Goal: Complete application form

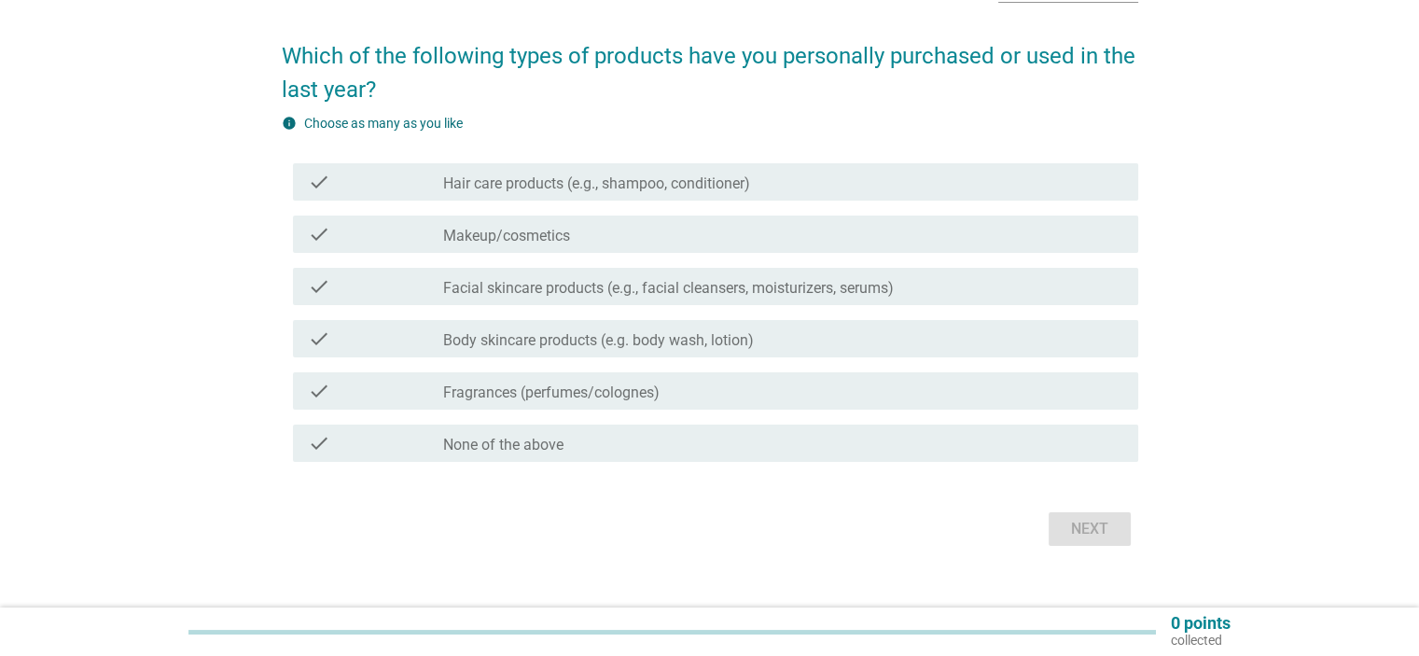
scroll to position [154, 0]
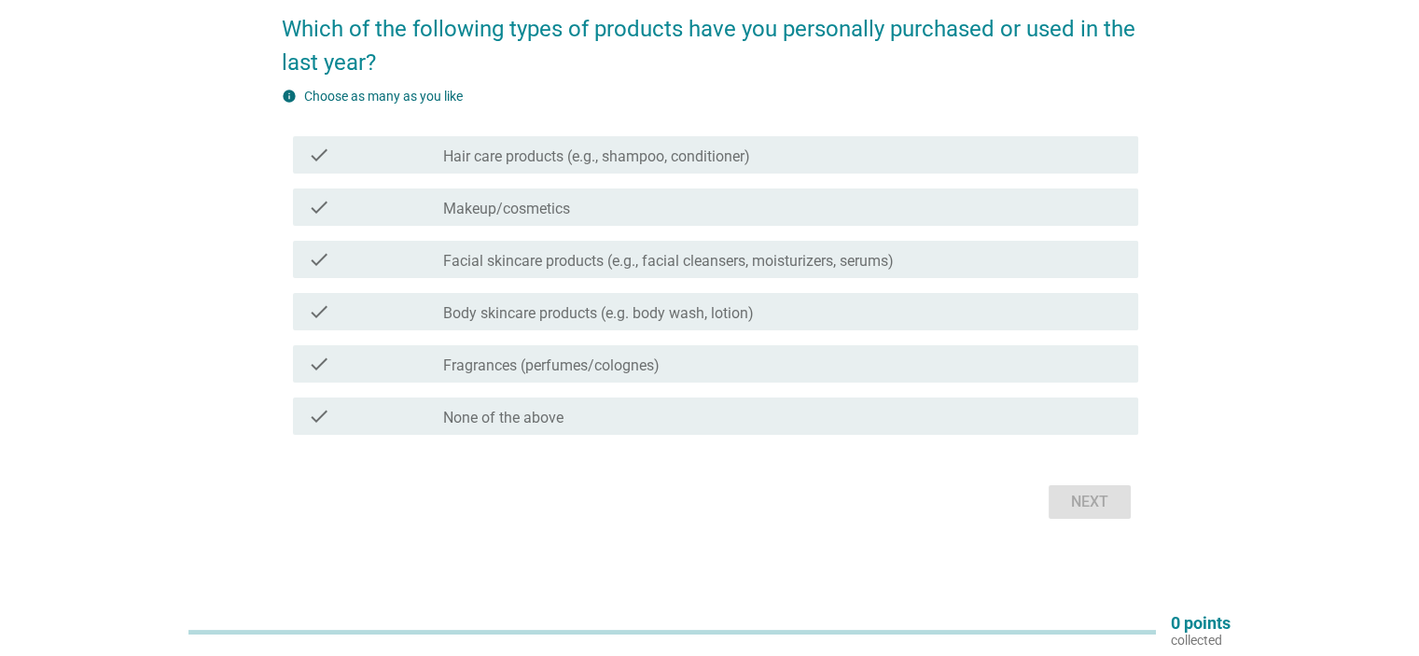
click at [524, 155] on label "Hair care products (e.g., shampoo, conditioner)" at bounding box center [596, 156] width 307 height 19
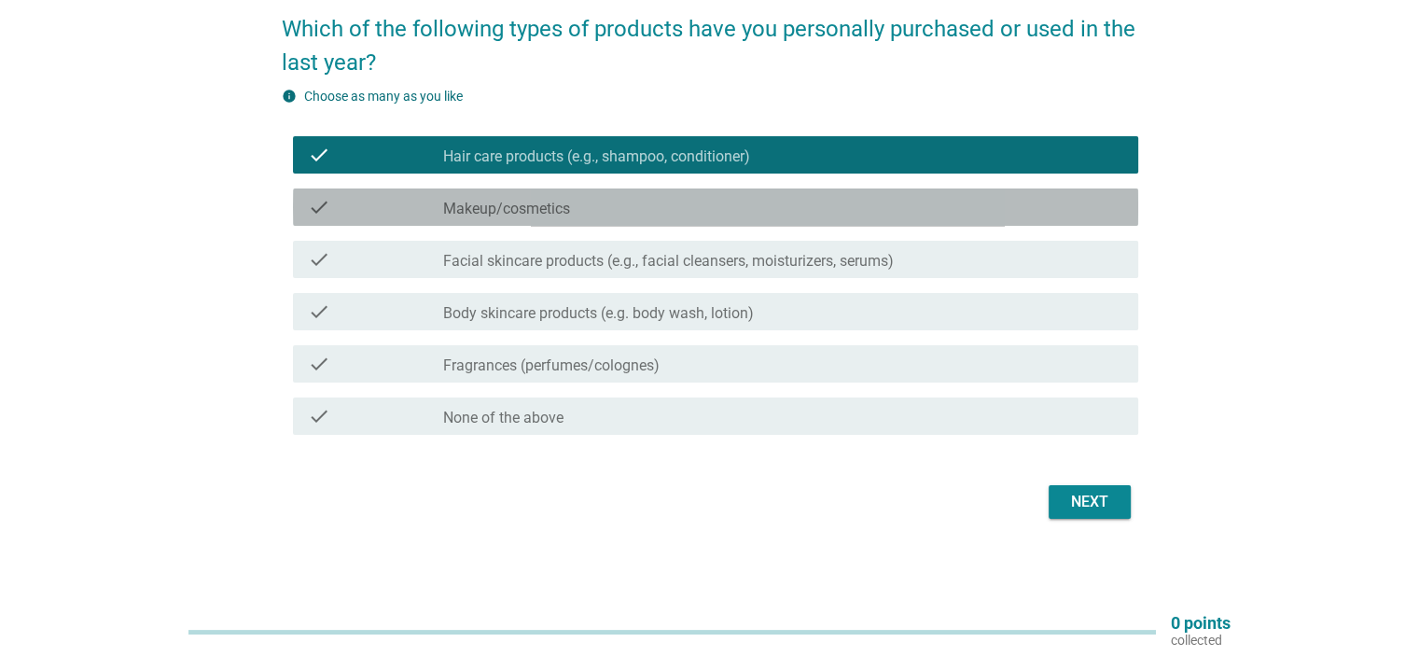
click at [506, 217] on div "check check_box_outline_blank Makeup/cosmetics" at bounding box center [715, 206] width 845 height 37
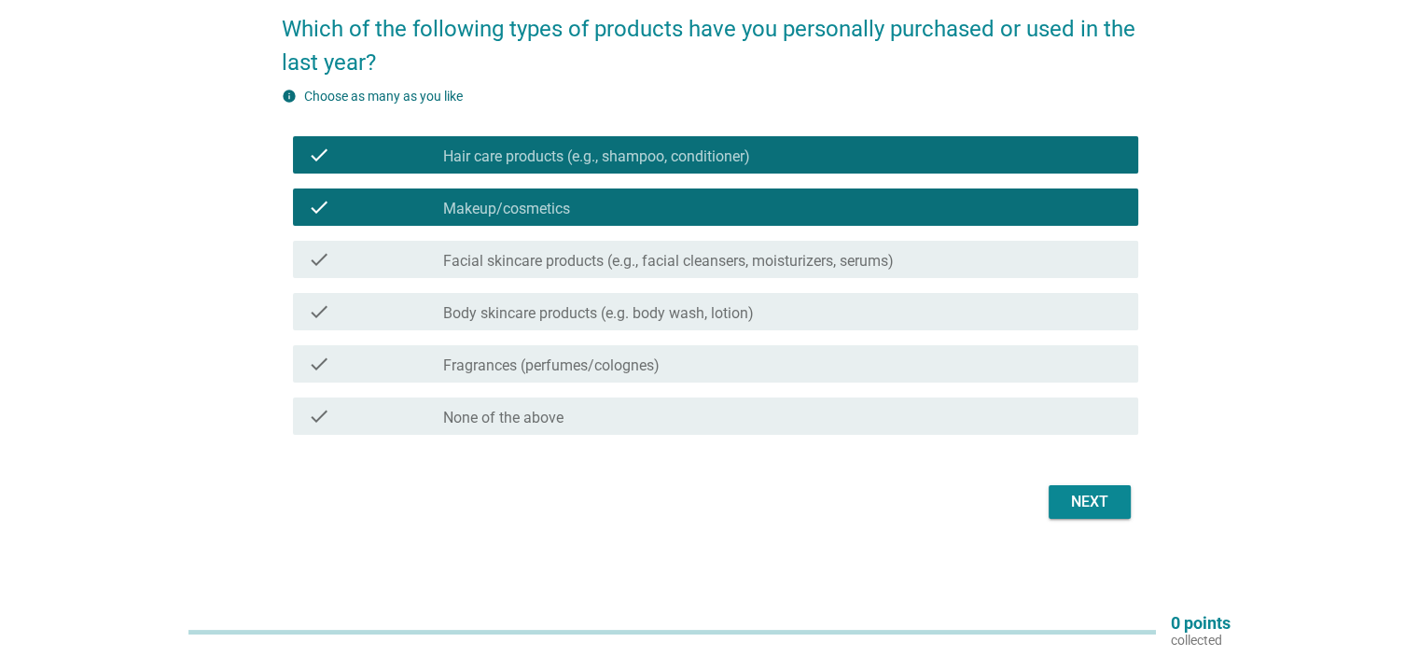
click at [541, 252] on label "Facial skincare products (e.g., facial cleansers, moisturizers, serums)" at bounding box center [668, 261] width 451 height 19
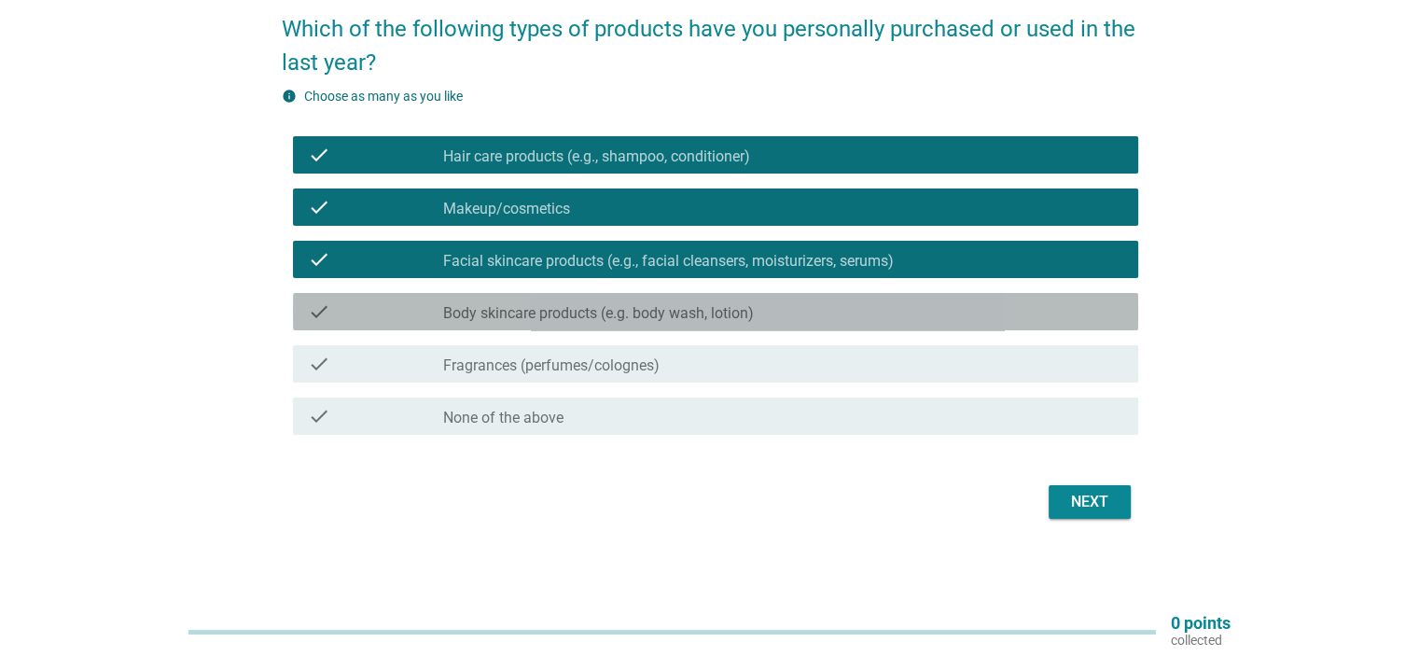
click at [541, 322] on div "check check_box_outline_blank Body skincare products (e.g. body wash, lotion)" at bounding box center [715, 311] width 845 height 37
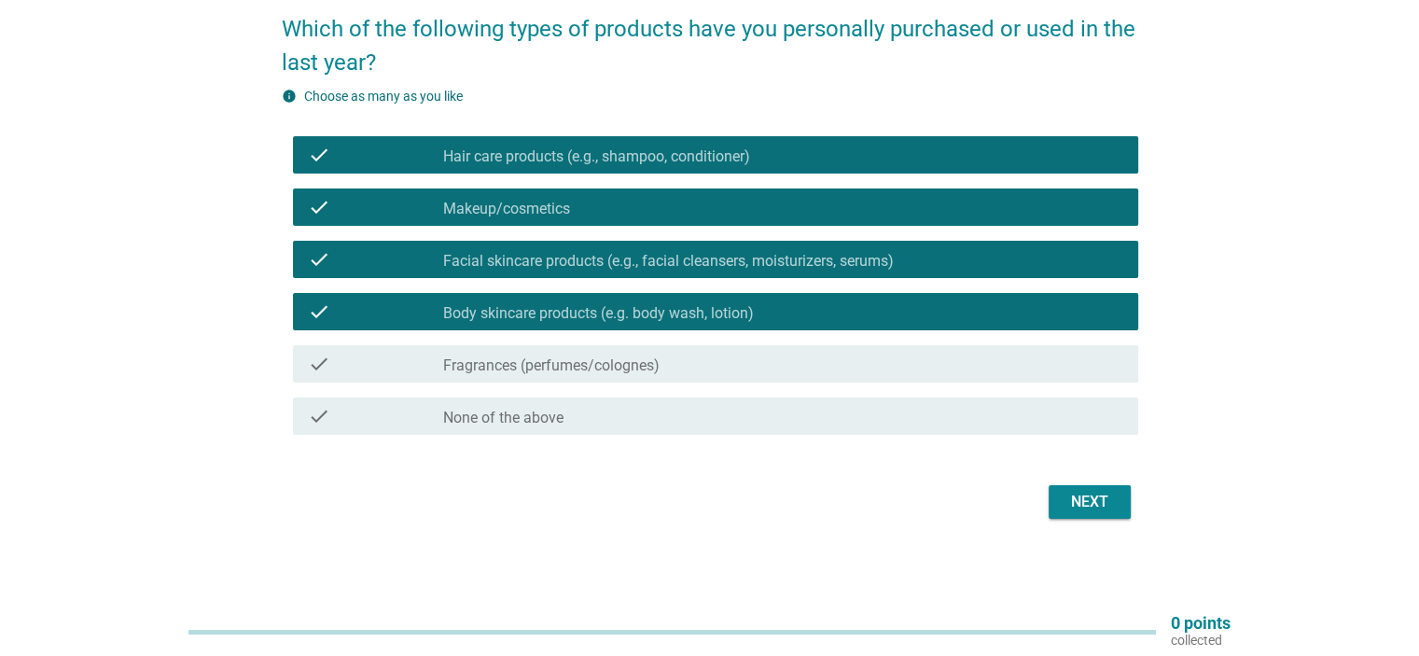
click at [536, 369] on label "Fragrances (perfumes/colognes)" at bounding box center [551, 365] width 216 height 19
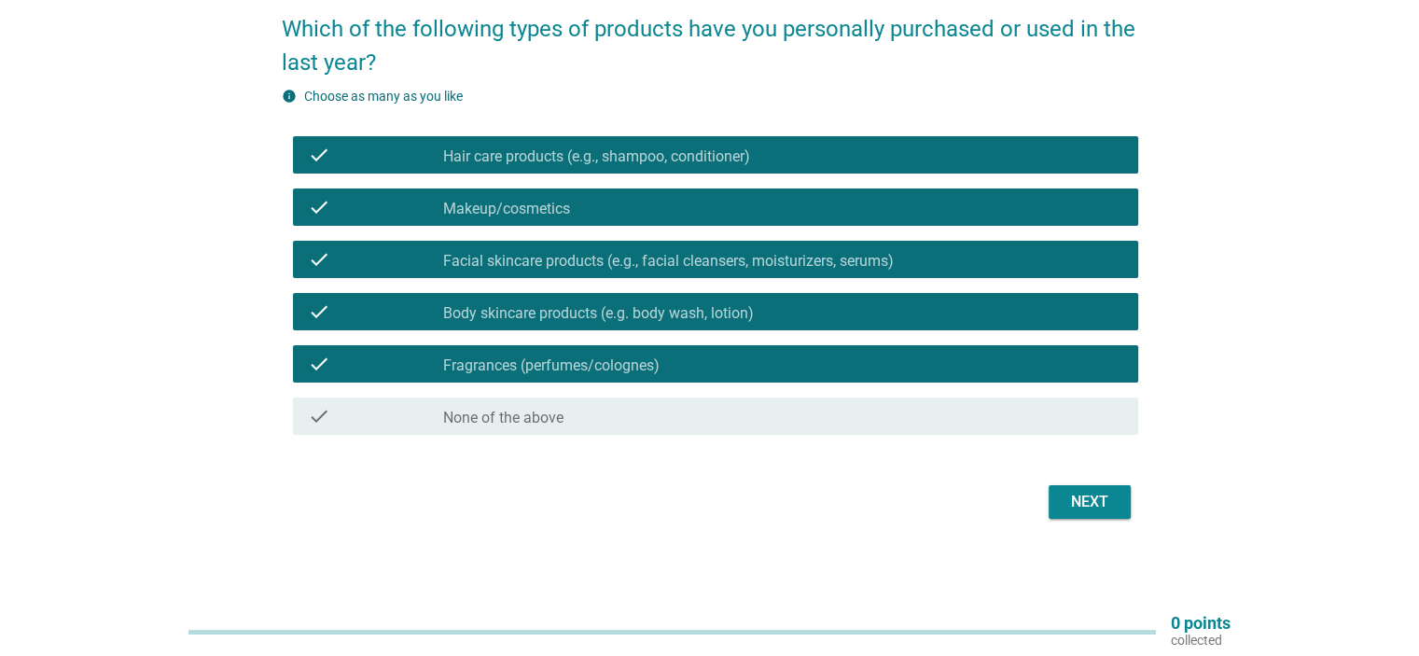
click at [1101, 504] on div "Next" at bounding box center [1089, 502] width 52 height 22
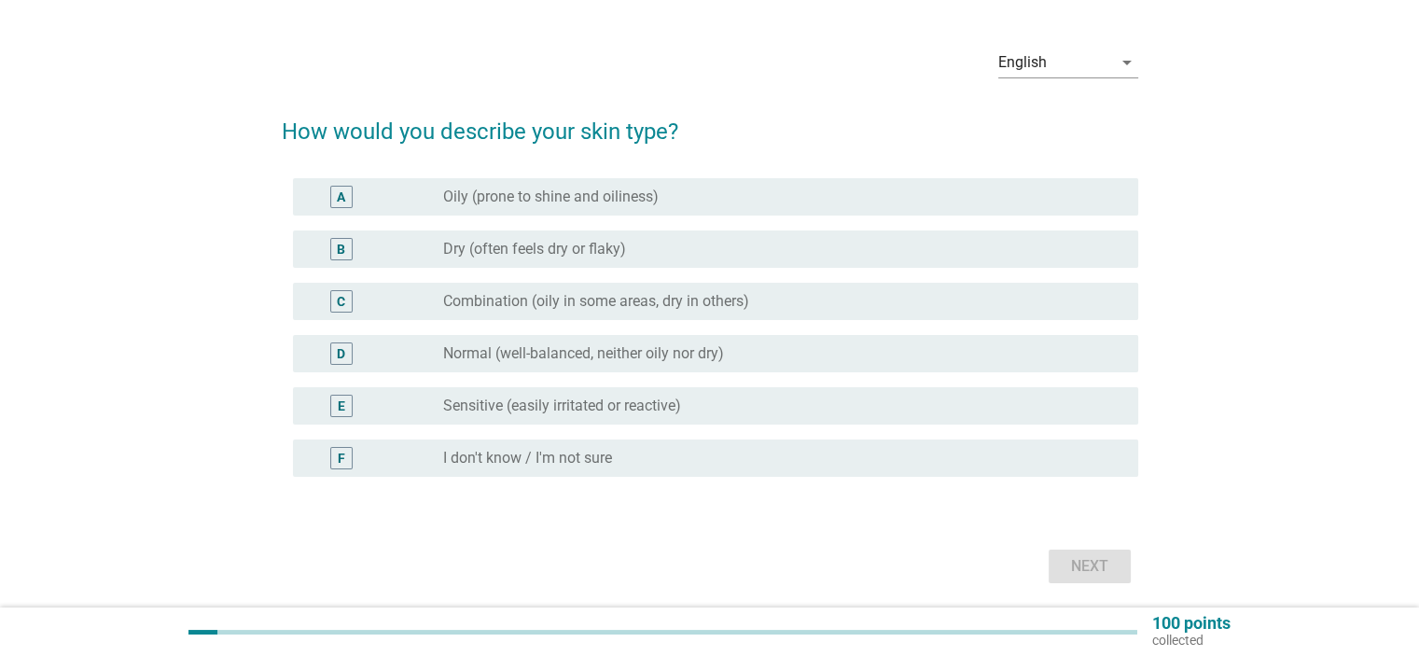
scroll to position [93, 0]
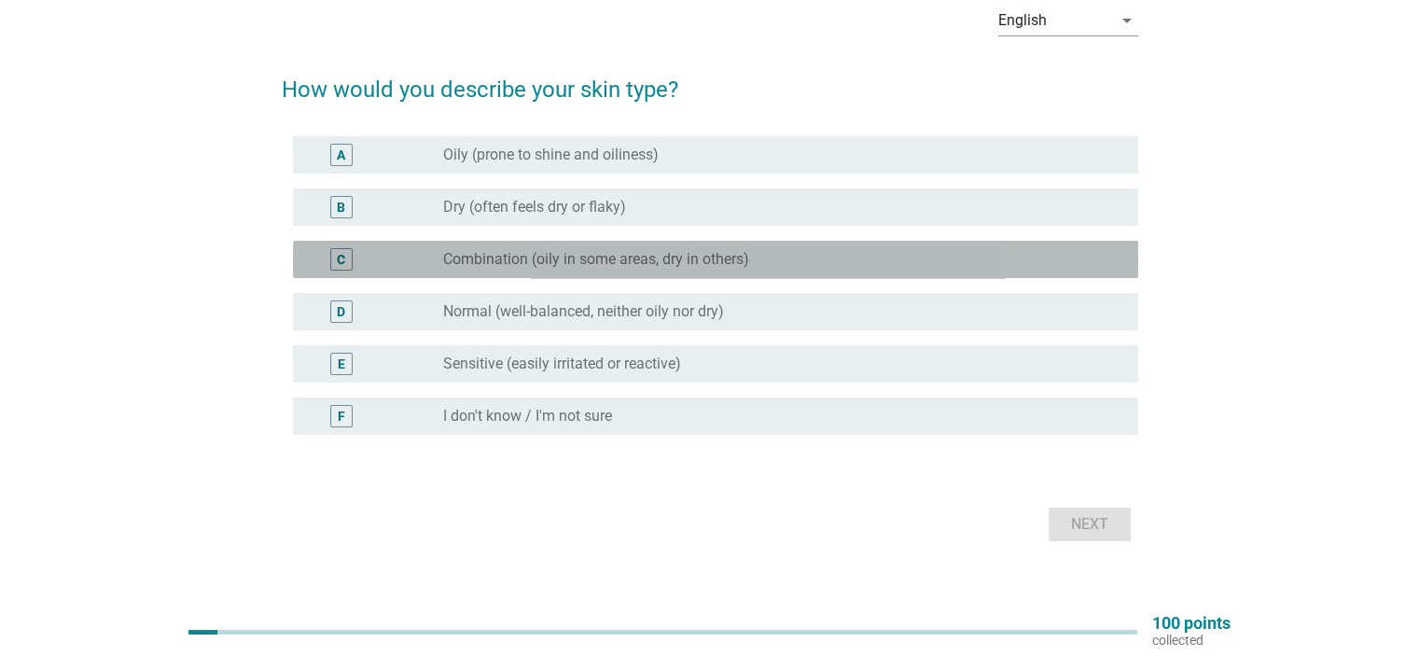
click at [542, 260] on label "Combination (oily in some areas, dry in others)" at bounding box center [596, 259] width 306 height 19
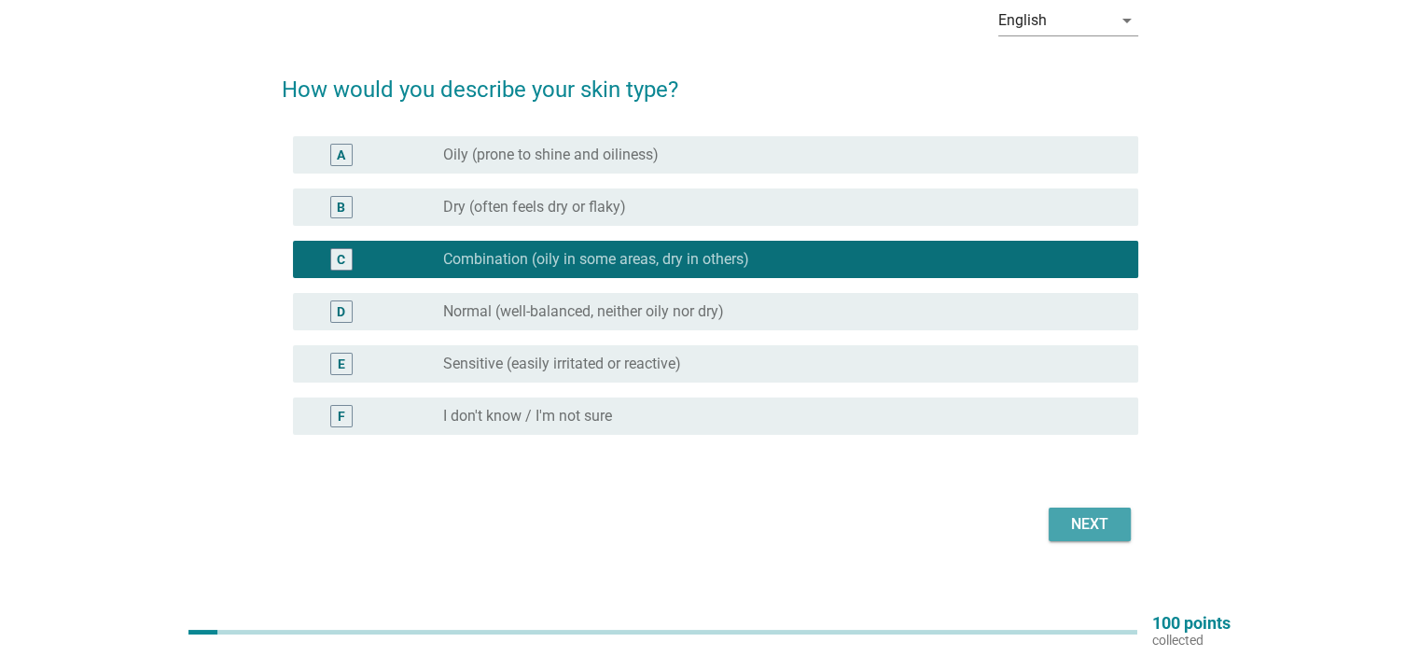
click at [1083, 531] on div "Next" at bounding box center [1089, 524] width 52 height 22
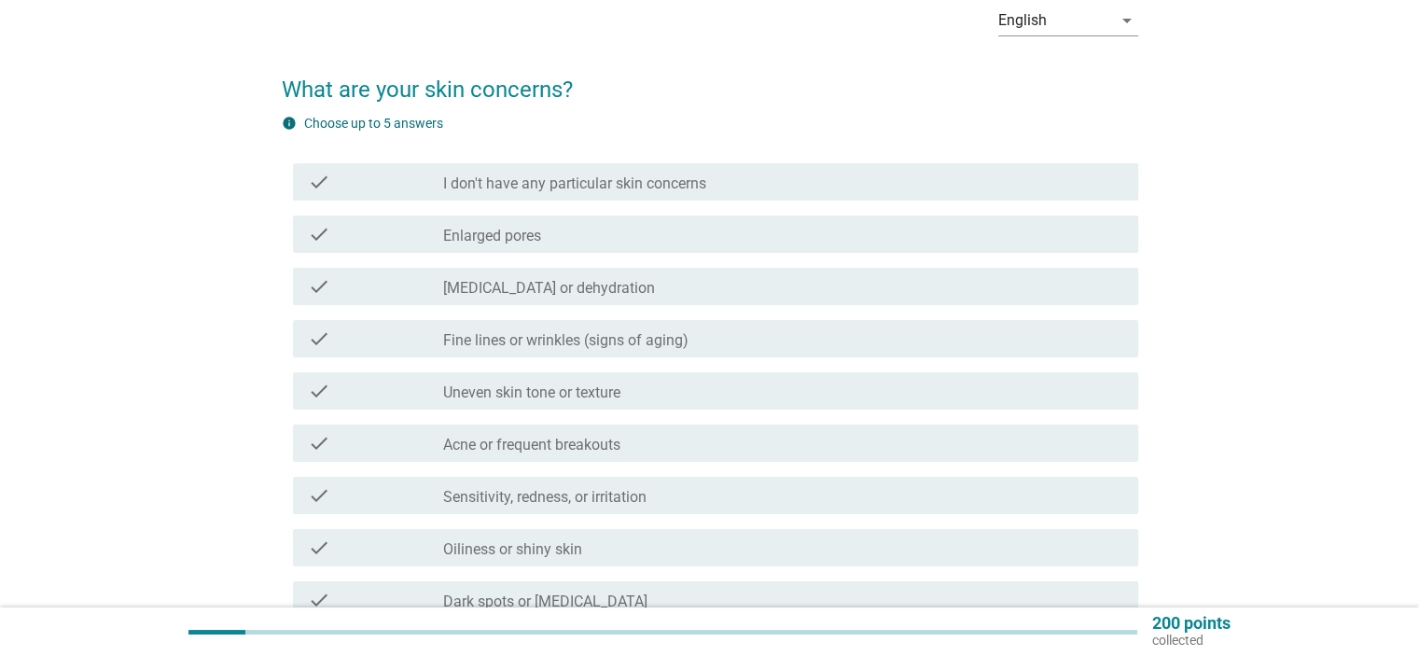
scroll to position [187, 0]
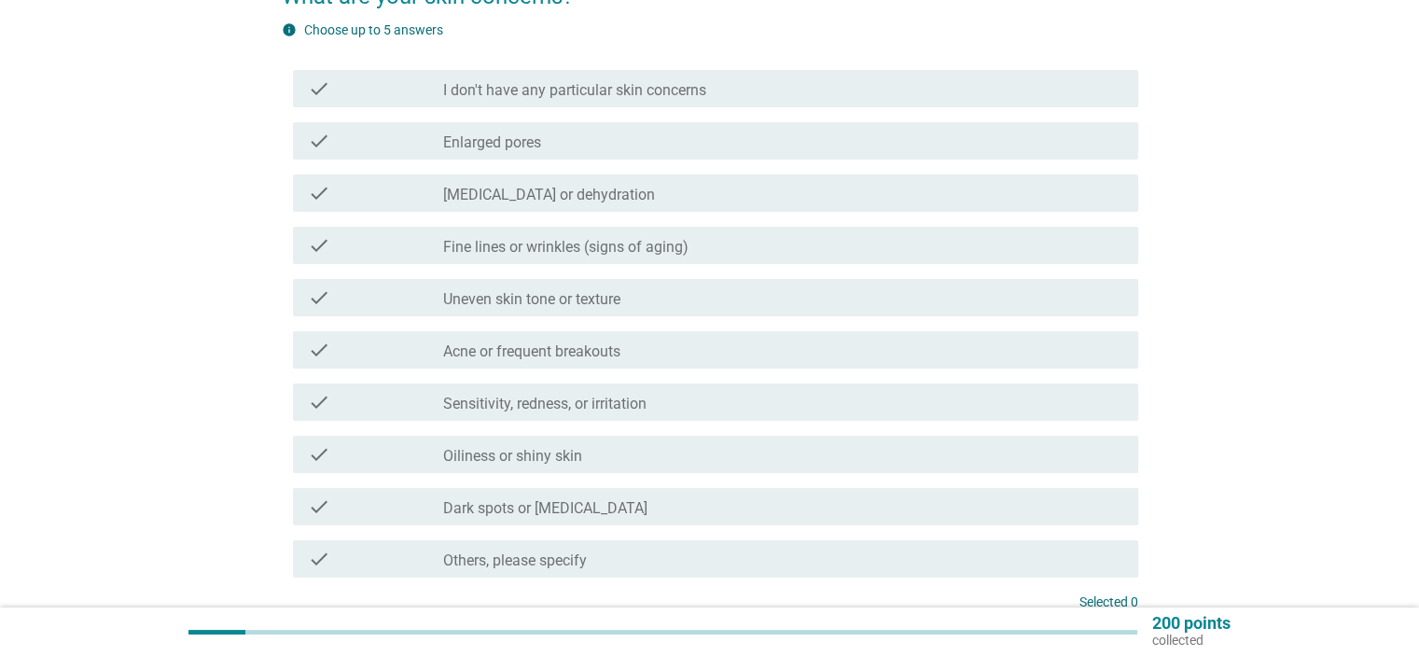
click at [574, 175] on div "check check_box_outline_blank [MEDICAL_DATA] or dehydration" at bounding box center [715, 192] width 845 height 37
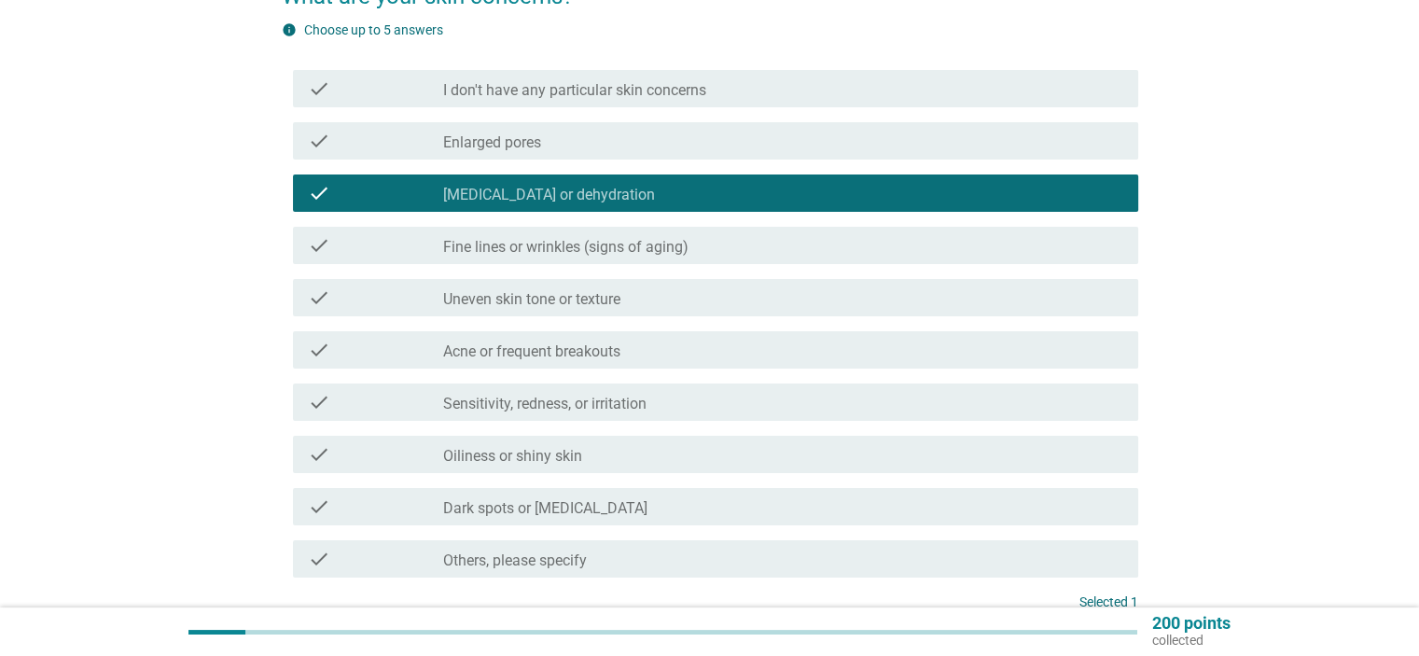
click at [540, 342] on label "Acne or frequent breakouts" at bounding box center [531, 351] width 177 height 19
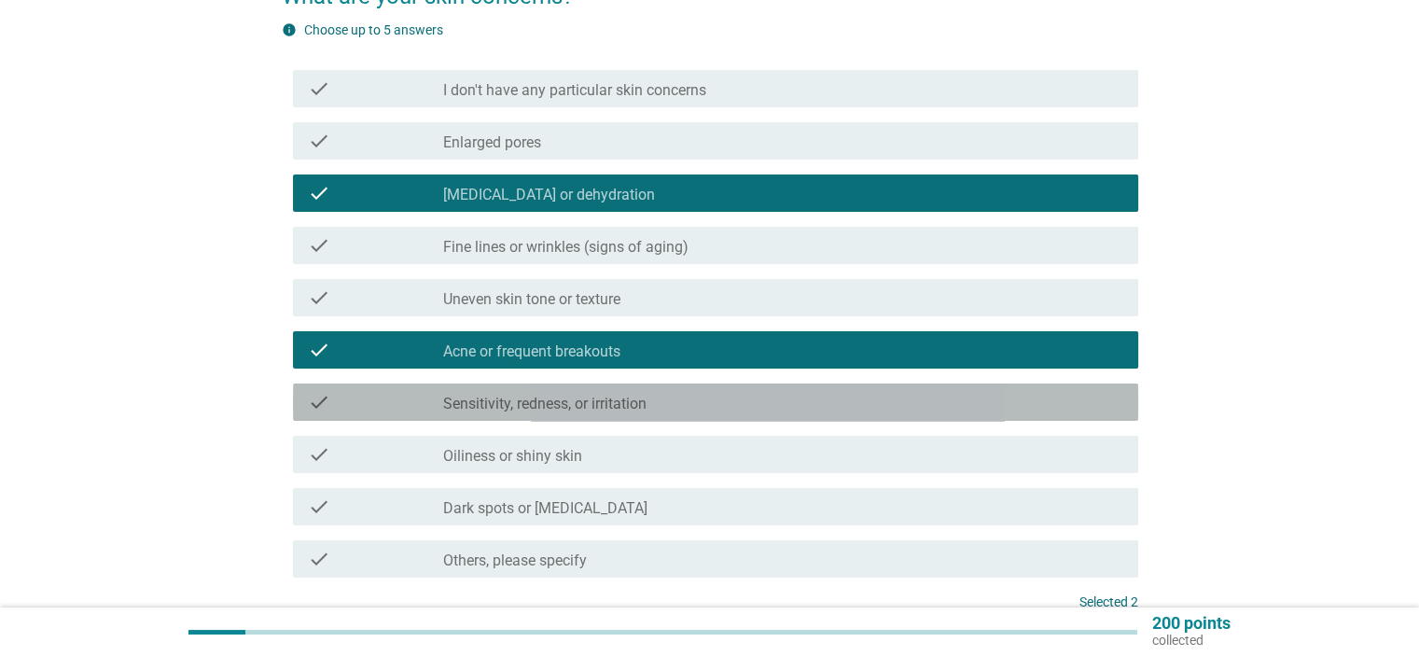
click at [560, 396] on label "Sensitivity, redness, or irritation" at bounding box center [544, 404] width 203 height 19
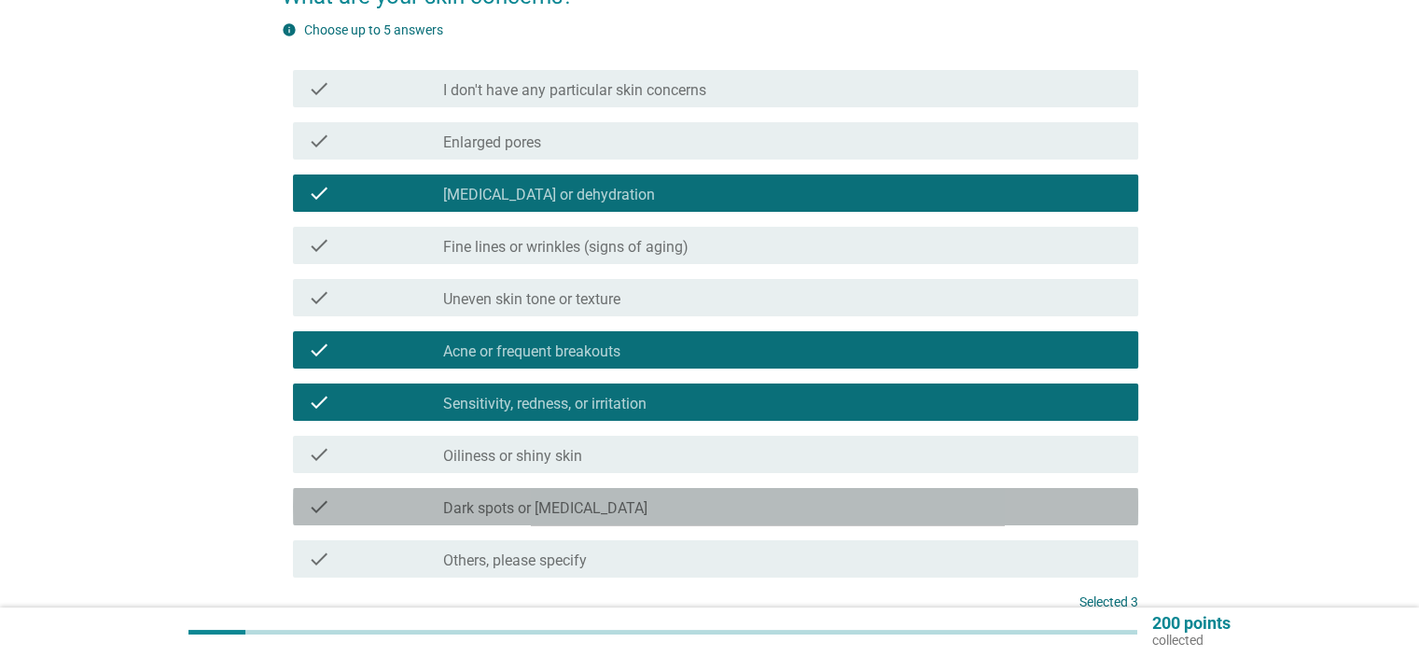
click at [517, 513] on label "Dark spots or [MEDICAL_DATA]" at bounding box center [545, 508] width 204 height 19
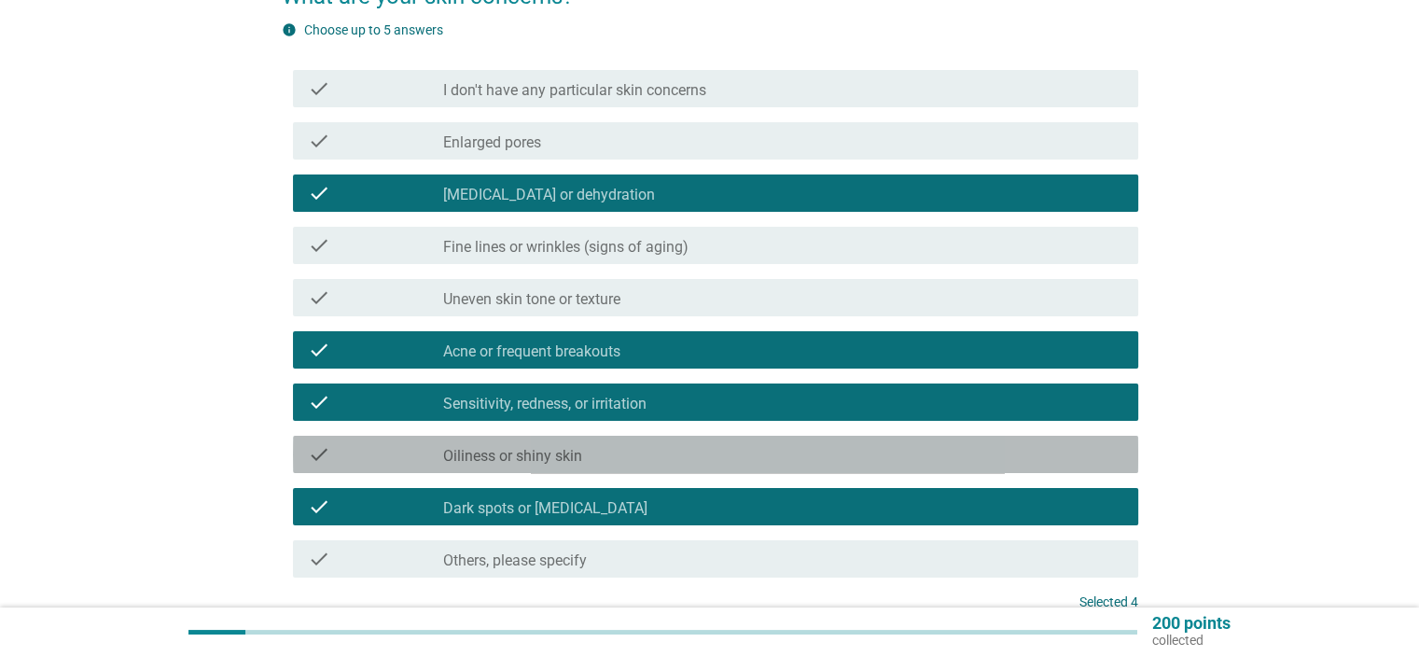
click at [522, 463] on label "Oiliness or shiny skin" at bounding box center [512, 456] width 139 height 19
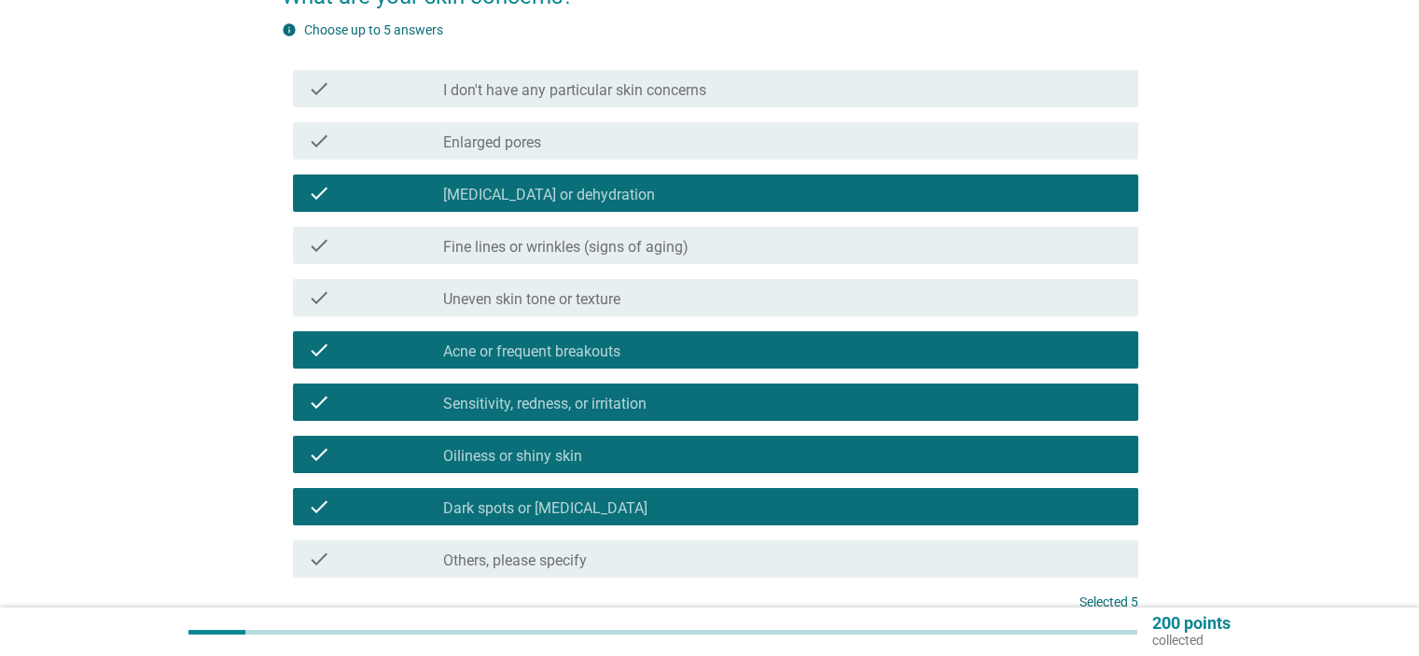
scroll to position [280, 0]
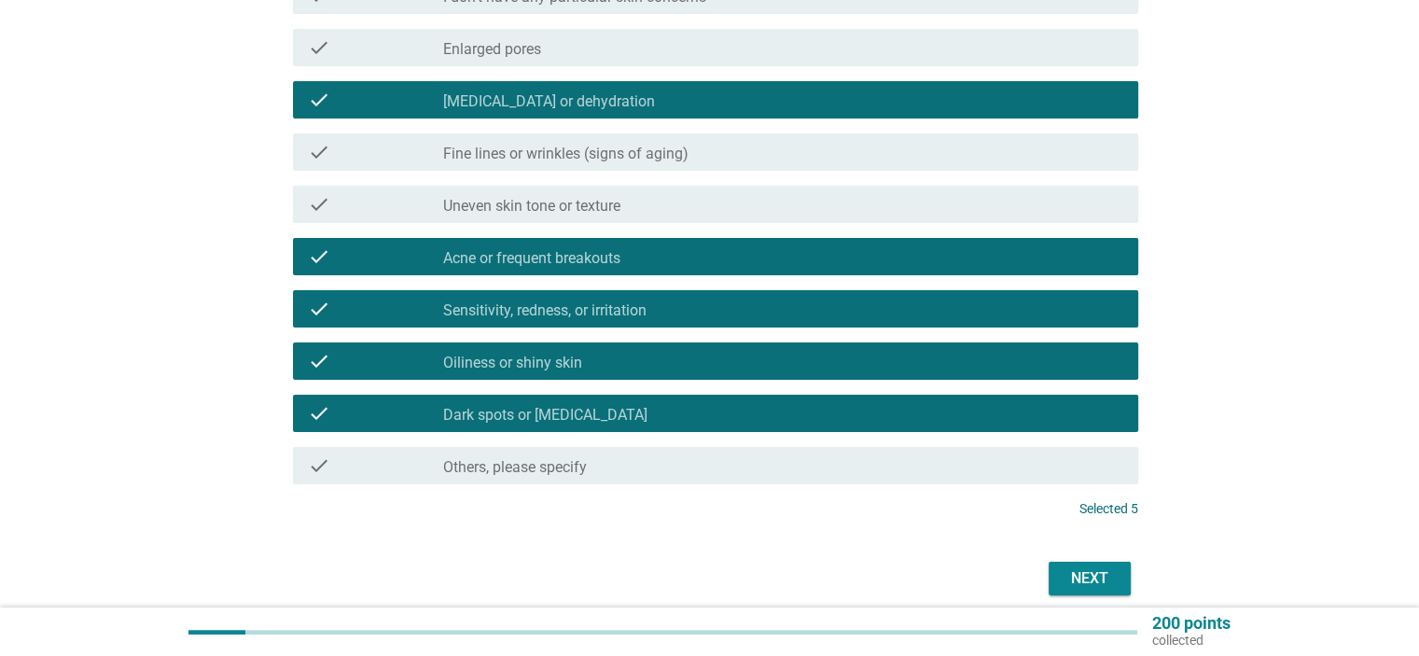
click at [1075, 576] on div "Next" at bounding box center [1089, 578] width 52 height 22
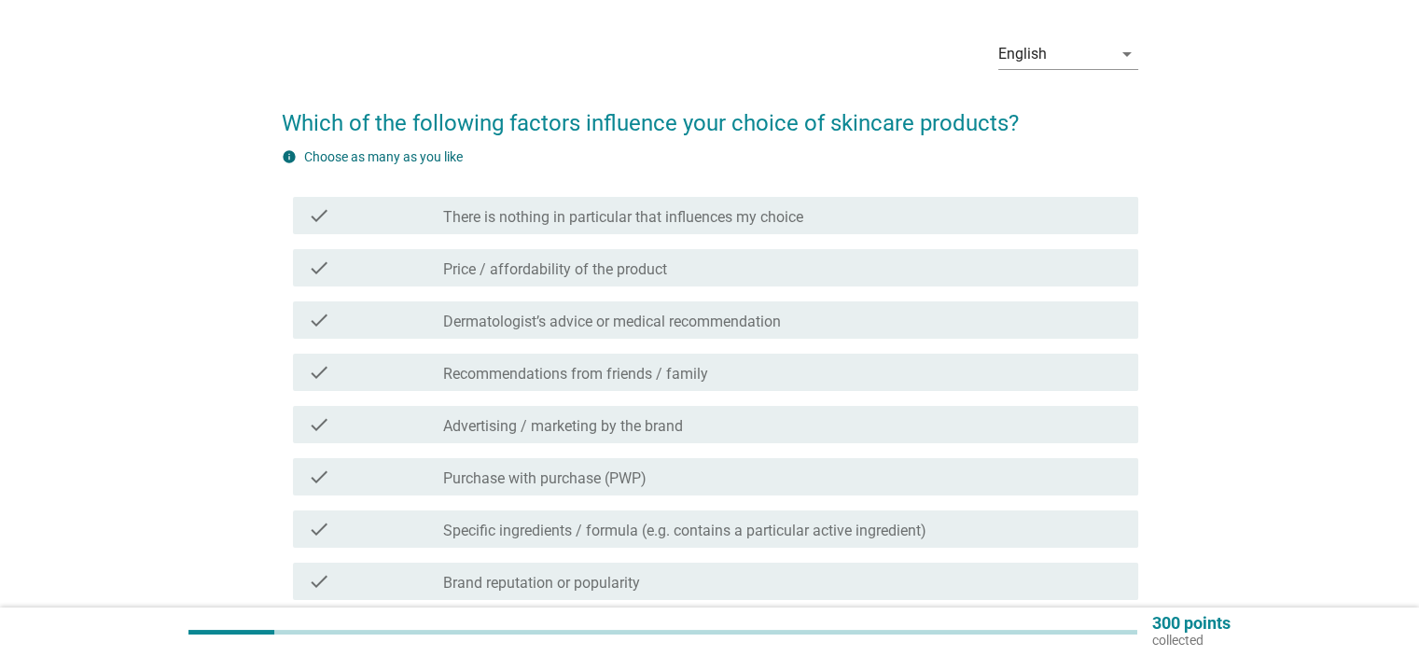
scroll to position [93, 0]
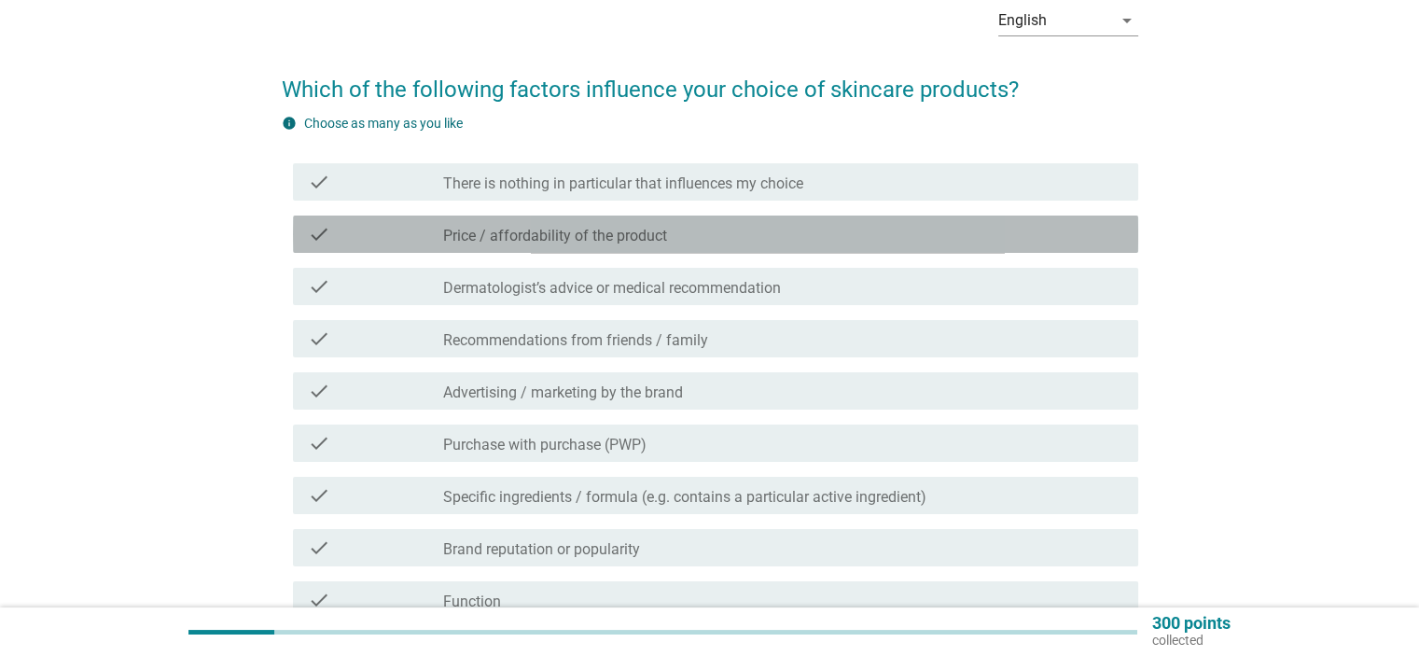
click at [624, 238] on label "Price / affordability of the product" at bounding box center [555, 236] width 224 height 19
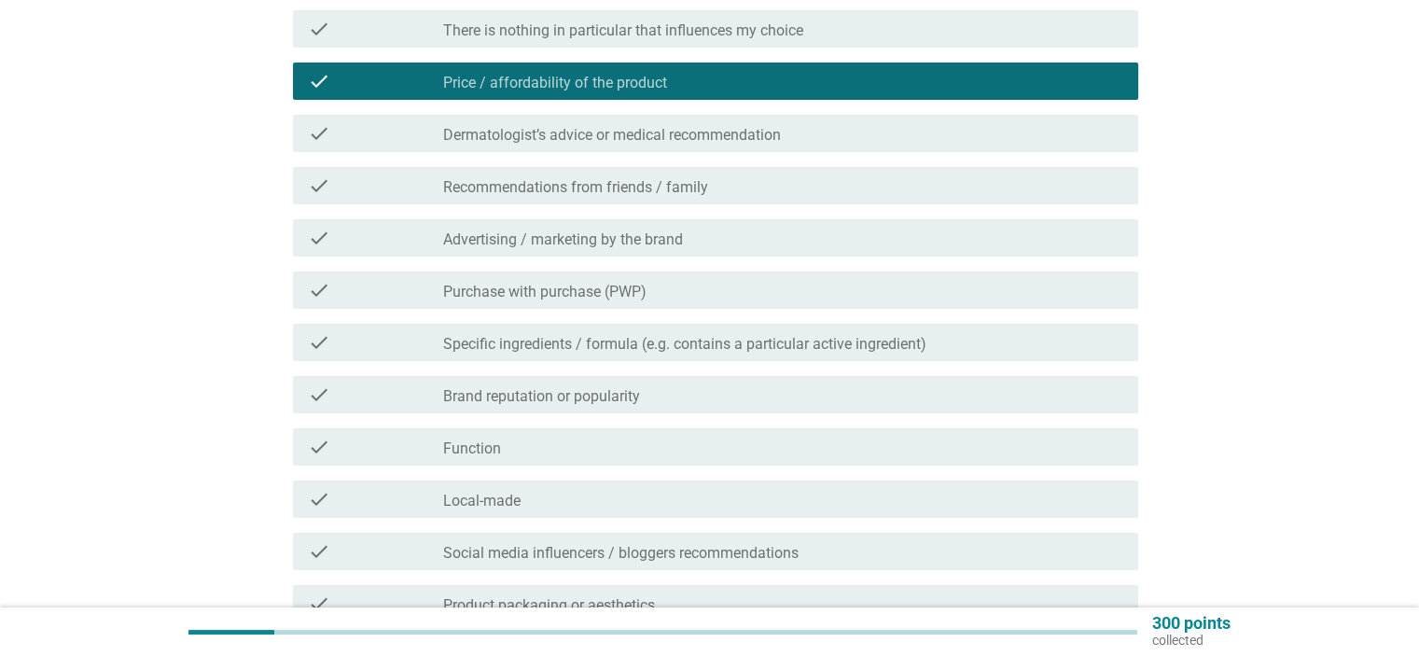
scroll to position [280, 0]
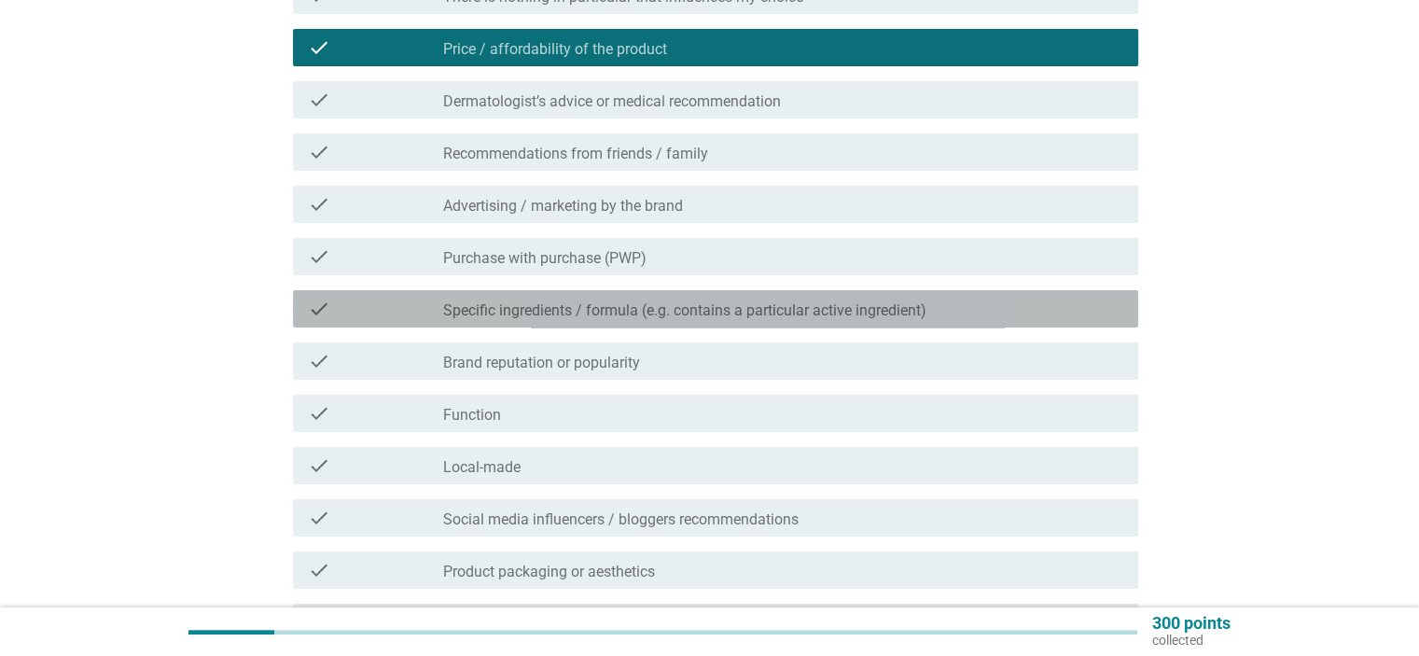
click at [629, 313] on label "Specific ingredients / formula (e.g. contains a particular active ingredient)" at bounding box center [684, 310] width 483 height 19
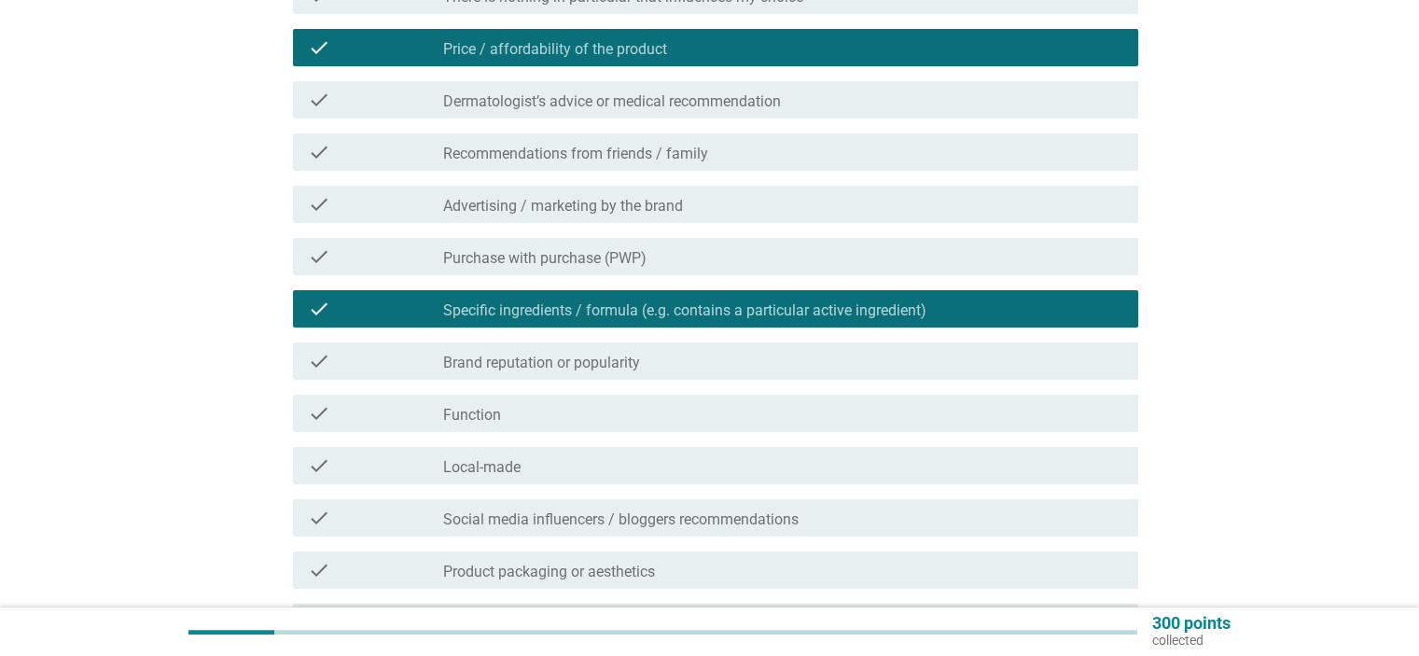
scroll to position [373, 0]
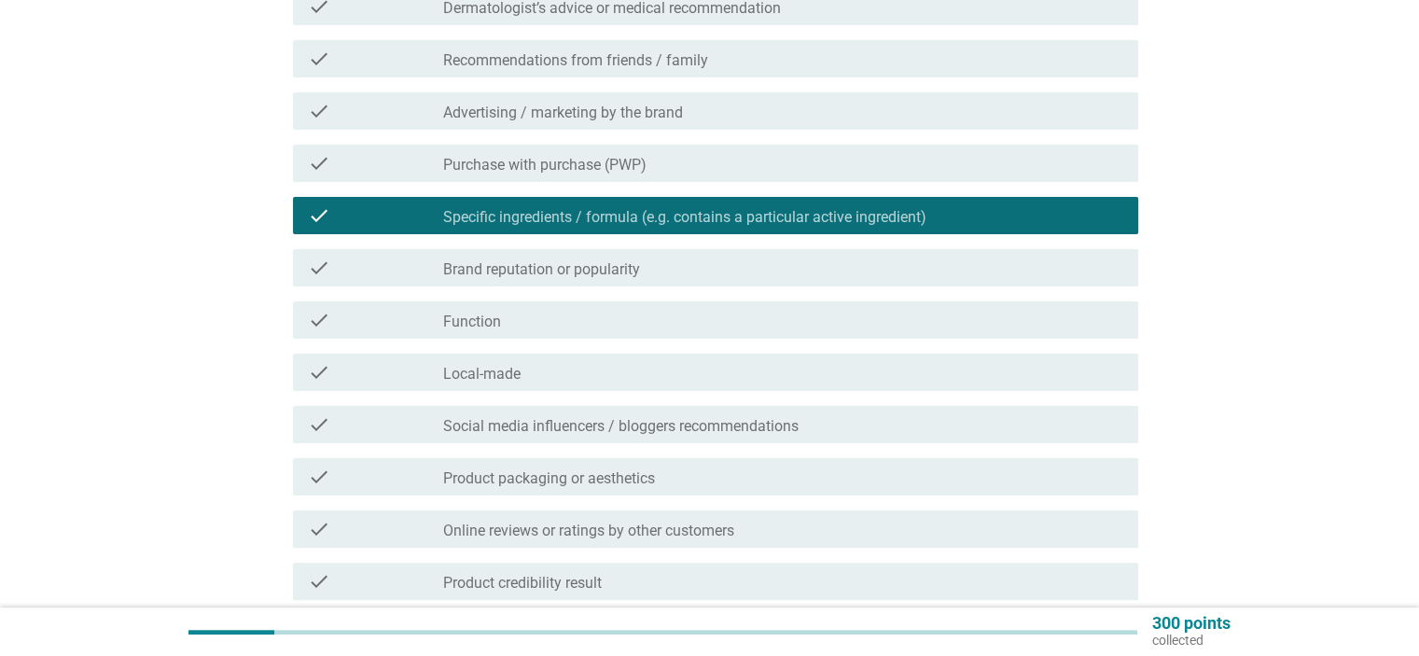
click at [547, 335] on div "check check_box_outline_blank Function" at bounding box center [715, 319] width 845 height 37
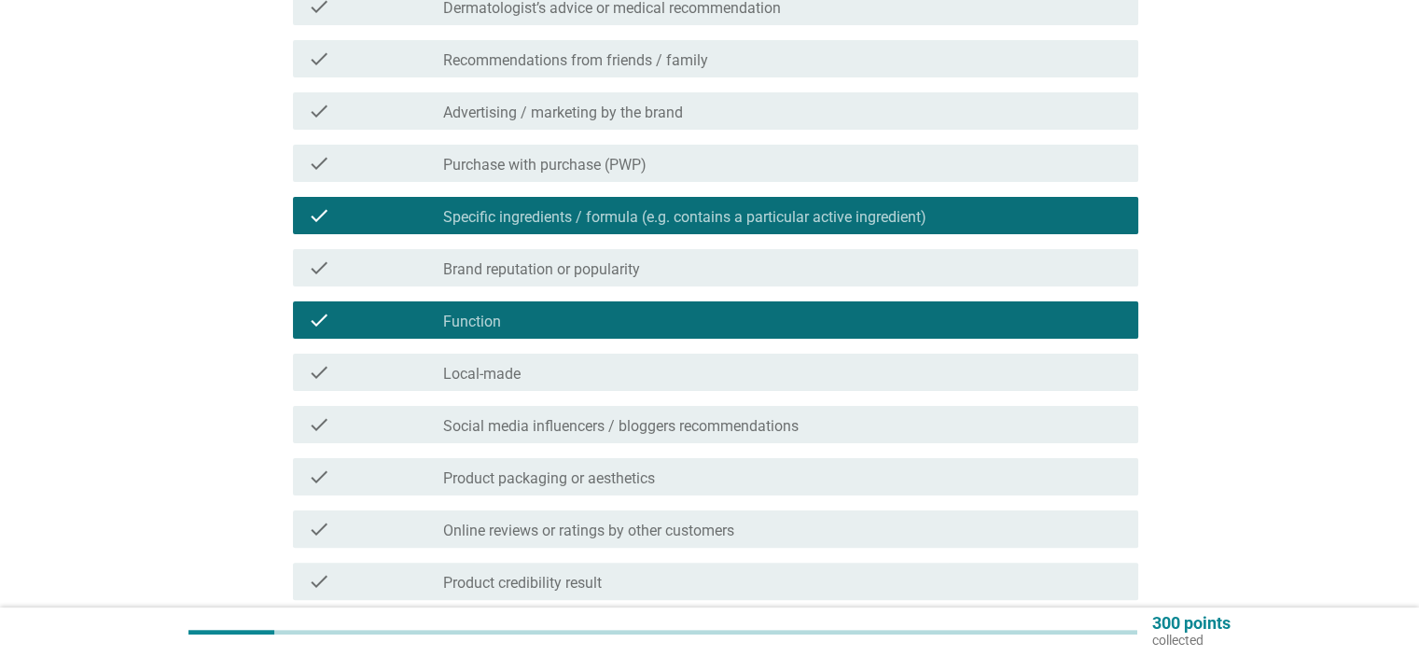
click at [556, 370] on div "check_box_outline_blank Local-made" at bounding box center [782, 372] width 679 height 22
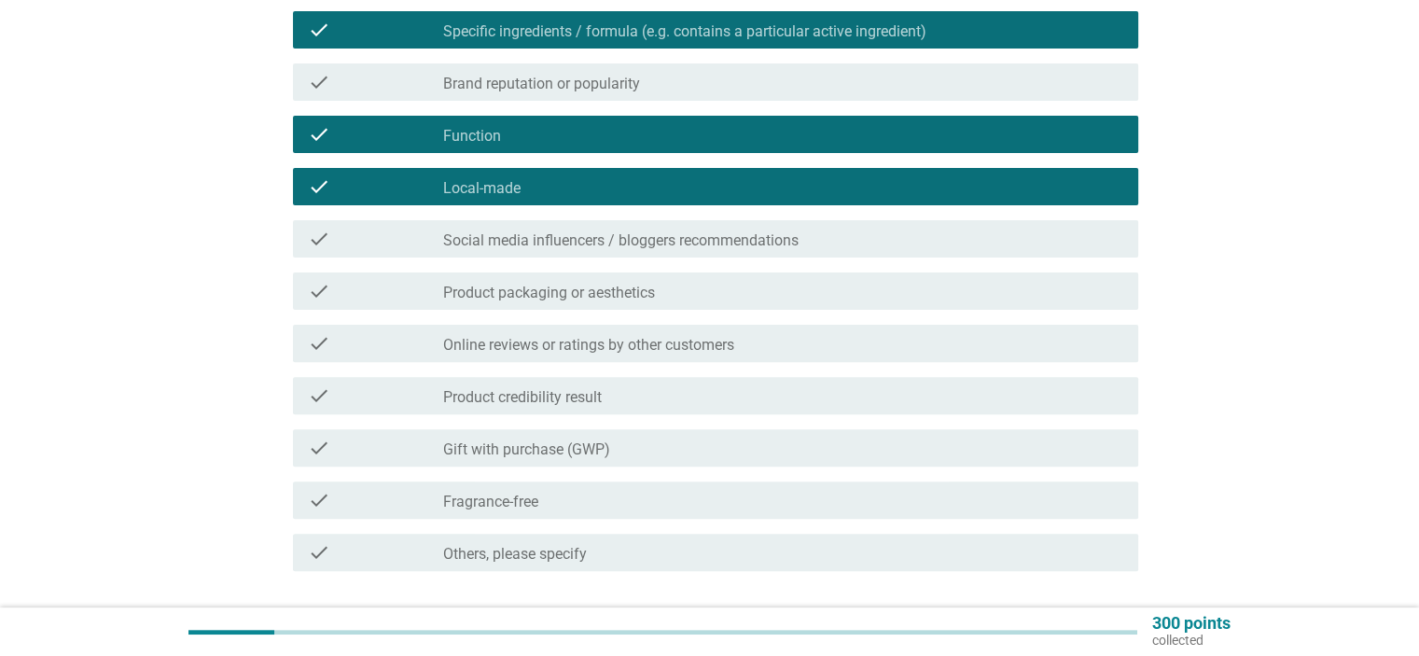
scroll to position [560, 0]
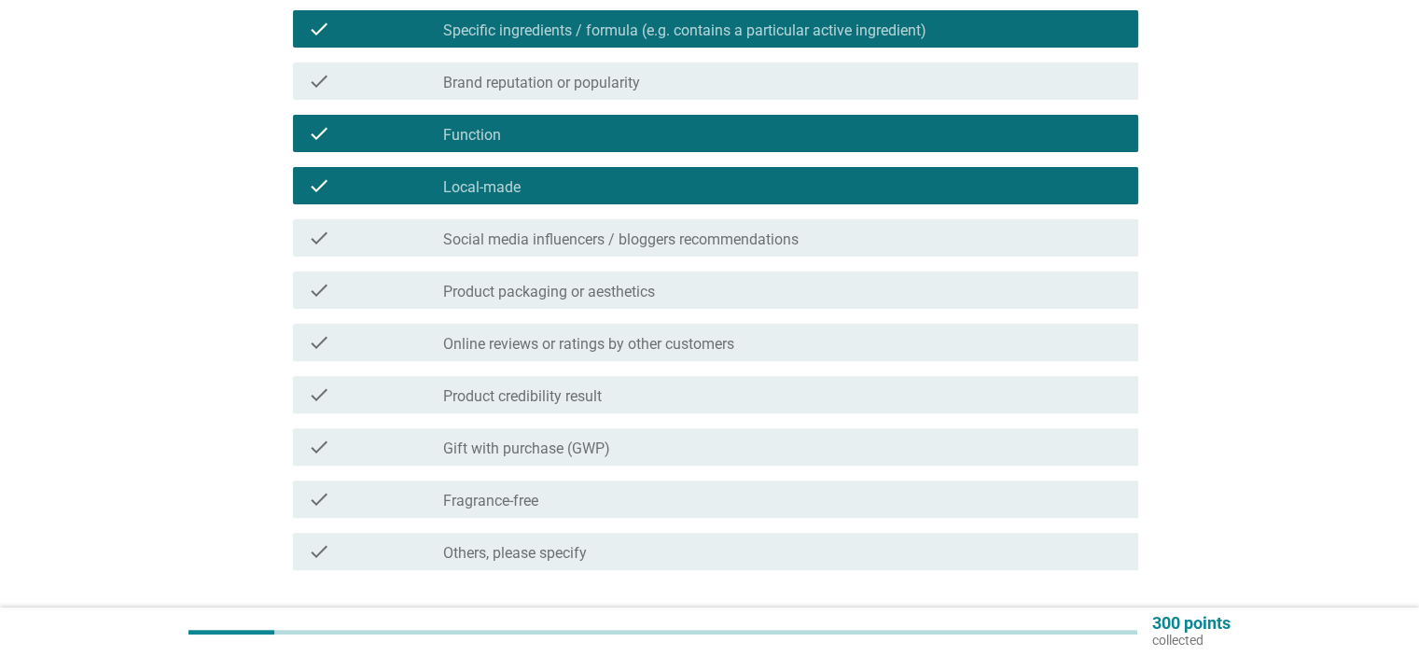
click at [574, 338] on label "Online reviews or ratings by other customers" at bounding box center [588, 344] width 291 height 19
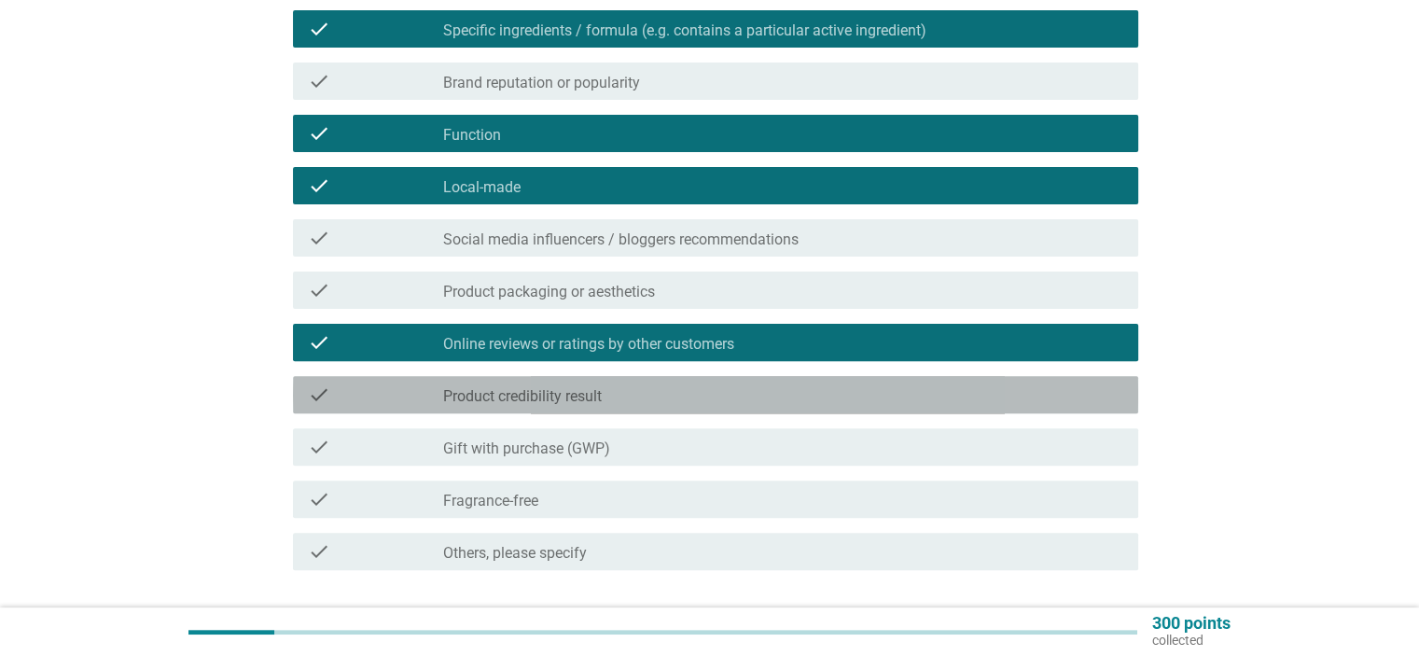
click at [563, 396] on label "Product credibility result" at bounding box center [522, 396] width 159 height 19
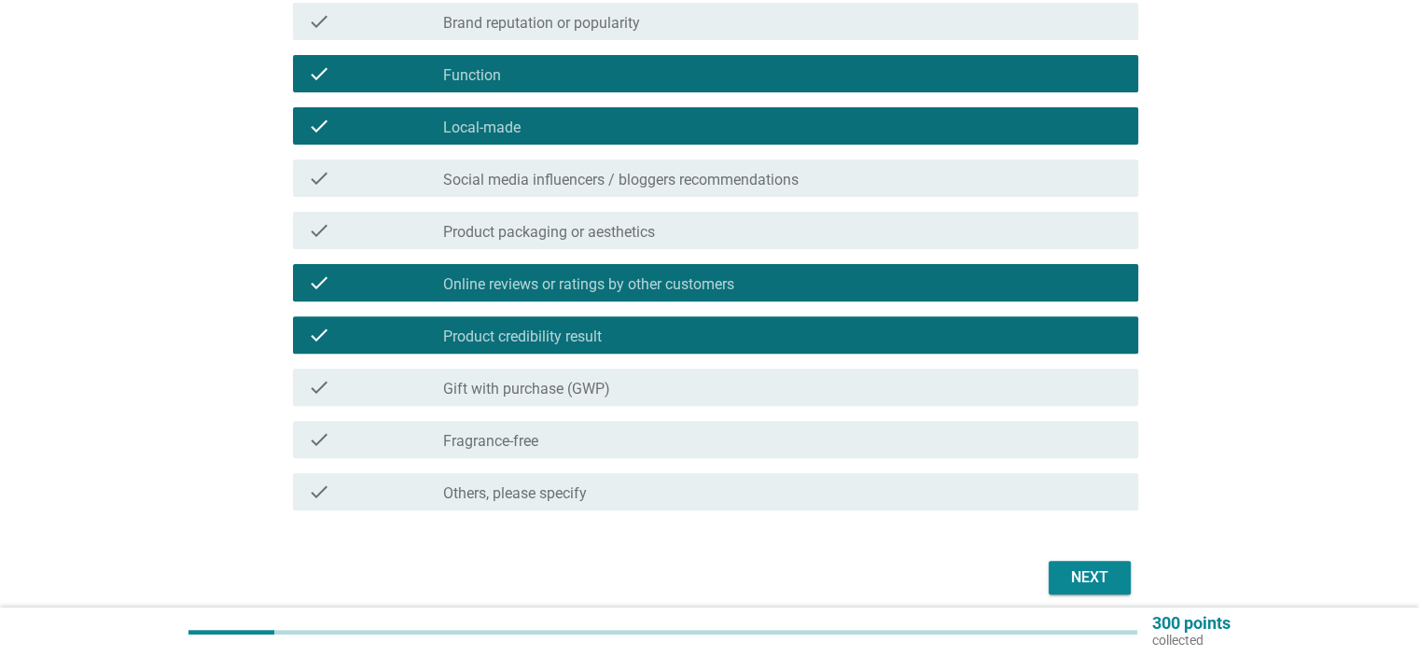
scroll to position [653, 0]
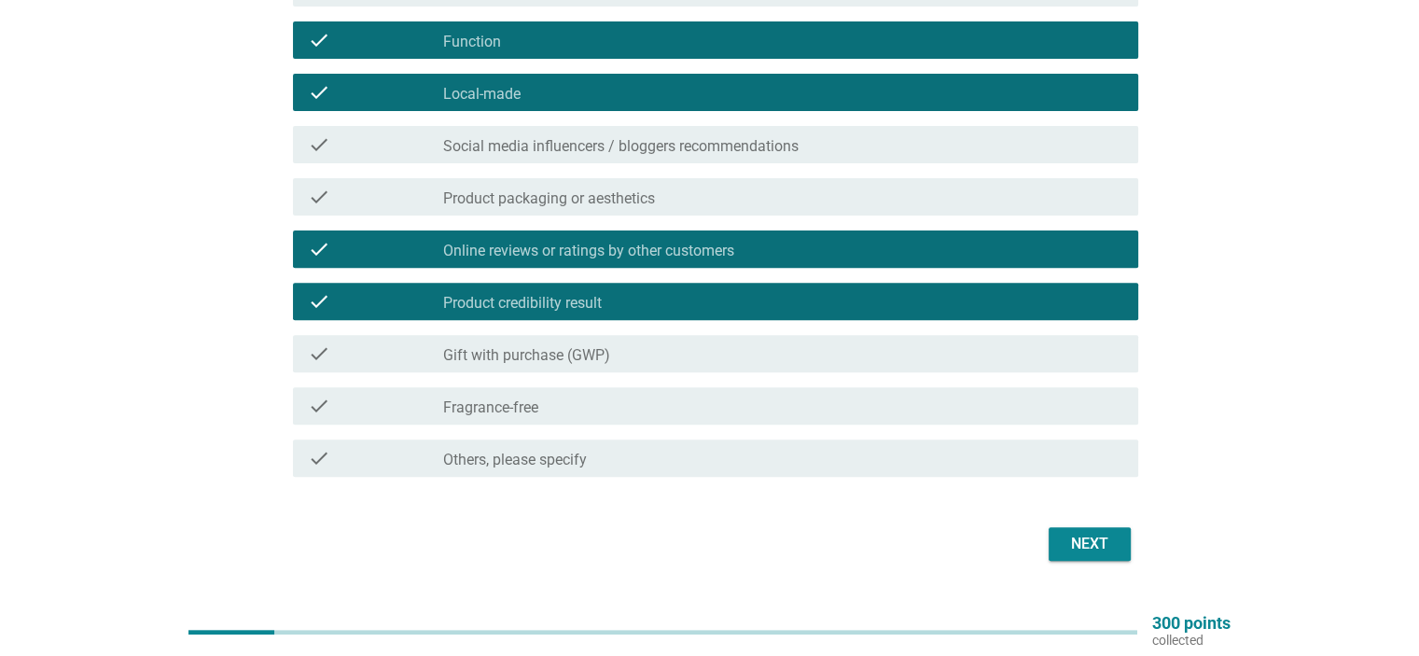
click at [519, 399] on label "Fragrance-free" at bounding box center [490, 407] width 95 height 19
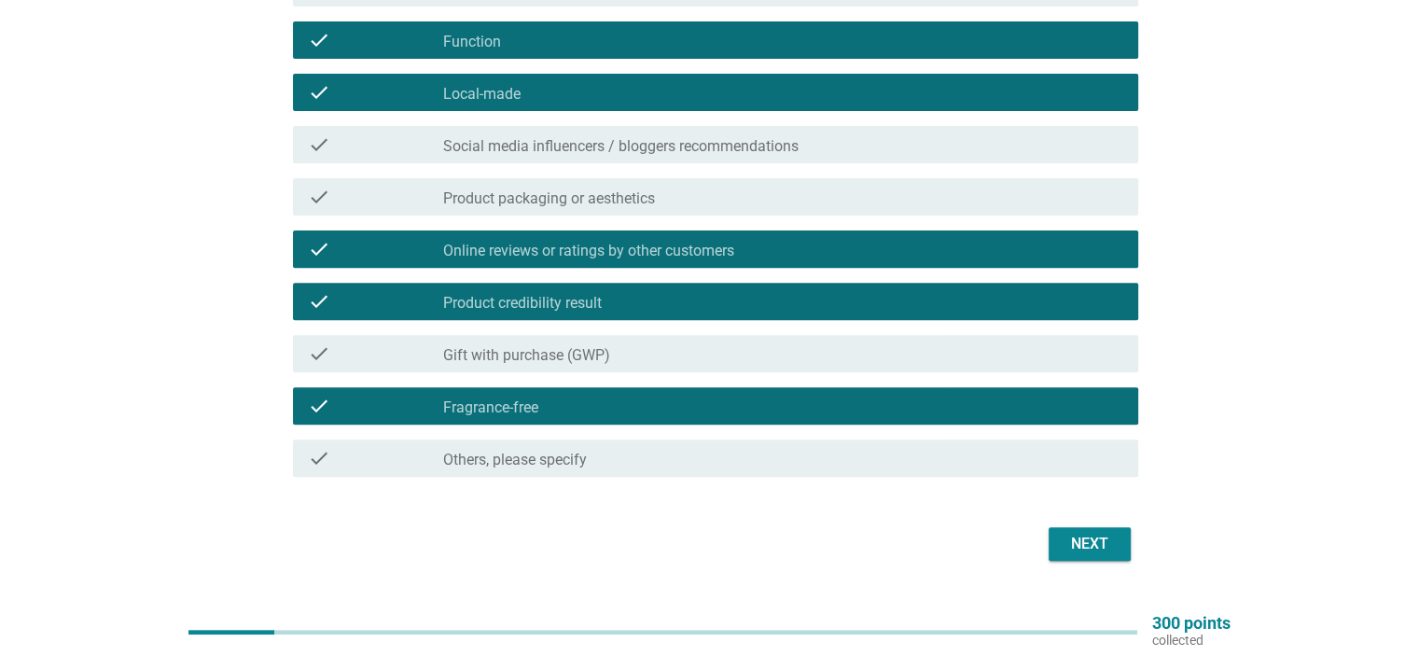
click at [1082, 548] on div "Next" at bounding box center [1089, 544] width 52 height 22
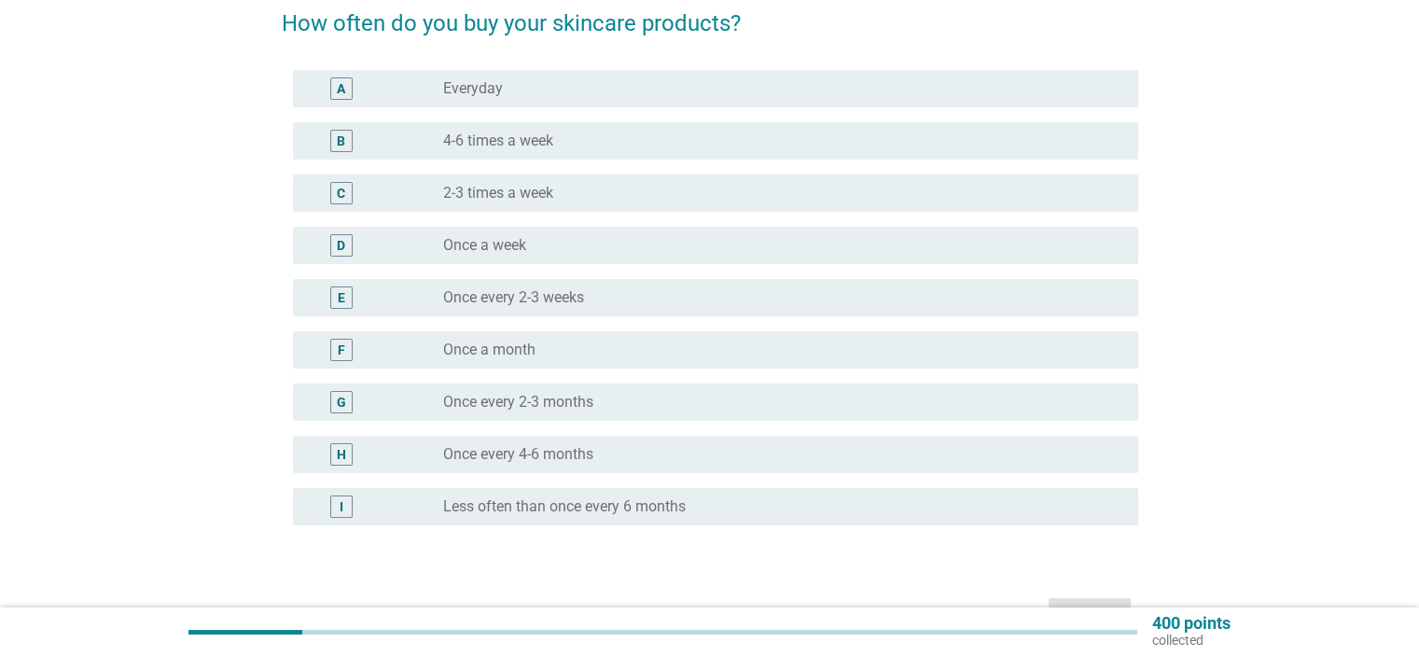
scroll to position [187, 0]
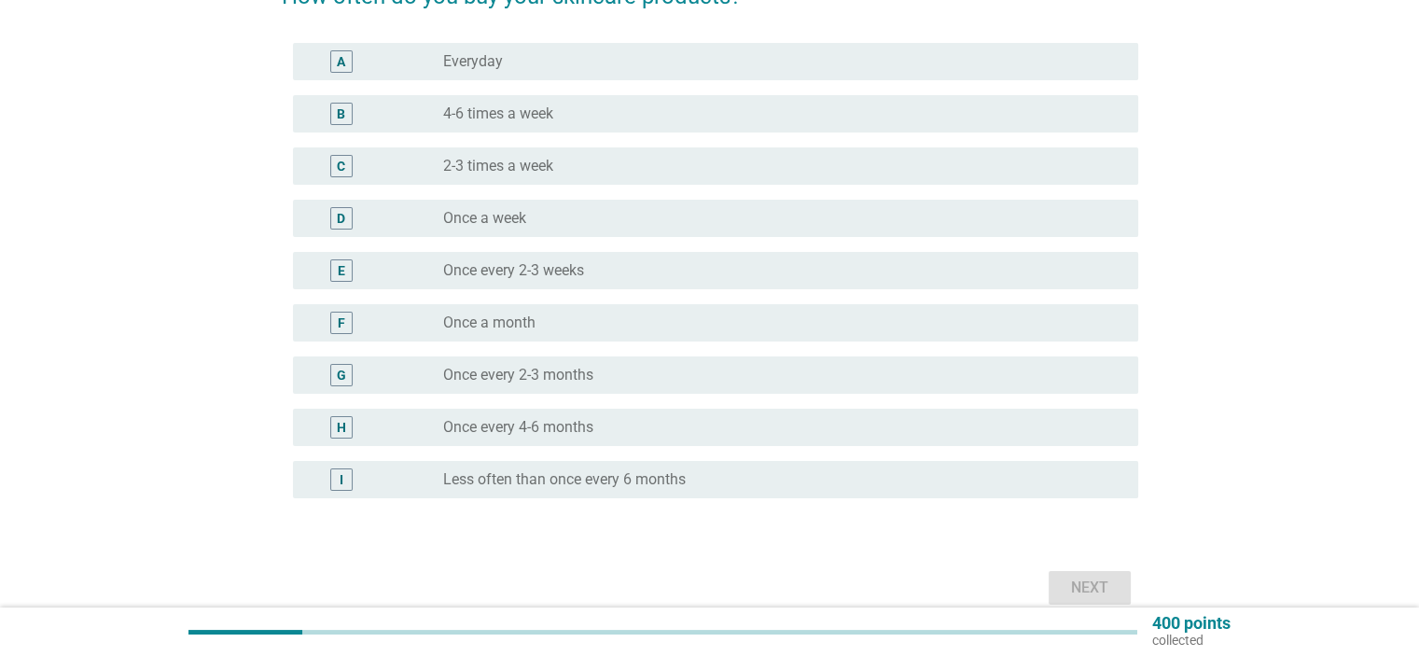
click at [516, 371] on label "Once every 2-3 months" at bounding box center [518, 375] width 150 height 19
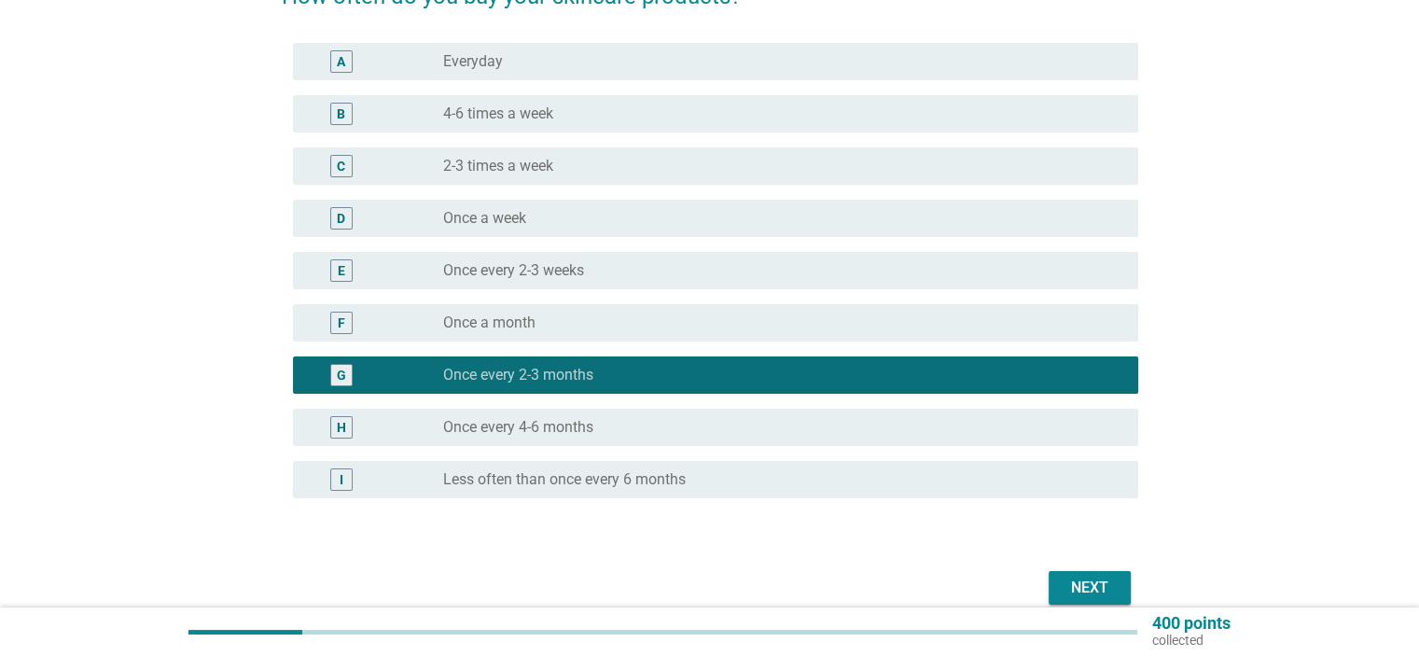
click at [1065, 587] on div "Next" at bounding box center [1089, 587] width 52 height 22
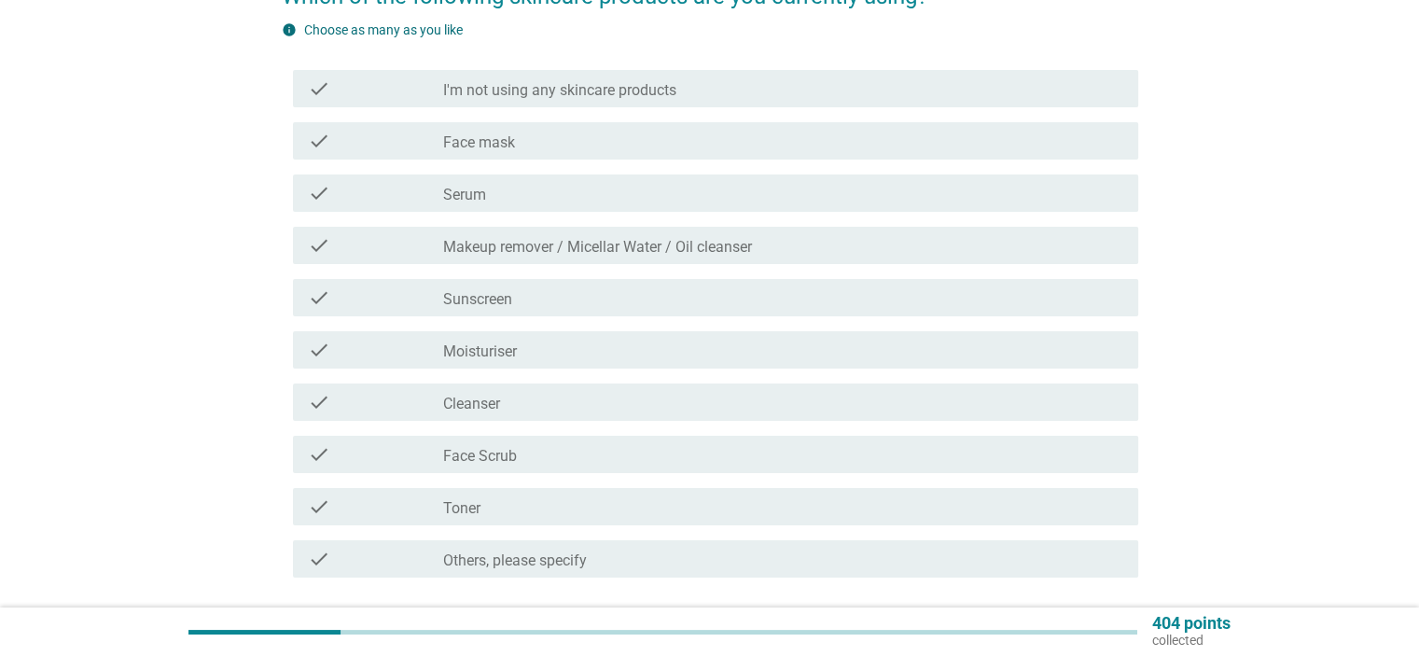
scroll to position [0, 0]
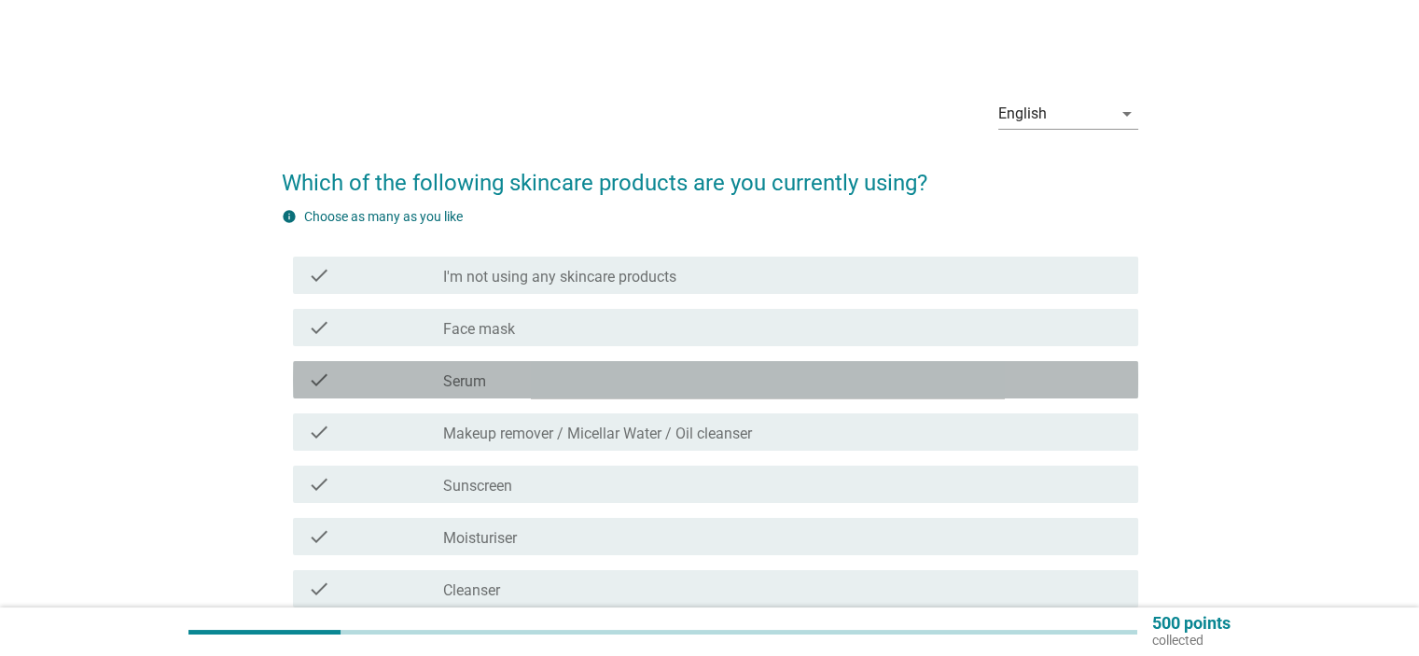
click at [507, 377] on div "check_box_outline_blank Serum" at bounding box center [782, 379] width 679 height 22
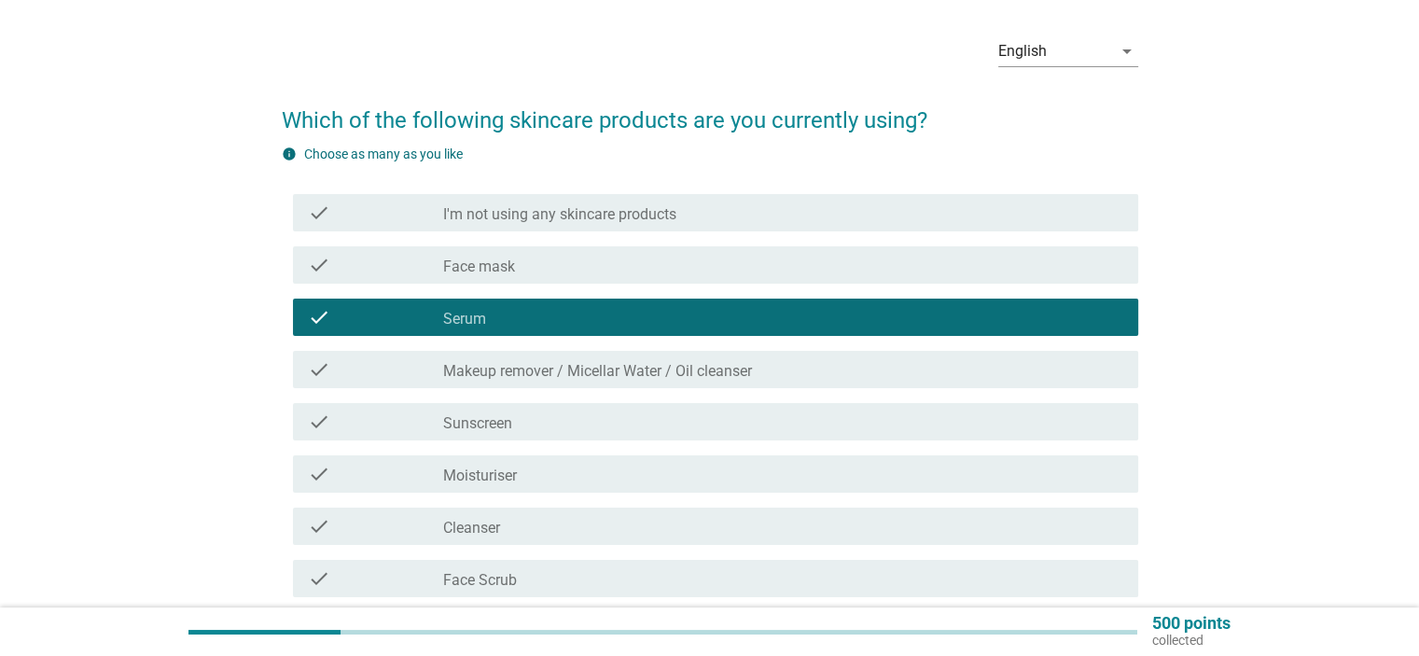
scroll to position [93, 0]
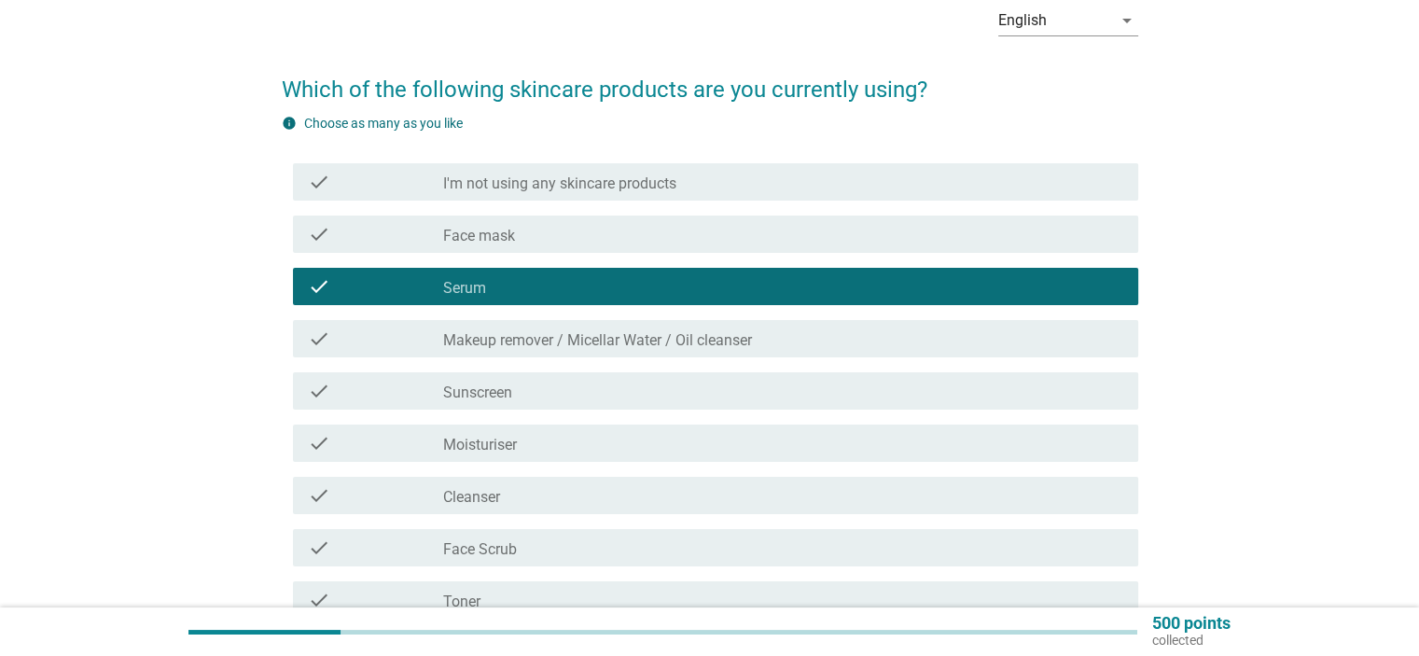
click at [527, 346] on label "Makeup remover / Micellar Water / Oil cleanser" at bounding box center [597, 340] width 309 height 19
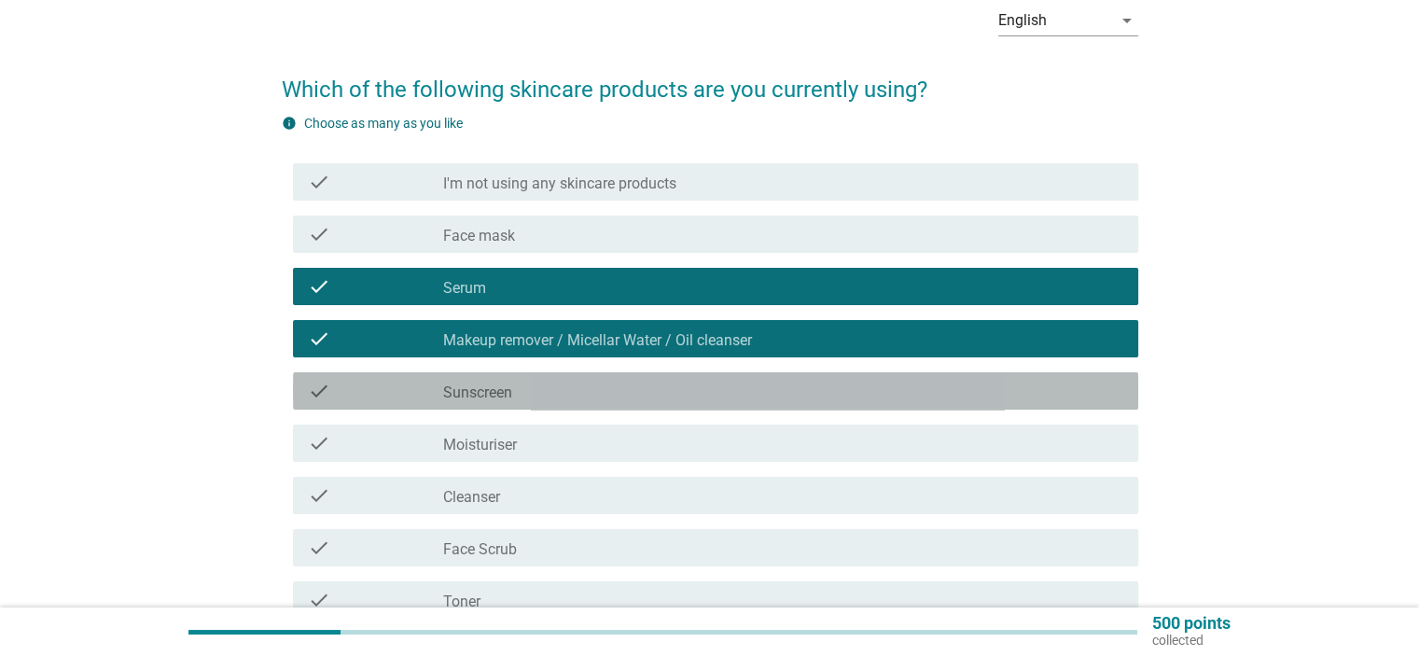
click at [479, 380] on div "check_box_outline_blank Sunscreen" at bounding box center [782, 391] width 679 height 22
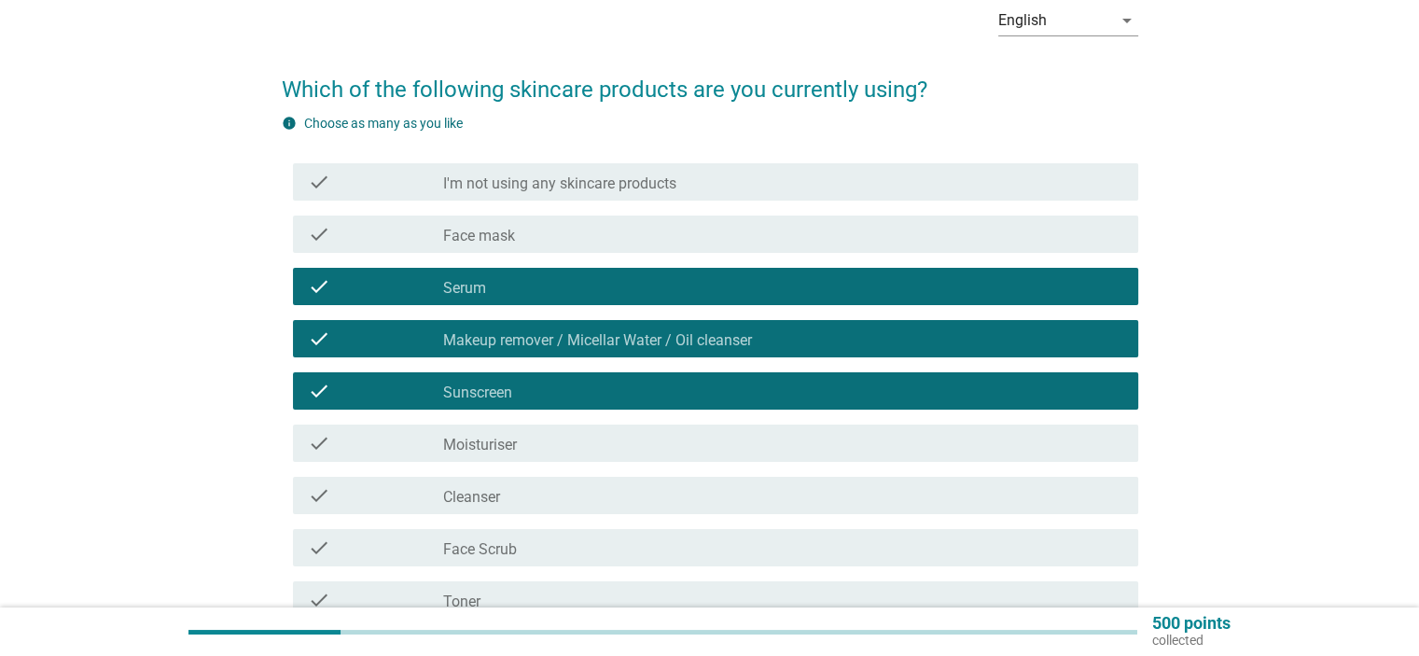
click at [485, 430] on div "check check_box_outline_blank Moisturiser" at bounding box center [715, 442] width 845 height 37
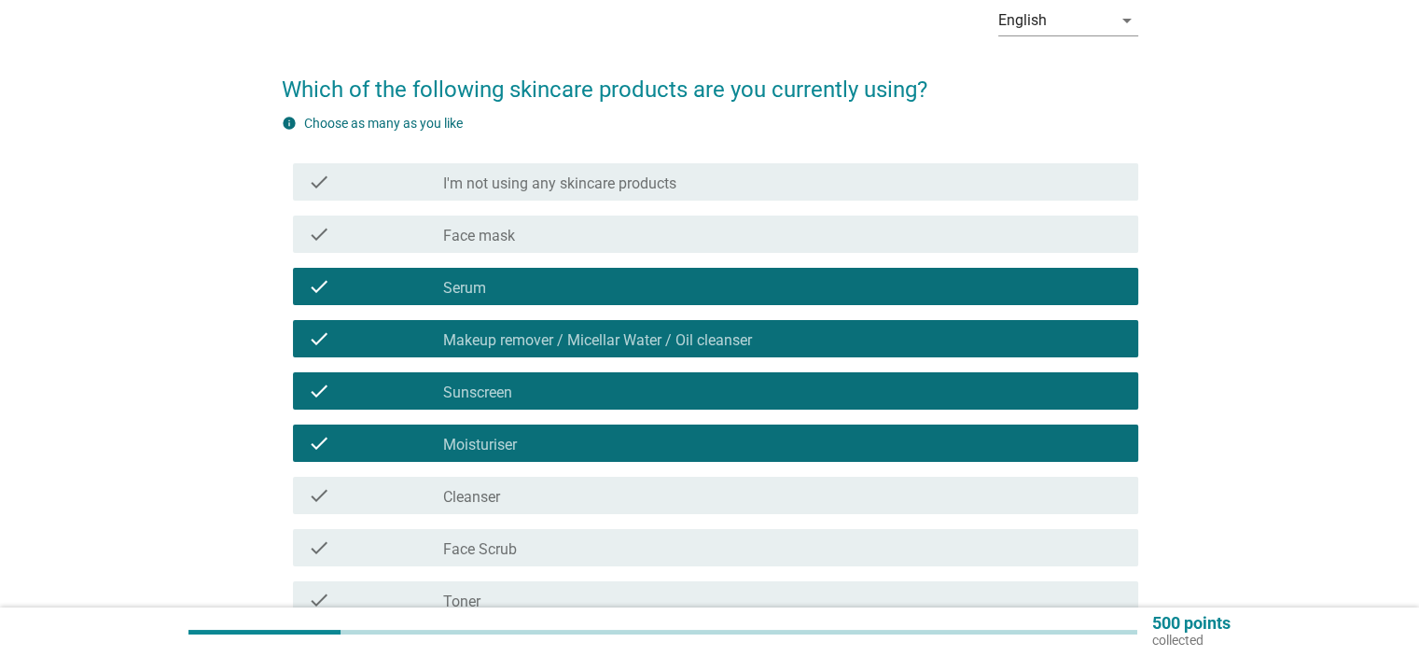
click at [482, 492] on label "Cleanser" at bounding box center [471, 497] width 57 height 19
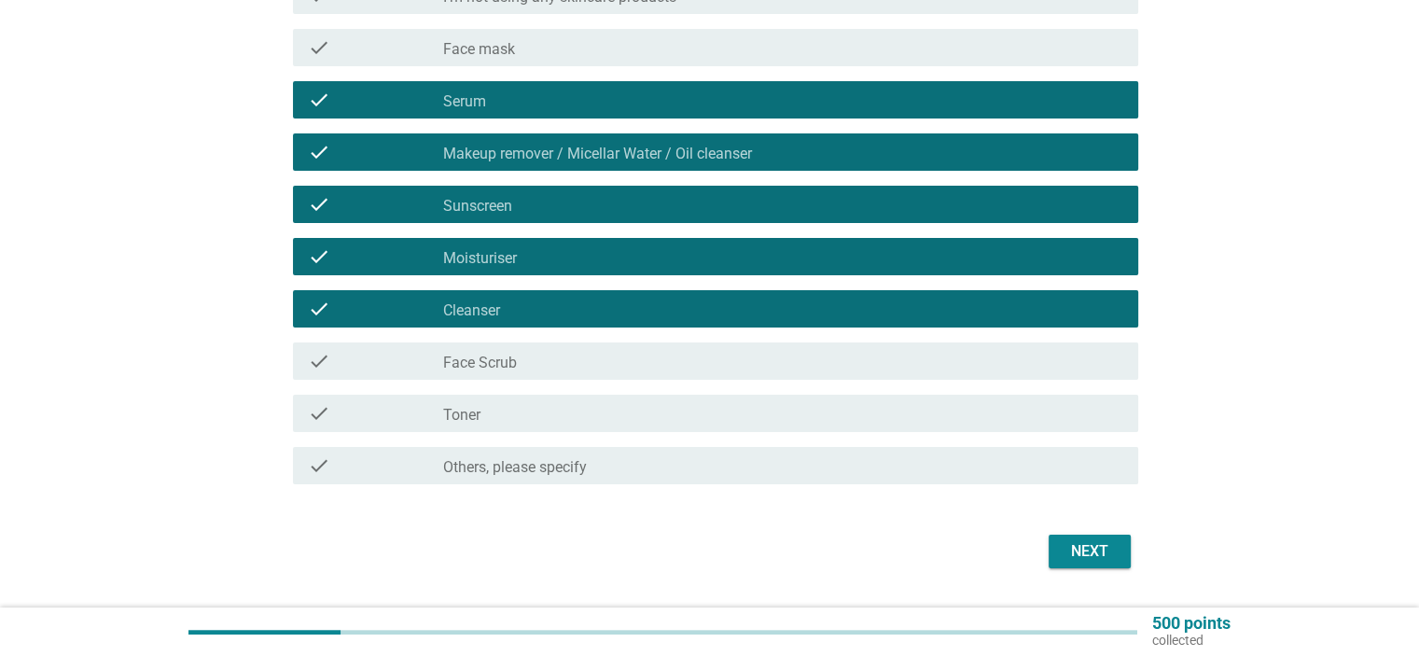
scroll to position [329, 0]
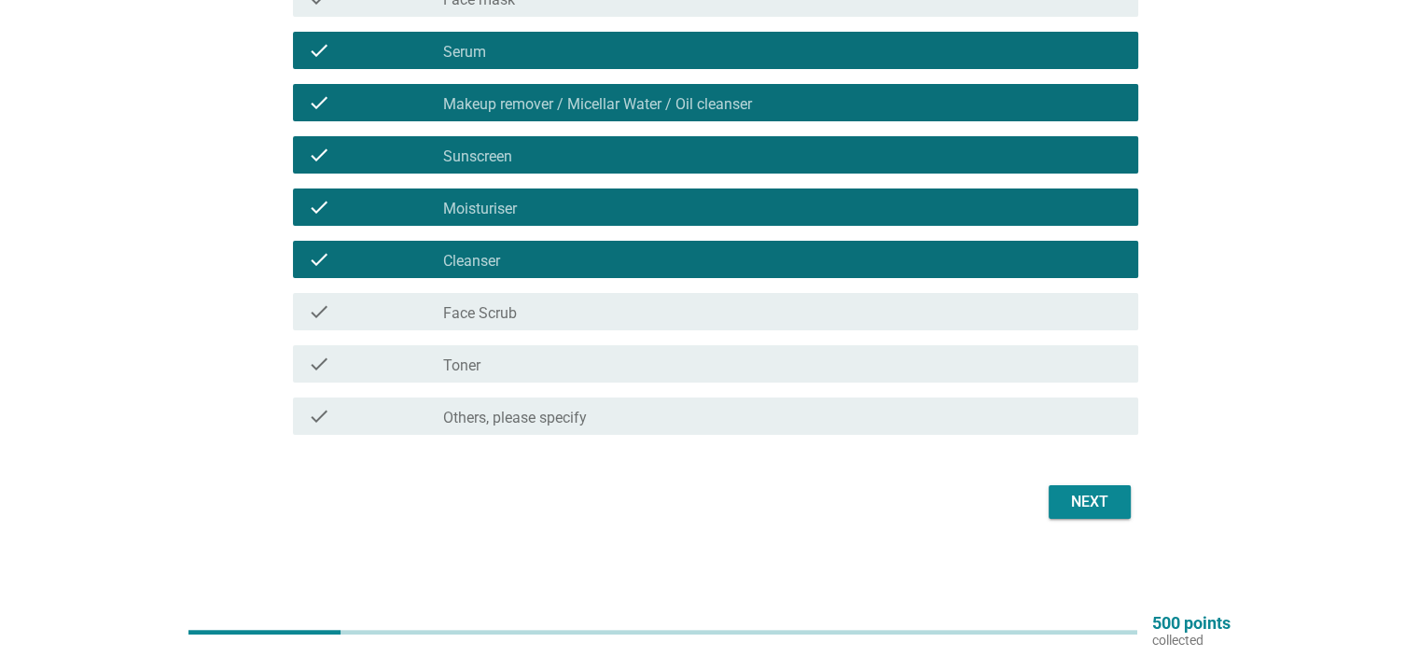
click at [1057, 502] on button "Next" at bounding box center [1090, 502] width 82 height 34
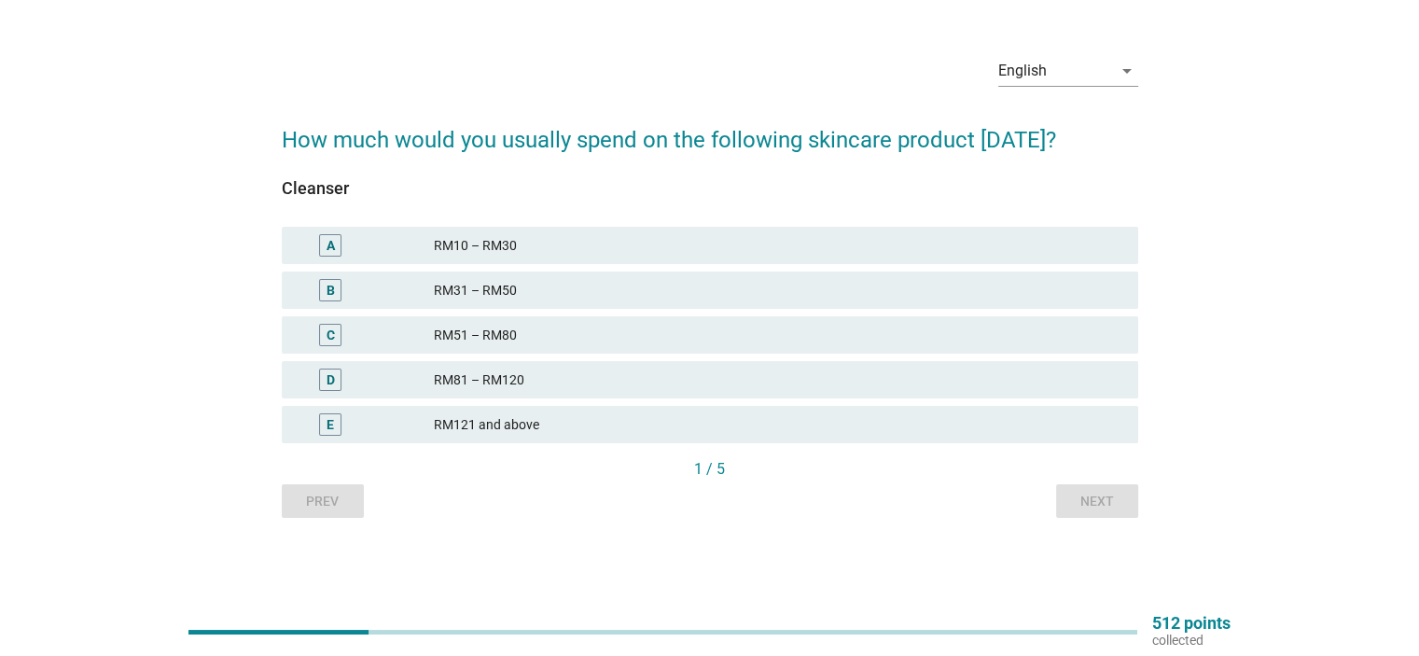
scroll to position [0, 0]
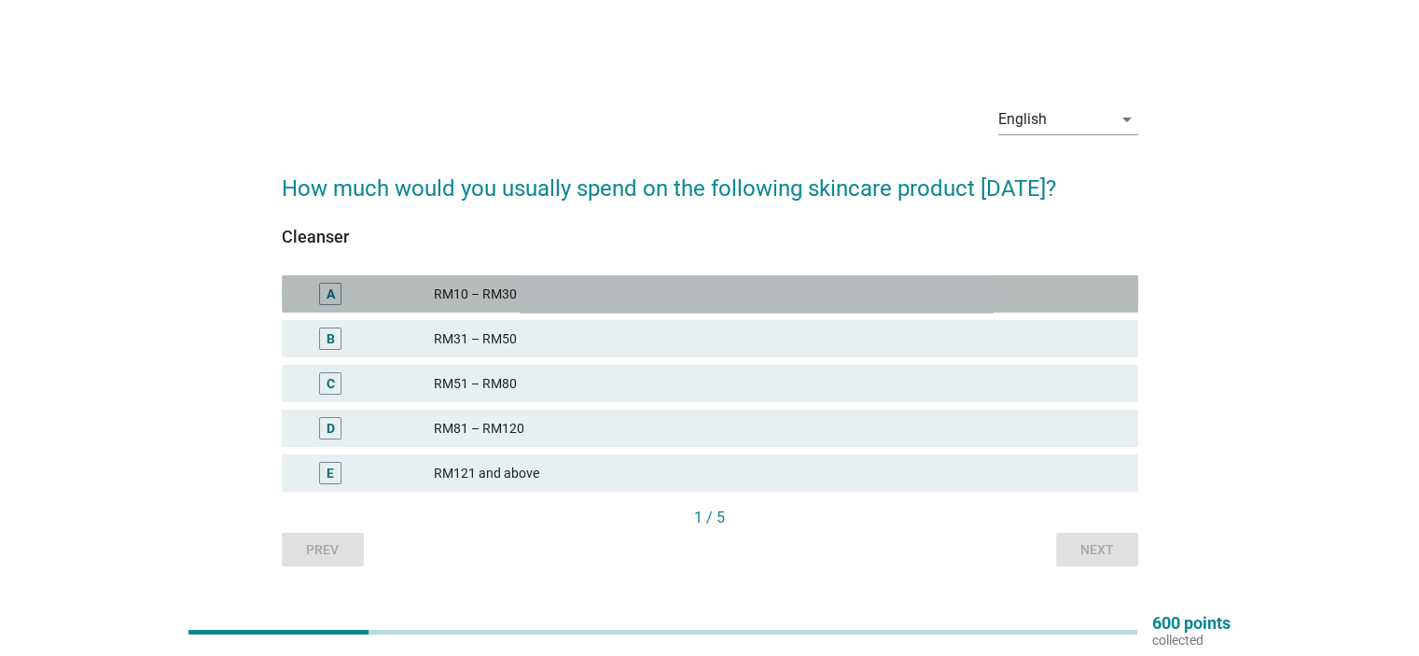
click at [535, 303] on div "RM10 – RM30" at bounding box center [778, 294] width 688 height 22
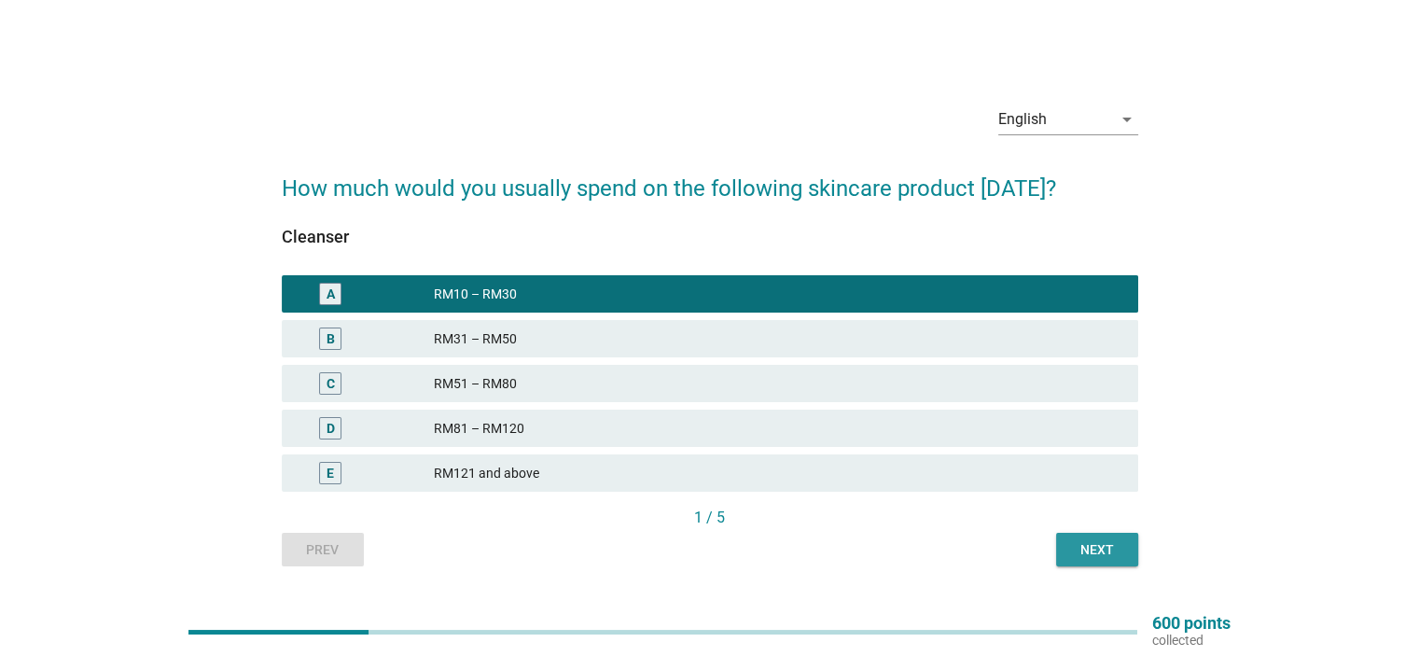
click at [1121, 552] on div "Next" at bounding box center [1097, 550] width 52 height 20
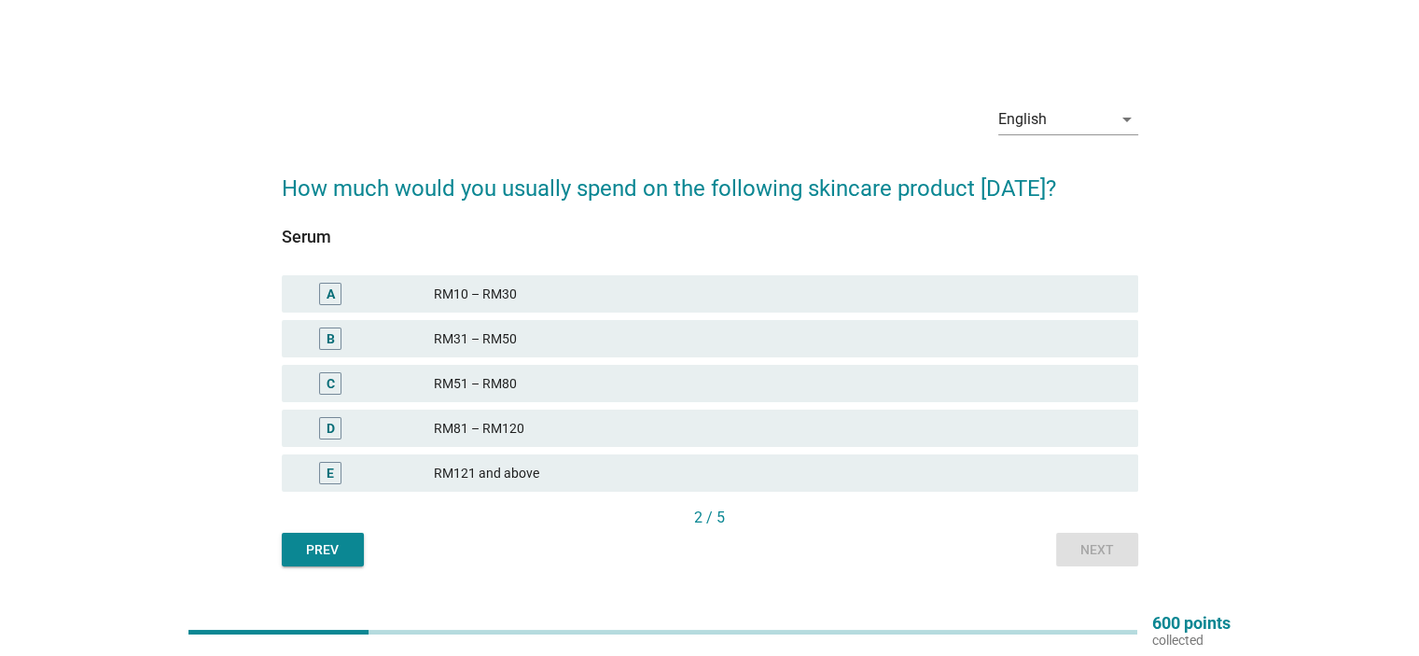
click at [542, 299] on div "RM10 – RM30" at bounding box center [778, 294] width 688 height 22
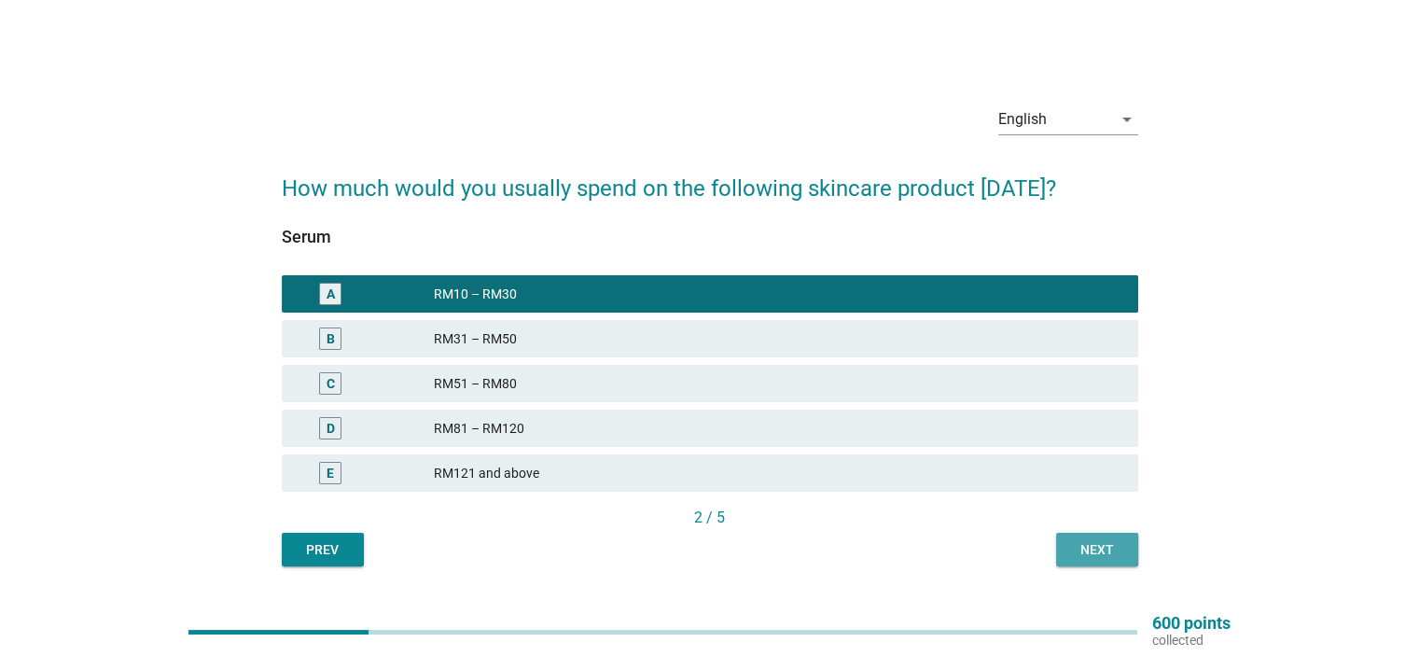
click at [1095, 546] on div "Next" at bounding box center [1097, 550] width 52 height 20
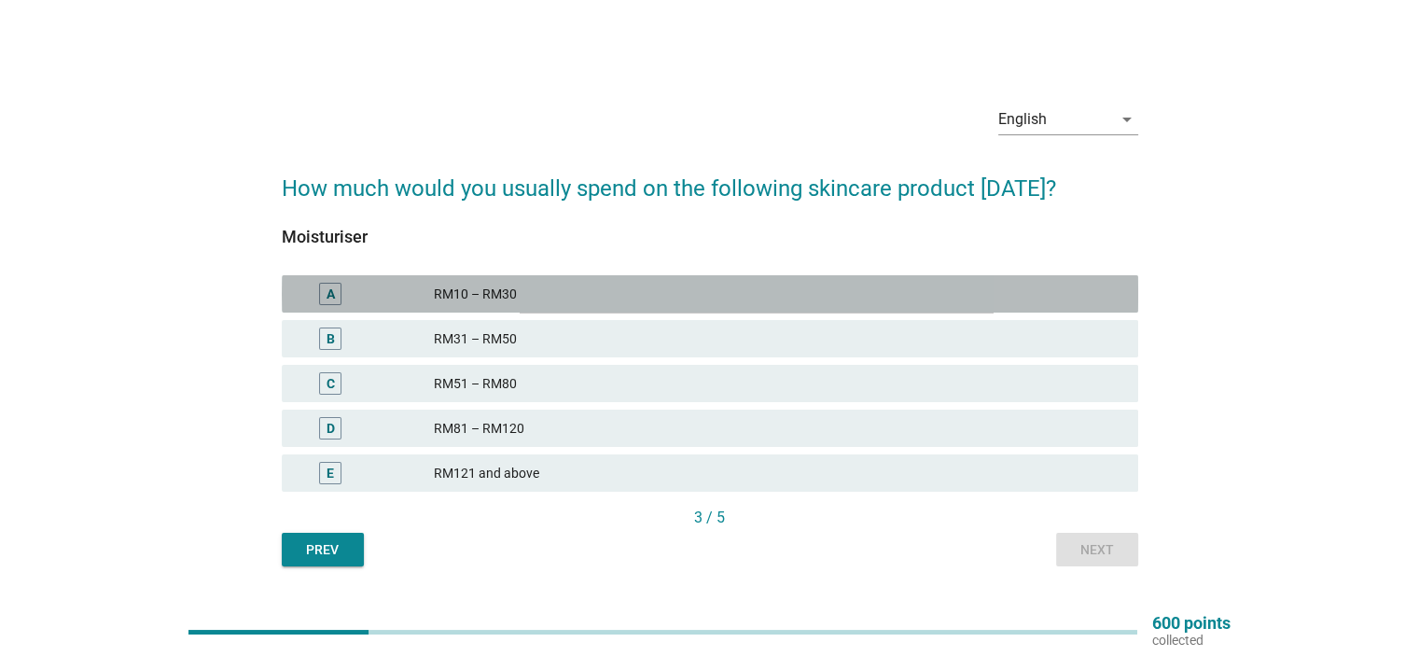
click at [535, 309] on div "A RM10 – RM30" at bounding box center [710, 293] width 856 height 37
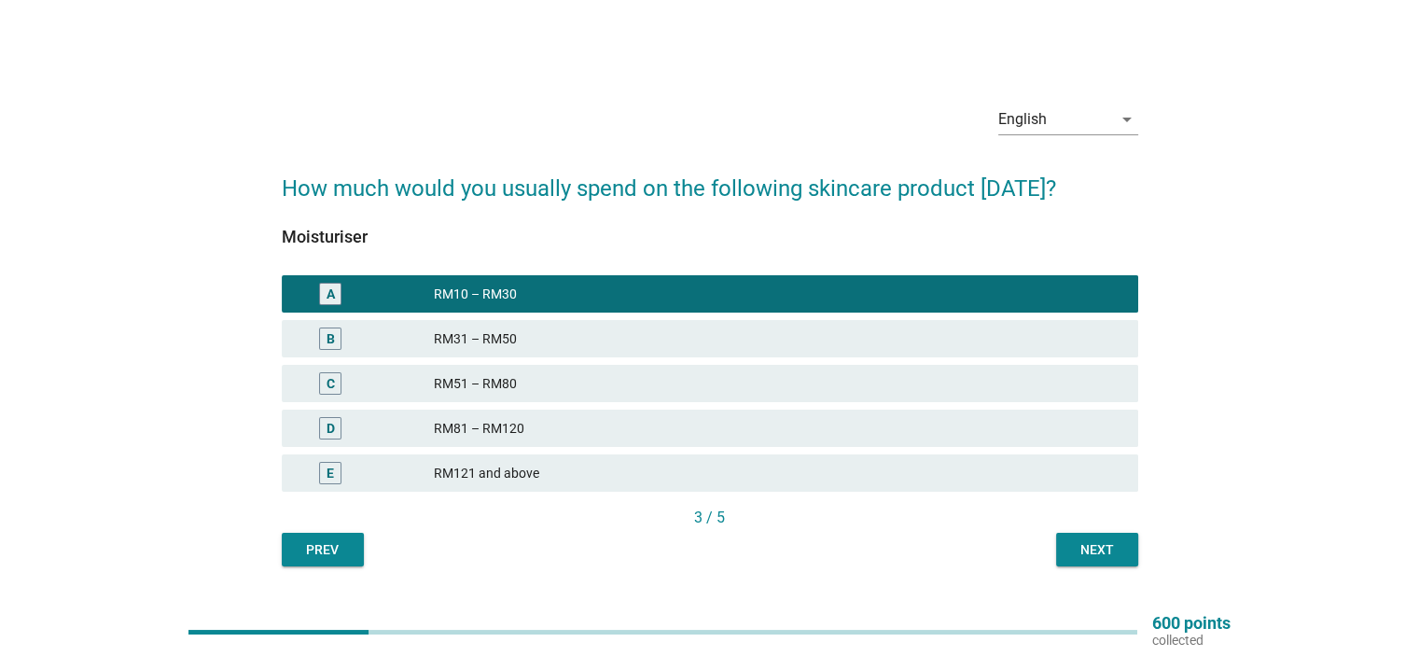
click at [1100, 563] on button "Next" at bounding box center [1097, 550] width 82 height 34
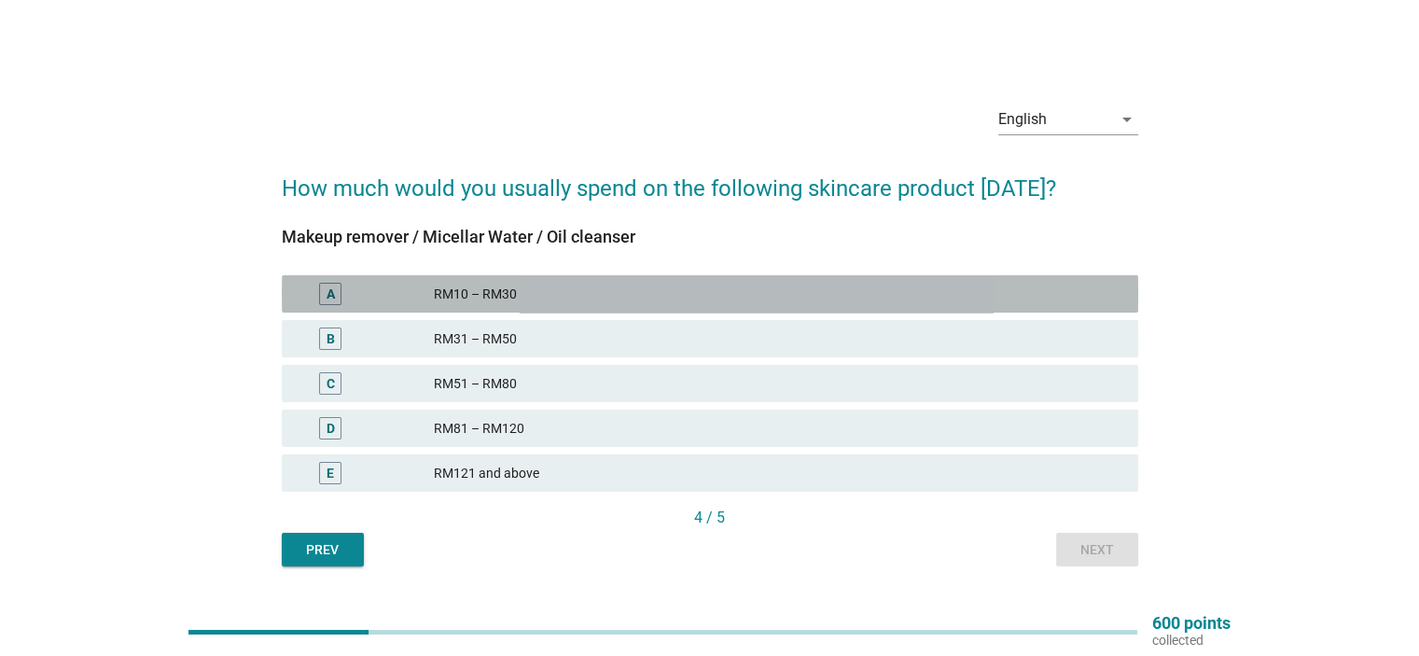
click at [507, 296] on div "RM10 – RM30" at bounding box center [778, 294] width 688 height 22
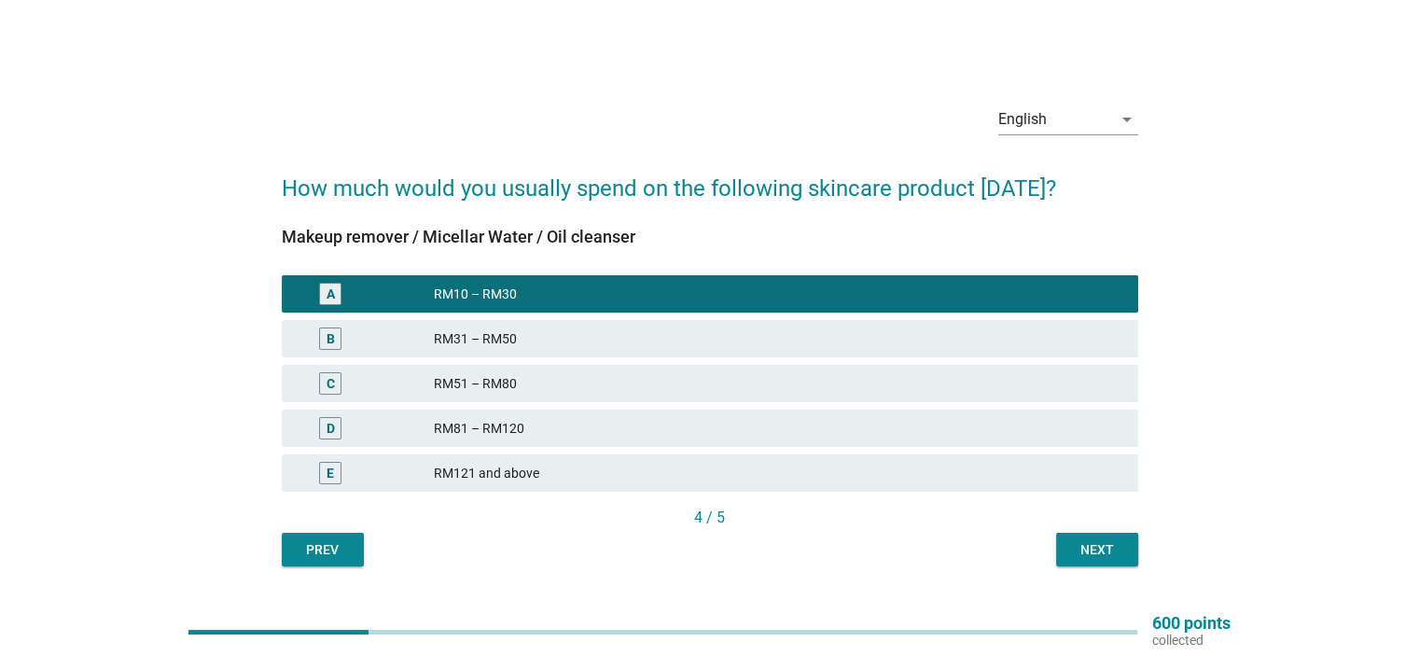
click at [1096, 553] on div "Next" at bounding box center [1097, 550] width 52 height 20
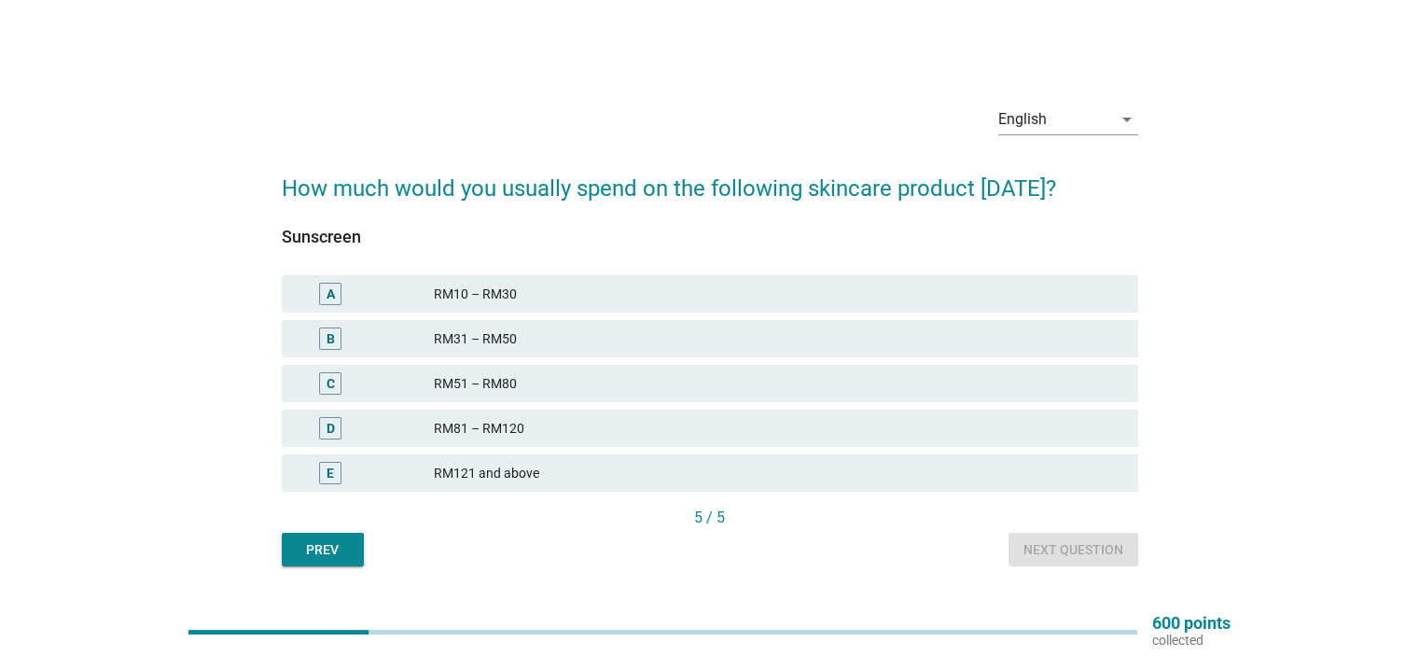
click at [558, 290] on div "RM10 – RM30" at bounding box center [778, 294] width 688 height 22
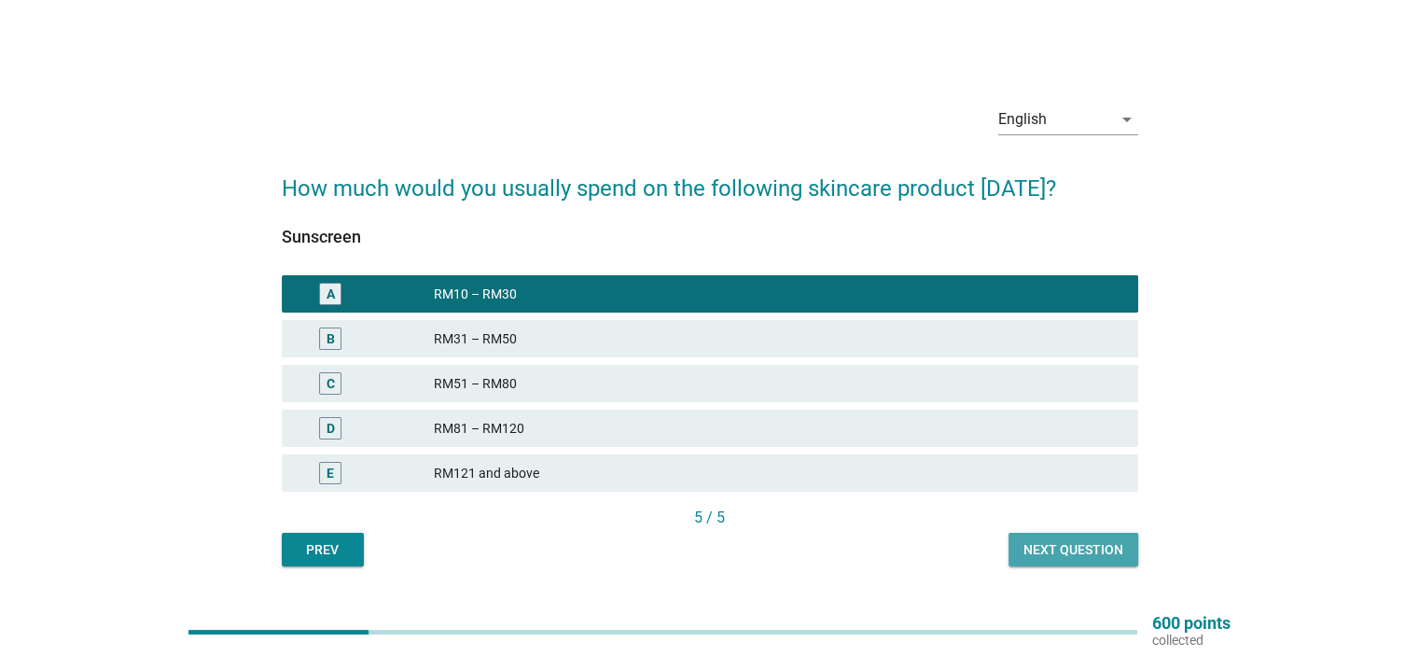
click at [1058, 554] on div "Next question" at bounding box center [1073, 550] width 100 height 20
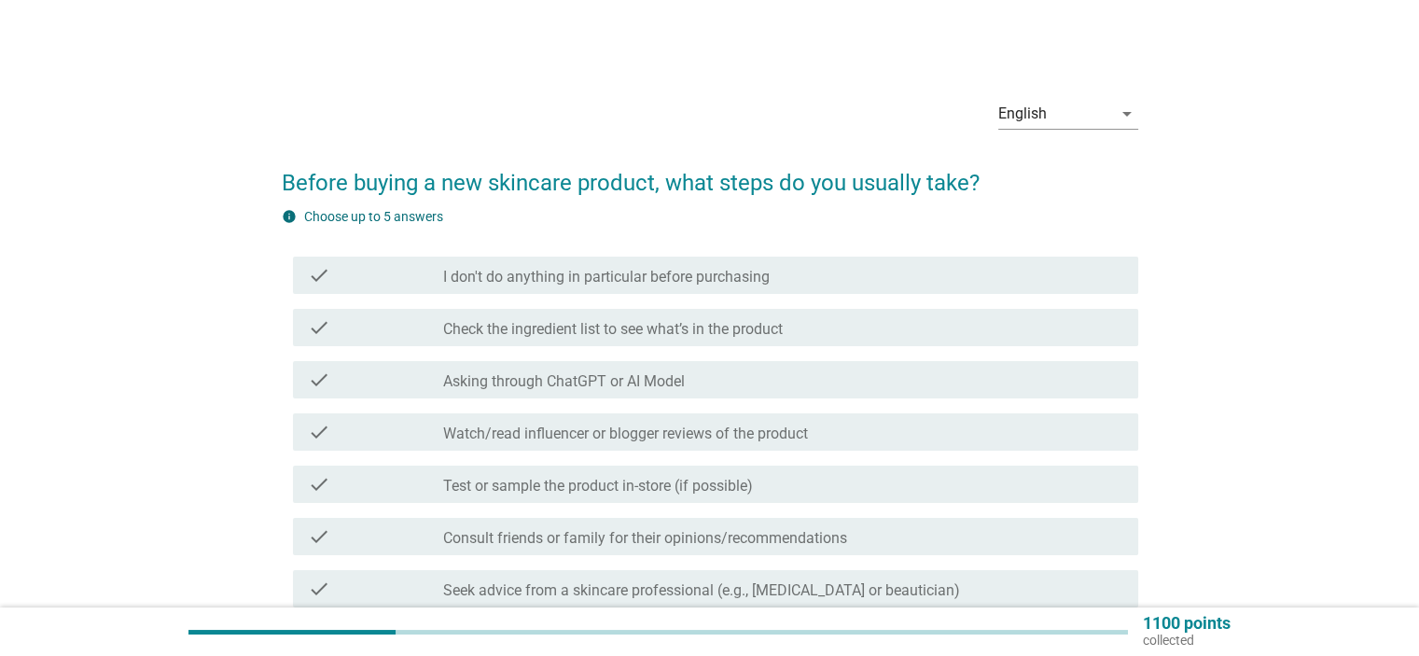
scroll to position [93, 0]
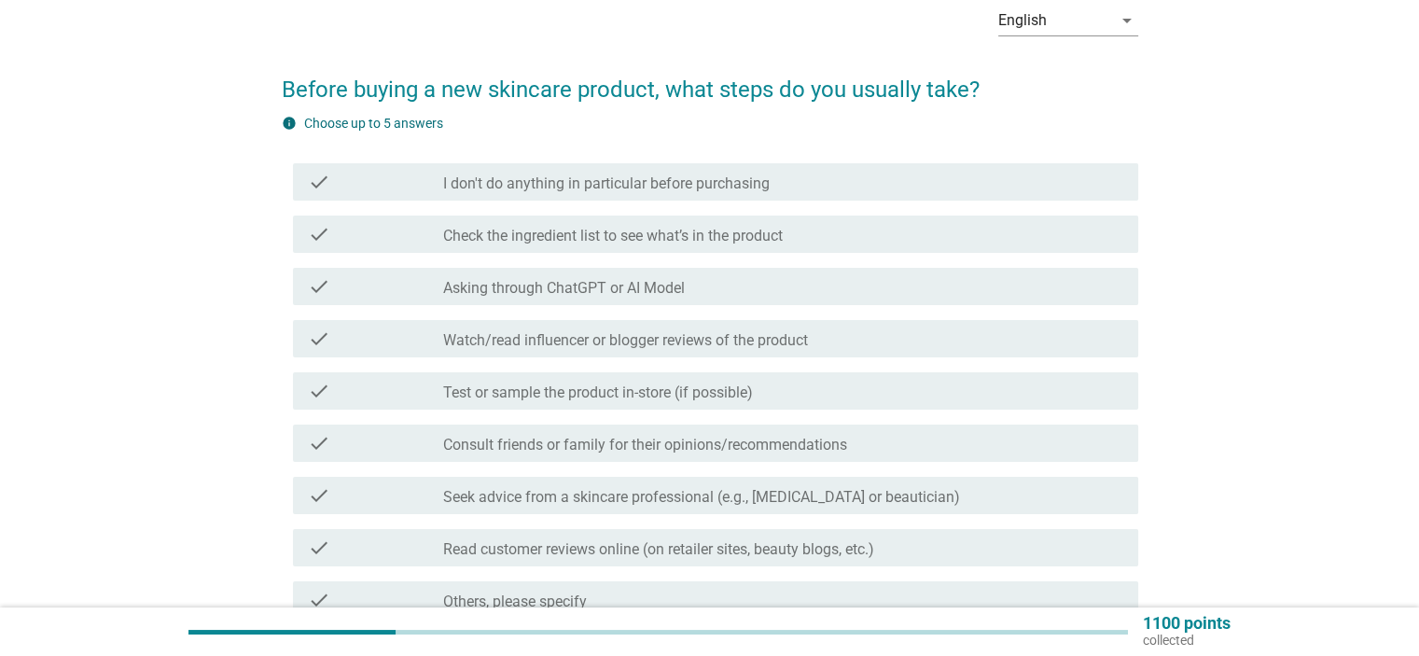
click at [697, 241] on label "Check the ingredient list to see what’s in the product" at bounding box center [613, 236] width 340 height 19
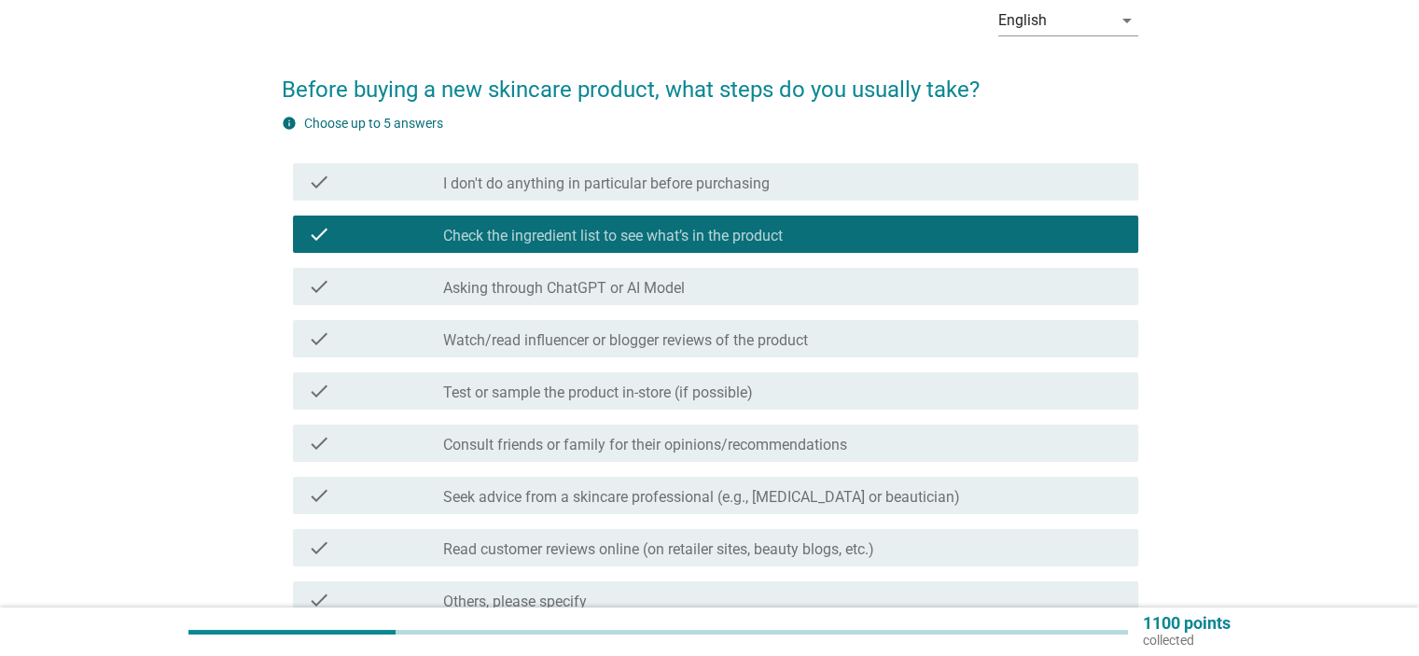
scroll to position [187, 0]
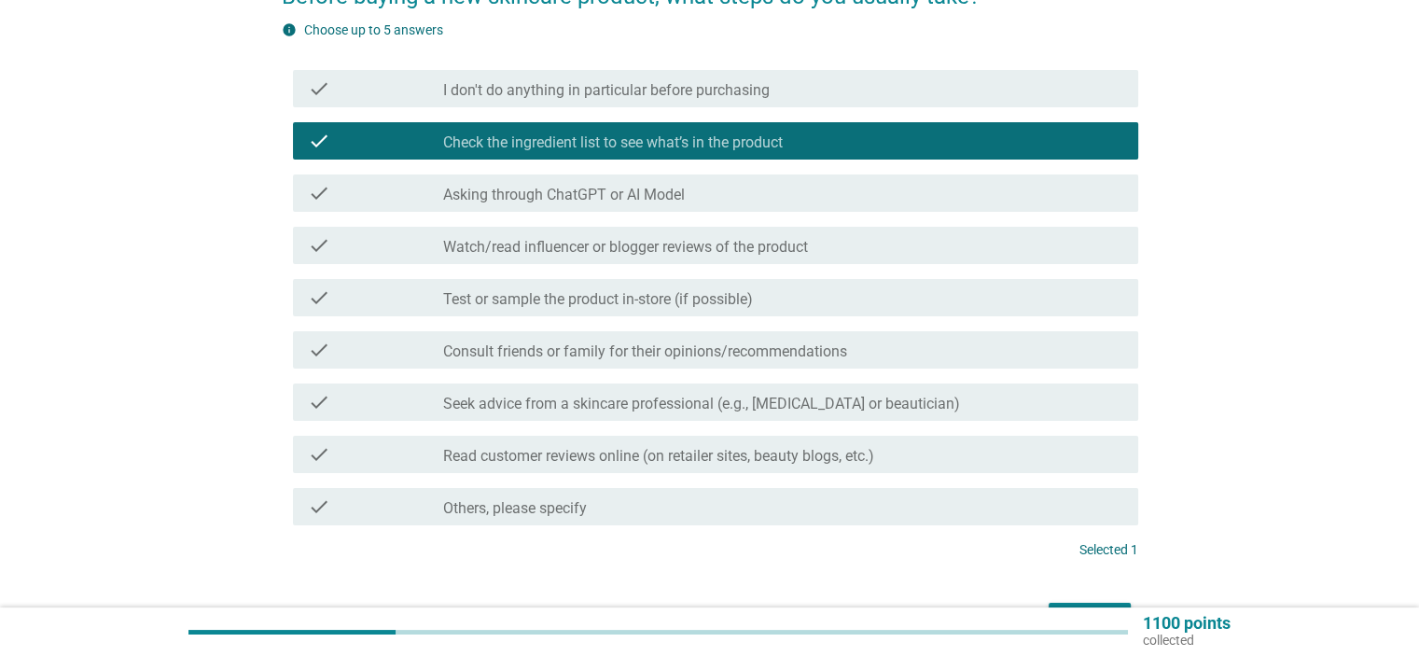
click at [695, 293] on label "Test or sample the product in-store (if possible)" at bounding box center [598, 299] width 310 height 19
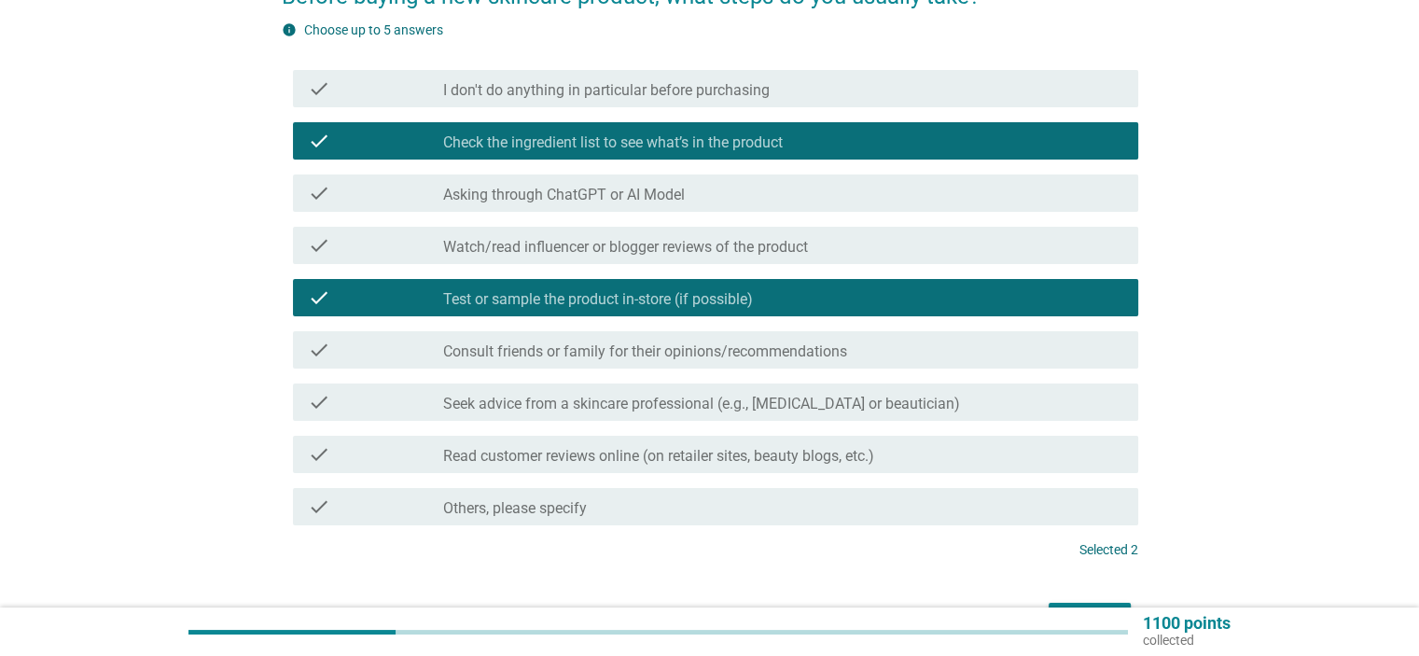
click at [750, 421] on div "check check_box_outline_blank Seek advice from a skincare professional (e.g., […" at bounding box center [710, 402] width 856 height 52
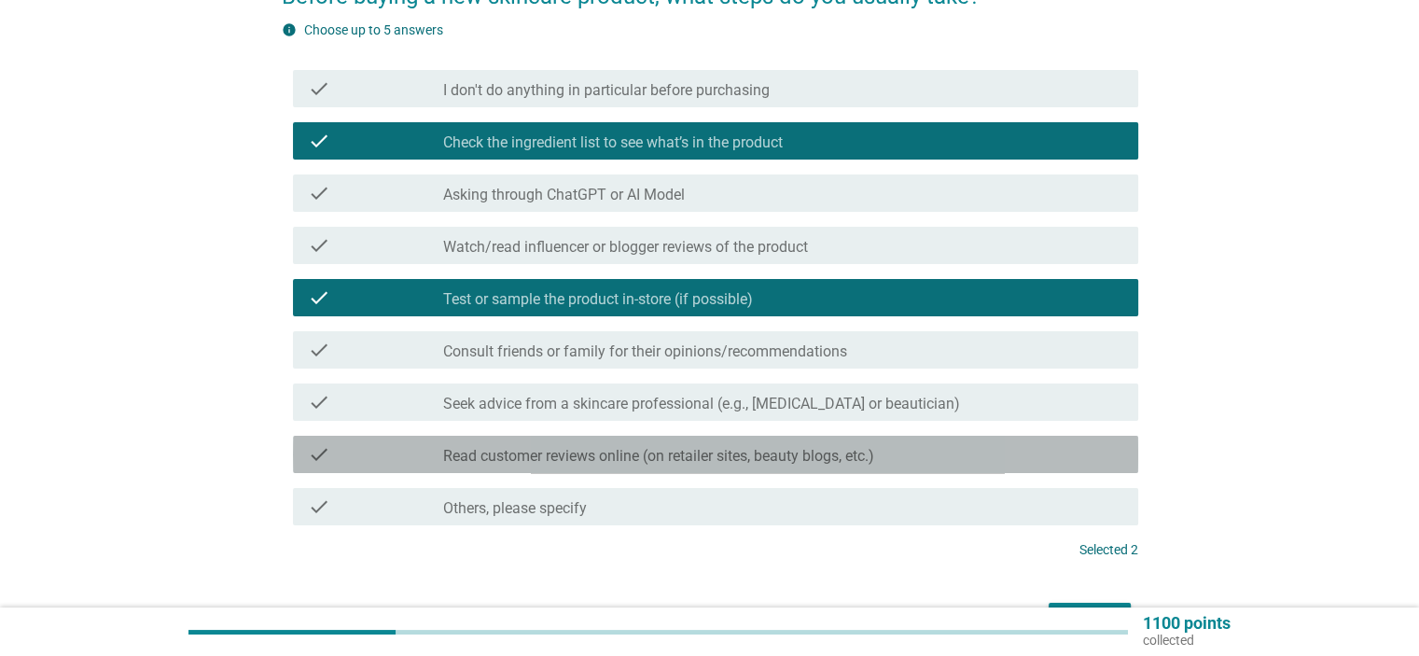
click at [629, 454] on label "Read customer reviews online (on retailer sites, beauty blogs, etc.)" at bounding box center [658, 456] width 431 height 19
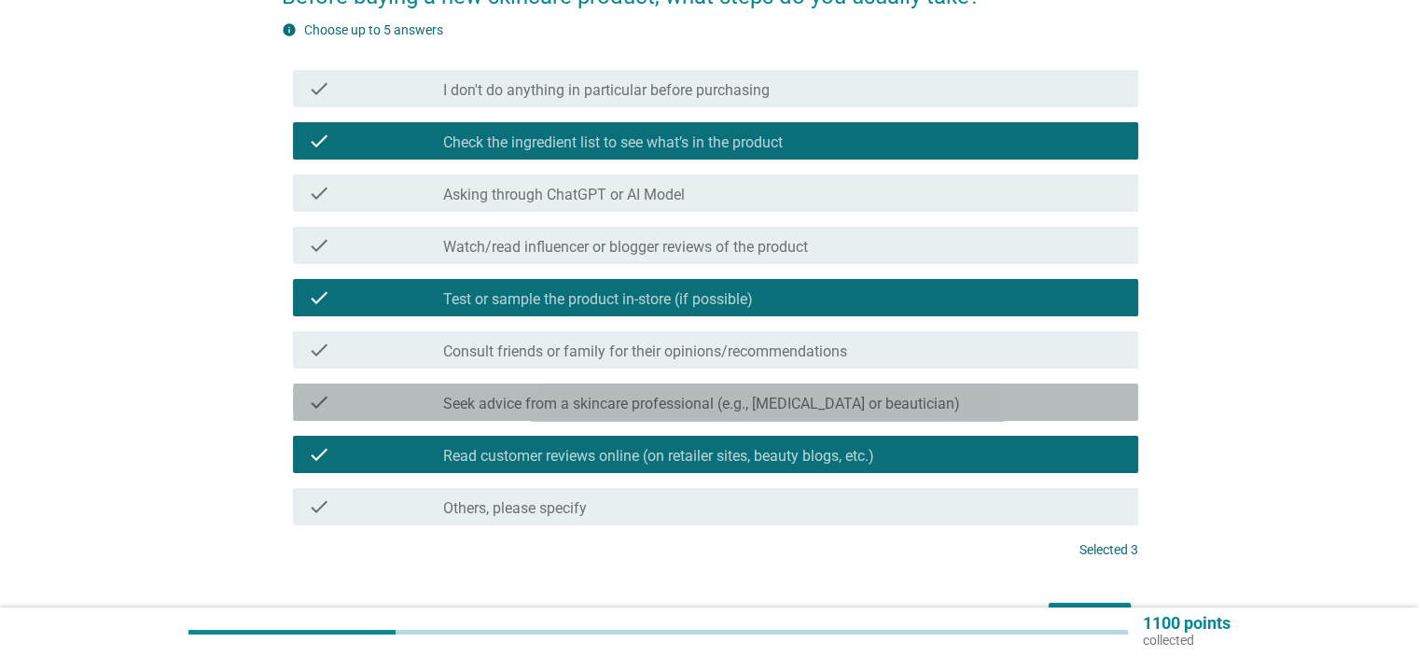
click at [634, 412] on label "Seek advice from a skincare professional (e.g., [MEDICAL_DATA] or beautician)" at bounding box center [701, 404] width 517 height 19
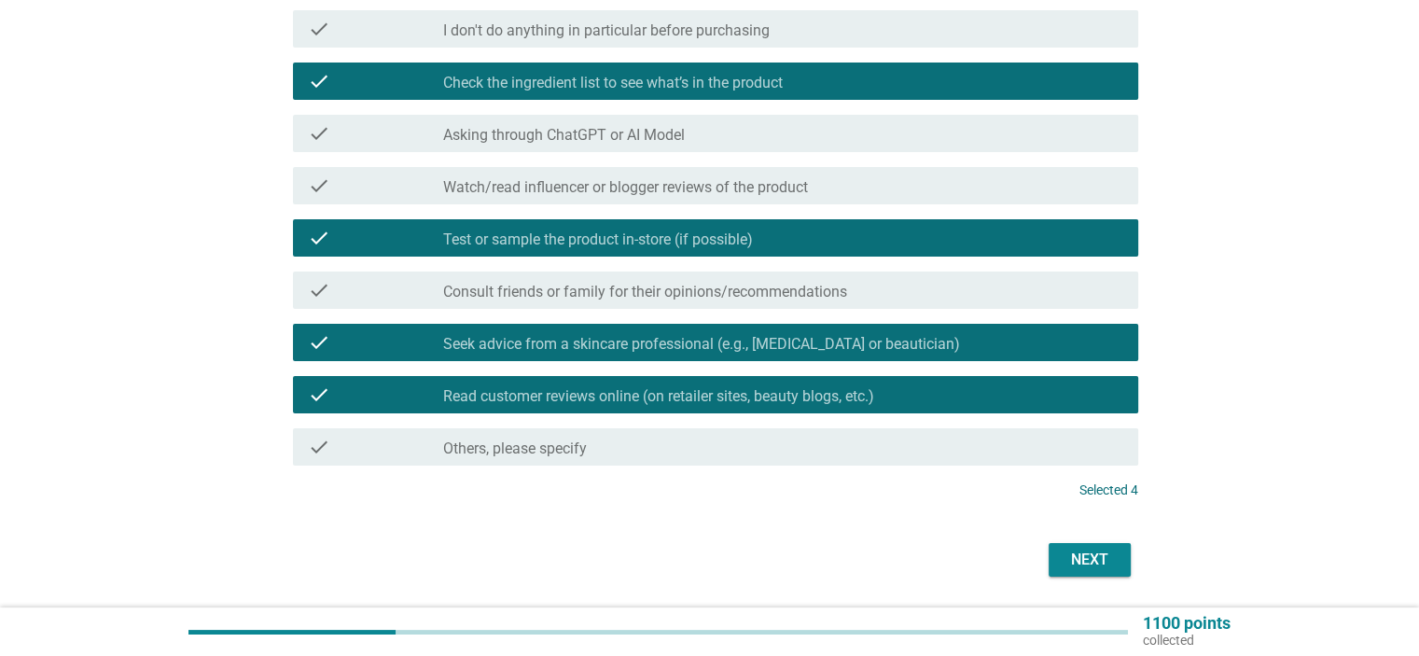
scroll to position [280, 0]
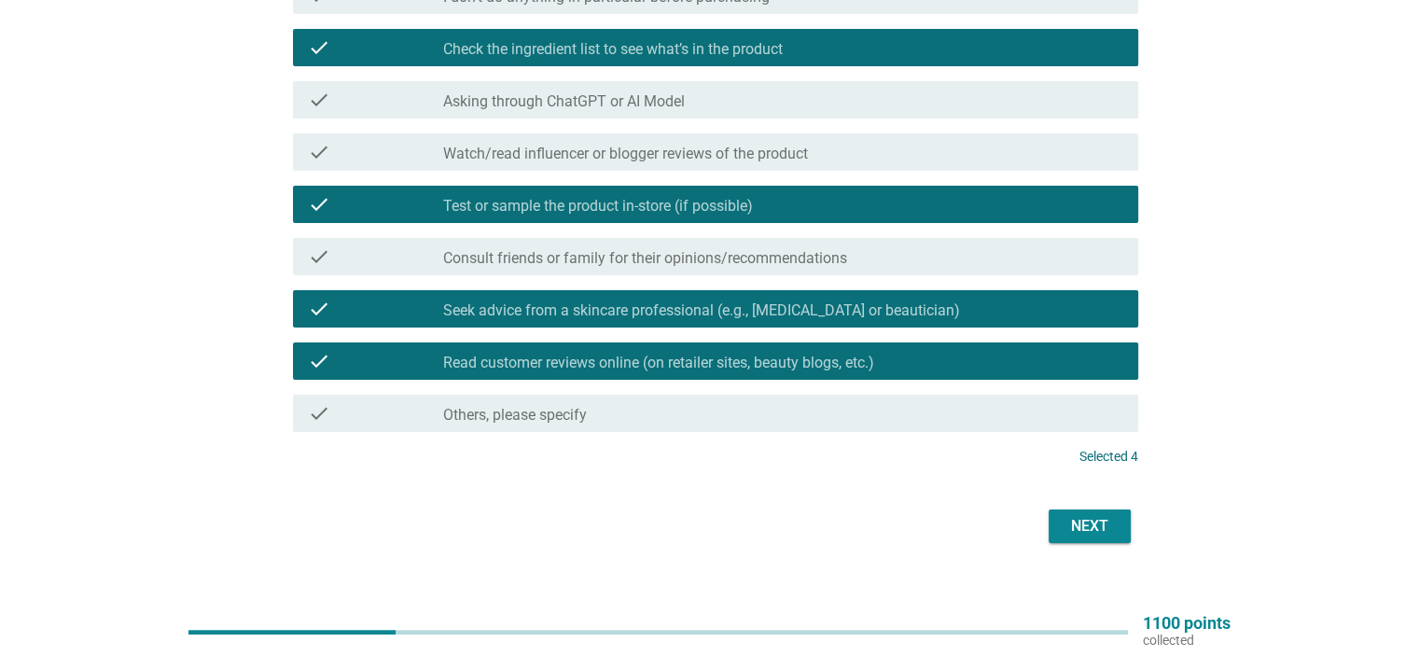
click at [1086, 525] on div "Next" at bounding box center [1089, 526] width 52 height 22
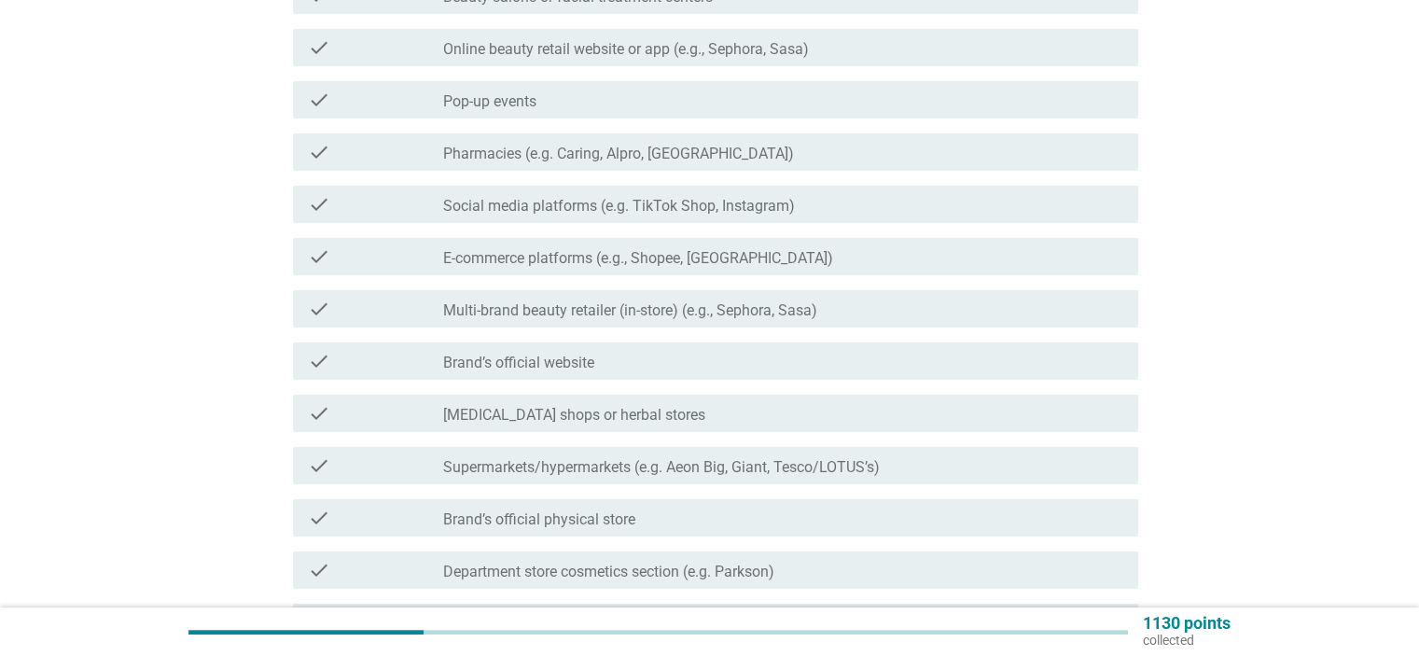
scroll to position [0, 0]
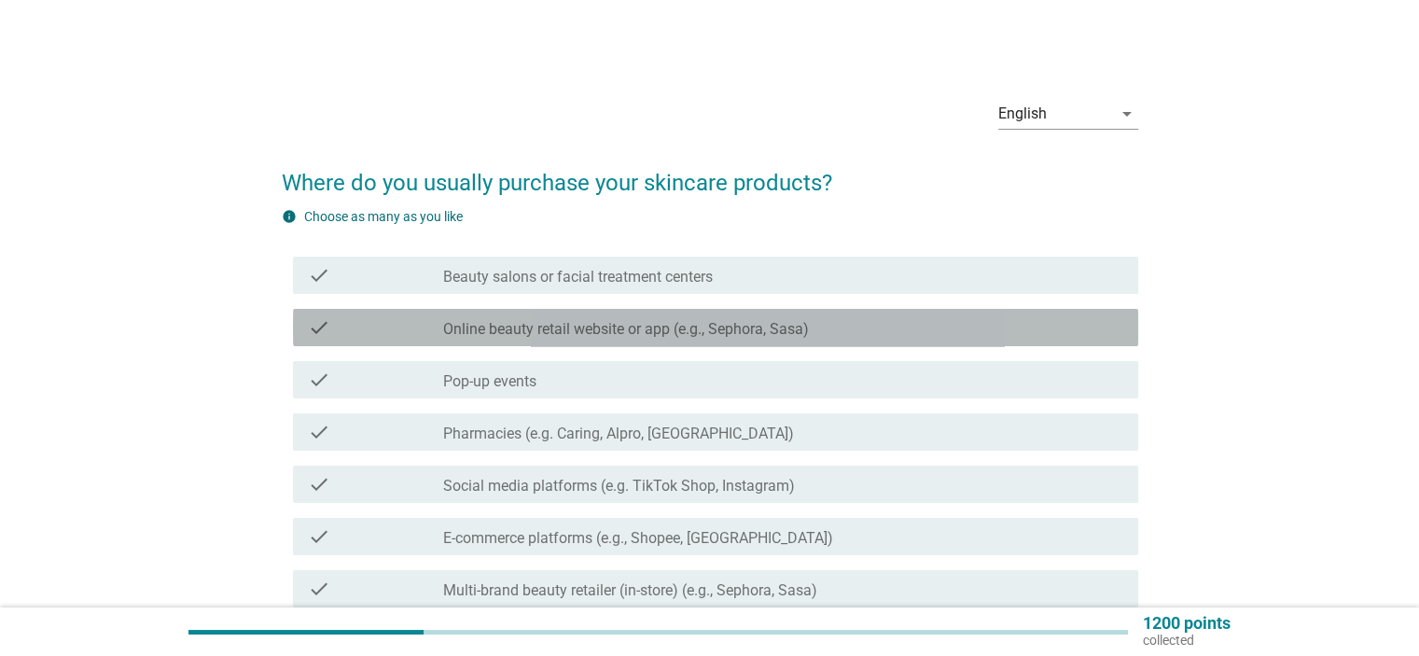
click at [568, 335] on label "Online beauty retail website or app (e.g., Sephora, Sasa)" at bounding box center [626, 329] width 366 height 19
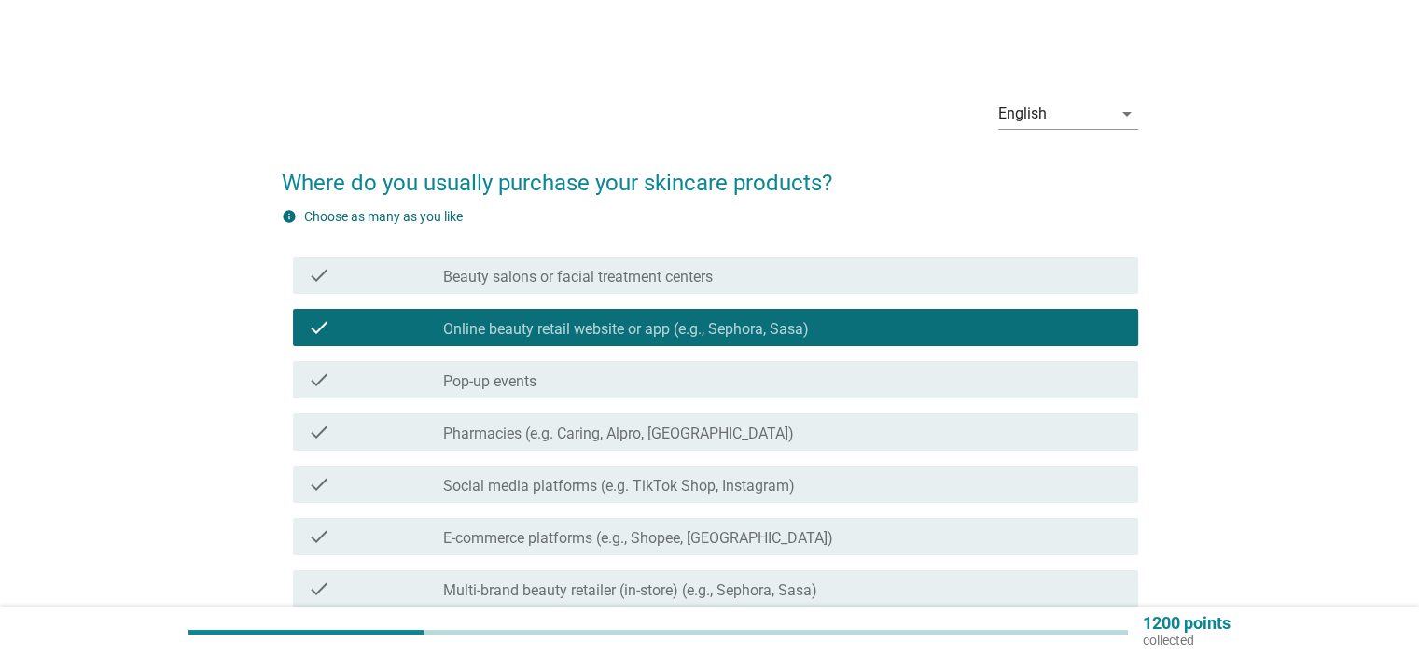
click at [571, 334] on label "Online beauty retail website or app (e.g., Sephora, Sasa)" at bounding box center [626, 329] width 366 height 19
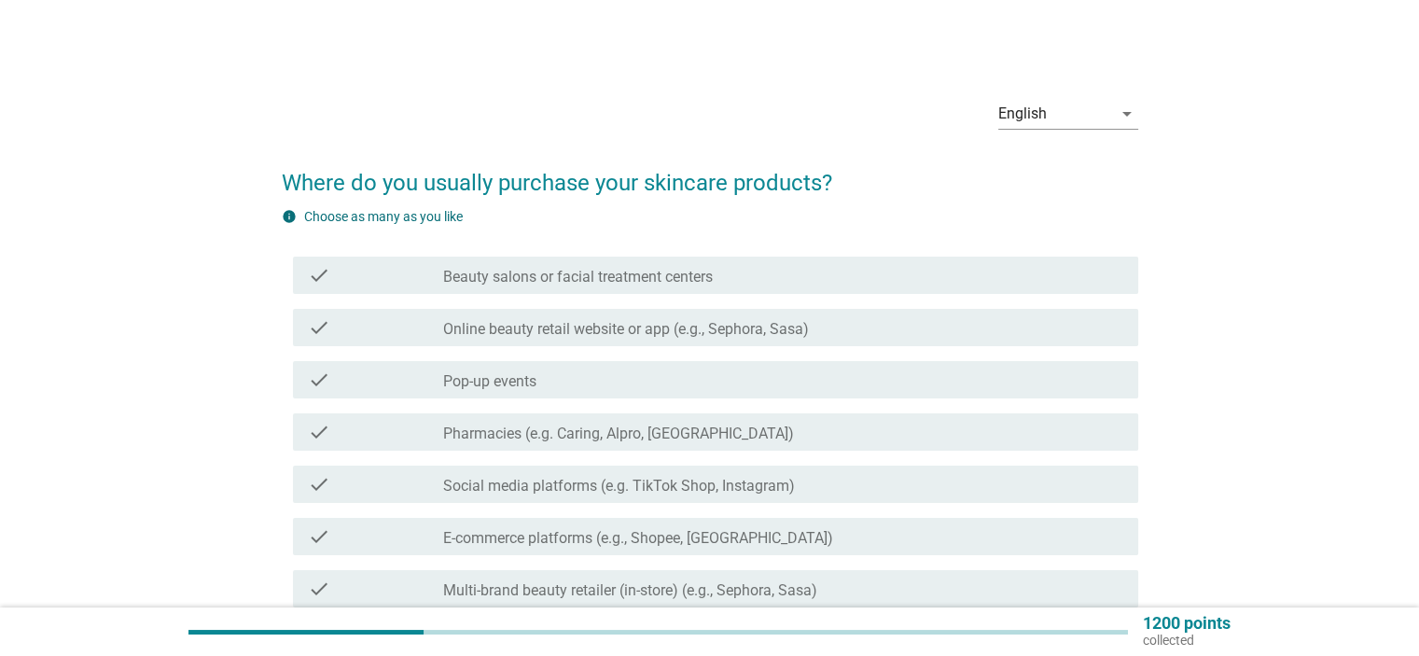
scroll to position [93, 0]
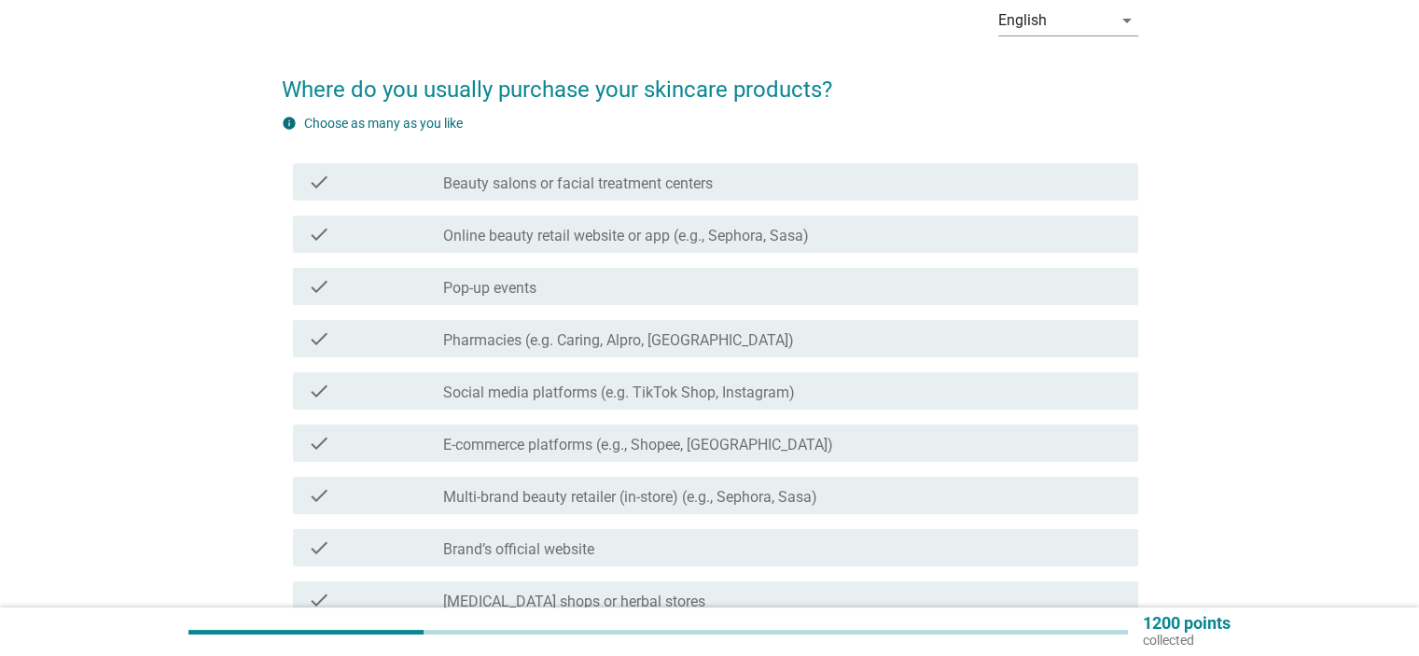
click at [627, 354] on div "check check_box_outline_blank Pharmacies (e.g. Caring, Alpro, [GEOGRAPHIC_DATA])" at bounding box center [715, 338] width 845 height 37
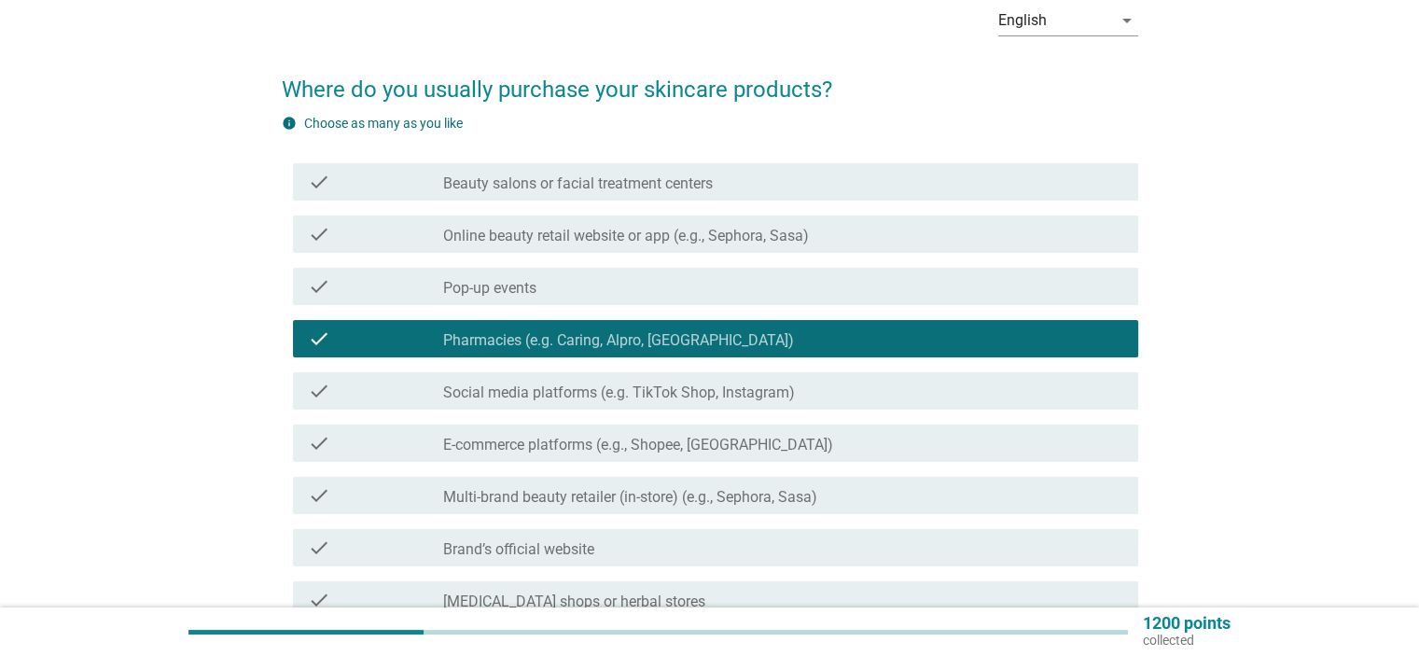
click at [791, 345] on div "check_box_outline_blank Pharmacies (e.g. Caring, Alpro, Health Lane)" at bounding box center [782, 338] width 679 height 22
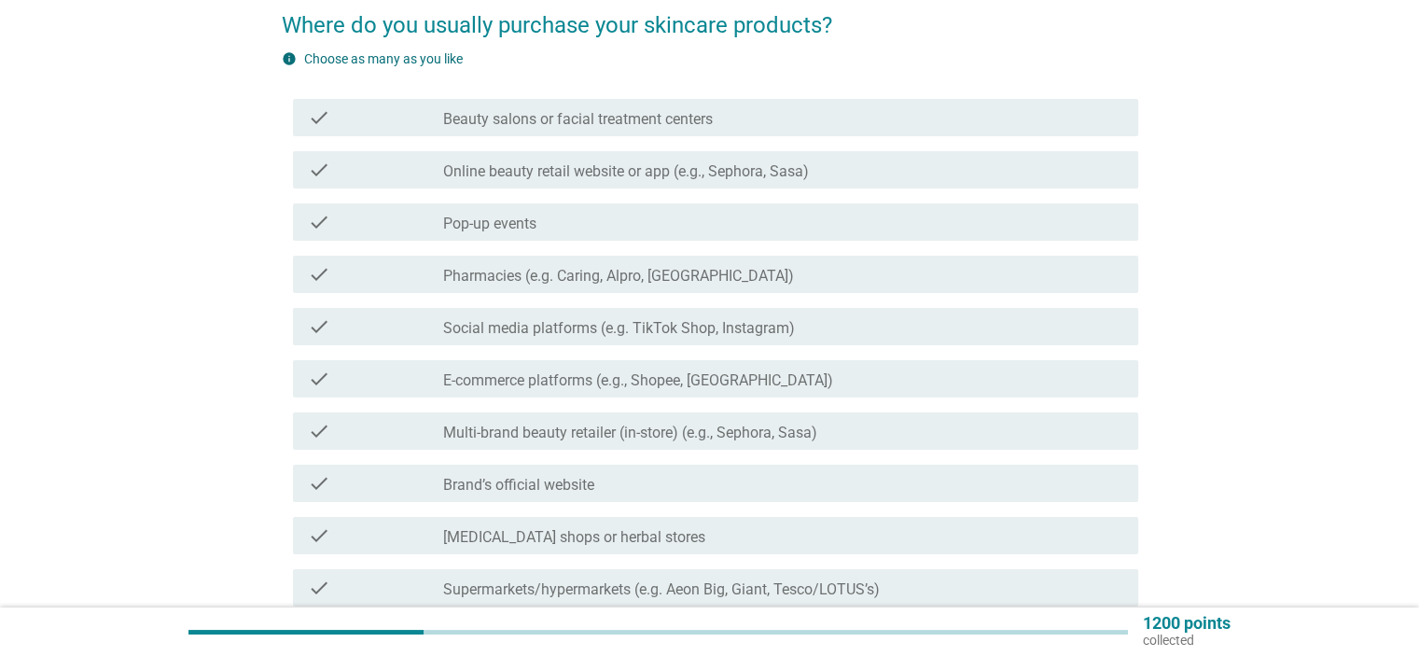
scroll to position [187, 0]
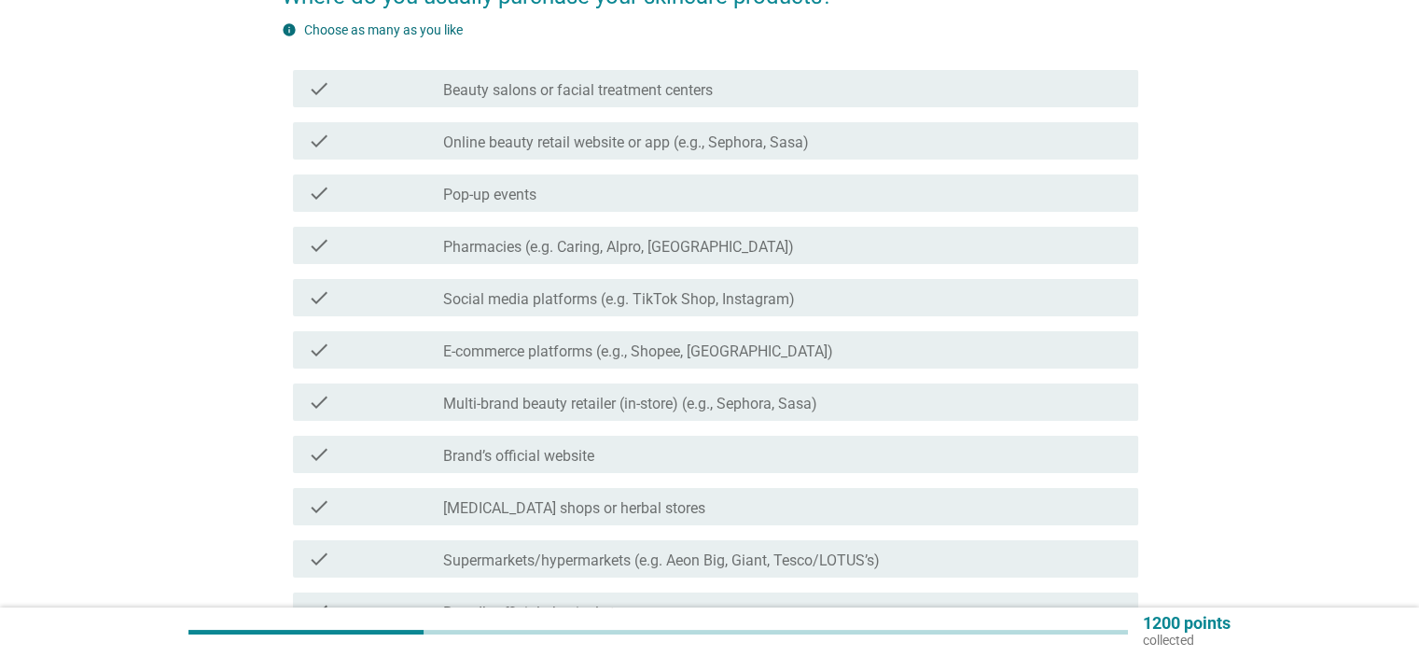
click at [739, 372] on div "check check_box_outline_blank E-commerce platforms (e.g., Shopee, Lazada)" at bounding box center [710, 350] width 856 height 52
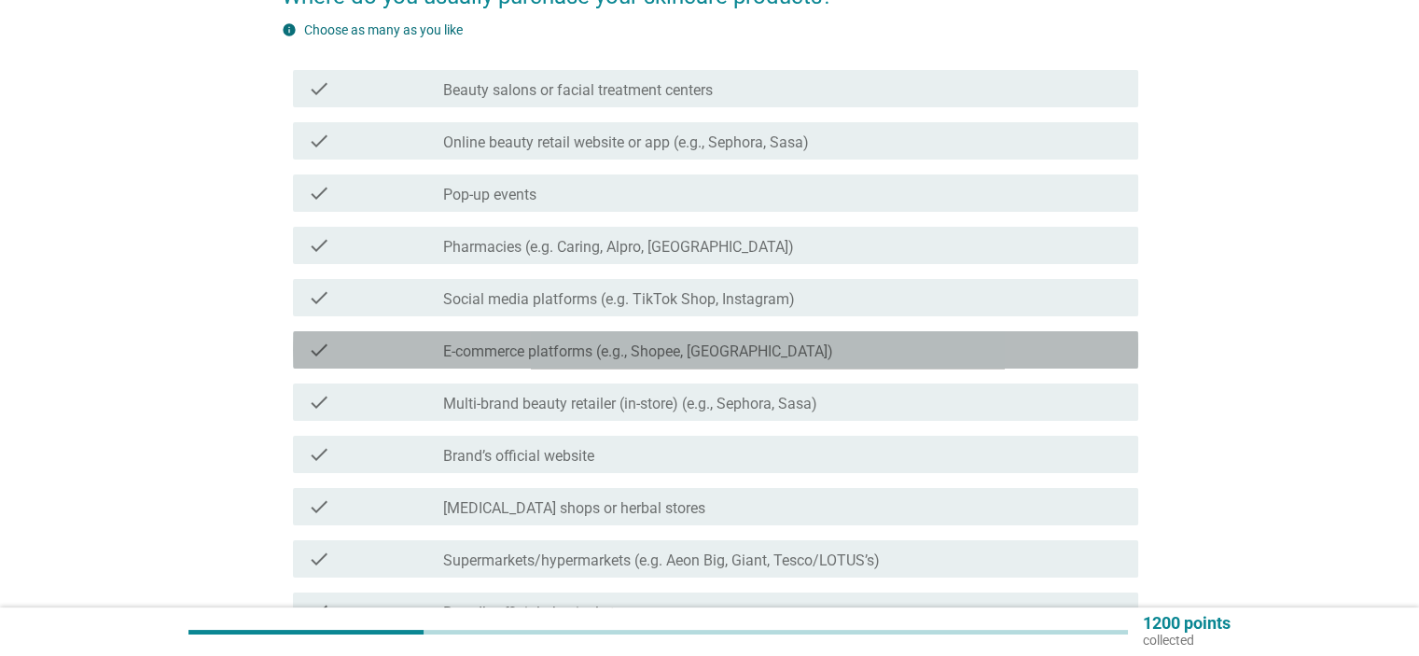
click at [713, 351] on label "E-commerce platforms (e.g., Shopee, [GEOGRAPHIC_DATA])" at bounding box center [638, 351] width 390 height 19
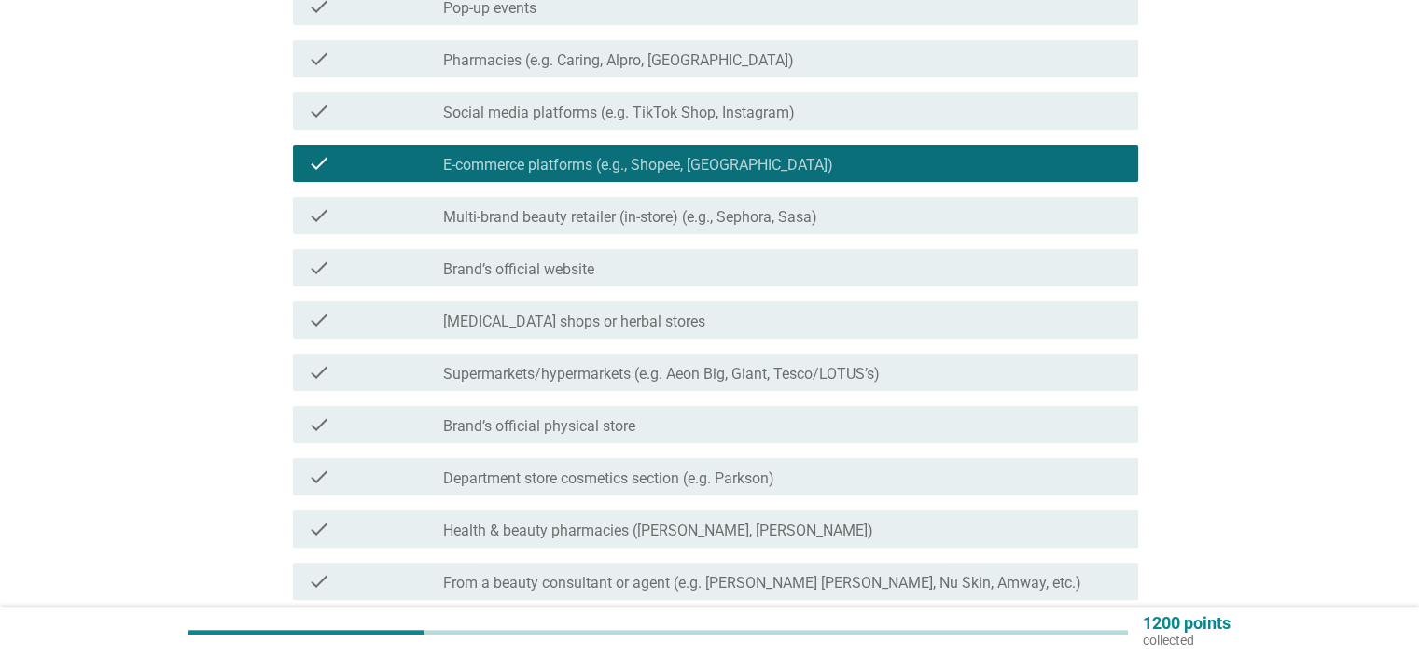
scroll to position [466, 0]
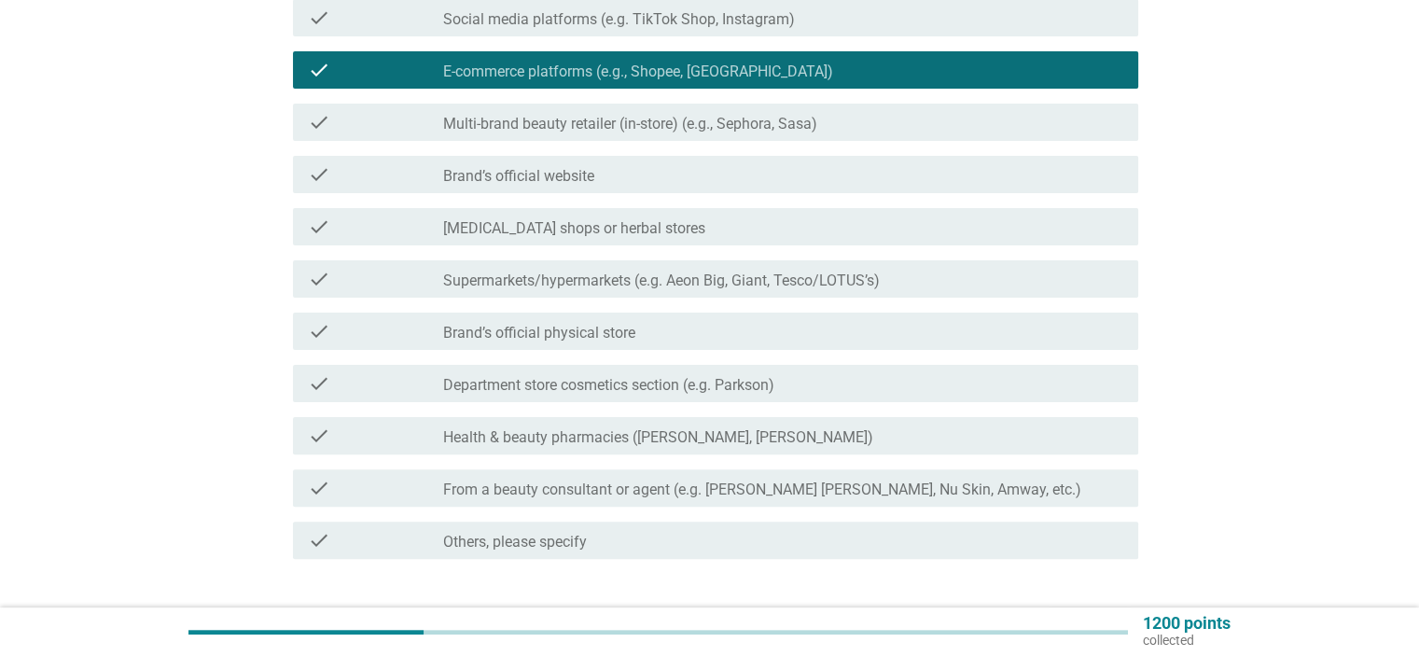
click at [713, 444] on label "Health & beauty pharmacies ([PERSON_NAME], [PERSON_NAME])" at bounding box center [658, 437] width 430 height 19
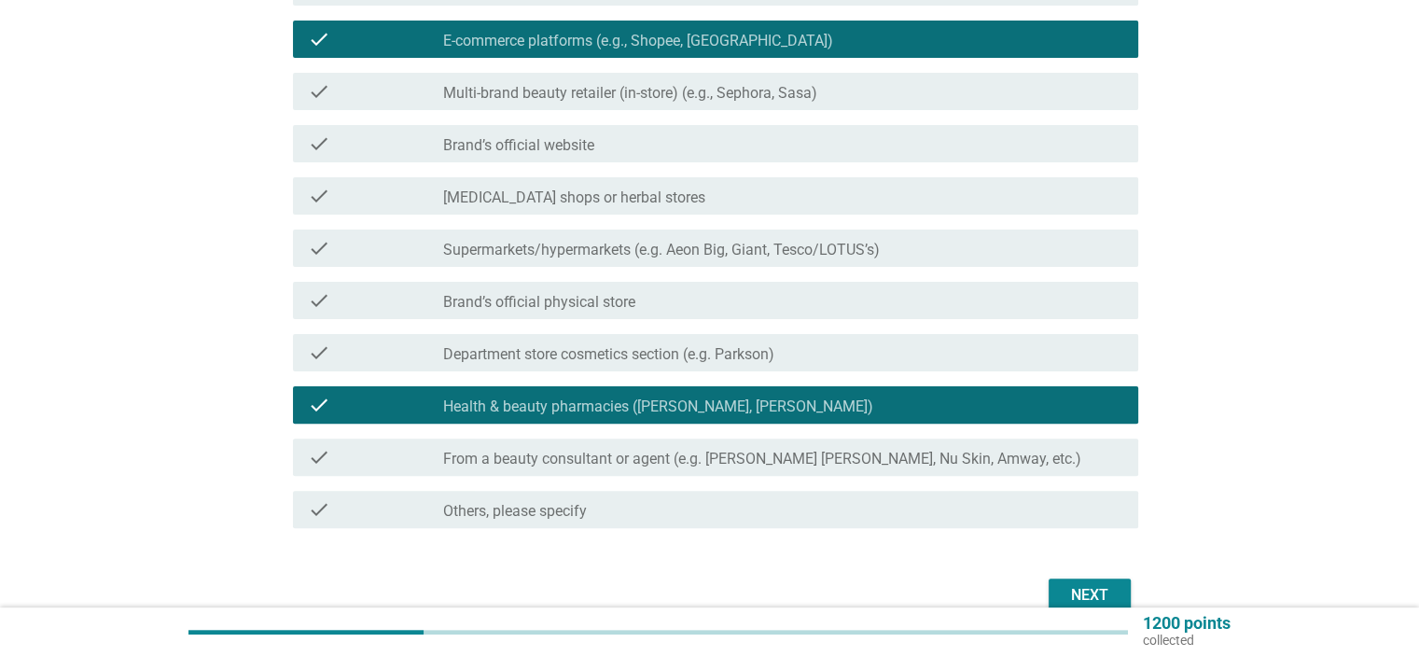
scroll to position [590, 0]
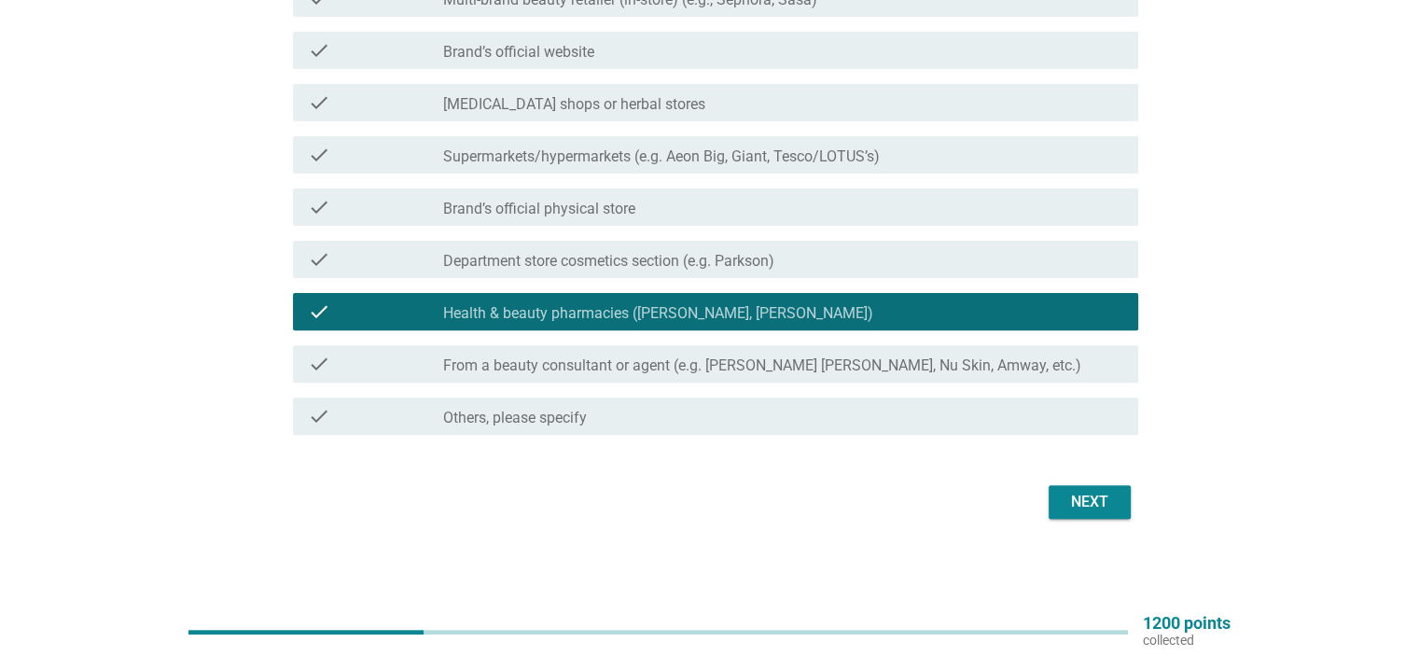
click at [1112, 500] on div "Next" at bounding box center [1089, 502] width 52 height 22
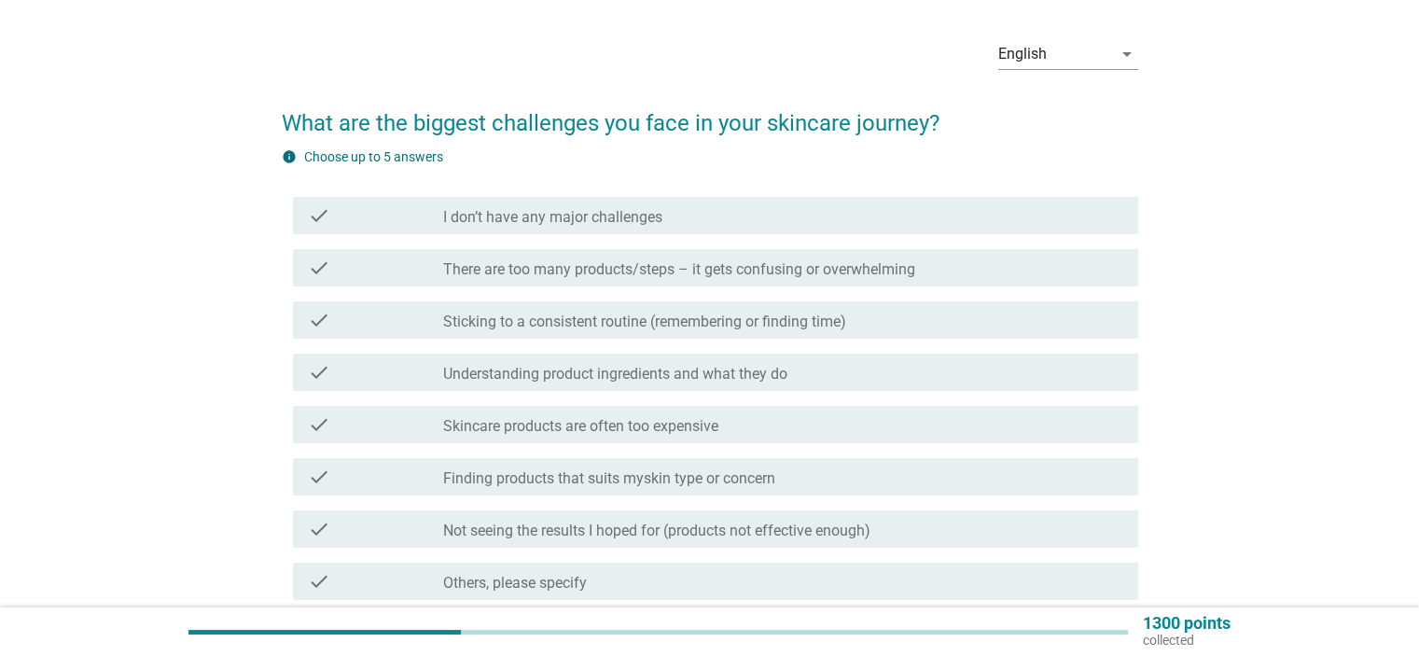
scroll to position [93, 0]
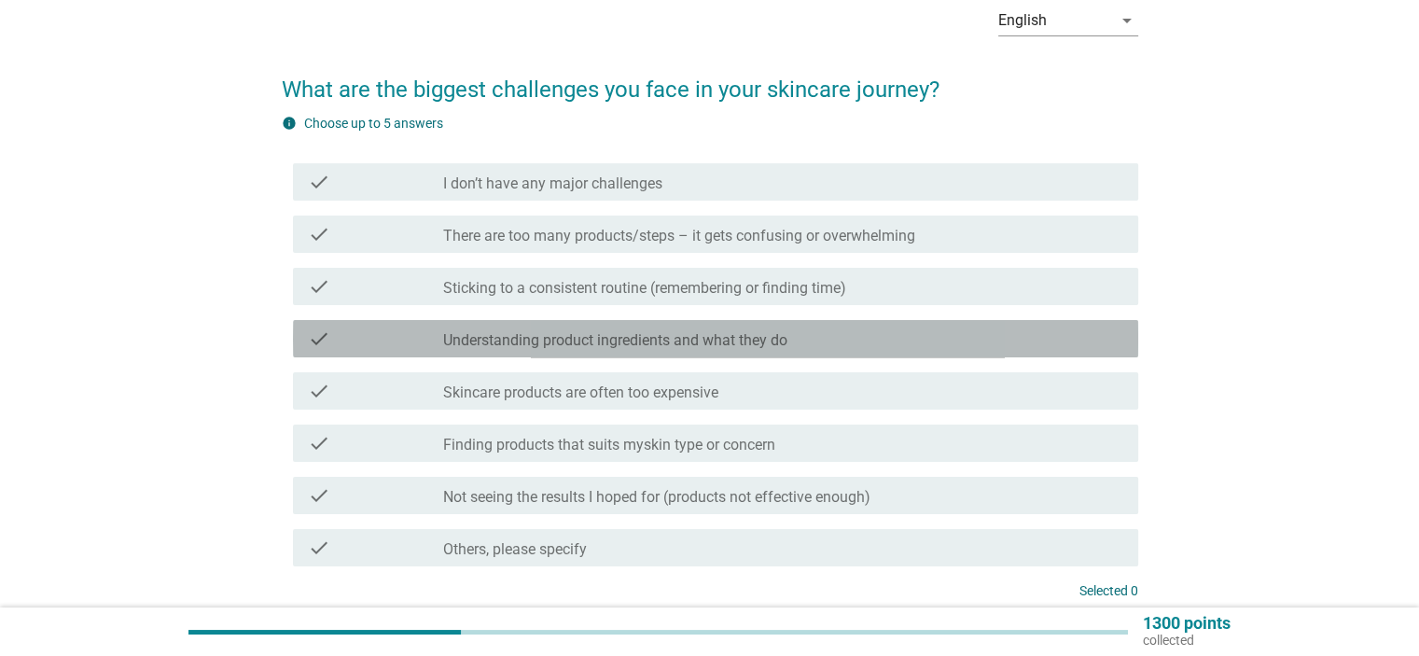
click at [679, 342] on label "Understanding product ingredients and what they do" at bounding box center [615, 340] width 344 height 19
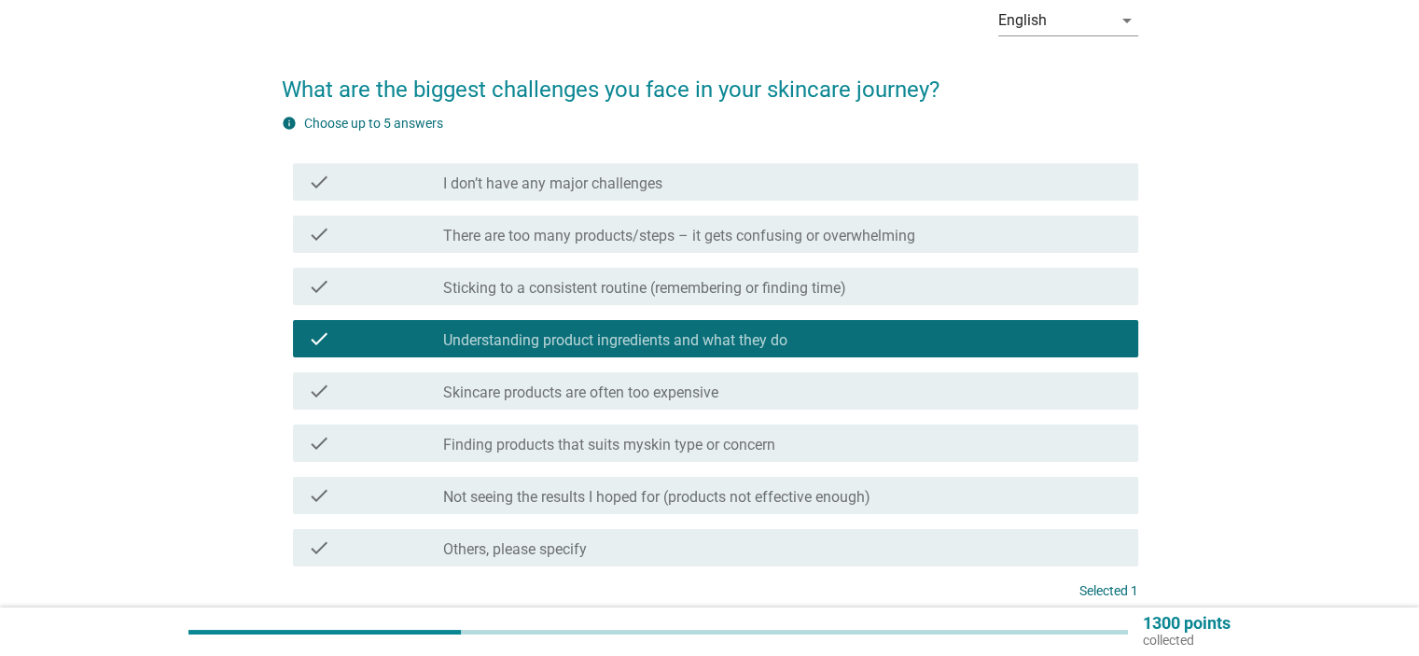
click at [659, 391] on label "Skincare products are often too expensive" at bounding box center [580, 392] width 275 height 19
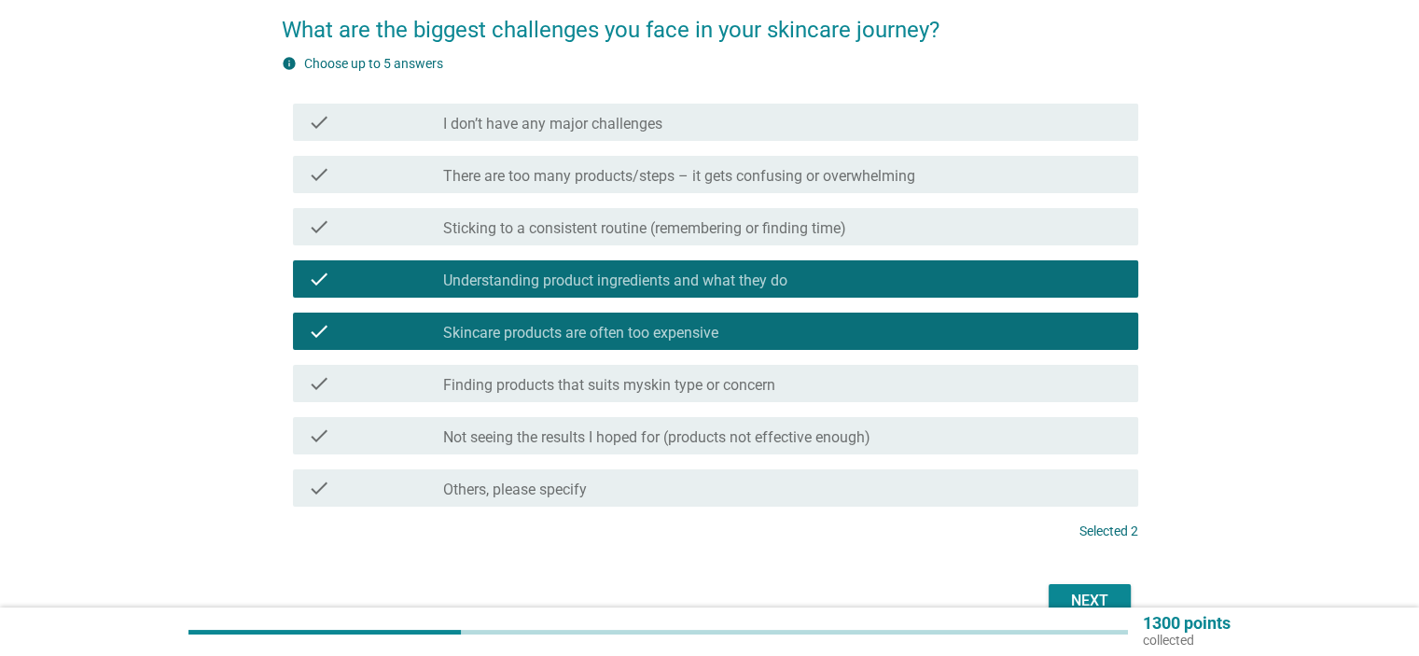
scroll to position [187, 0]
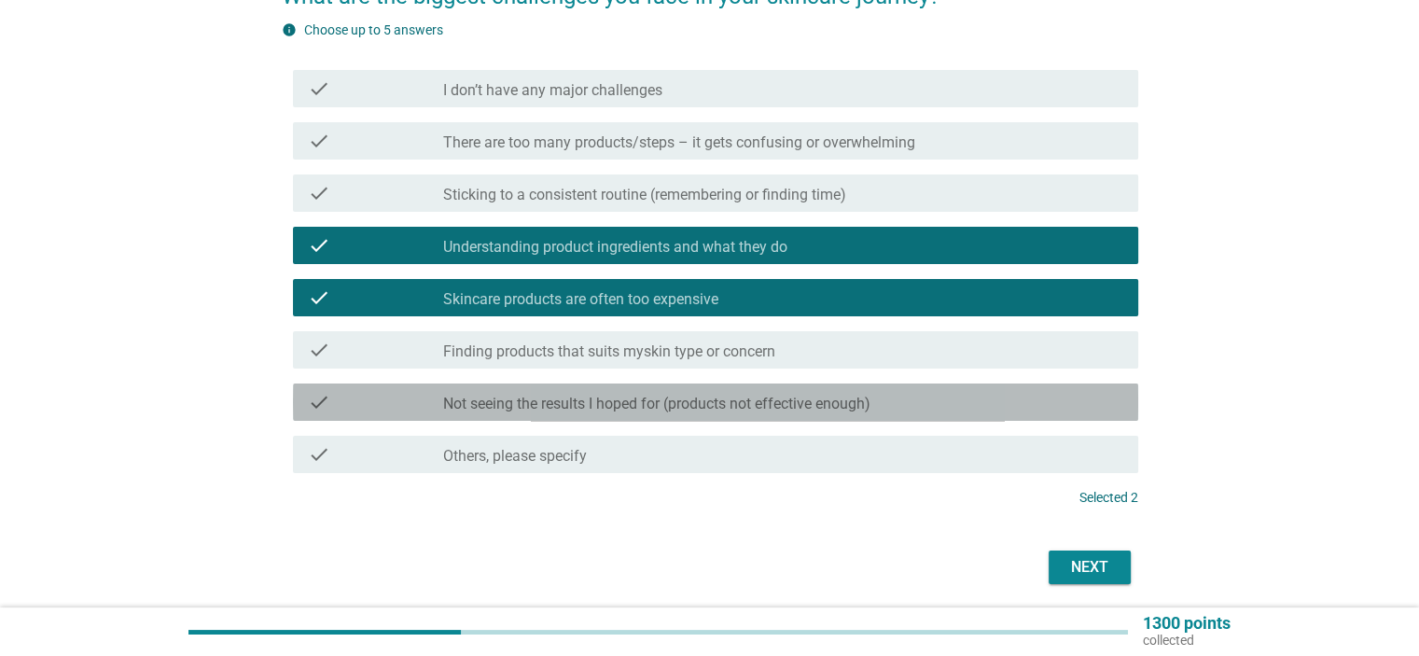
click at [658, 405] on label "Not seeing the results I hoped for (products not effective enough)" at bounding box center [656, 404] width 427 height 19
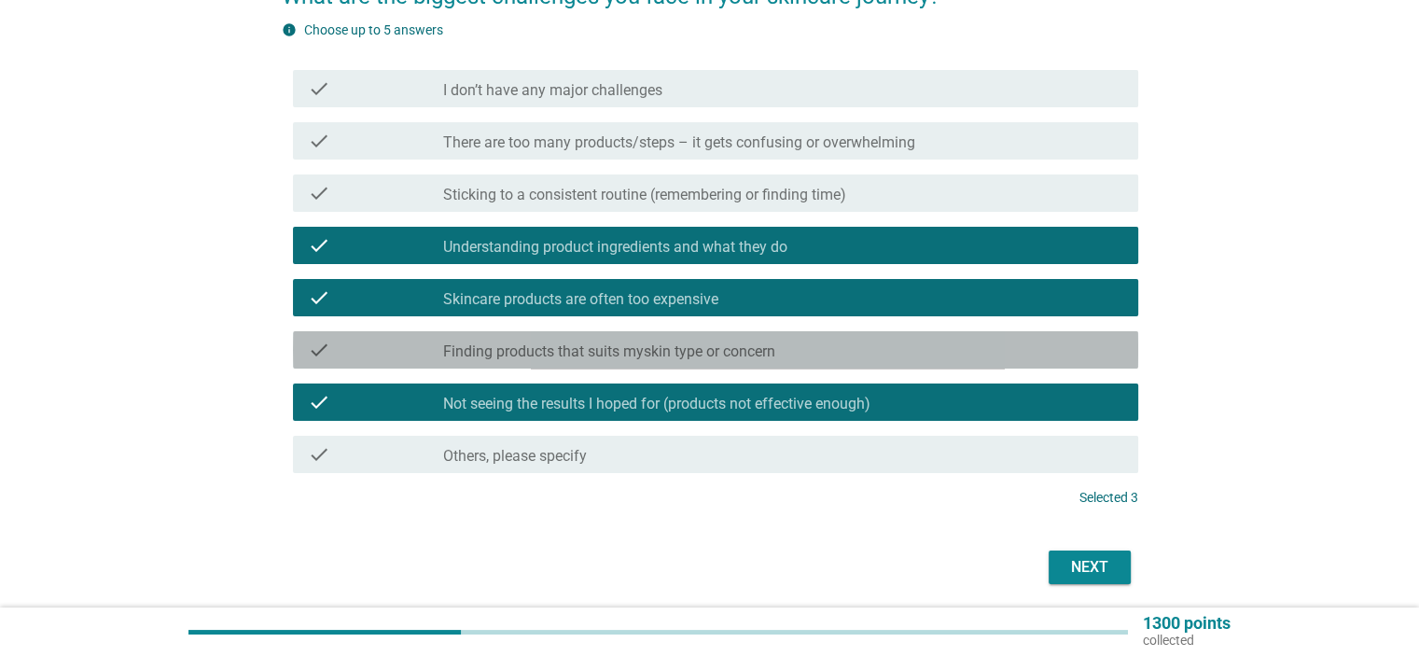
click at [735, 354] on label "Finding products that suits myskin type or concern" at bounding box center [609, 351] width 332 height 19
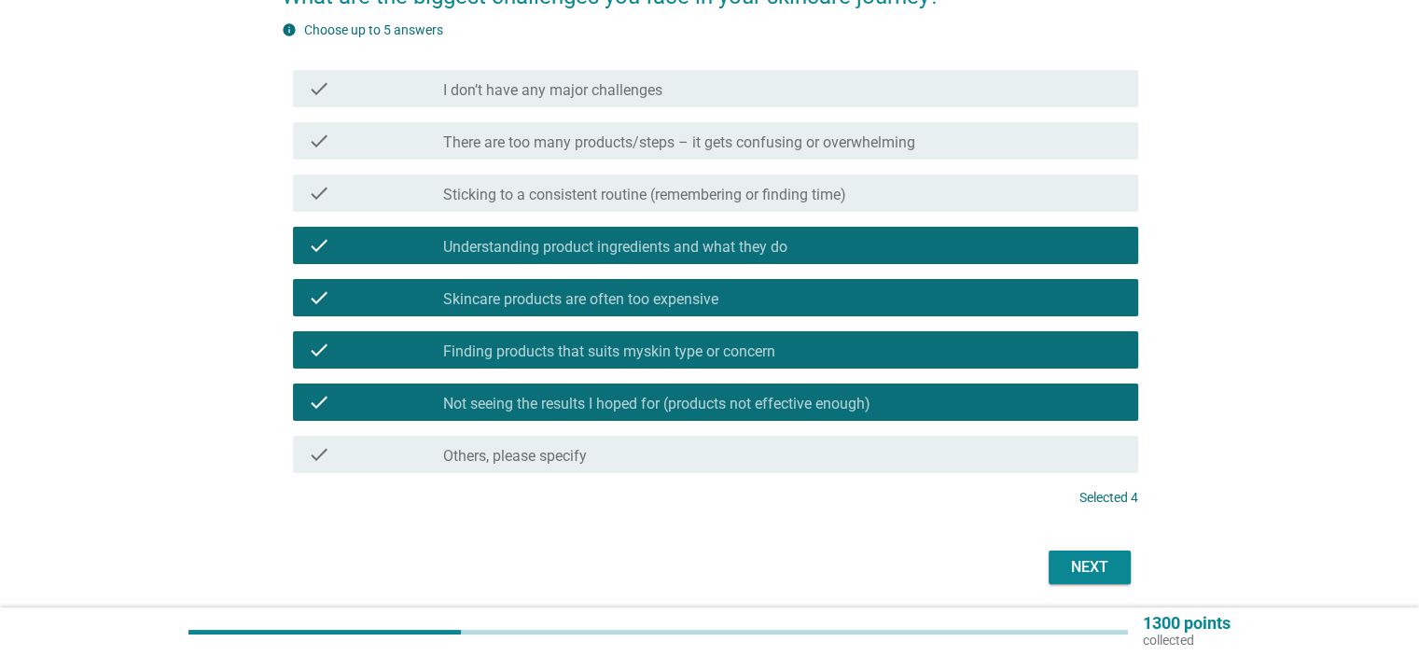
click at [1078, 566] on div "Next" at bounding box center [1089, 567] width 52 height 22
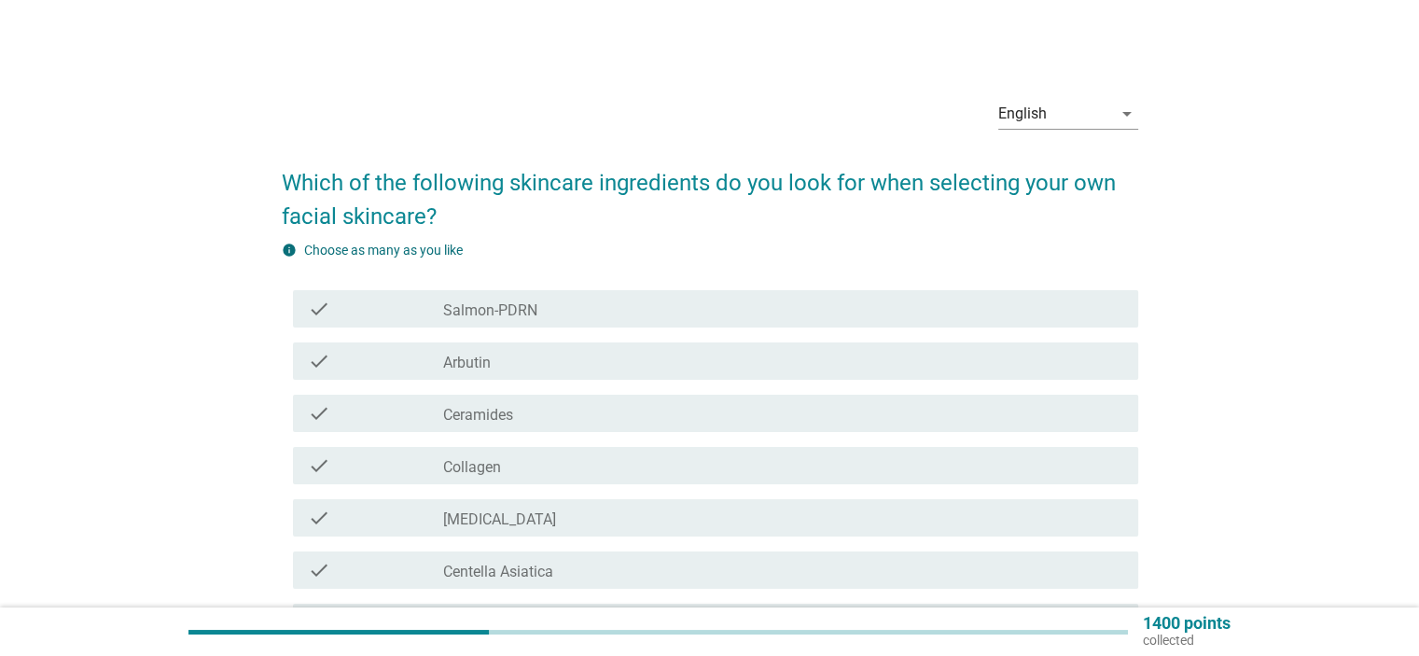
scroll to position [93, 0]
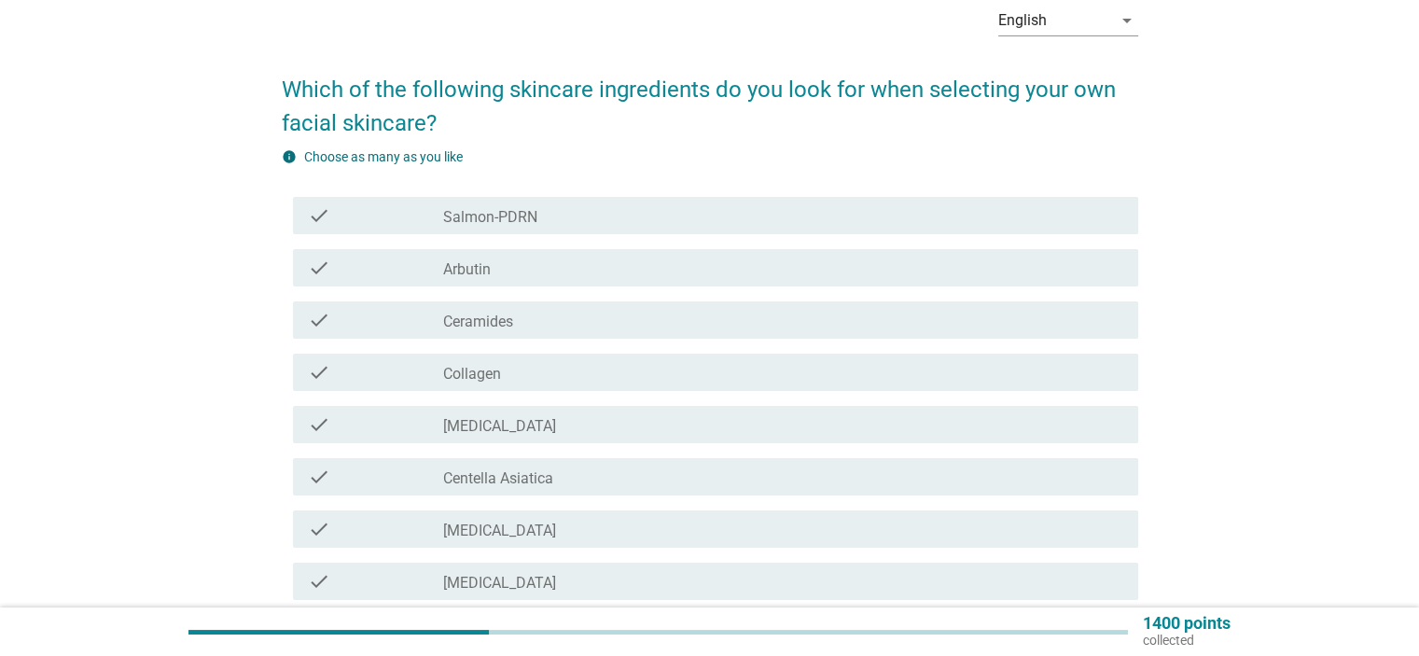
click at [483, 275] on label "Arbutin" at bounding box center [467, 269] width 48 height 19
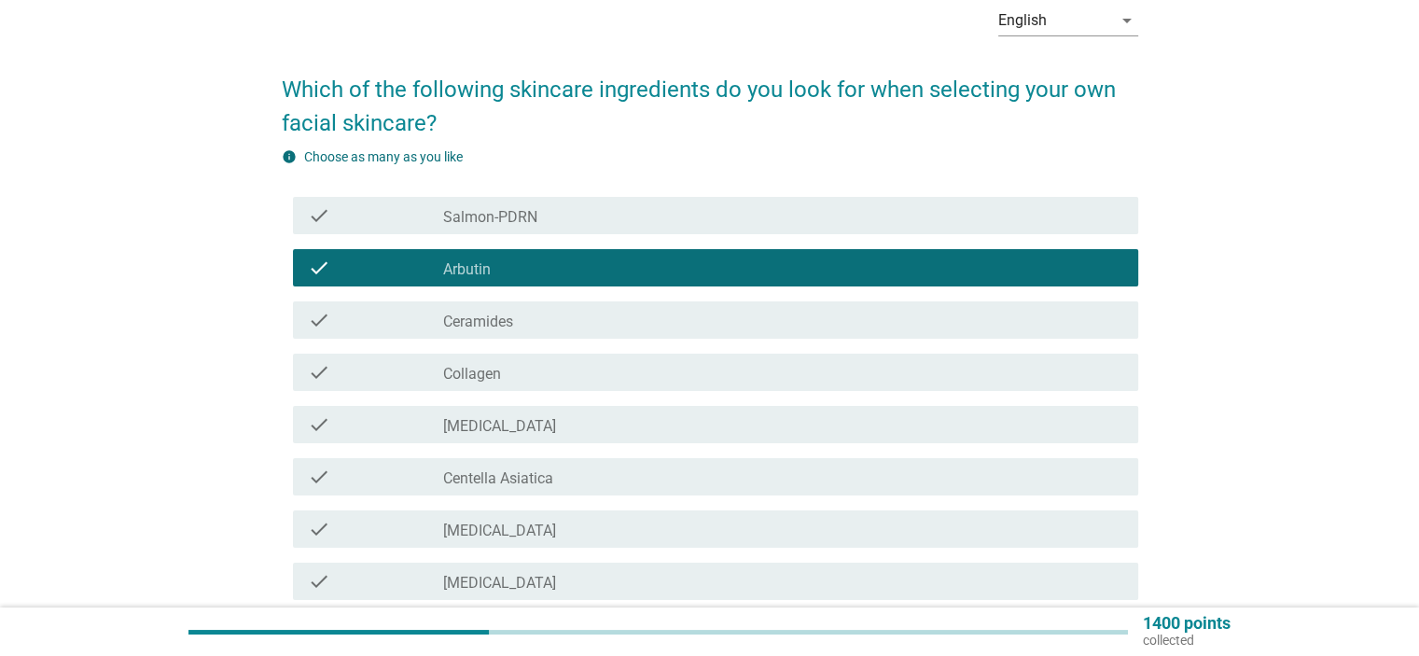
click at [486, 339] on div "check check_box_outline_blank Ceramides" at bounding box center [710, 320] width 856 height 52
click at [485, 324] on label "Ceramides" at bounding box center [478, 322] width 70 height 19
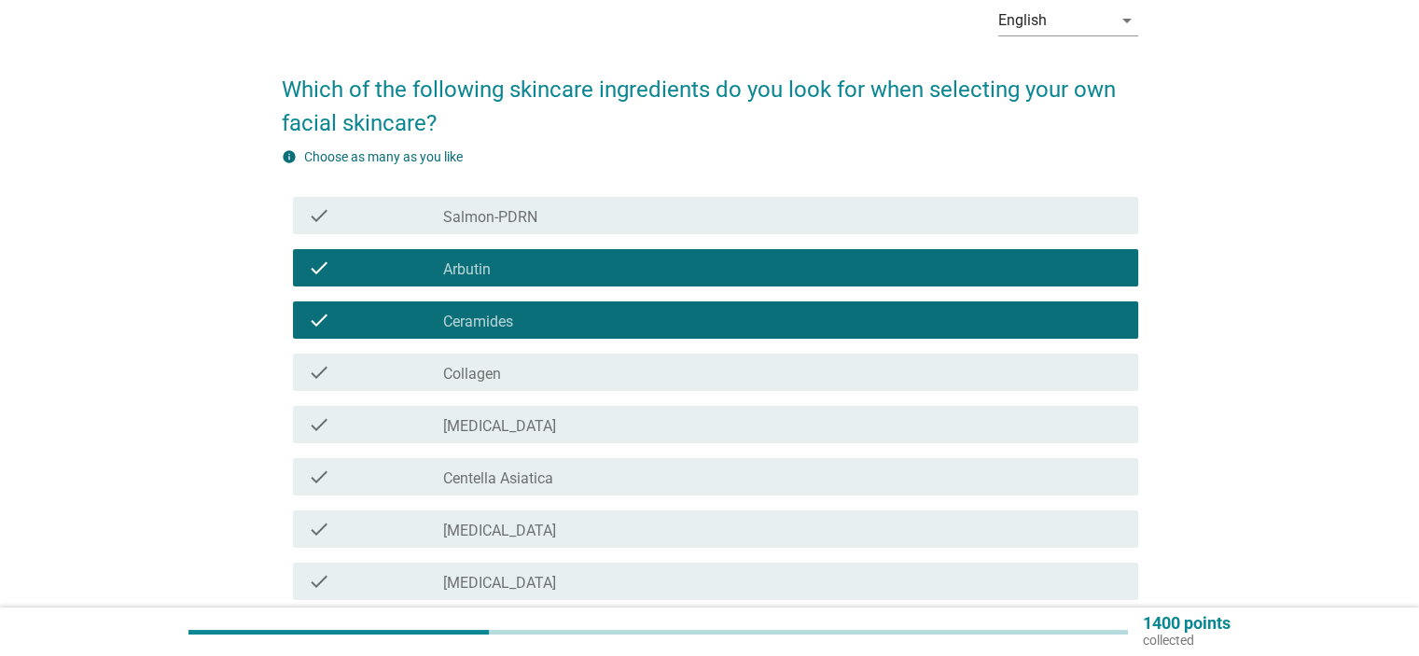
click at [487, 374] on label "Collagen" at bounding box center [472, 374] width 58 height 19
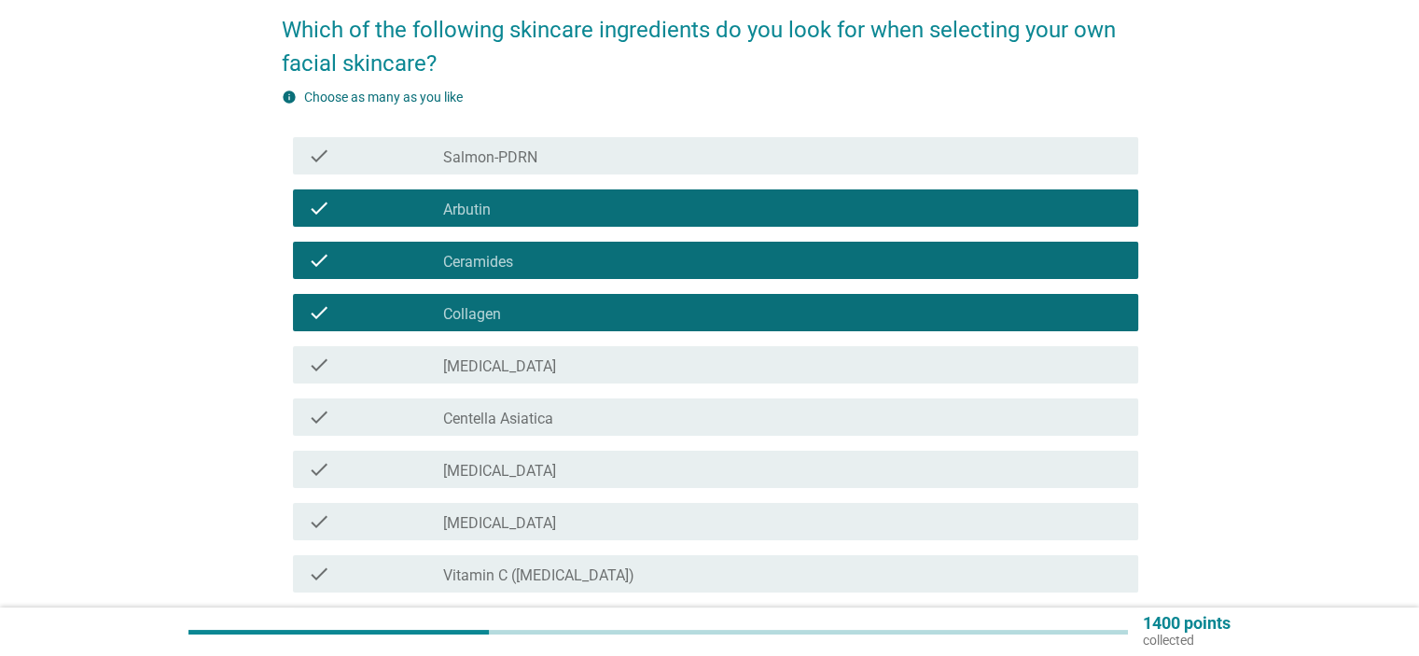
scroll to position [187, 0]
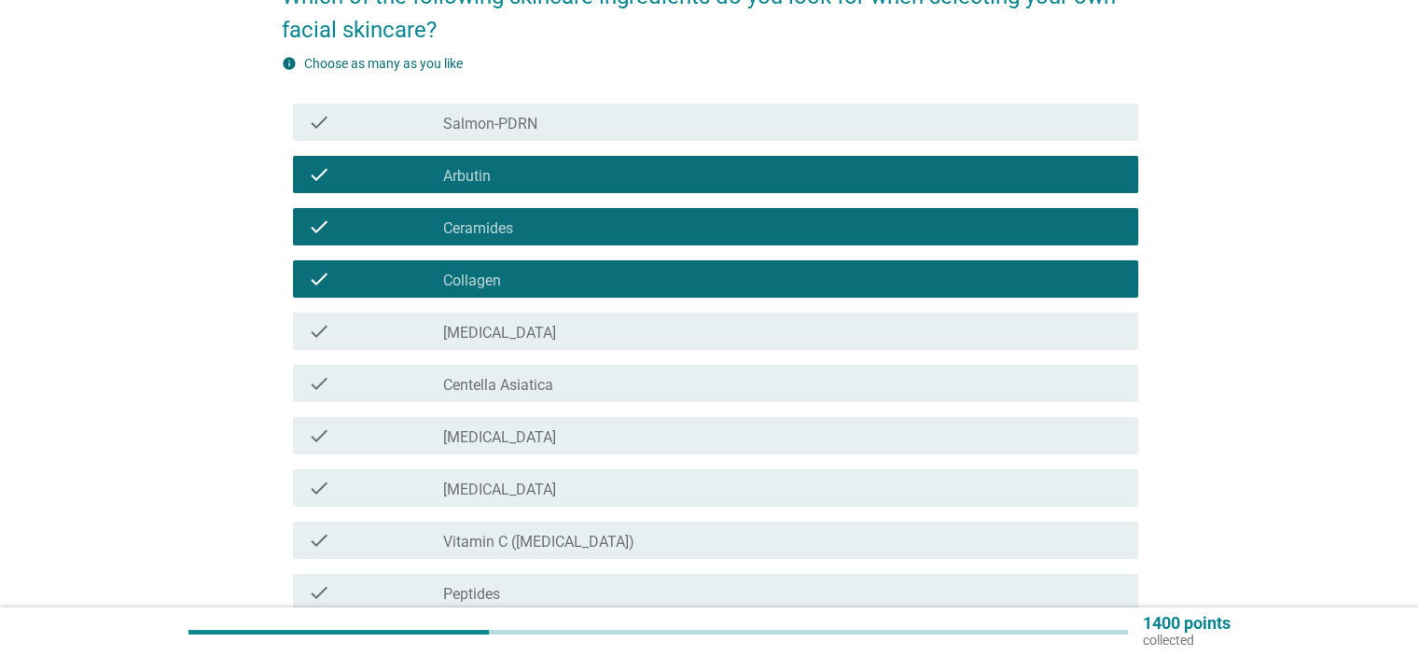
click at [505, 374] on div "check_box_outline_blank Centella Asiatica" at bounding box center [782, 383] width 679 height 22
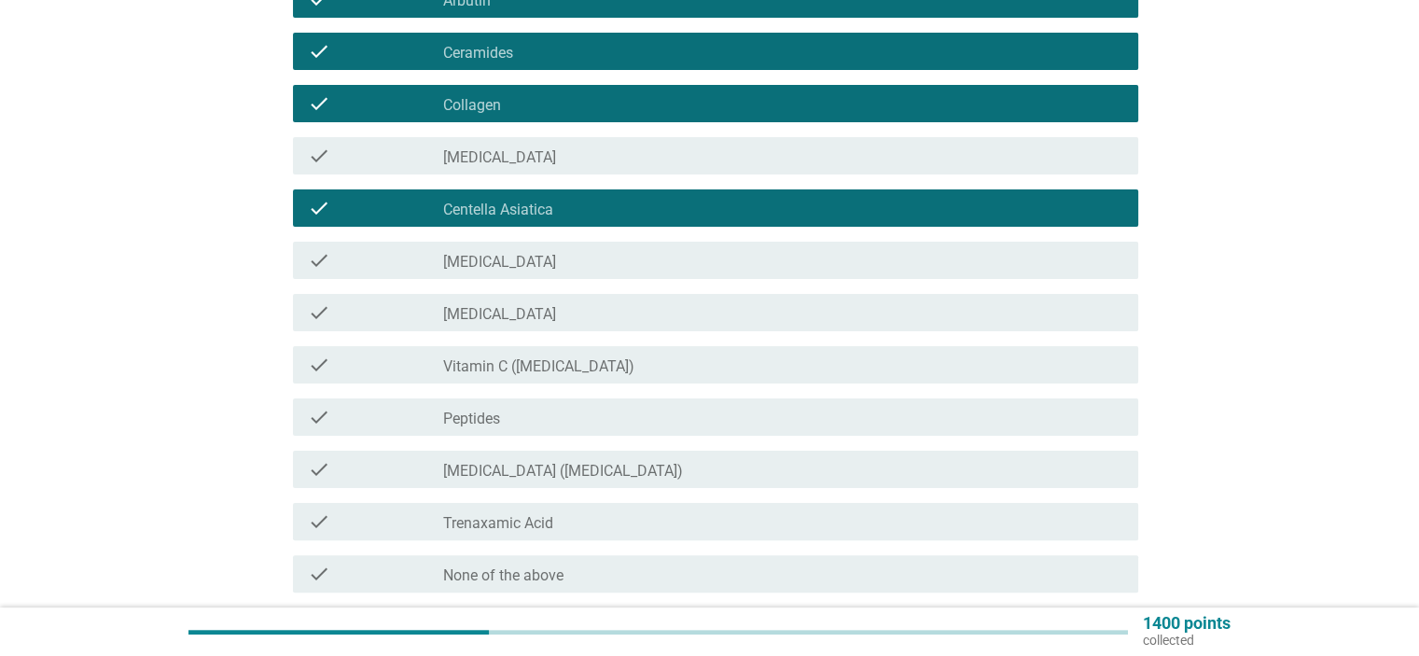
scroll to position [373, 0]
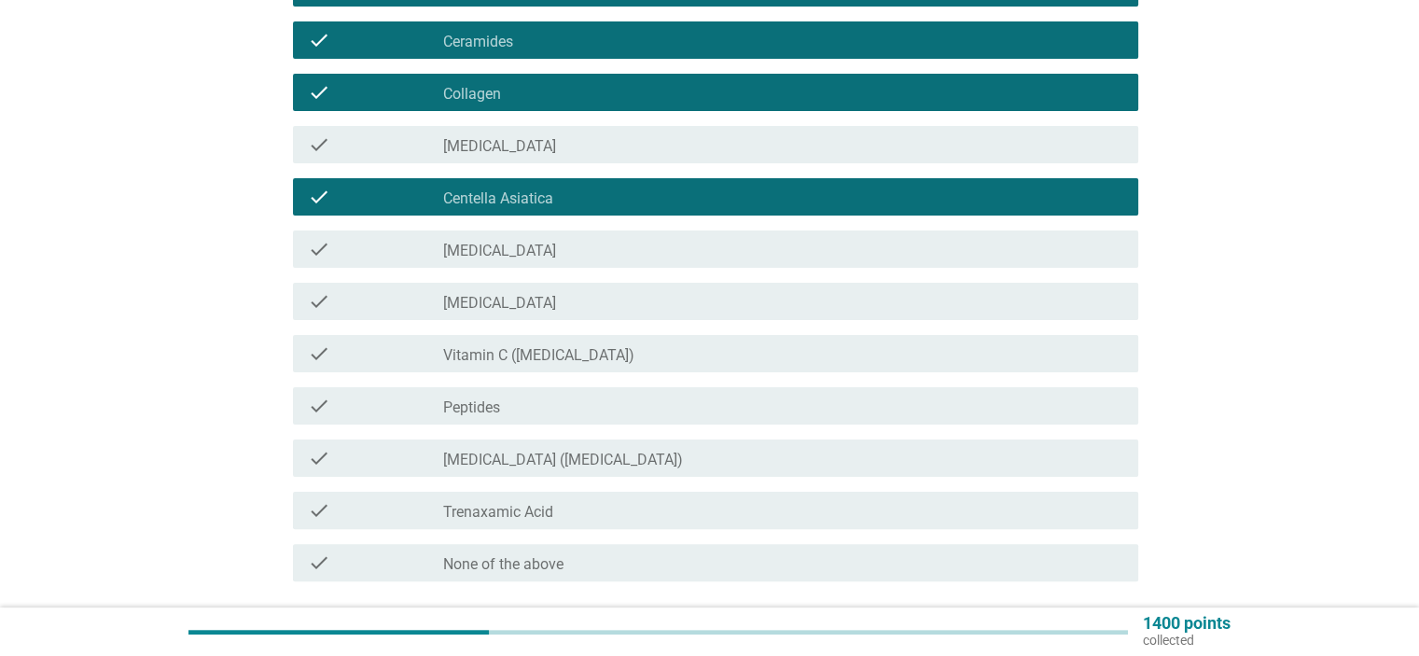
click at [493, 235] on div "check check_box_outline_blank [MEDICAL_DATA]" at bounding box center [715, 248] width 845 height 37
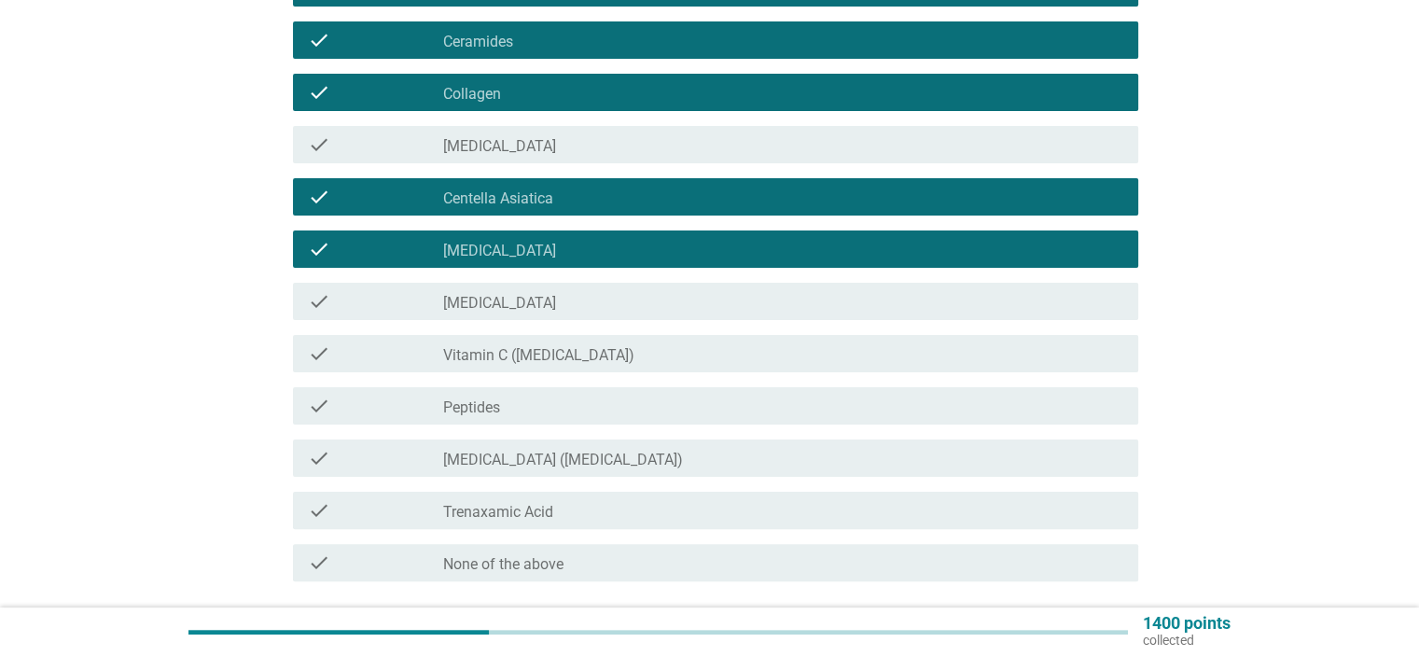
click at [487, 299] on label "[MEDICAL_DATA]" at bounding box center [499, 303] width 113 height 19
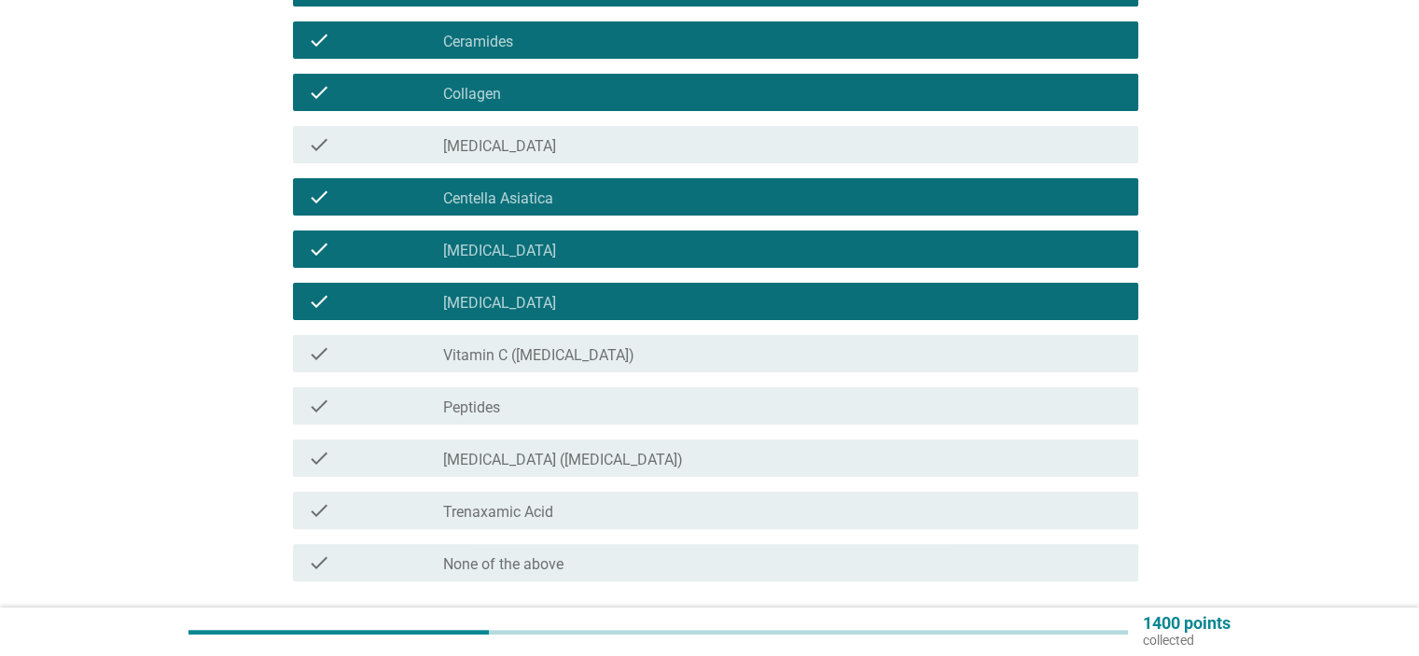
click at [493, 368] on div "check check_box_outline_blank Vitamin C ([MEDICAL_DATA])" at bounding box center [715, 353] width 845 height 37
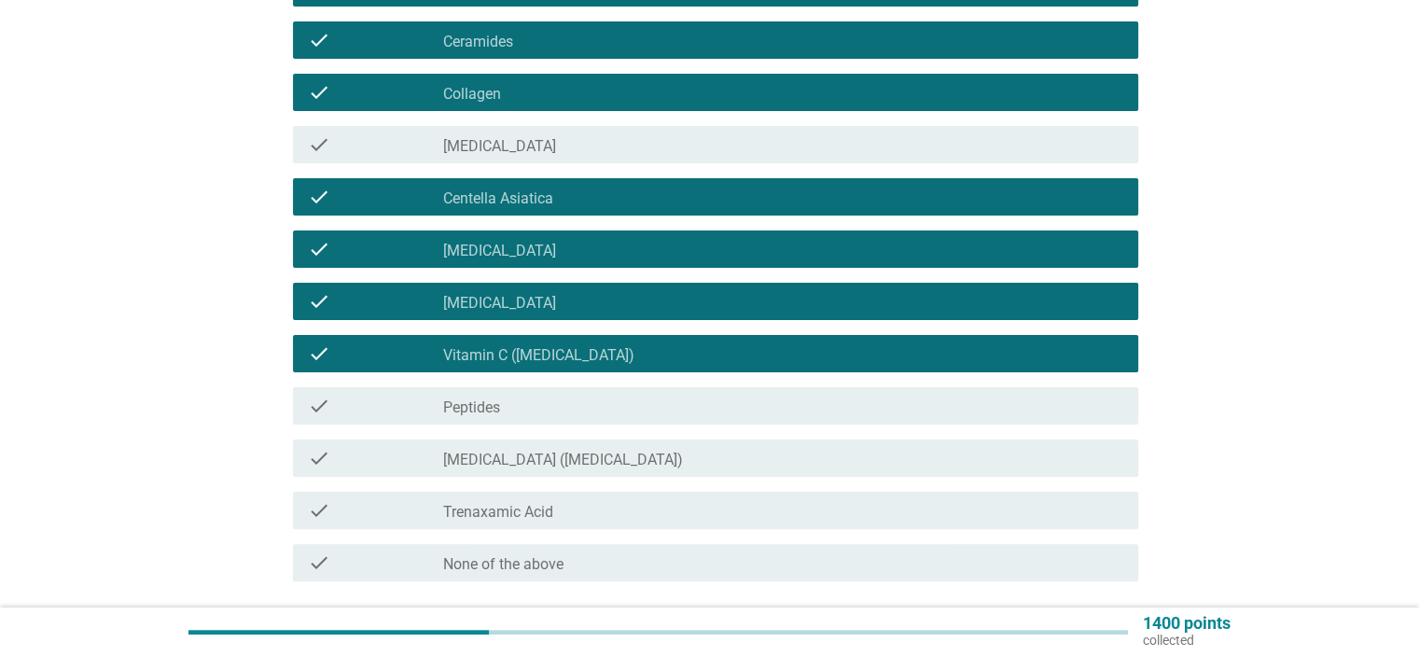
click at [497, 410] on label "Peptides" at bounding box center [471, 407] width 57 height 19
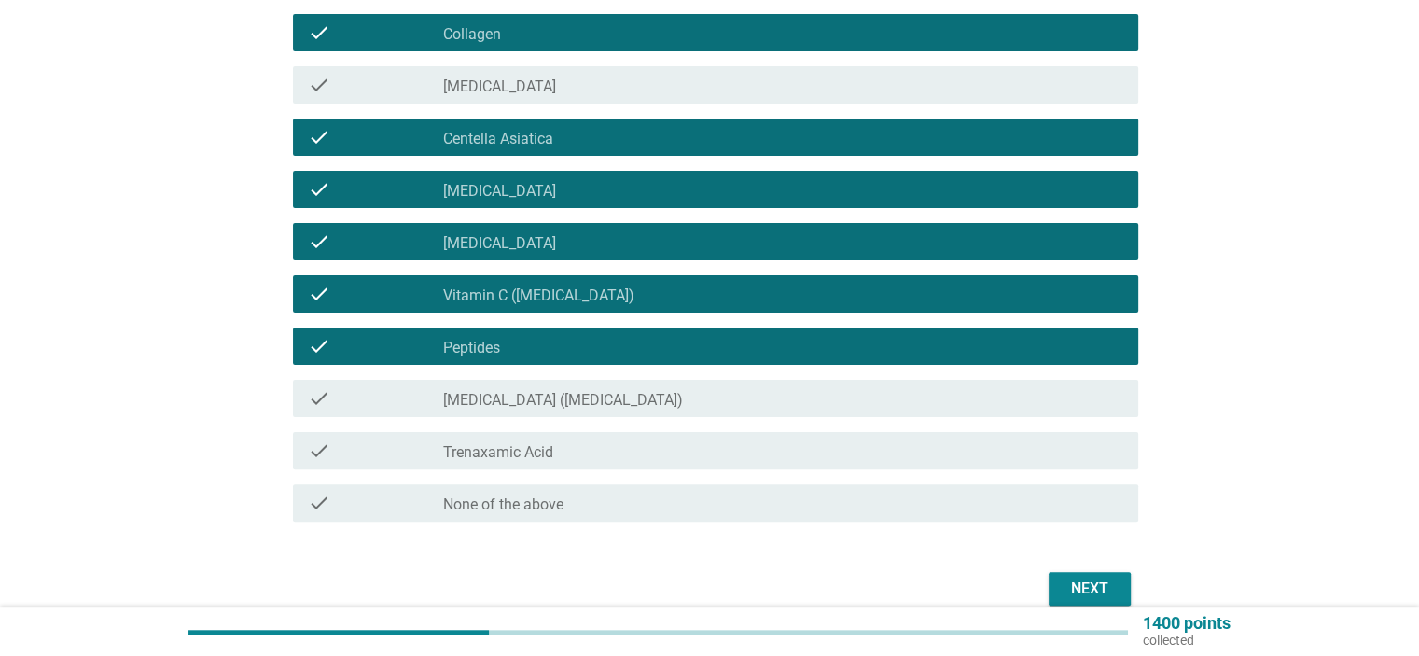
scroll to position [466, 0]
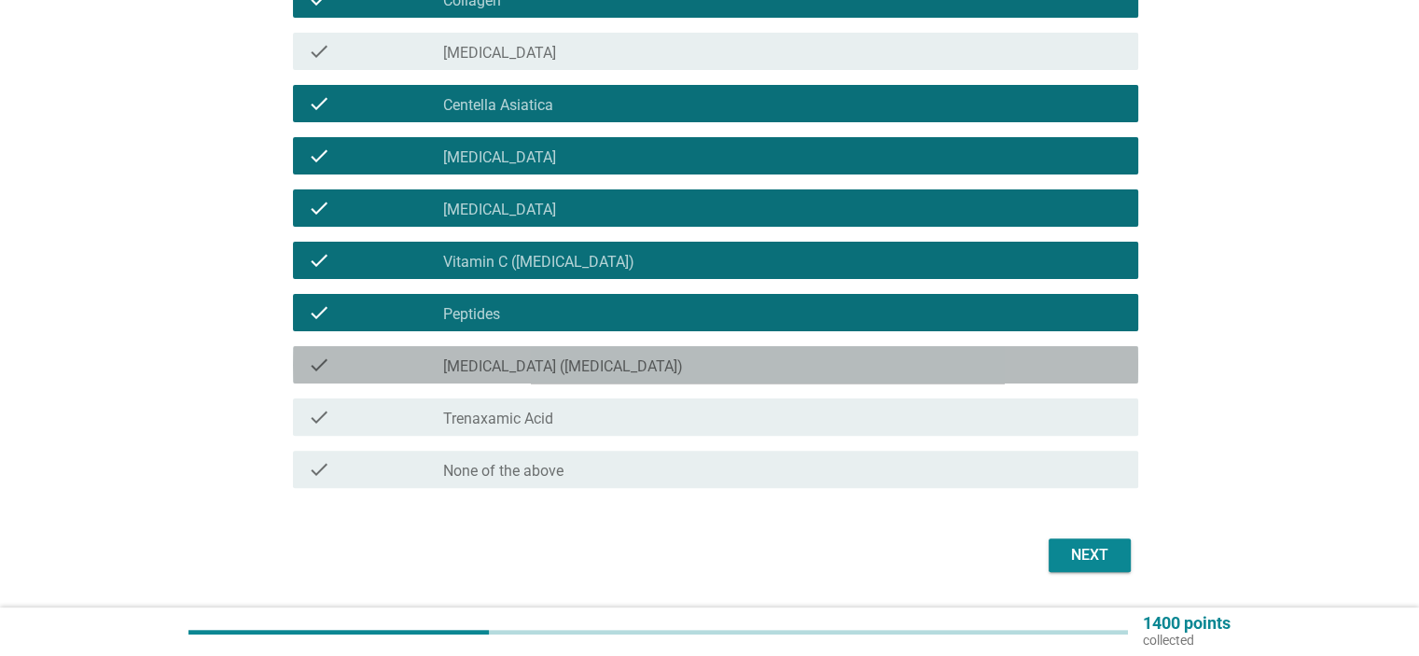
click at [545, 354] on div "check_box_outline_blank [MEDICAL_DATA] ([MEDICAL_DATA])" at bounding box center [782, 365] width 679 height 22
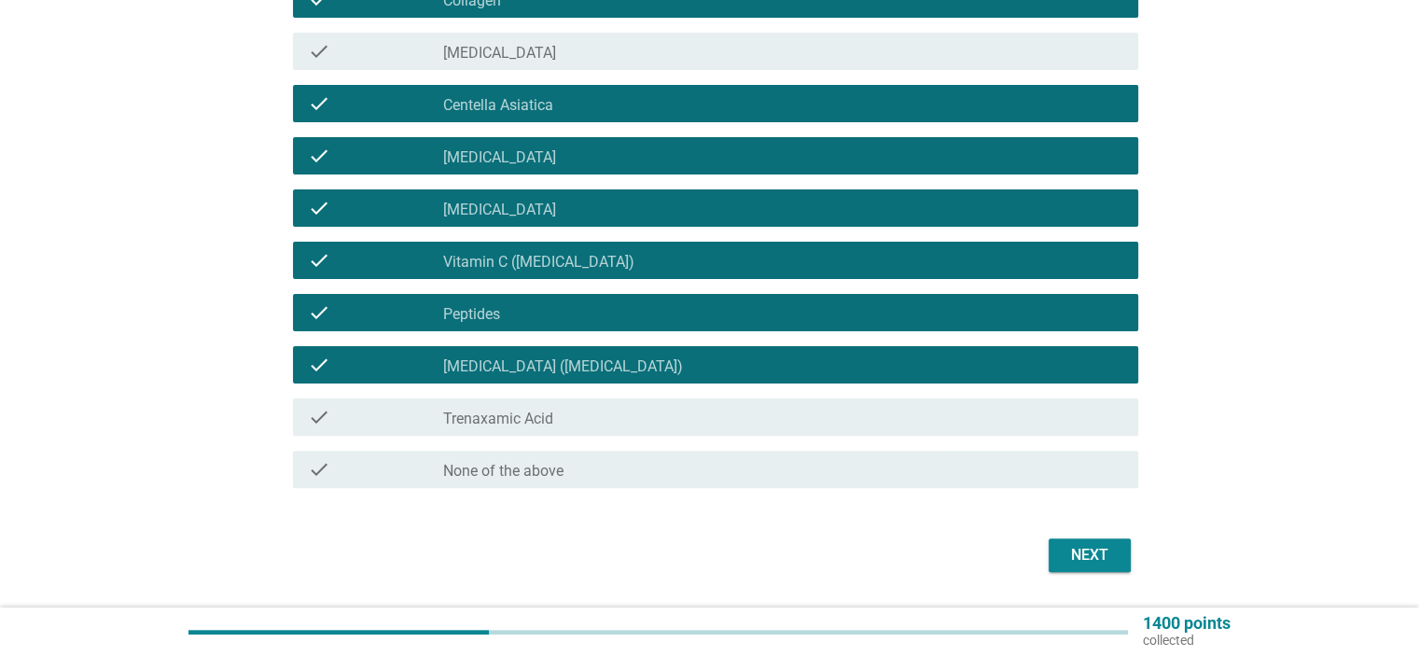
click at [1059, 556] on button "Next" at bounding box center [1090, 555] width 82 height 34
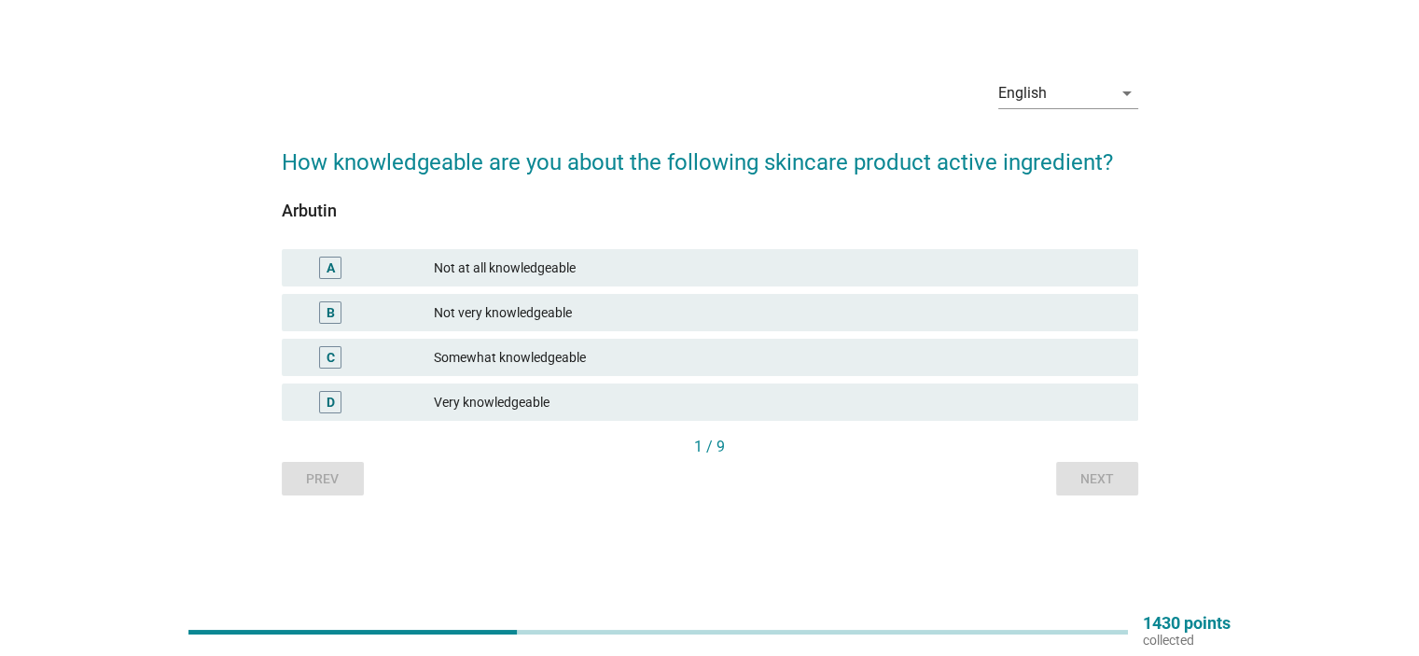
scroll to position [0, 0]
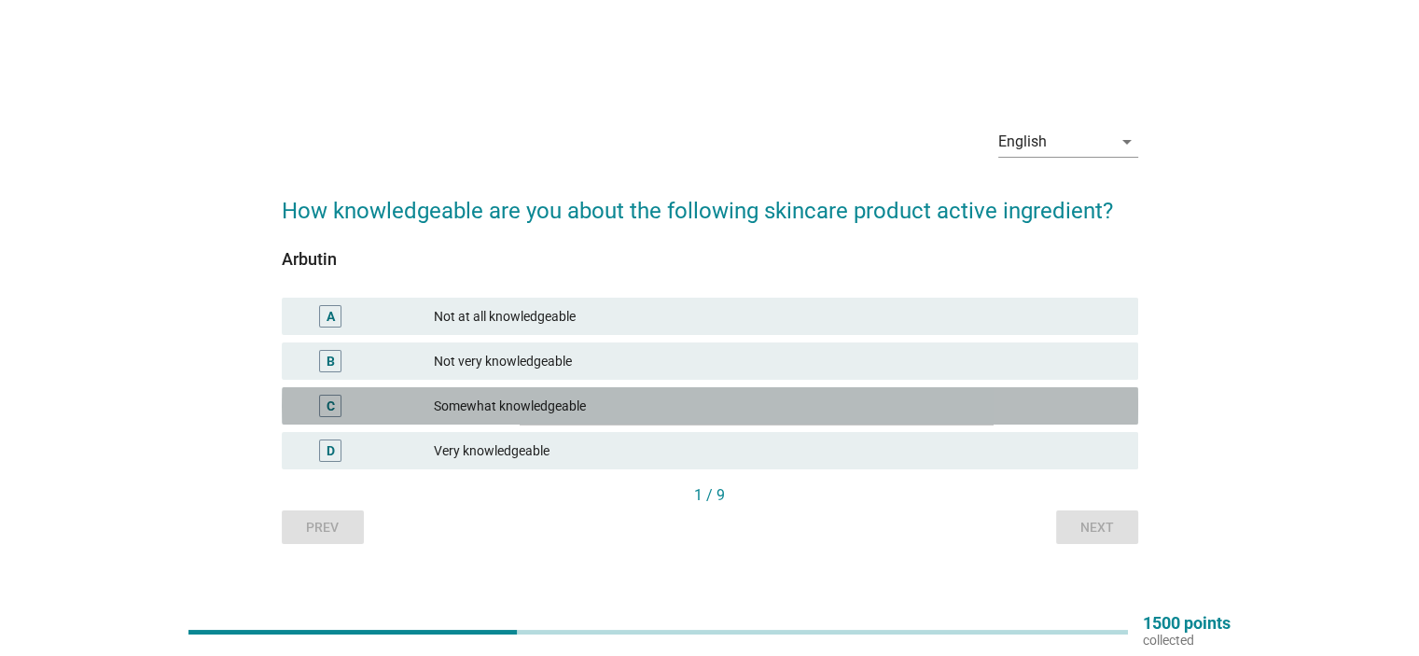
click at [536, 410] on div "Somewhat knowledgeable" at bounding box center [778, 406] width 688 height 22
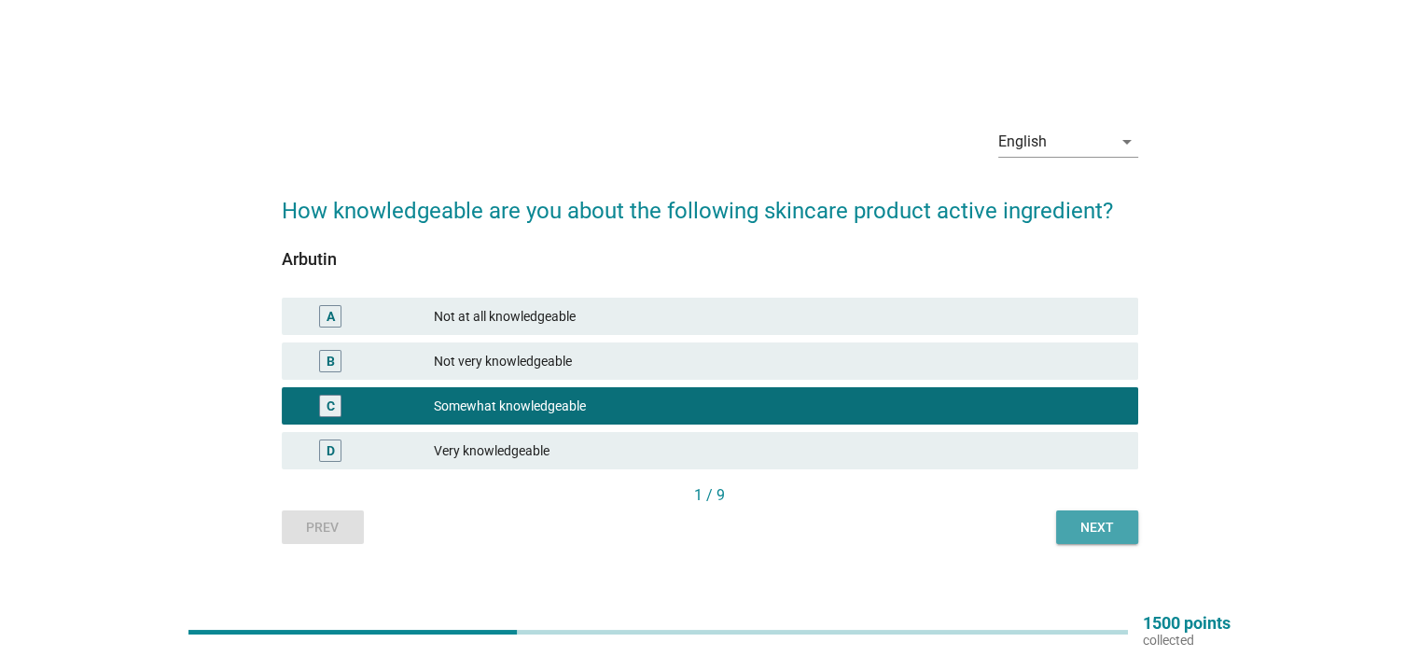
click at [1079, 514] on button "Next" at bounding box center [1097, 527] width 82 height 34
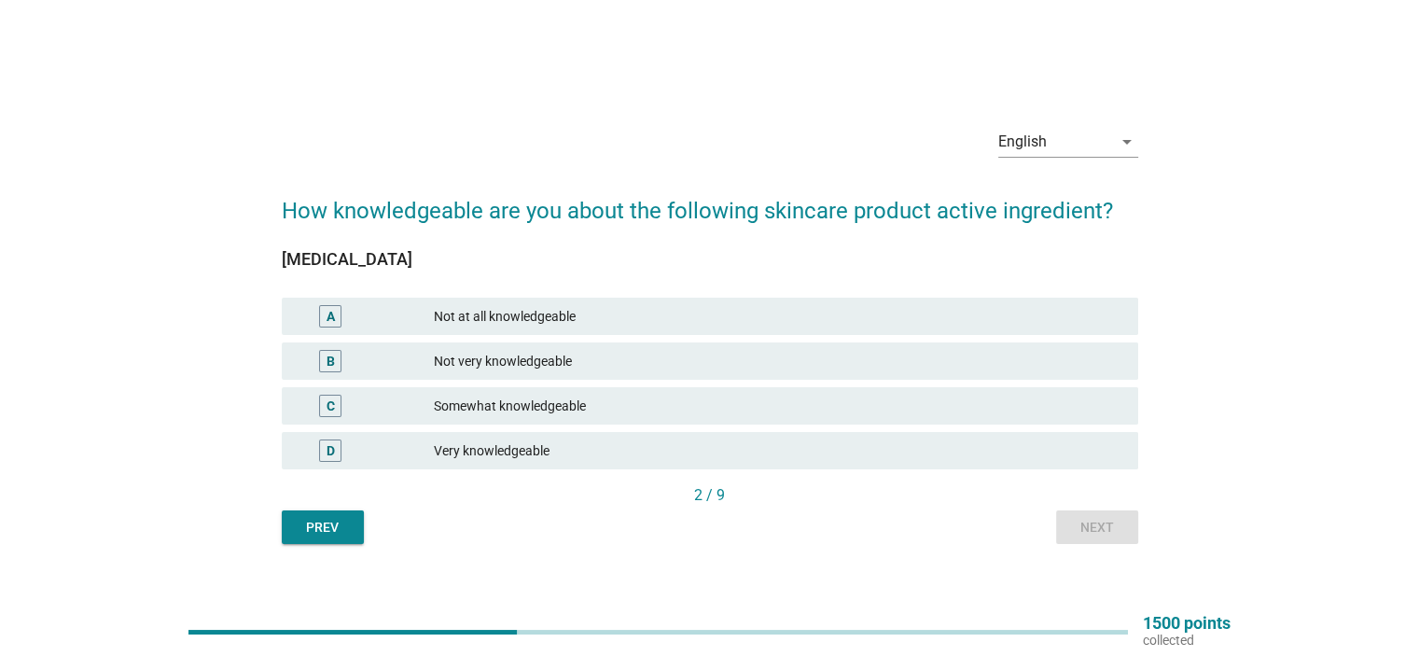
click at [526, 410] on div "Somewhat knowledgeable" at bounding box center [778, 406] width 688 height 22
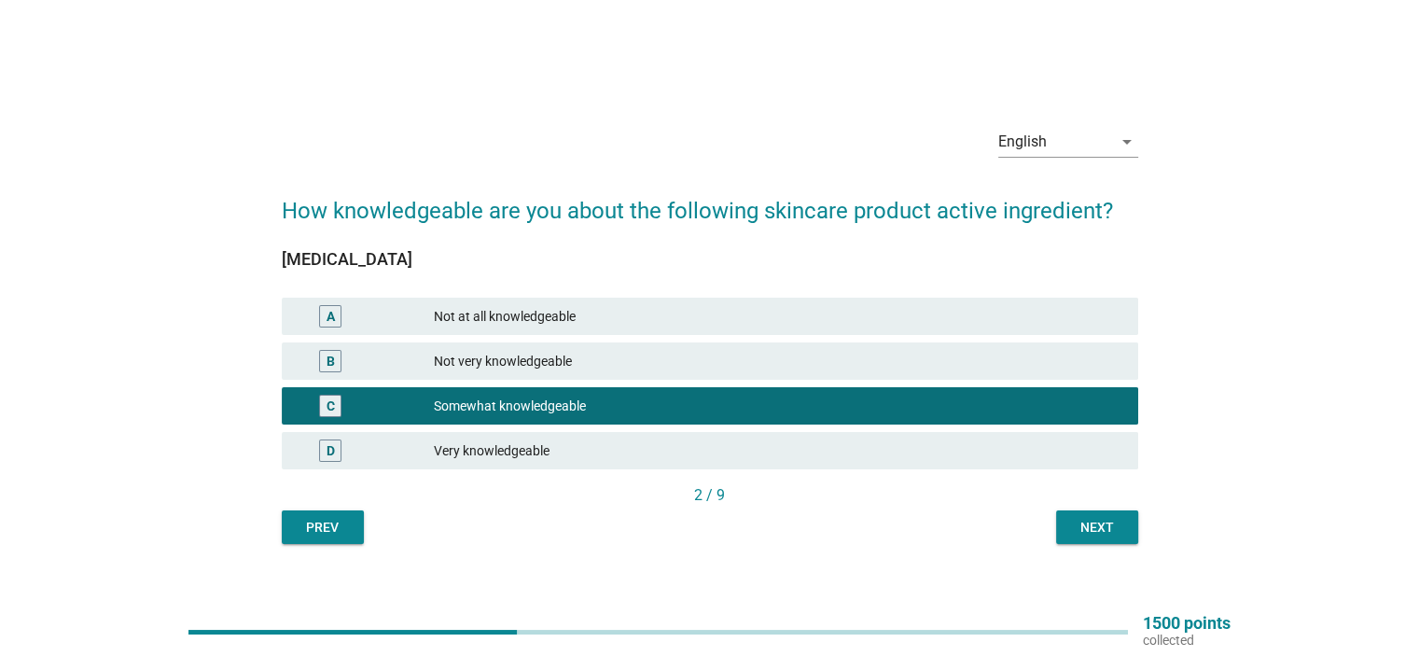
click at [1091, 525] on div "Next" at bounding box center [1097, 528] width 52 height 20
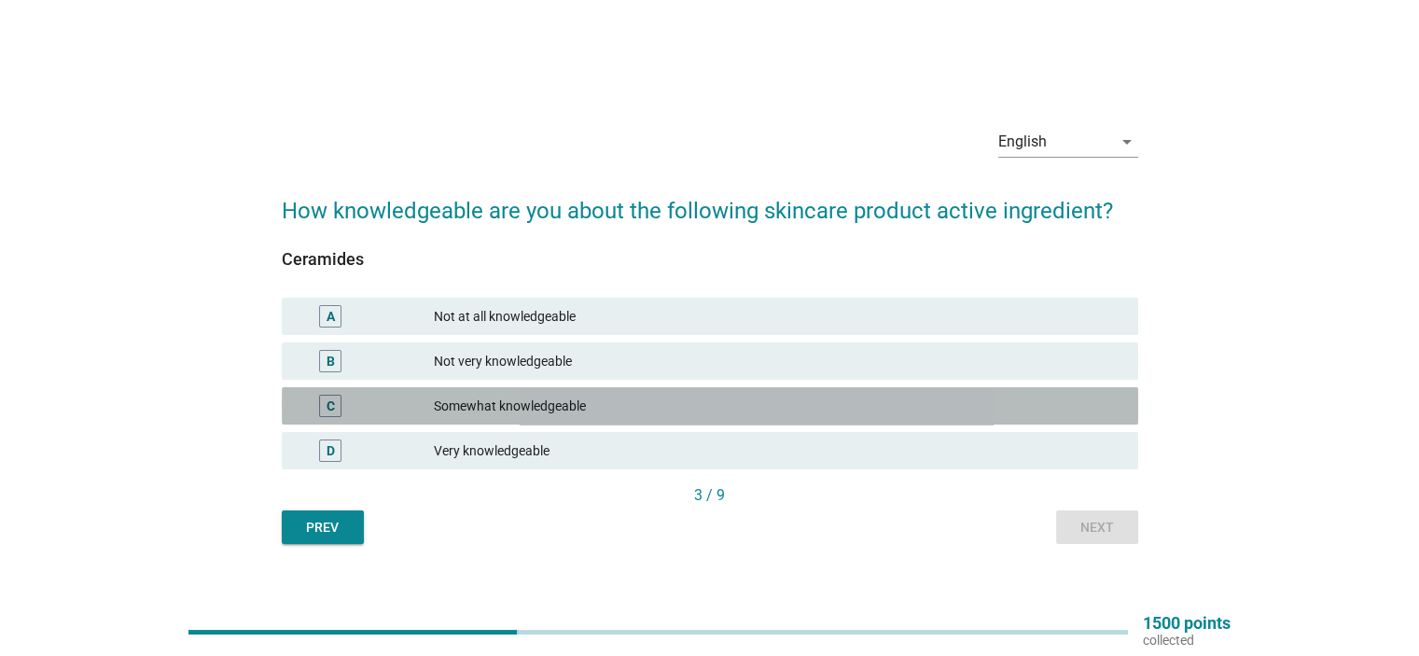
click at [566, 410] on div "Somewhat knowledgeable" at bounding box center [778, 406] width 688 height 22
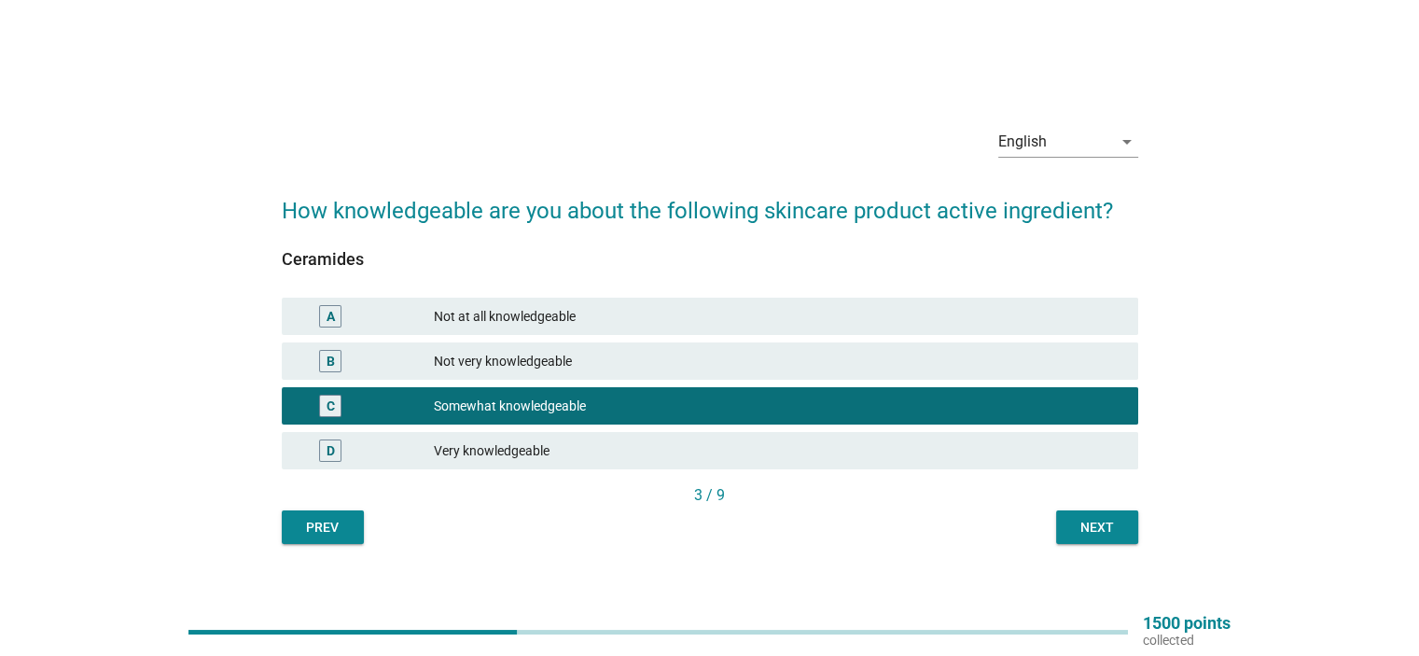
click at [1090, 521] on div "Next" at bounding box center [1097, 528] width 52 height 20
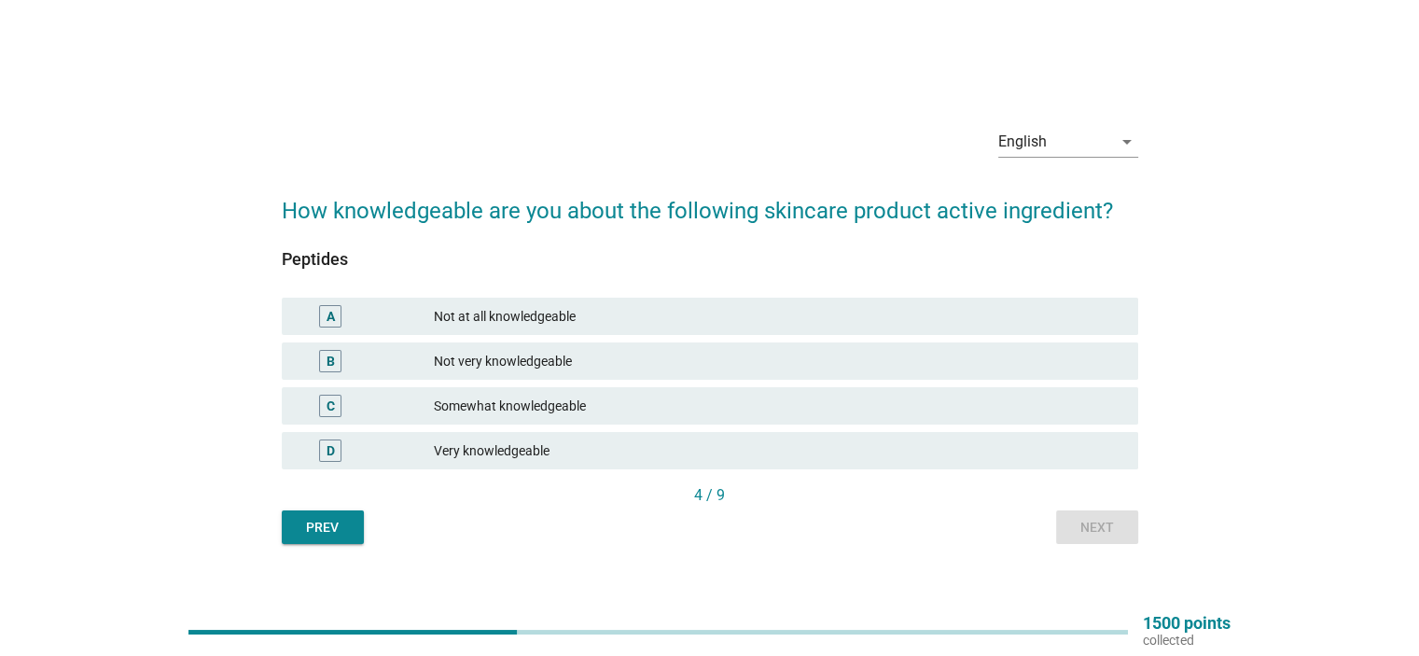
click at [558, 406] on div "Somewhat knowledgeable" at bounding box center [778, 406] width 688 height 22
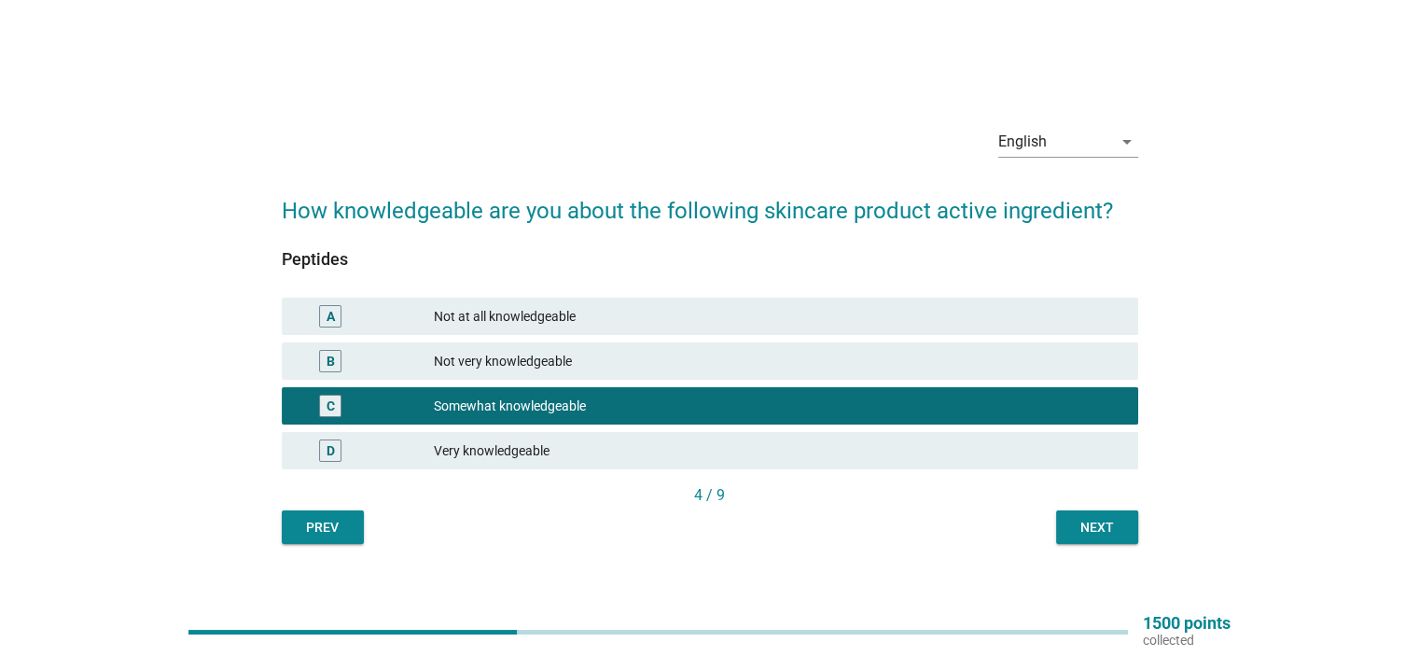
click at [1099, 515] on button "Next" at bounding box center [1097, 527] width 82 height 34
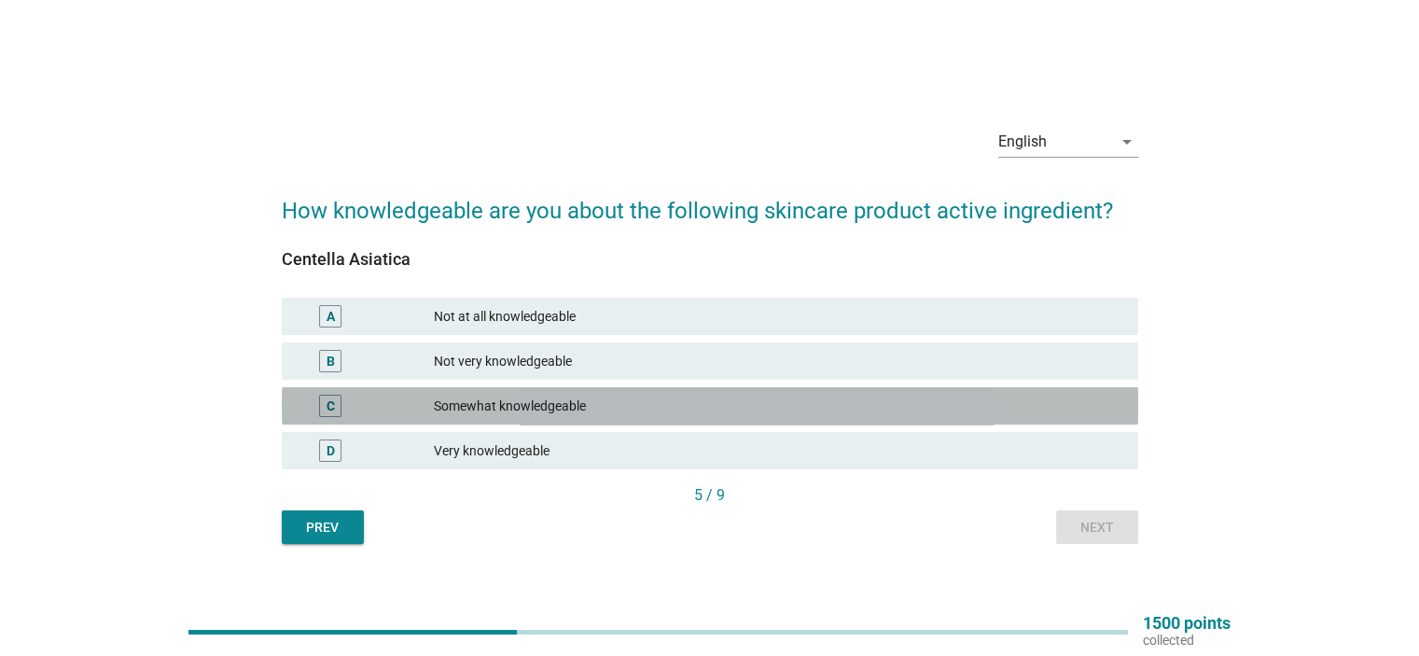
click at [495, 408] on div "Somewhat knowledgeable" at bounding box center [778, 406] width 688 height 22
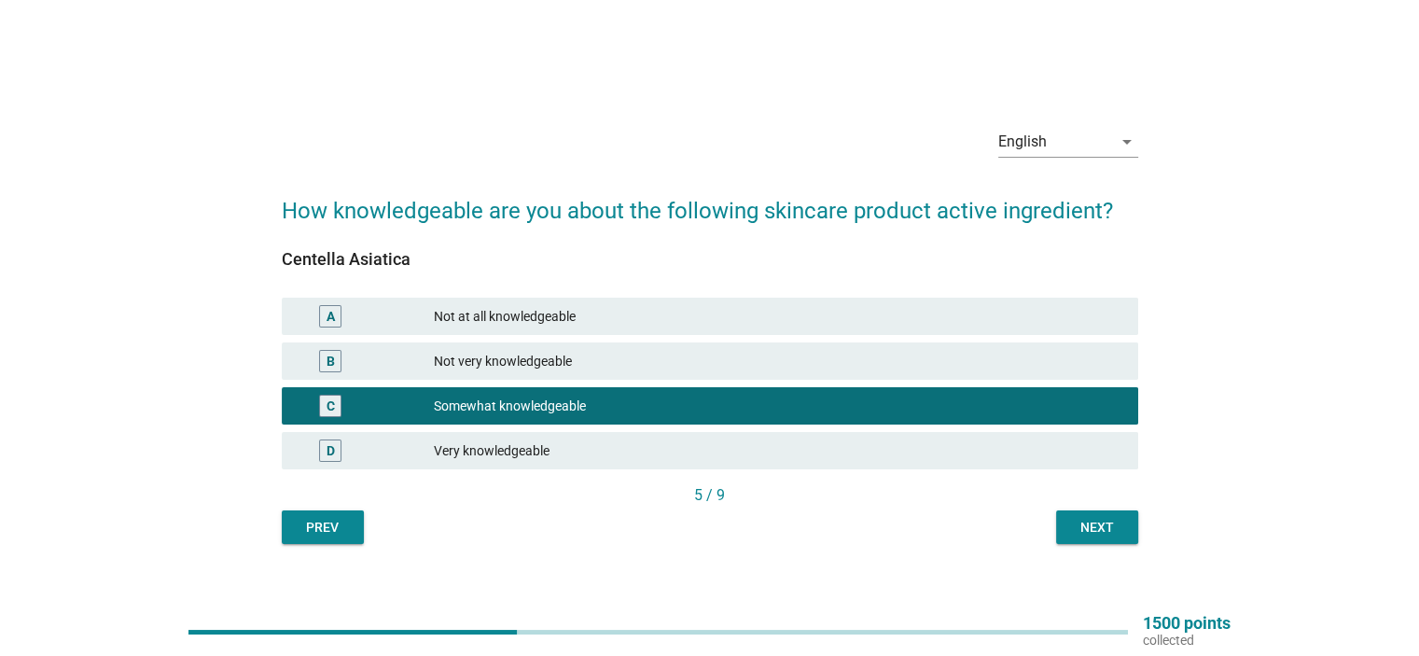
click at [1104, 524] on div "Next" at bounding box center [1097, 528] width 52 height 20
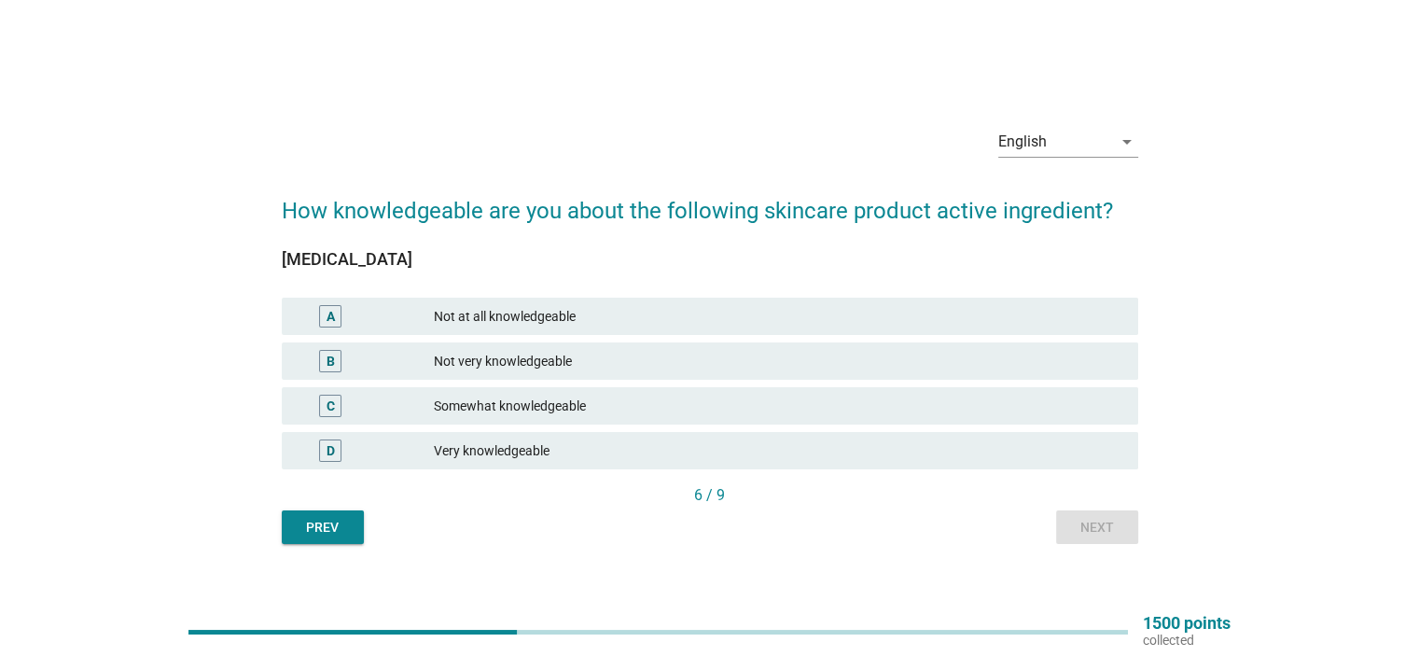
click at [729, 429] on div "D Very knowledgeable" at bounding box center [710, 450] width 864 height 45
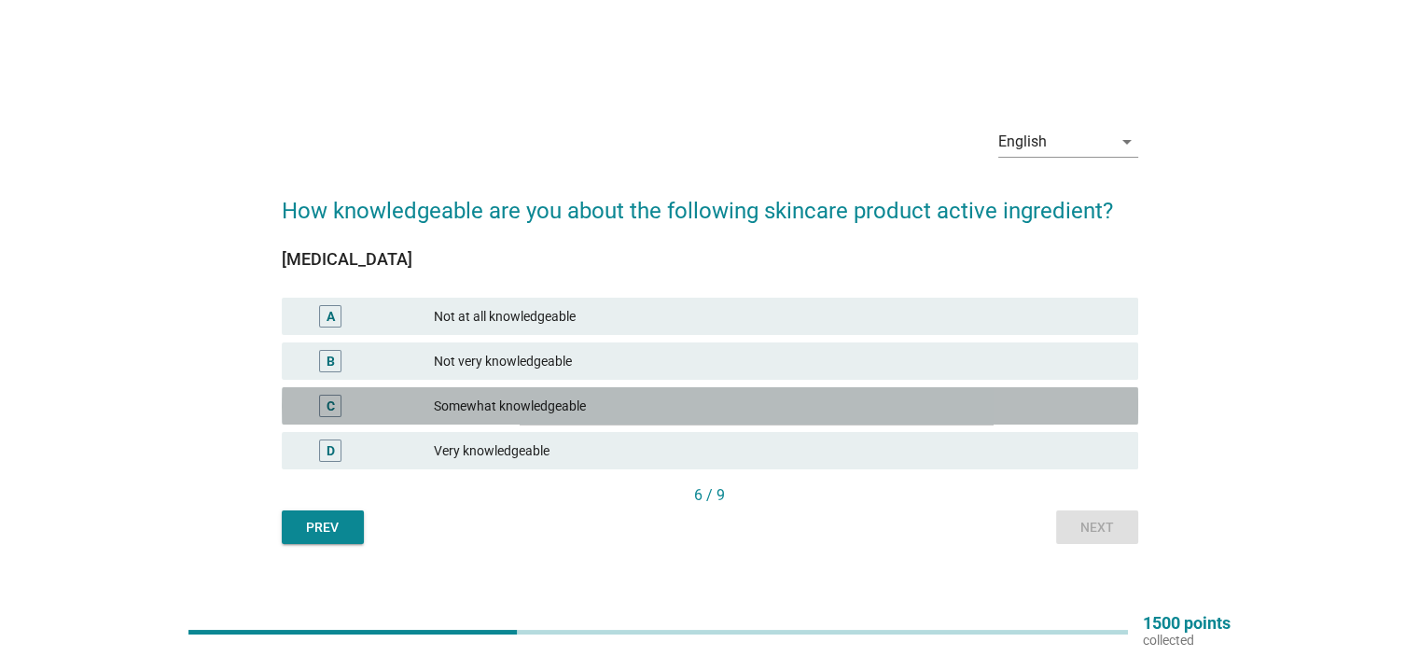
click at [719, 413] on div "Somewhat knowledgeable" at bounding box center [778, 406] width 688 height 22
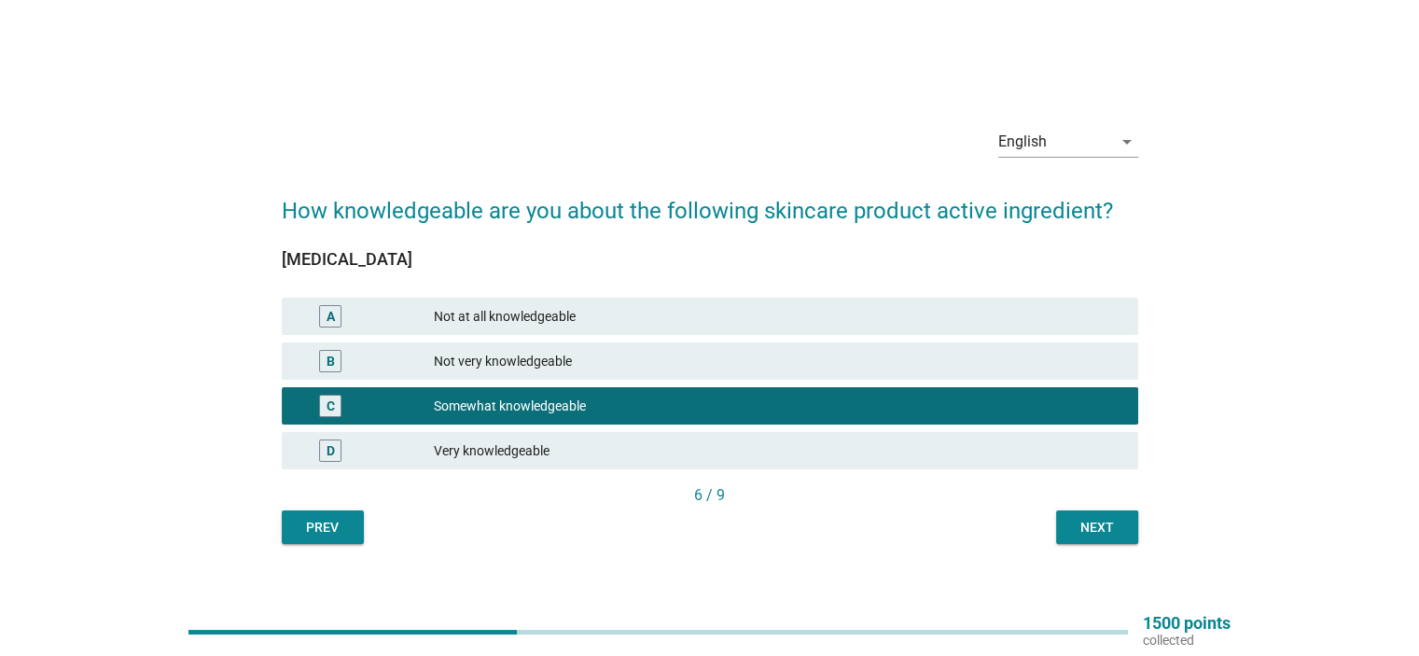
click at [1086, 524] on div "Next" at bounding box center [1097, 528] width 52 height 20
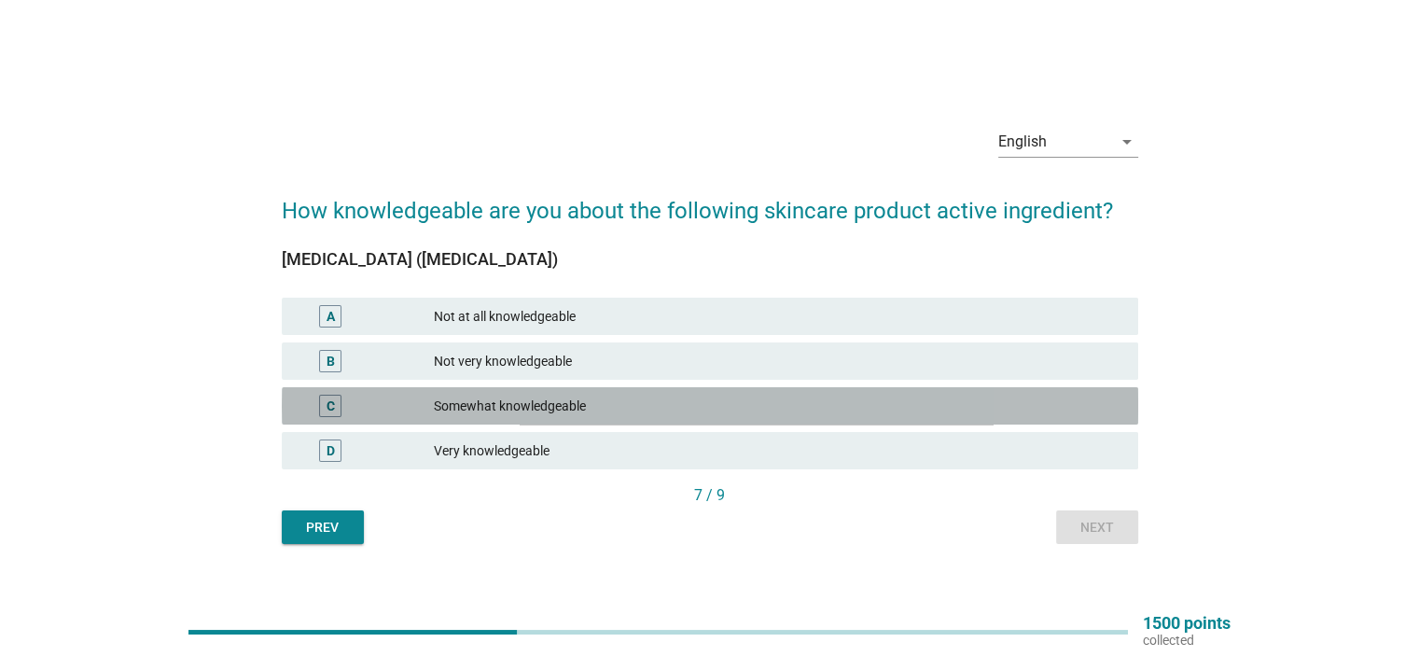
click at [754, 413] on div "Somewhat knowledgeable" at bounding box center [778, 406] width 688 height 22
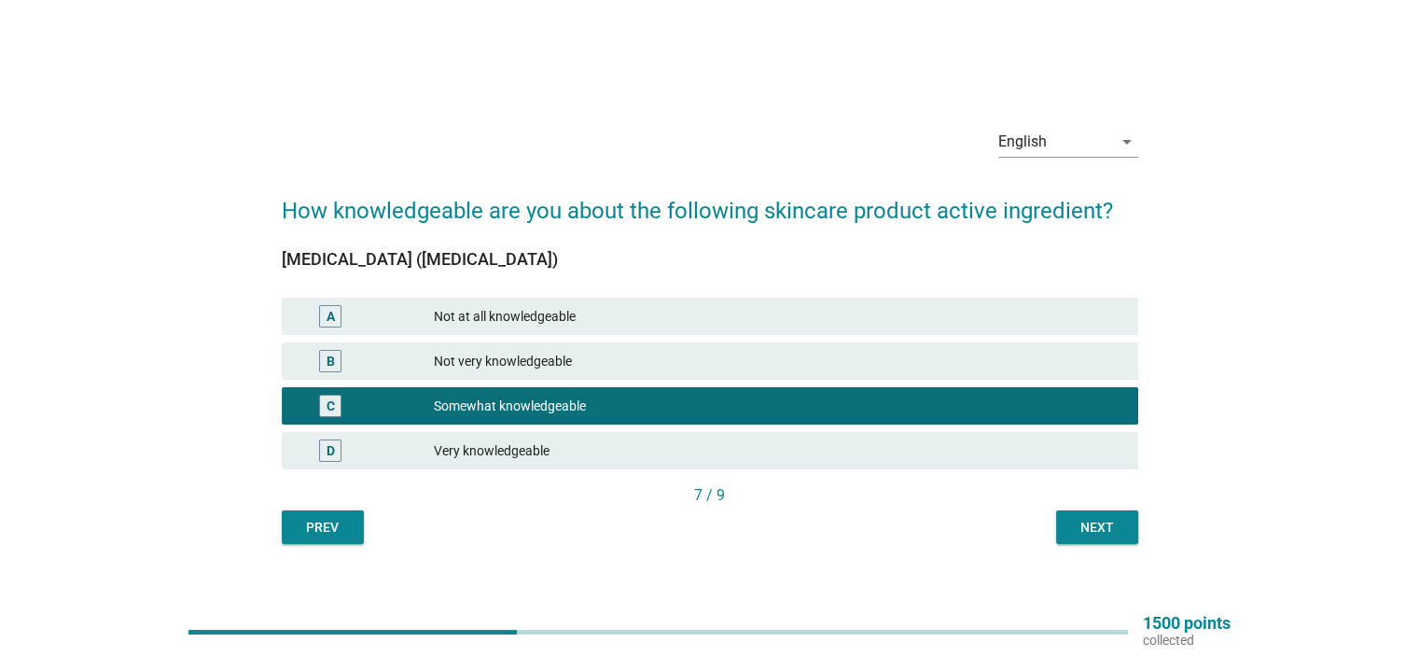
click at [1077, 524] on div "Next" at bounding box center [1097, 528] width 52 height 20
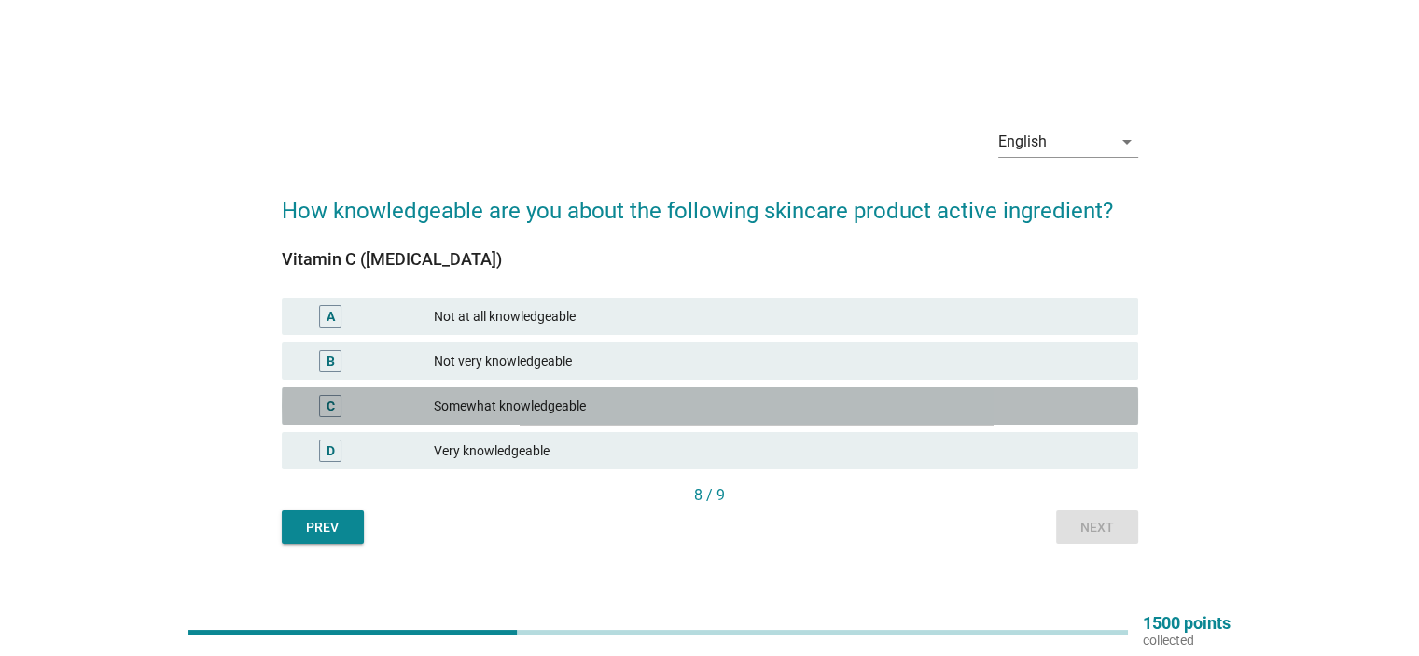
click at [752, 409] on div "Somewhat knowledgeable" at bounding box center [778, 406] width 688 height 22
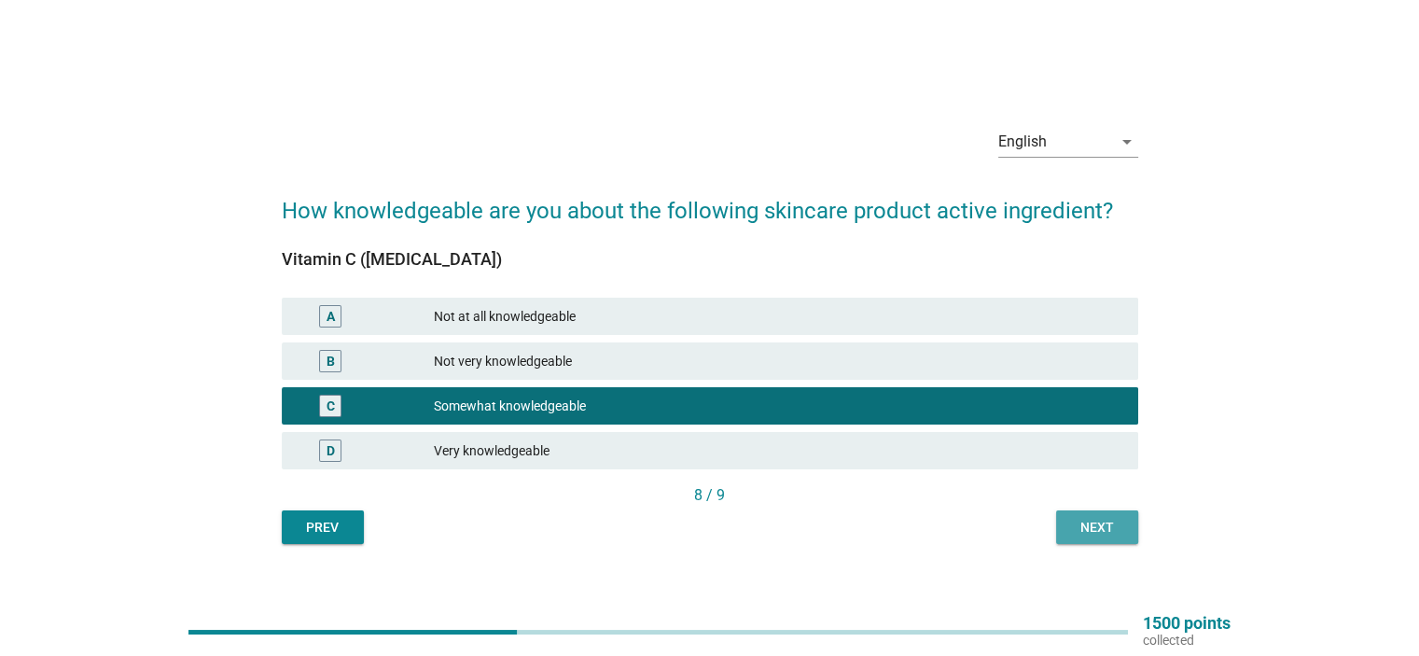
click at [1090, 527] on div "Next" at bounding box center [1097, 528] width 52 height 20
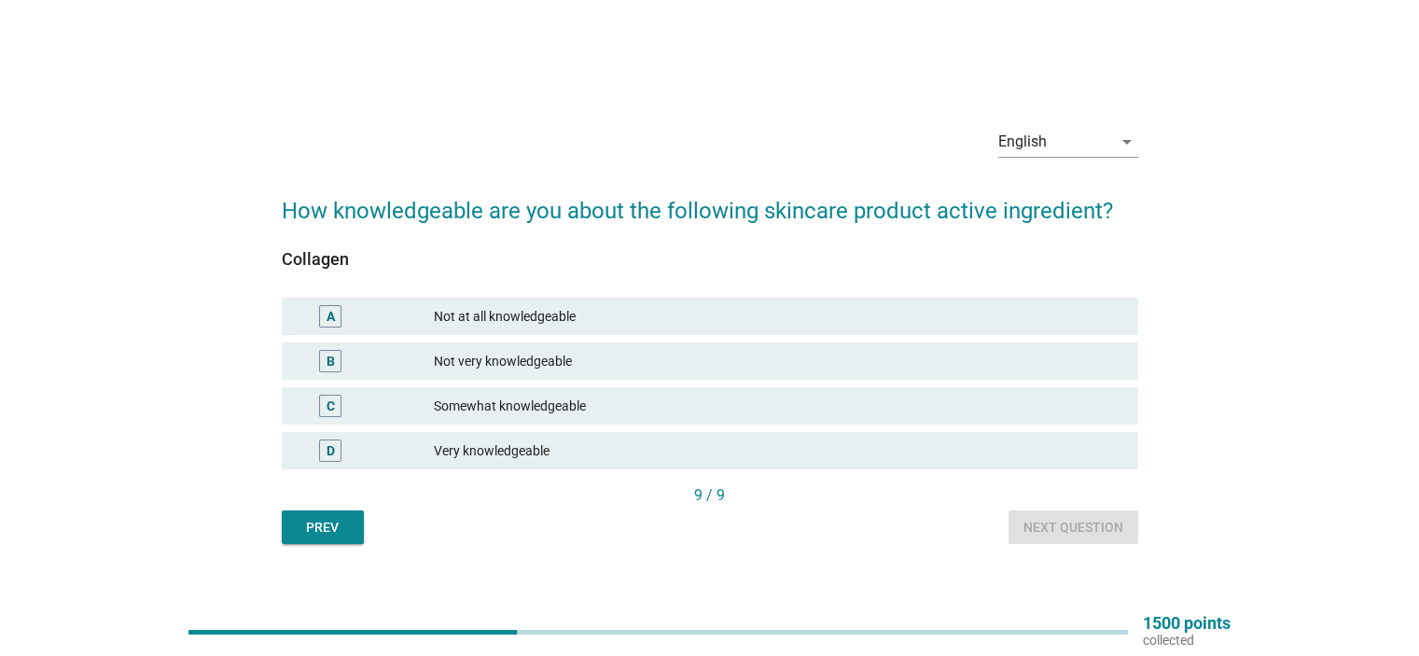
click at [813, 406] on div "Somewhat knowledgeable" at bounding box center [778, 406] width 688 height 22
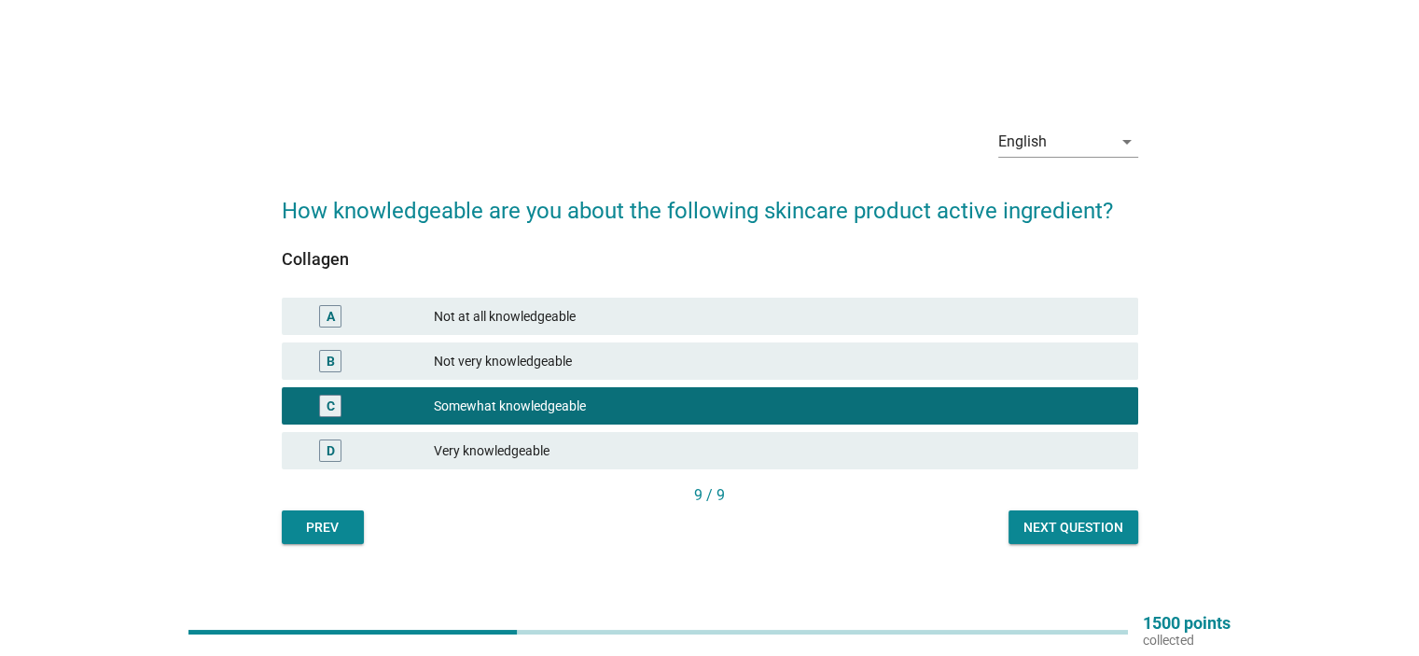
click at [1084, 530] on div "Next question" at bounding box center [1073, 528] width 100 height 20
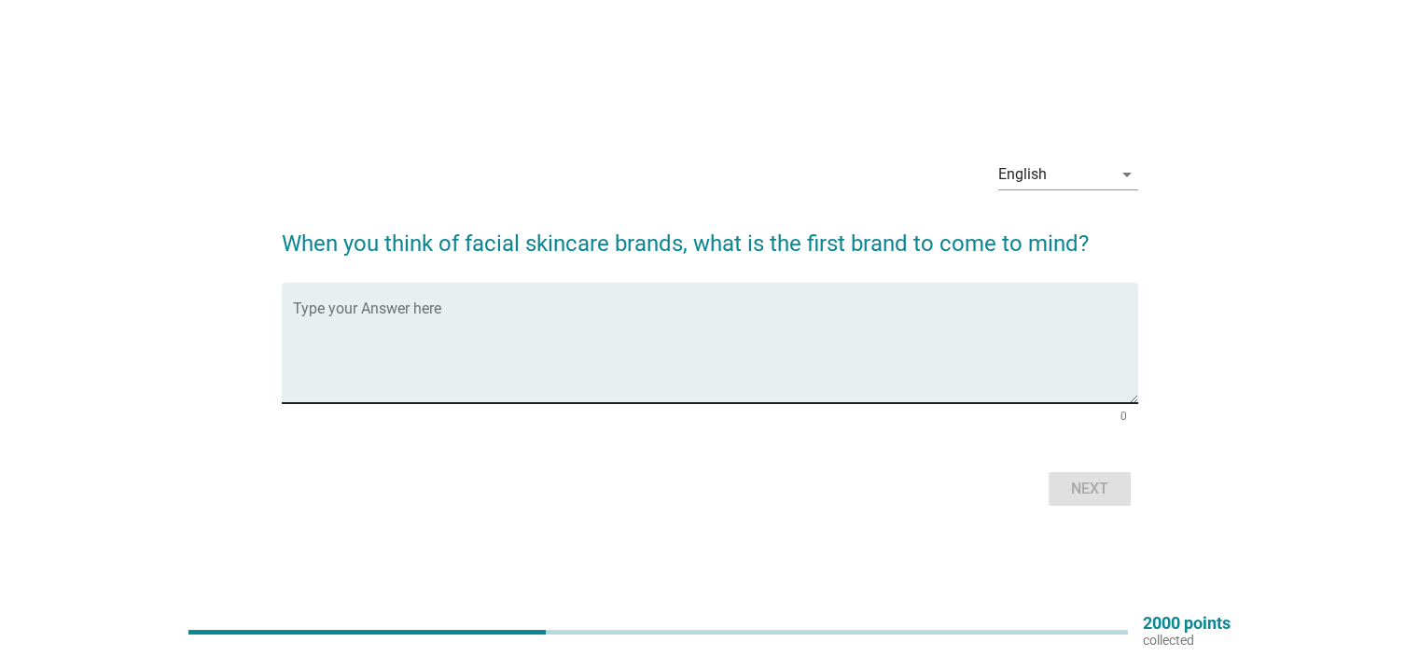
click at [657, 320] on textarea "Type your Answer here" at bounding box center [715, 354] width 845 height 98
type textarea "Skintific"
click at [1090, 478] on div "Next" at bounding box center [1089, 489] width 52 height 22
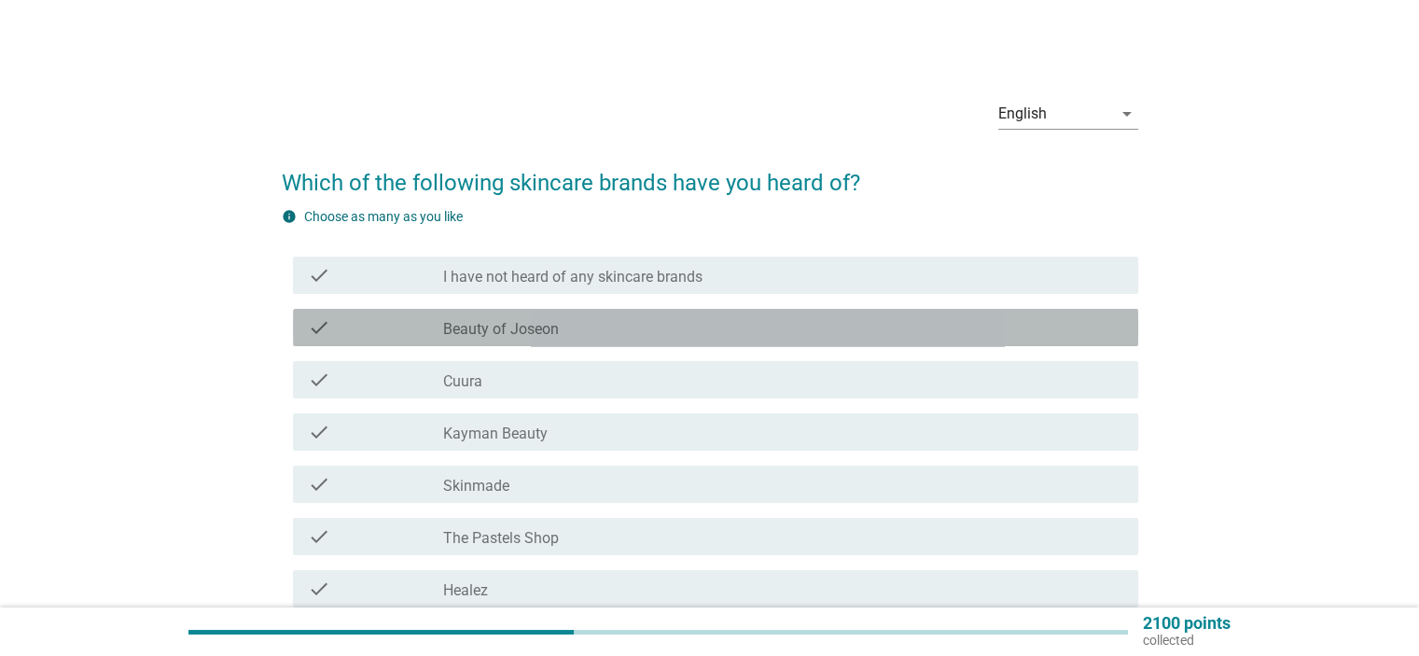
click at [642, 335] on div "check_box_outline_blank Beauty of Joseon" at bounding box center [782, 327] width 679 height 22
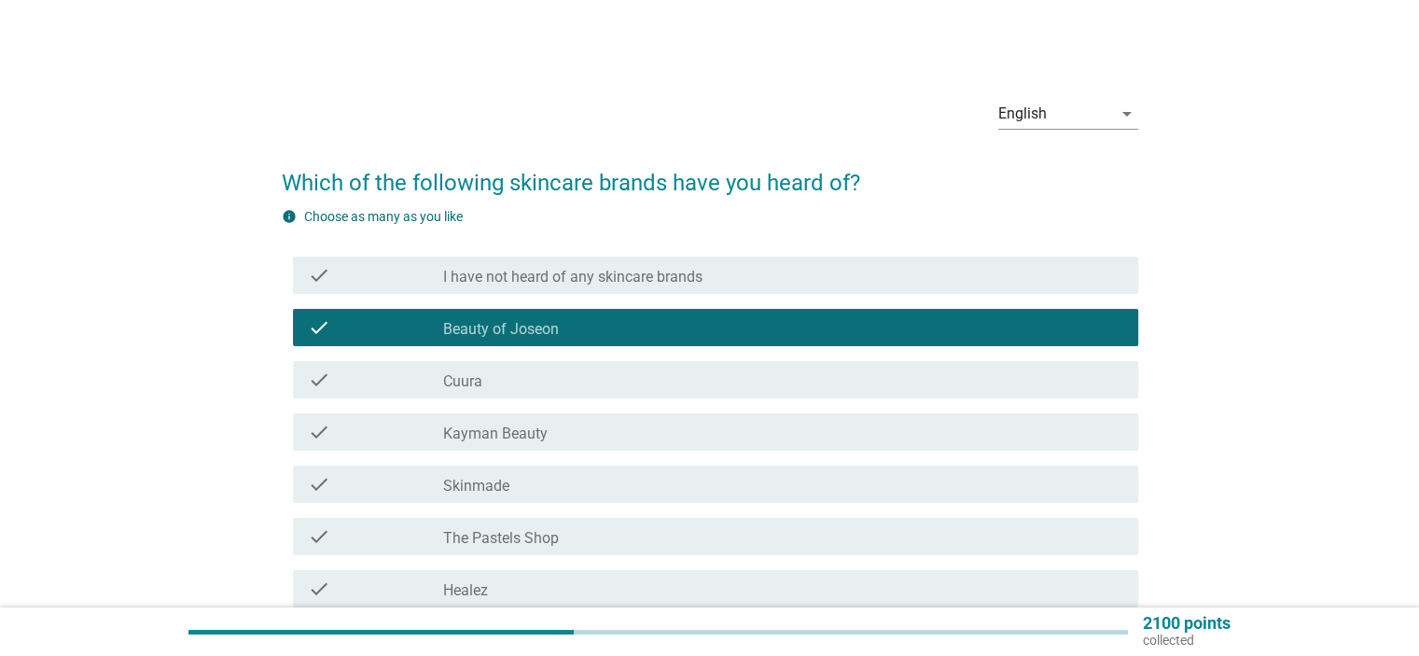
scroll to position [93, 0]
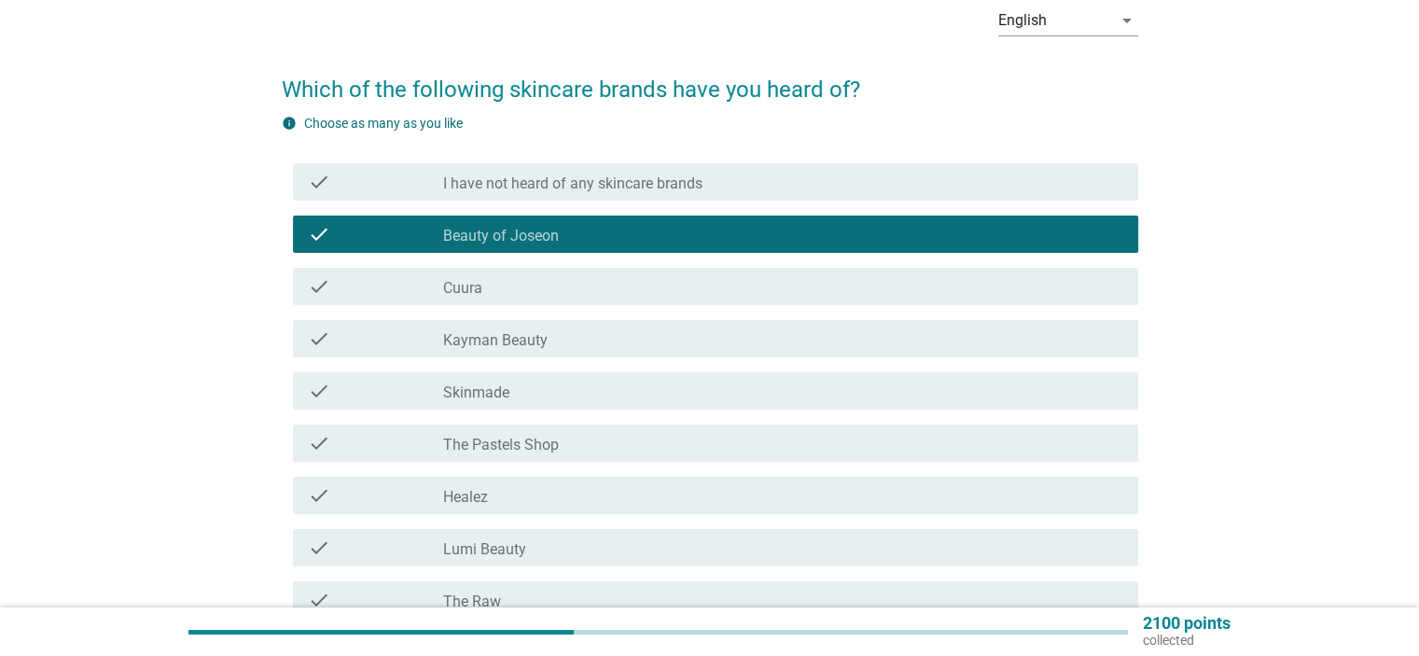
click at [602, 387] on div "check_box_outline_blank Skinmade" at bounding box center [782, 391] width 679 height 22
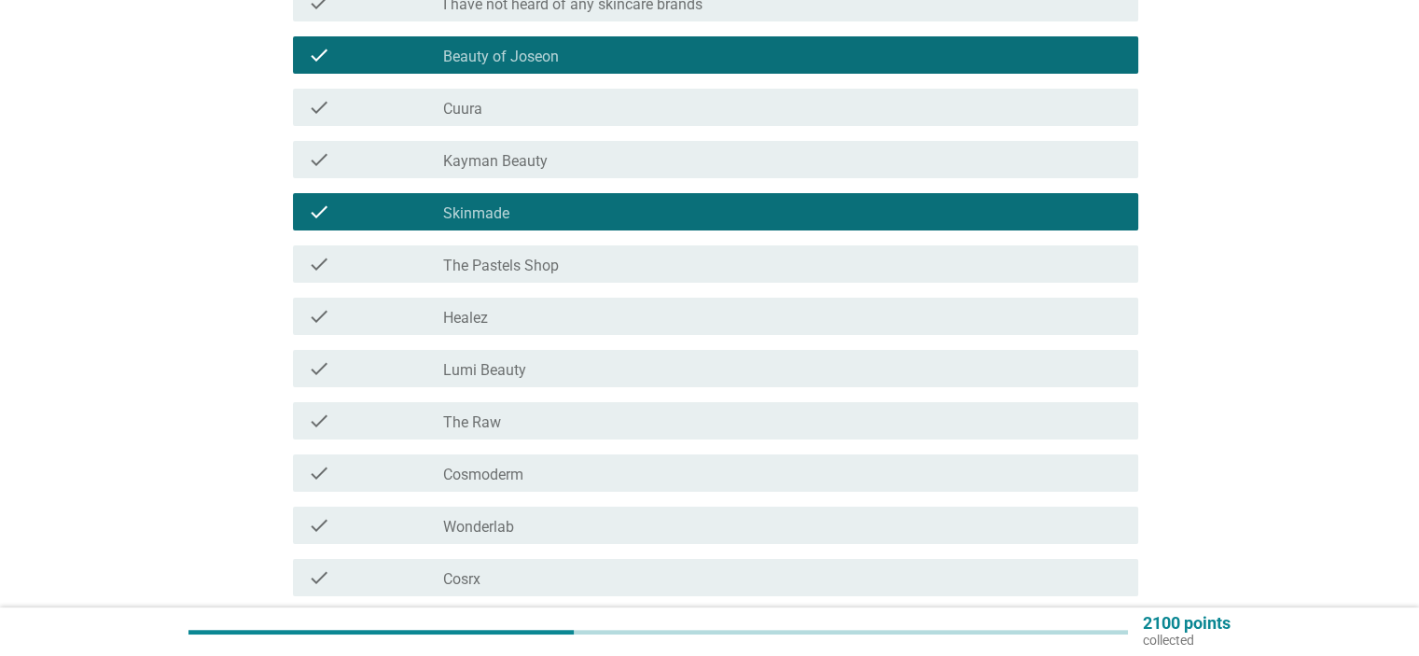
scroll to position [280, 0]
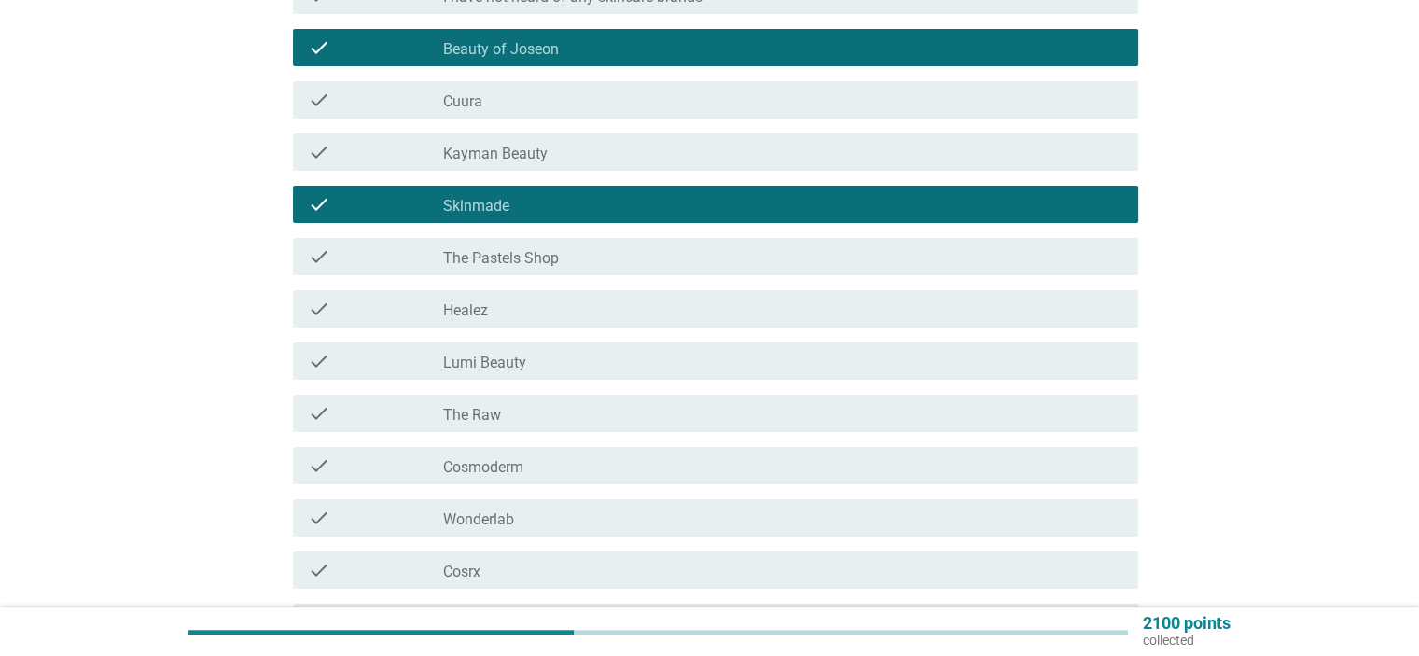
click at [637, 355] on div "check_box_outline_blank Lumi Beauty" at bounding box center [782, 361] width 679 height 22
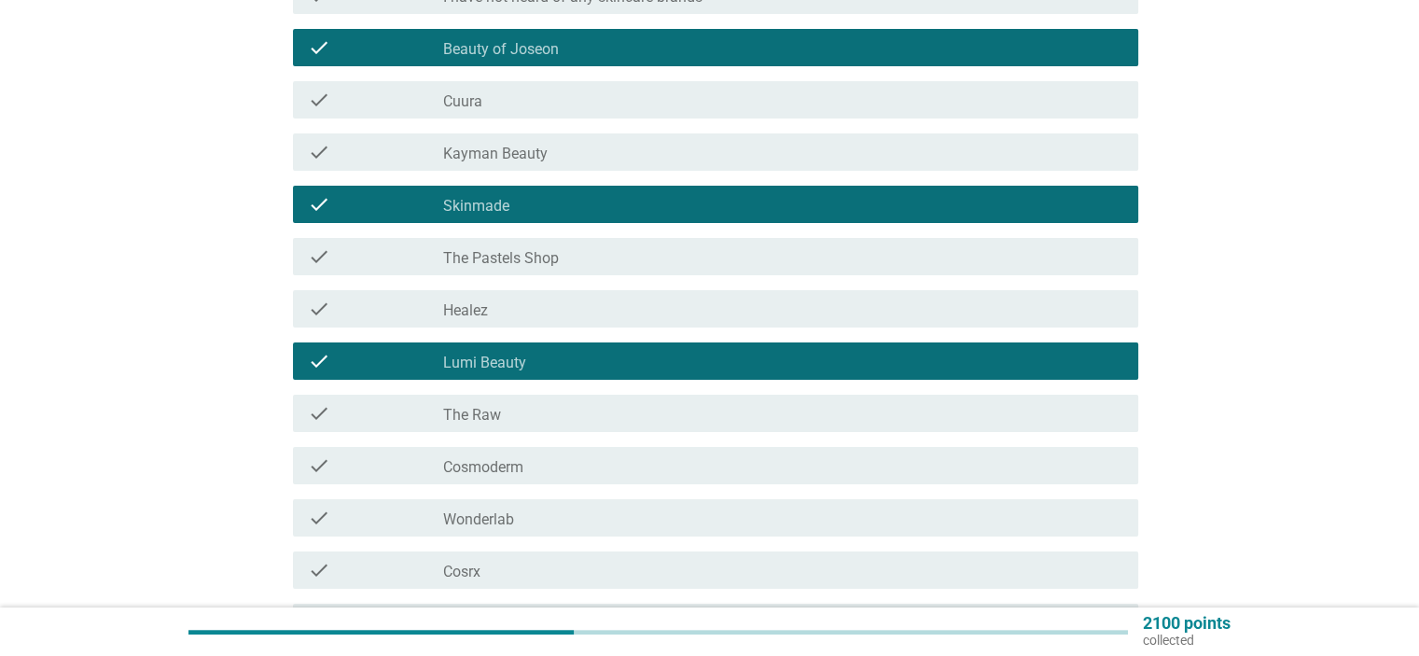
click at [596, 416] on div "check_box_outline_blank The Raw" at bounding box center [782, 413] width 679 height 22
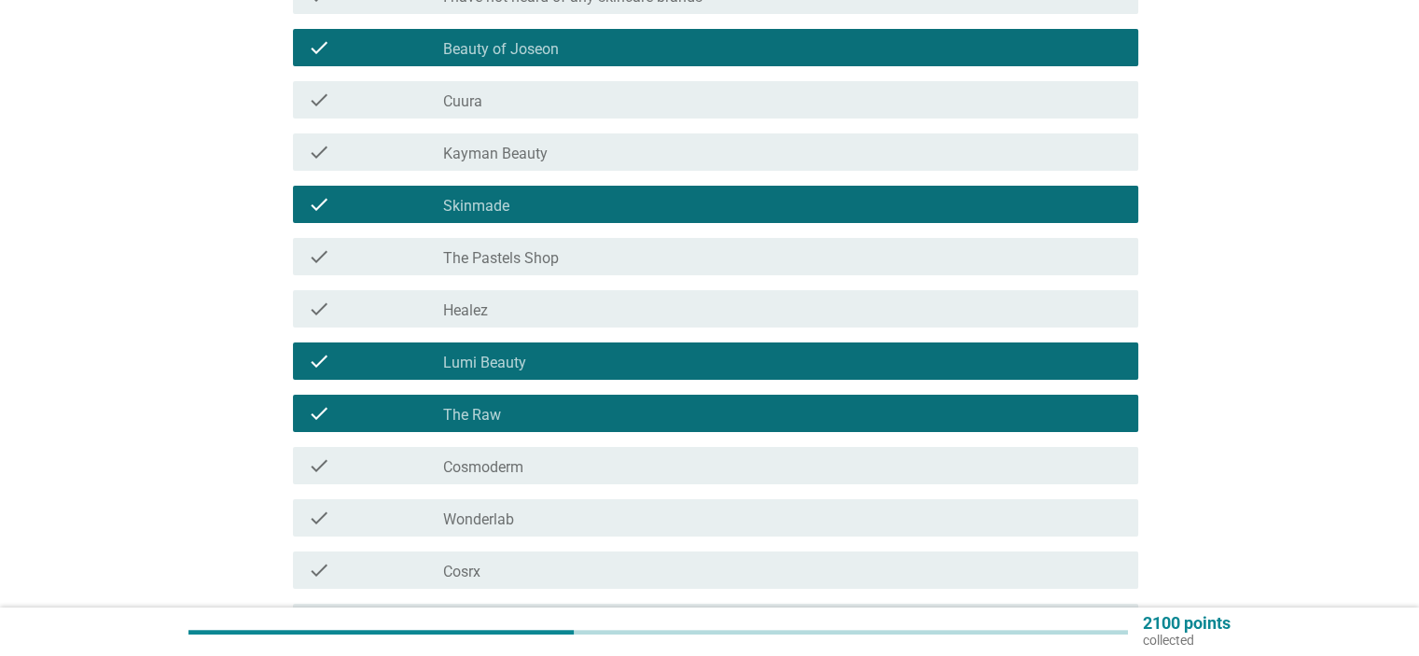
scroll to position [373, 0]
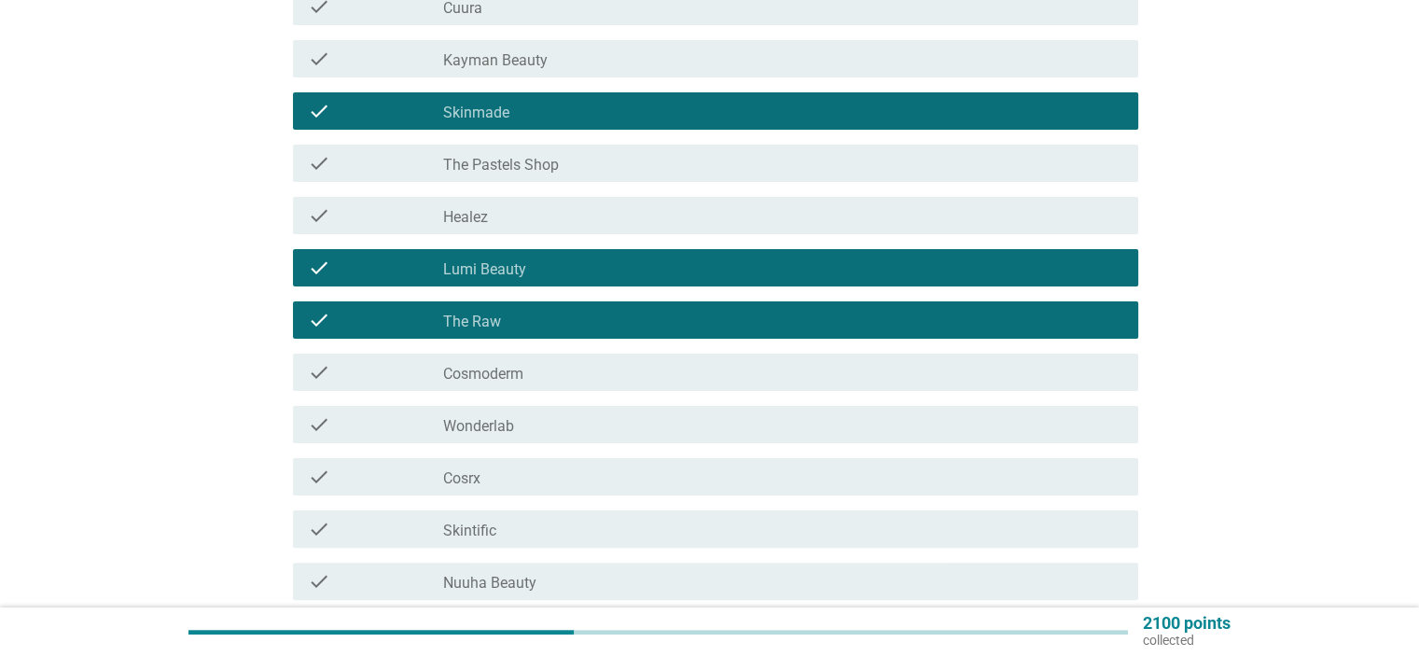
click at [565, 395] on div "check check_box_outline_blank Cosmoderm" at bounding box center [710, 372] width 856 height 52
click at [532, 384] on div "check check_box_outline_blank Cosmoderm" at bounding box center [715, 372] width 845 height 37
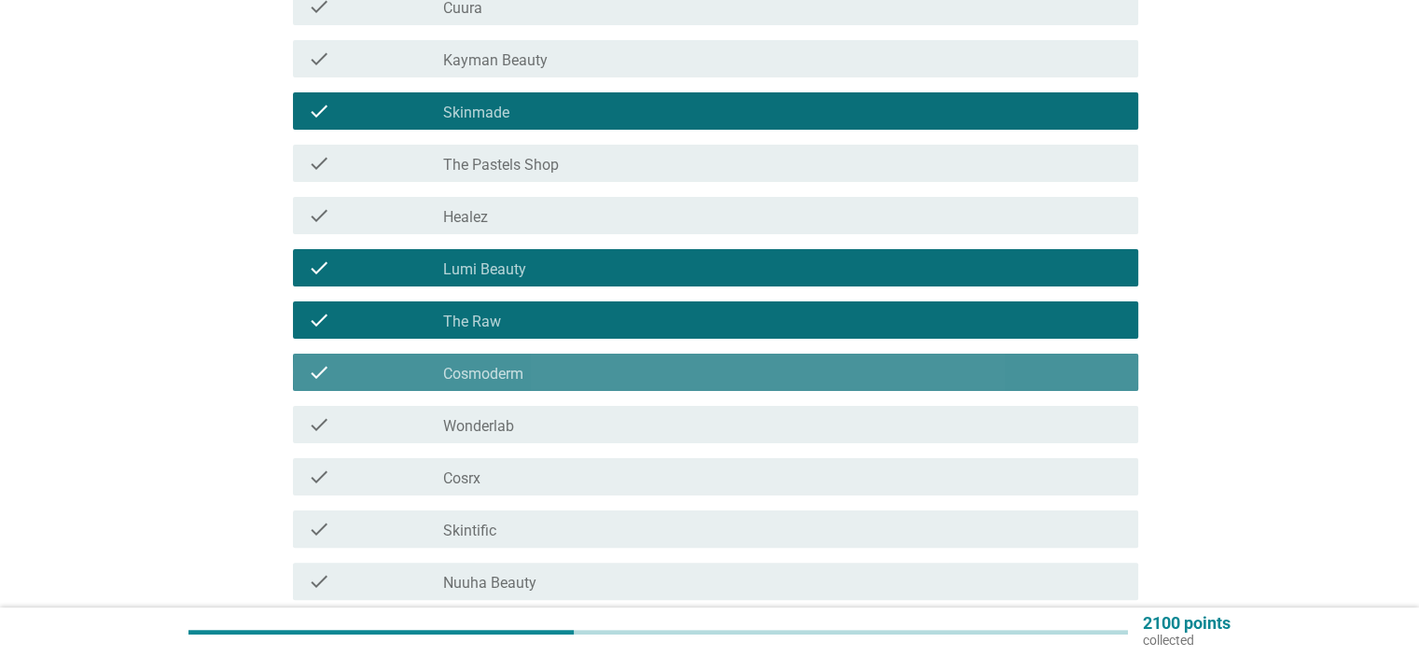
click at [531, 425] on div "check_box_outline_blank Wonderlab" at bounding box center [782, 424] width 679 height 22
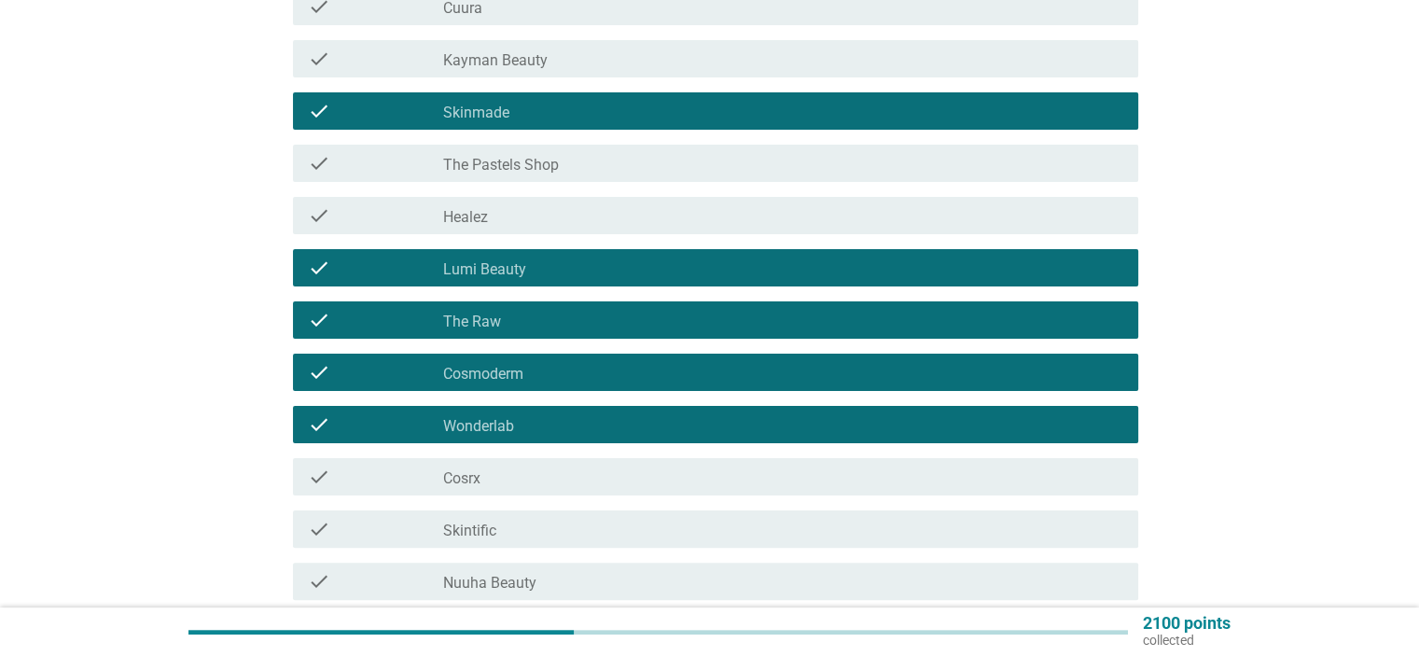
click at [528, 473] on div "check_box_outline_blank Cosrx" at bounding box center [782, 476] width 679 height 22
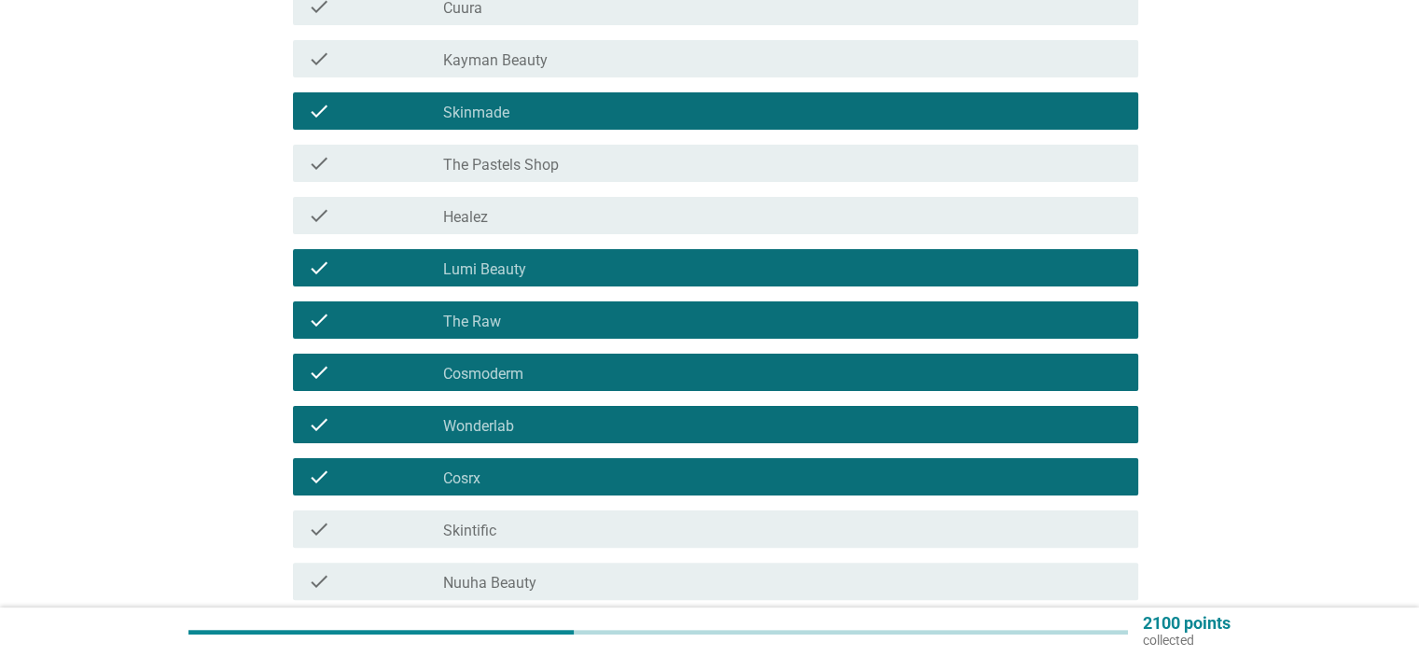
scroll to position [466, 0]
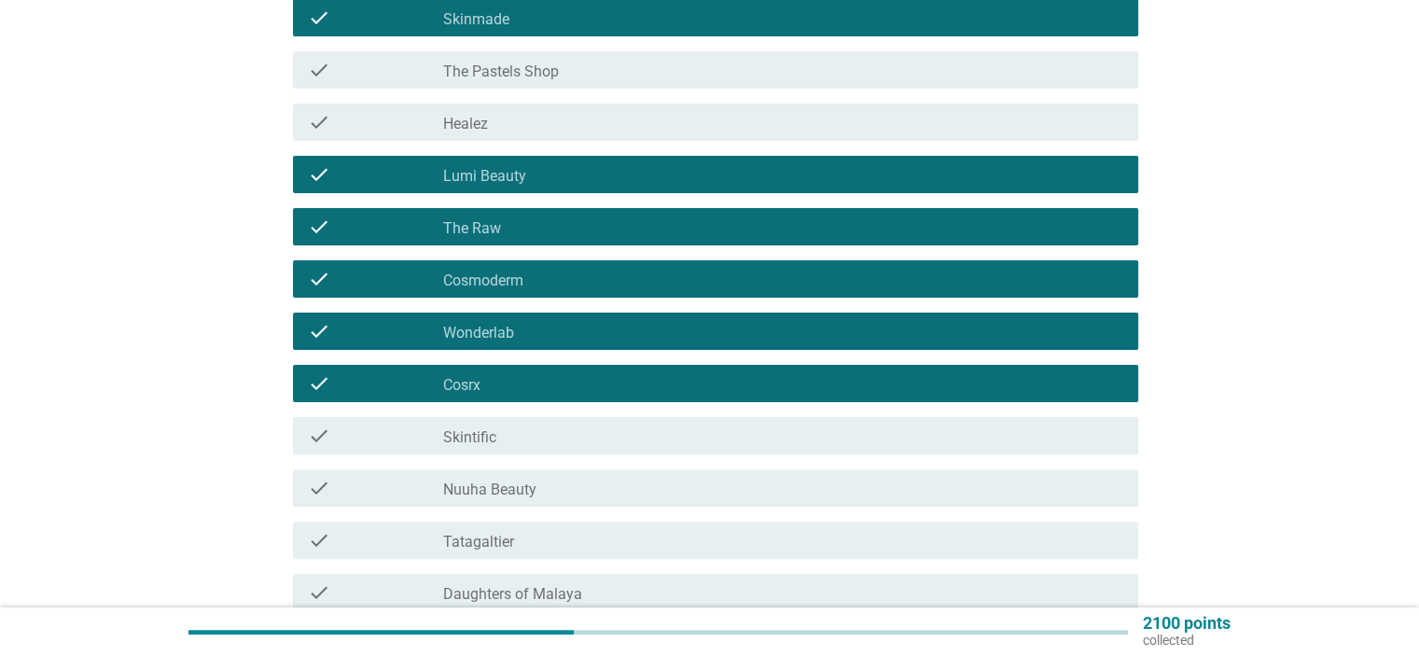
click at [552, 441] on div "check_box_outline_blank Skintific" at bounding box center [782, 435] width 679 height 22
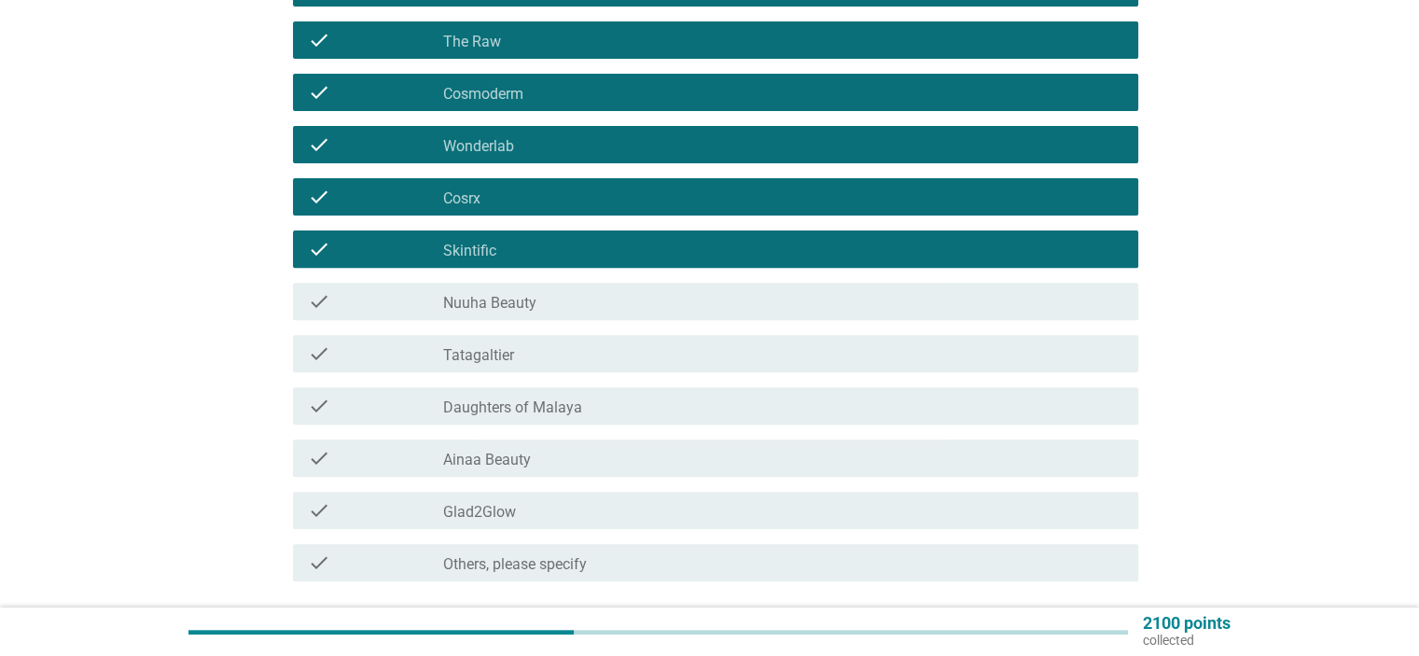
scroll to position [746, 0]
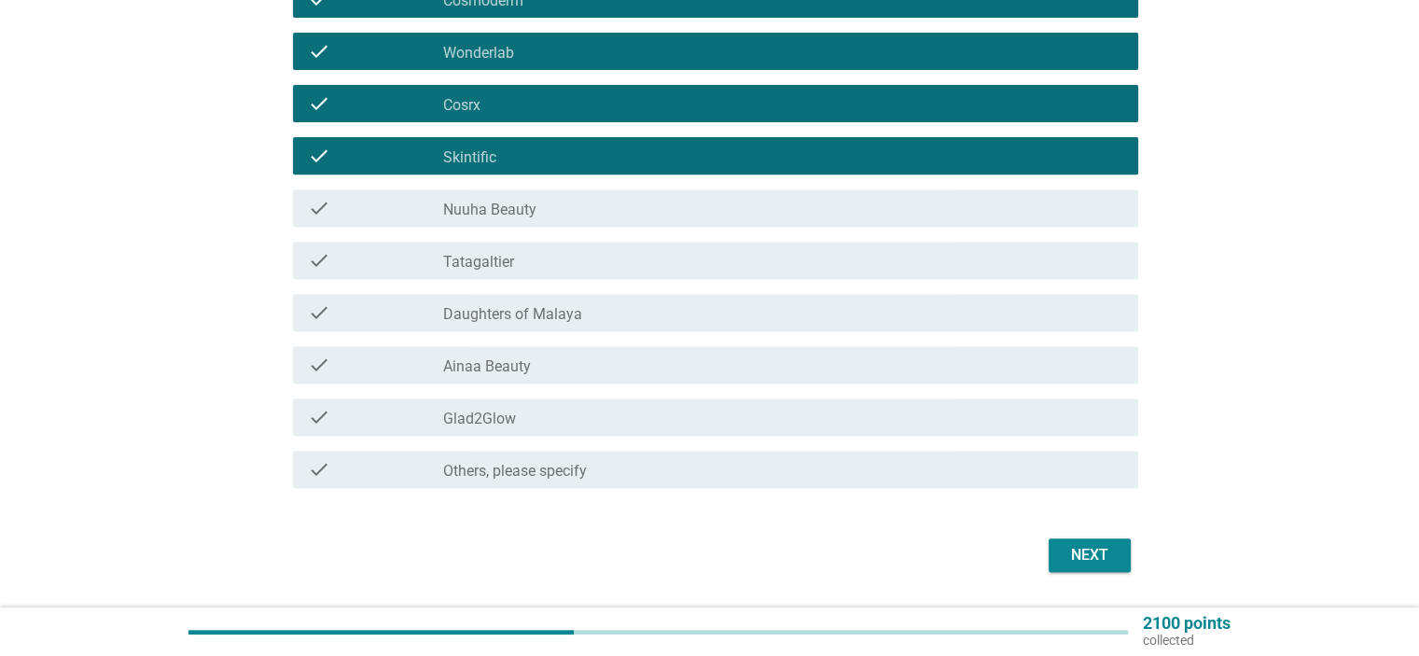
click at [564, 421] on div "check_box_outline_blank Glad2Glow" at bounding box center [782, 417] width 679 height 22
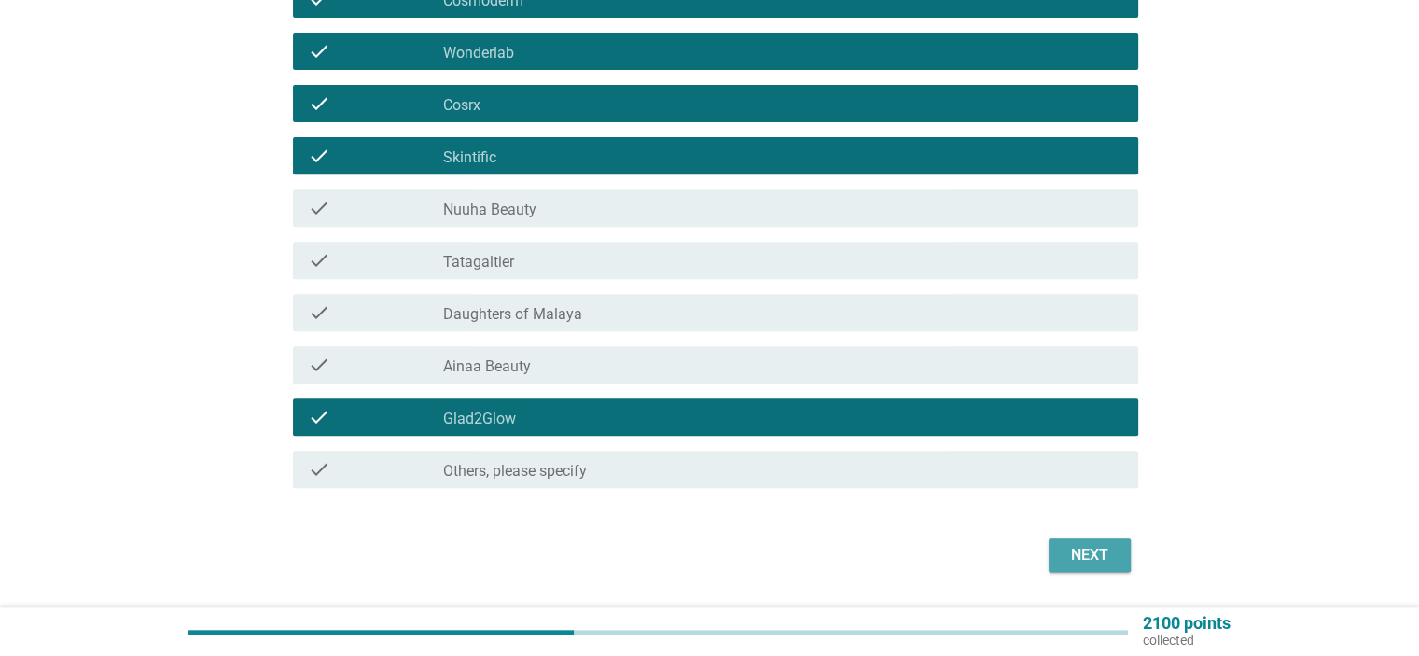
click at [1092, 558] on div "Next" at bounding box center [1089, 555] width 52 height 22
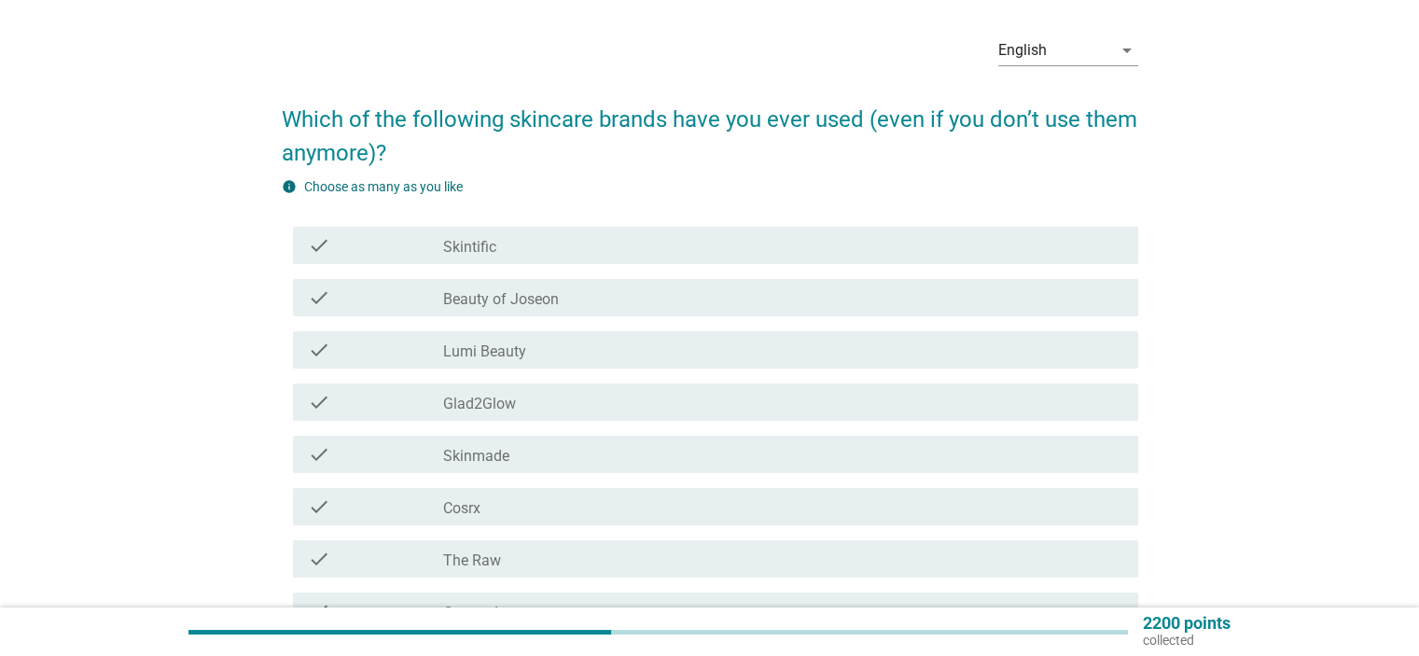
scroll to position [93, 0]
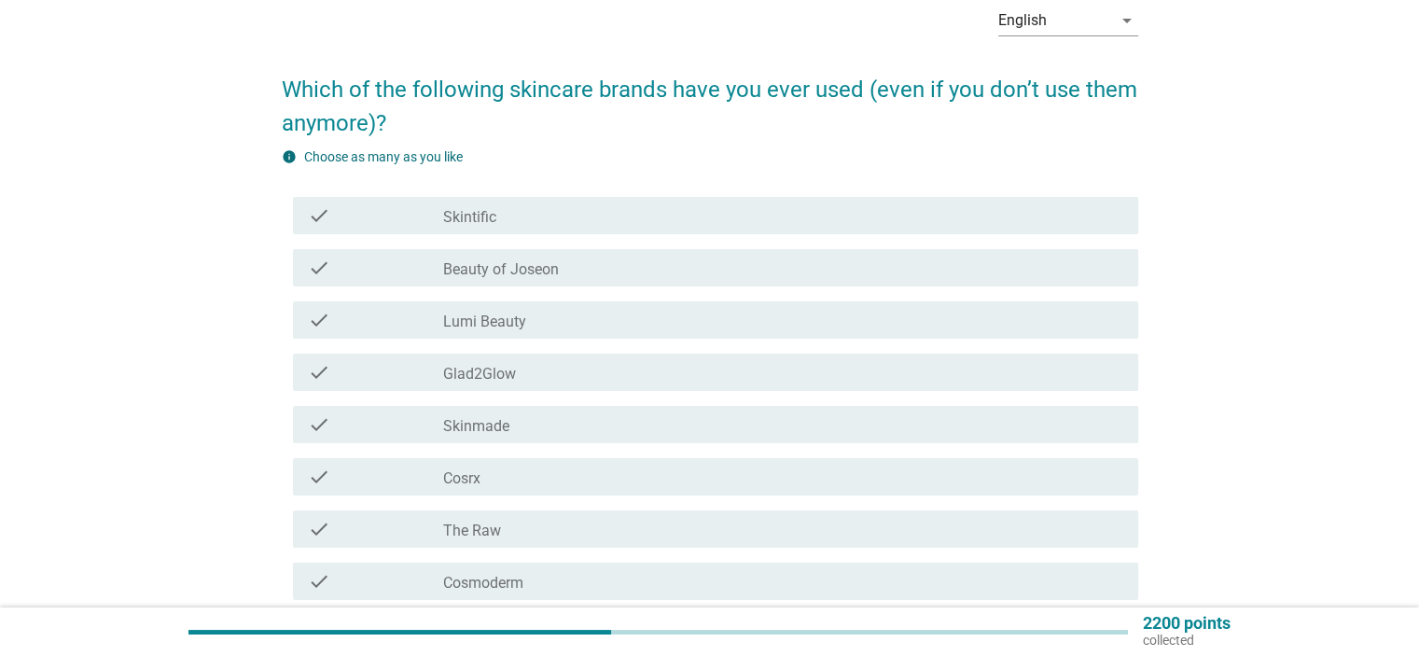
click at [519, 215] on div "check_box_outline_blank Skintific" at bounding box center [782, 215] width 679 height 22
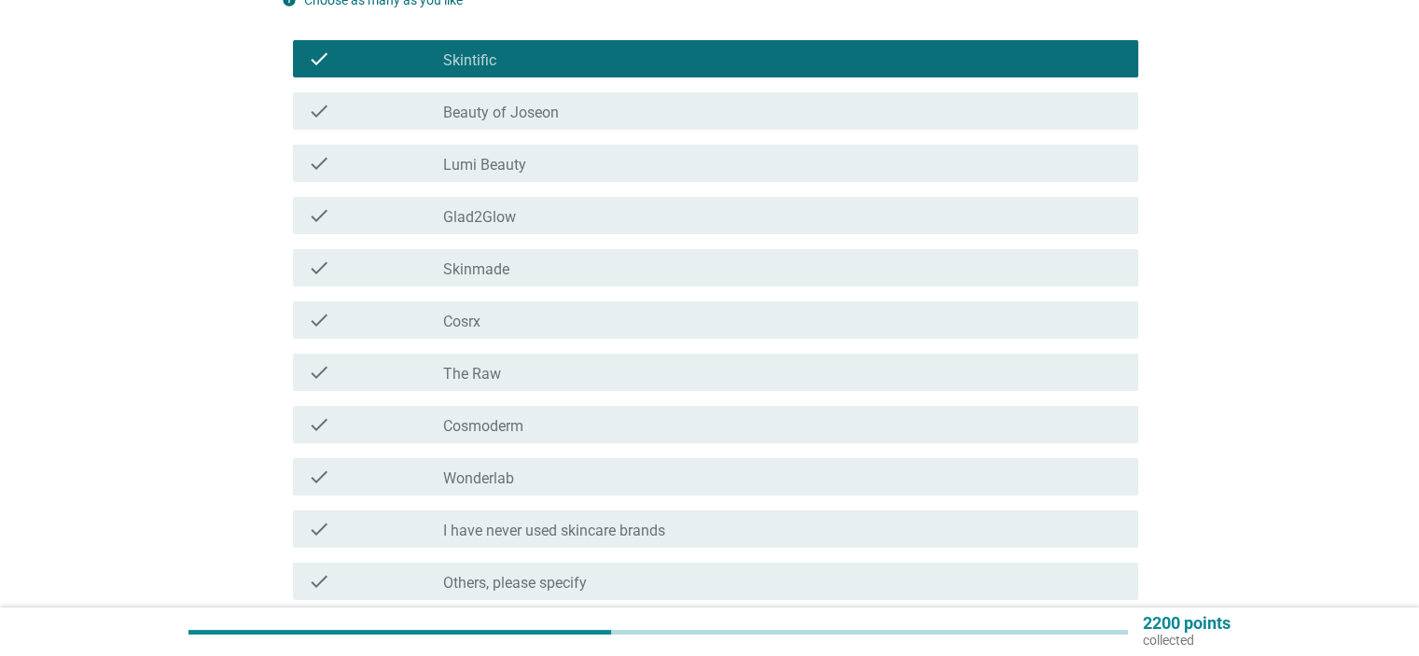
scroll to position [280, 0]
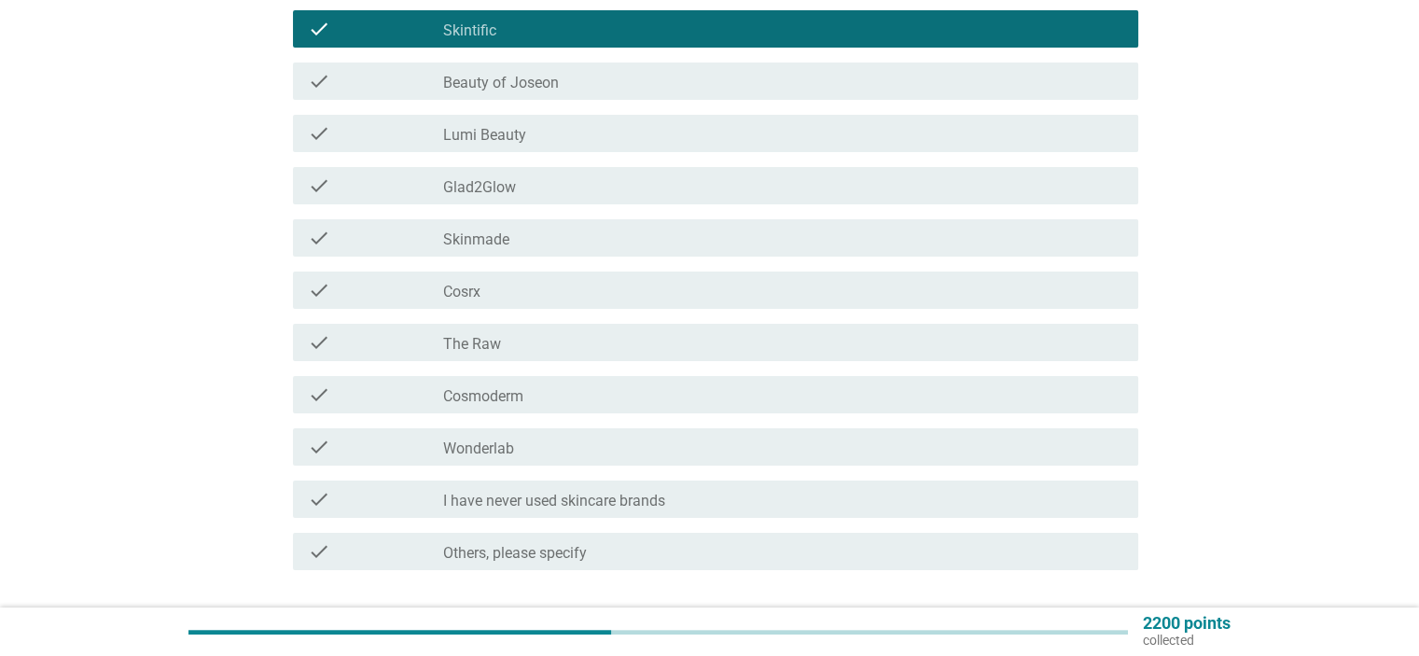
click at [504, 309] on div "check check_box_outline_blank Cosrx" at bounding box center [710, 290] width 856 height 52
click at [497, 282] on div "check_box_outline_blank Cosrx" at bounding box center [782, 290] width 679 height 22
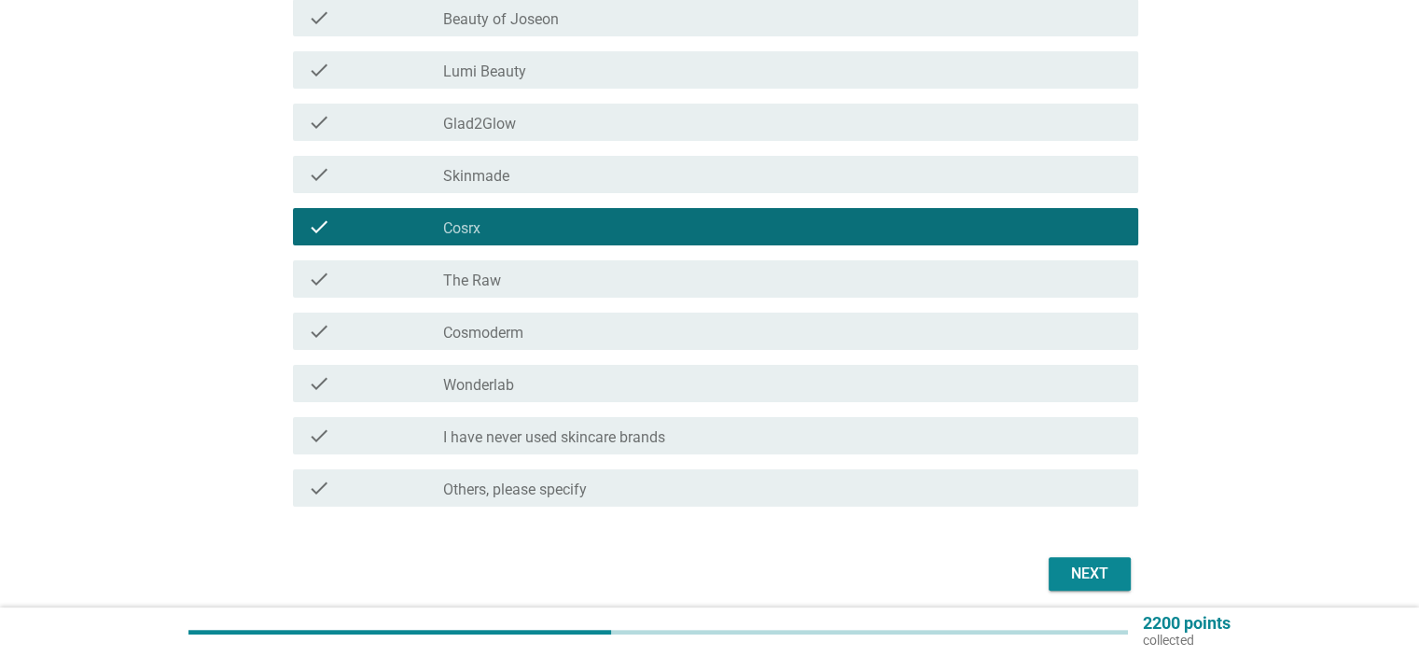
scroll to position [373, 0]
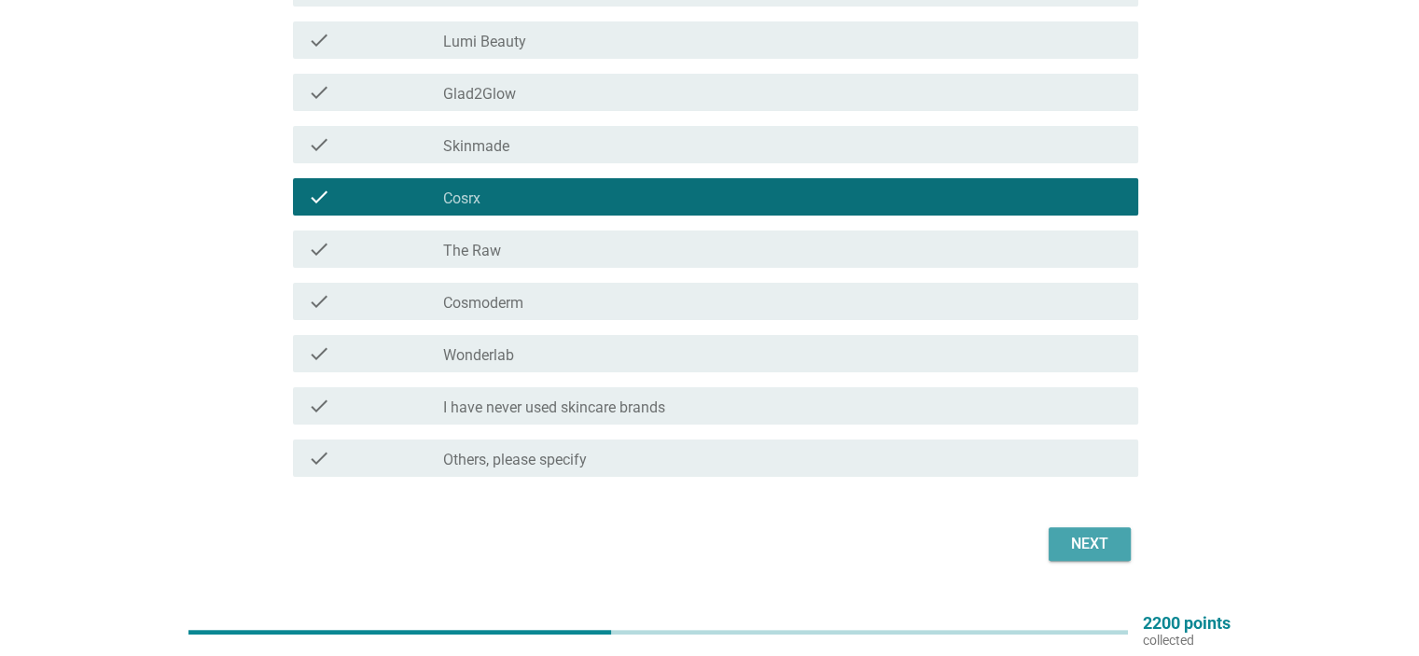
click at [1071, 533] on div "Next" at bounding box center [1089, 544] width 52 height 22
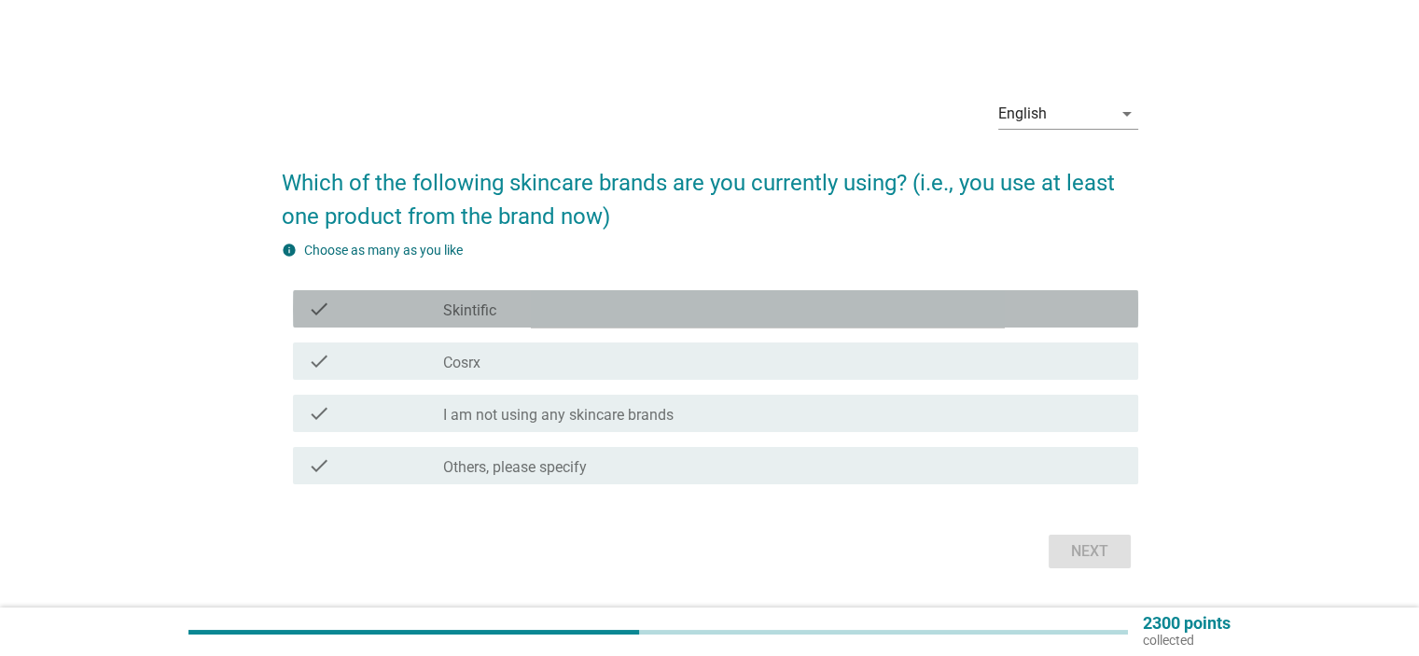
click at [670, 319] on div "check_box_outline_blank Skintific" at bounding box center [782, 309] width 679 height 22
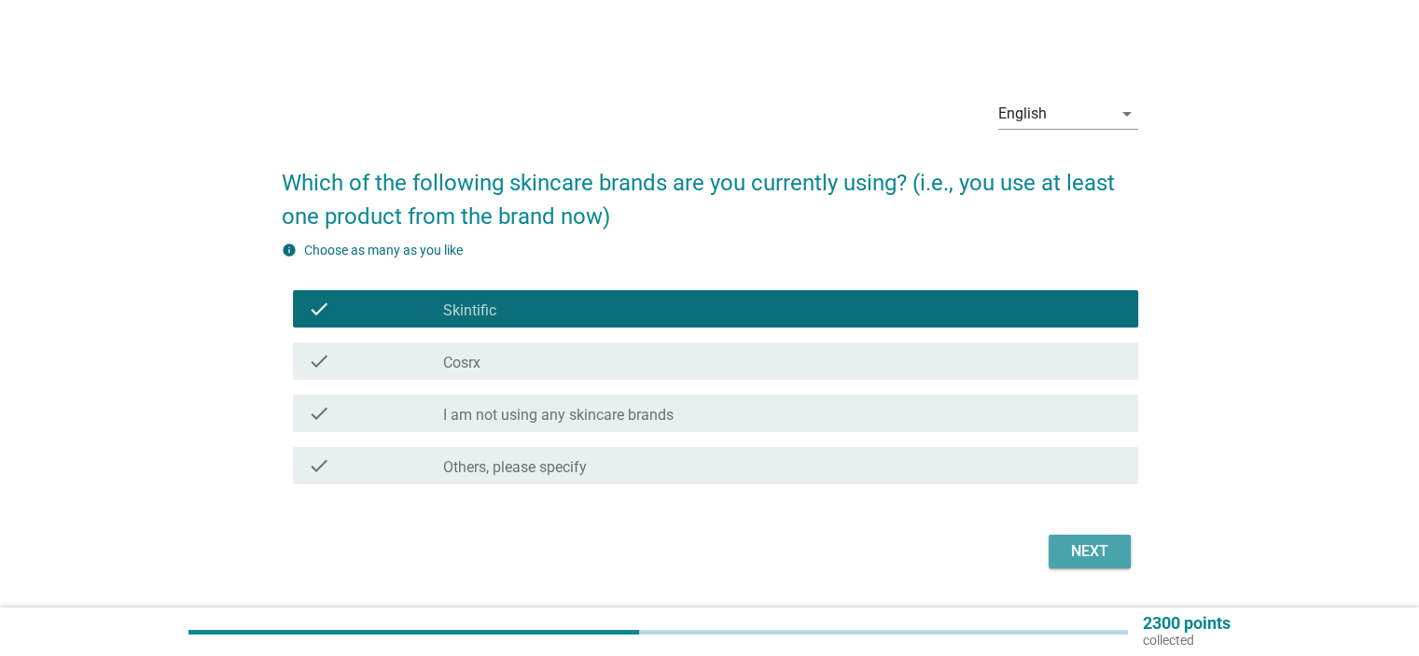
click at [1105, 551] on div "Next" at bounding box center [1089, 551] width 52 height 22
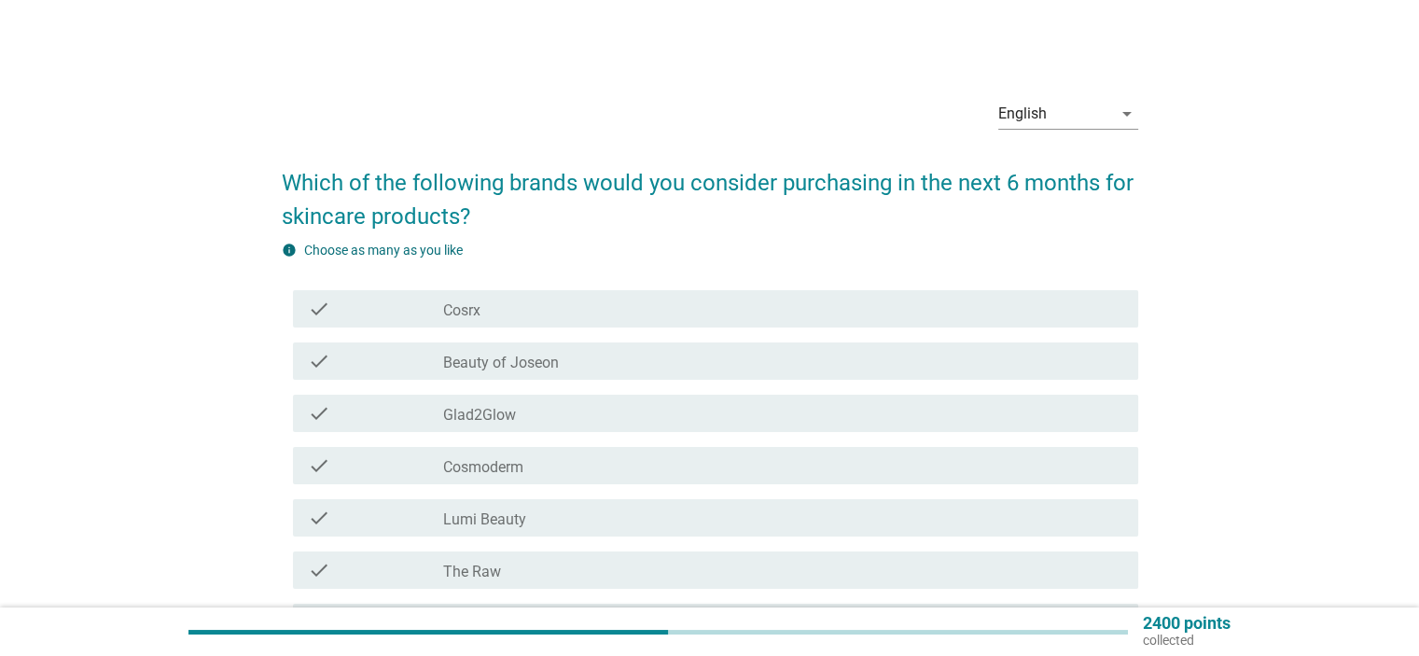
click at [507, 305] on div "check_box Cosrx" at bounding box center [782, 309] width 679 height 22
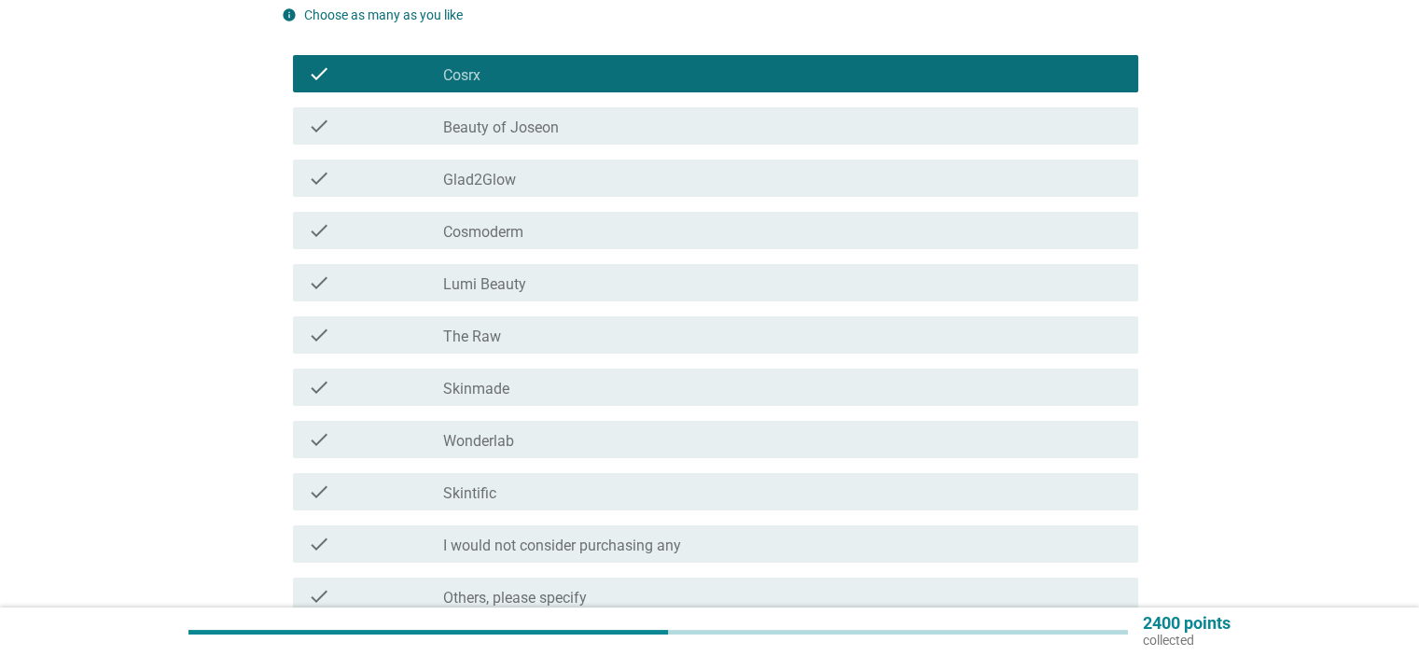
scroll to position [280, 0]
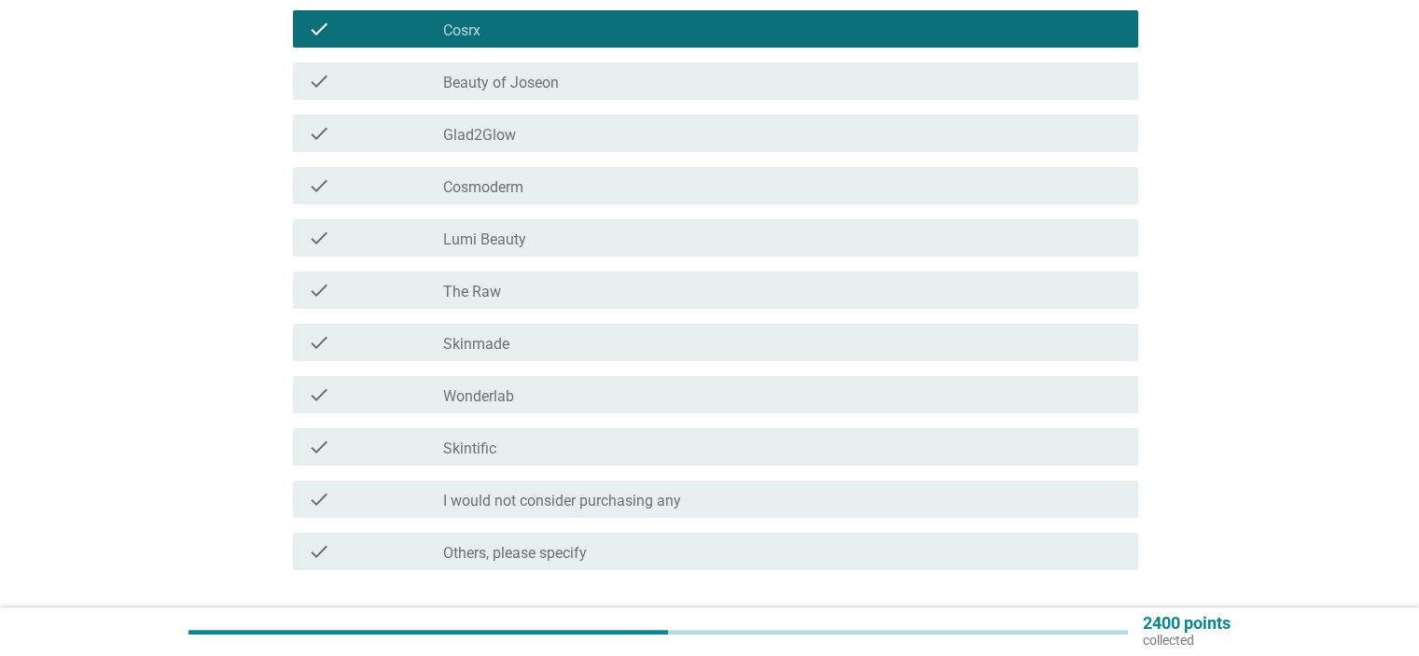
click at [528, 459] on div "check check_box Skintific" at bounding box center [715, 446] width 845 height 37
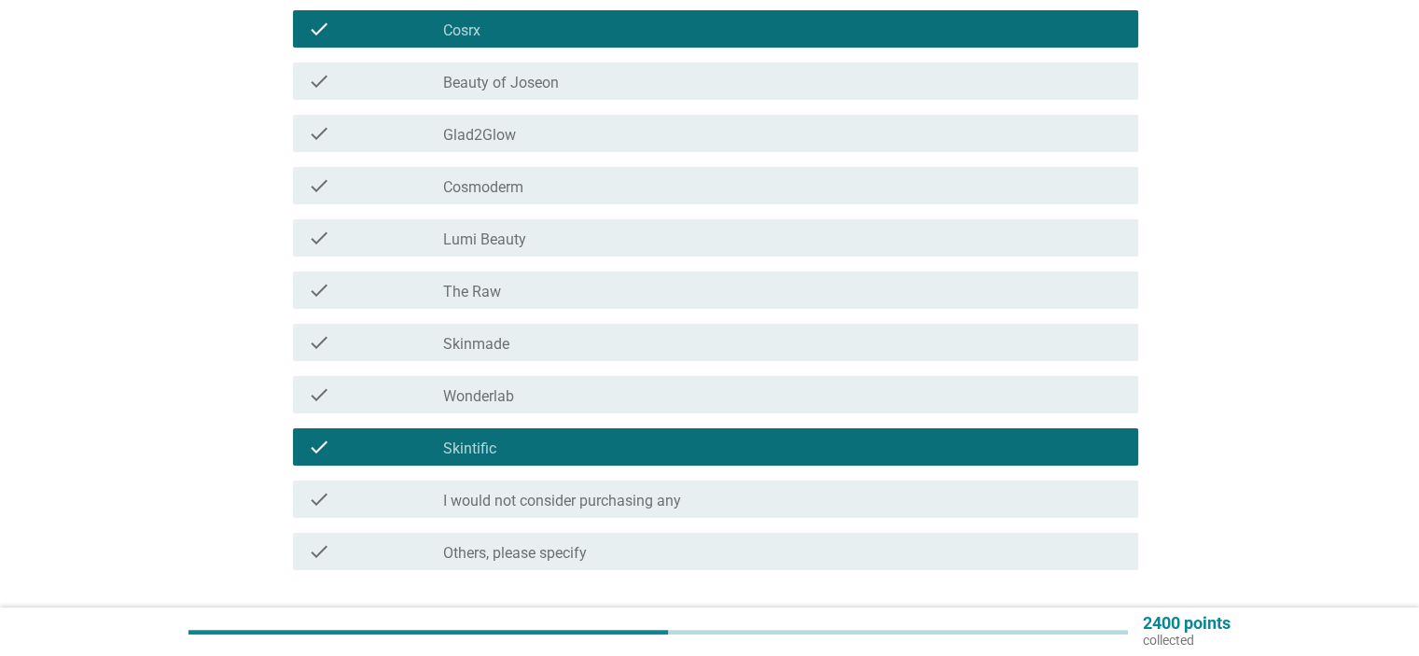
scroll to position [373, 0]
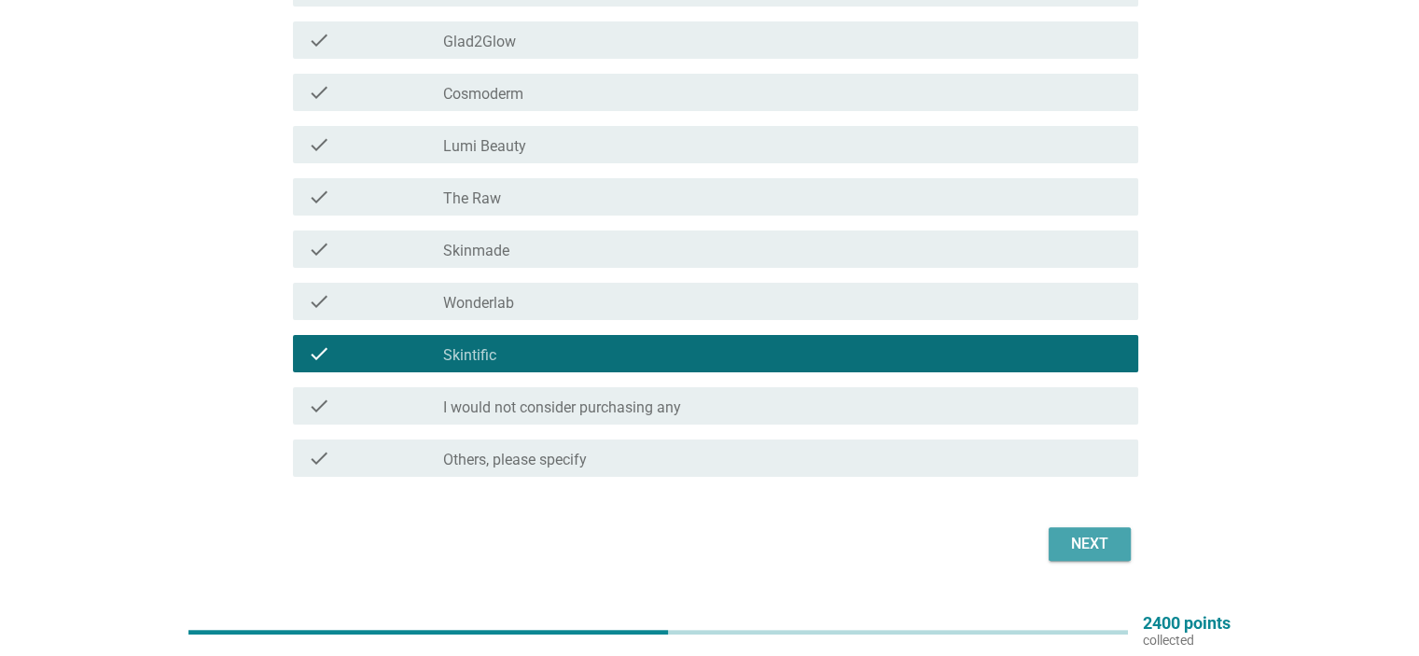
click at [1085, 544] on div "Next" at bounding box center [1089, 544] width 52 height 22
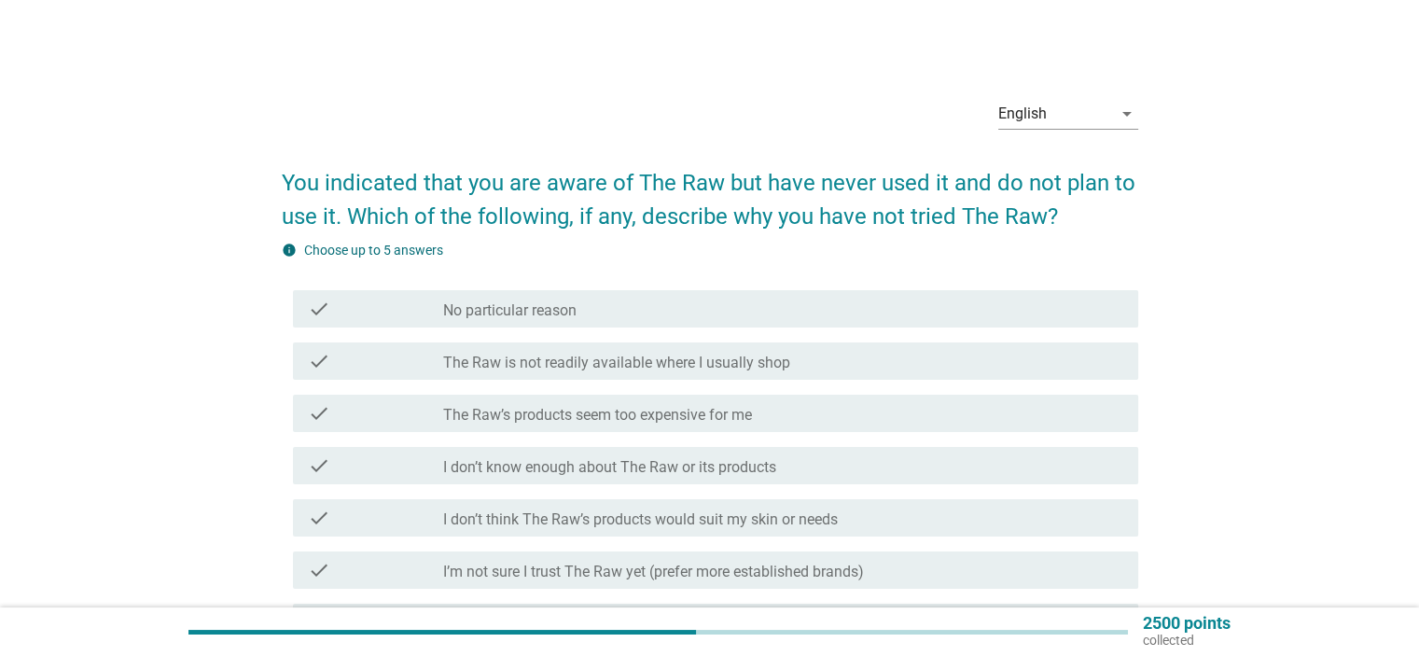
click at [705, 405] on div "check_box_outline_blank The Raw’s products seem too expensive for me" at bounding box center [782, 413] width 679 height 22
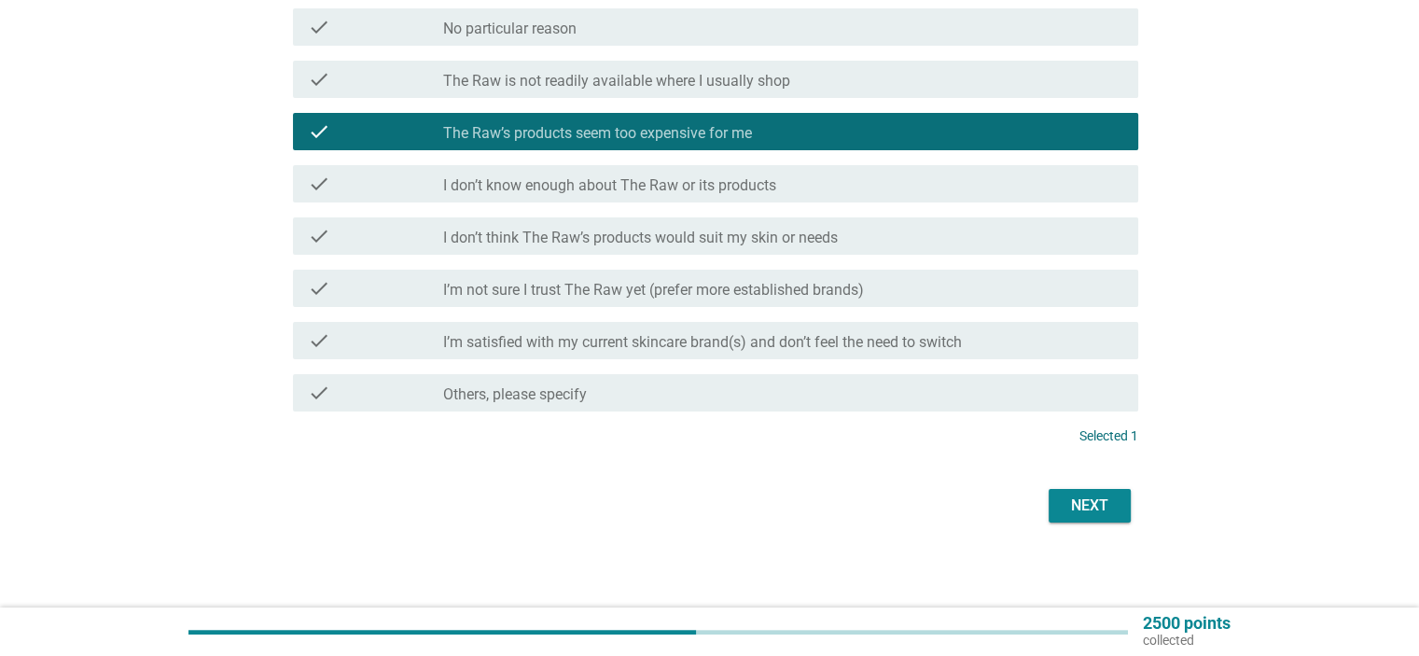
scroll to position [286, 0]
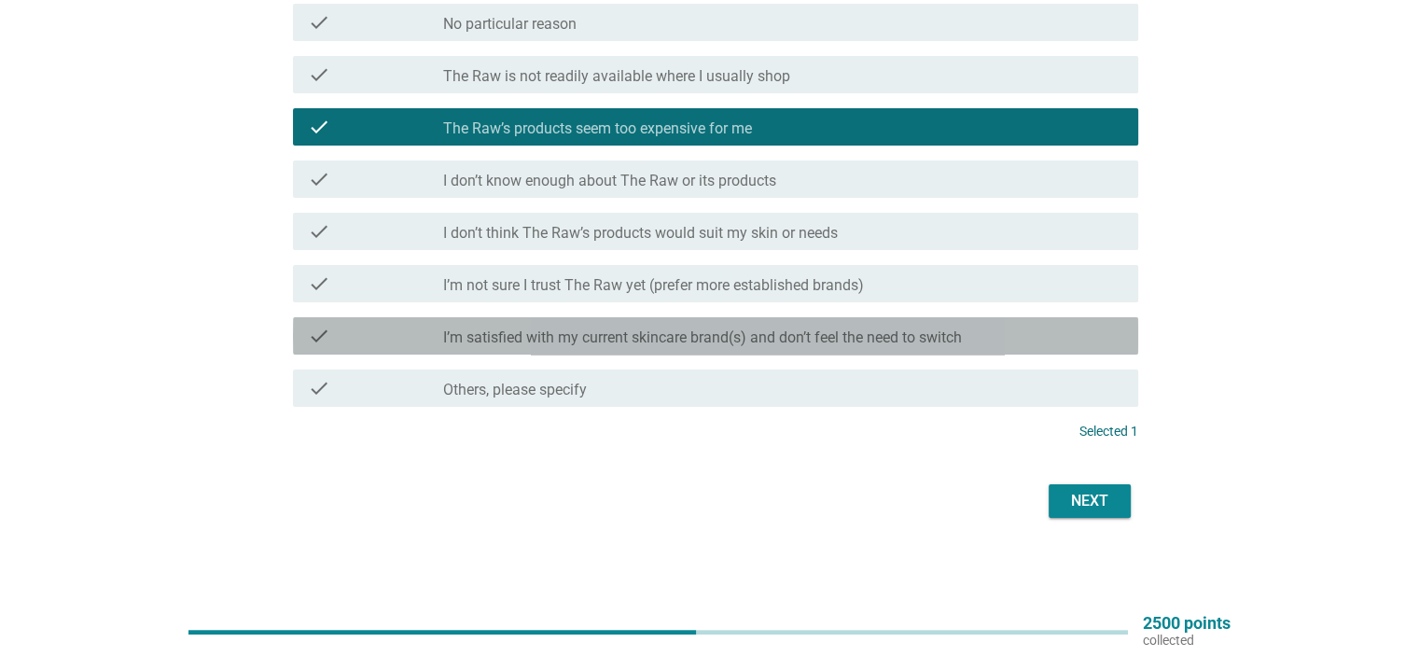
click at [423, 330] on div "check" at bounding box center [376, 336] width 136 height 22
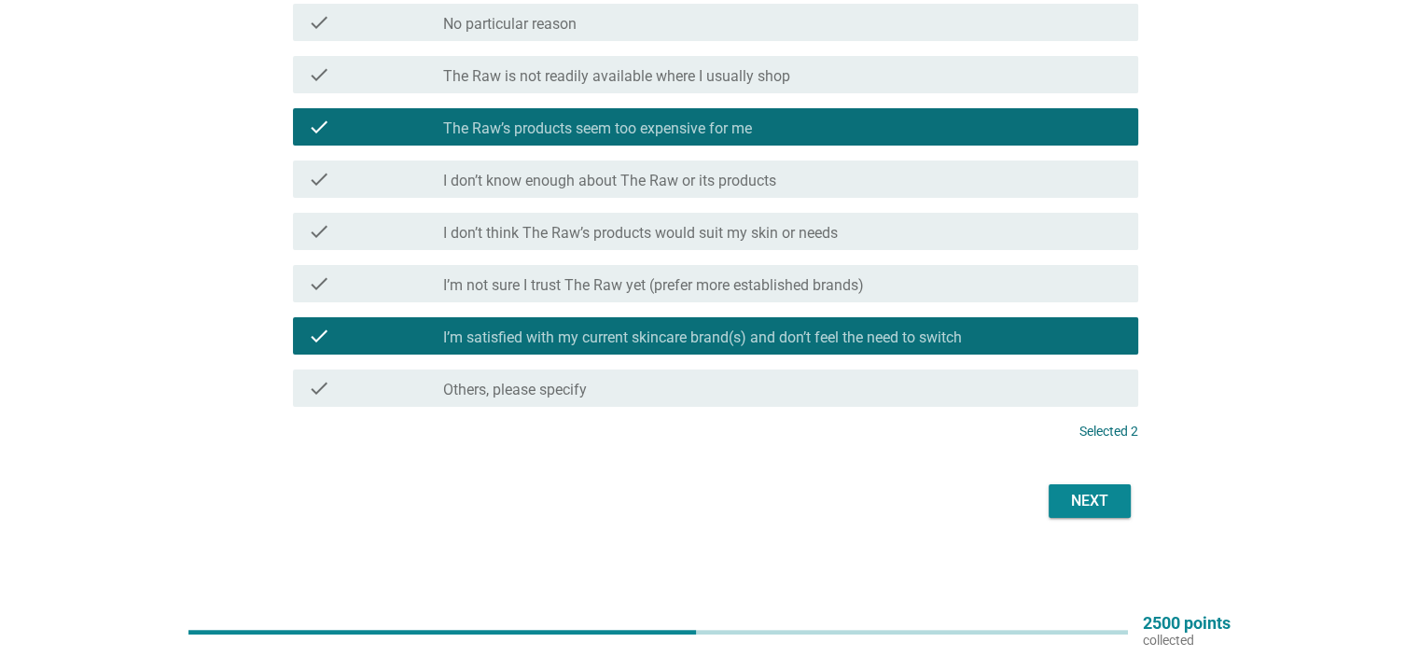
click at [1084, 504] on div "Next" at bounding box center [1089, 501] width 52 height 22
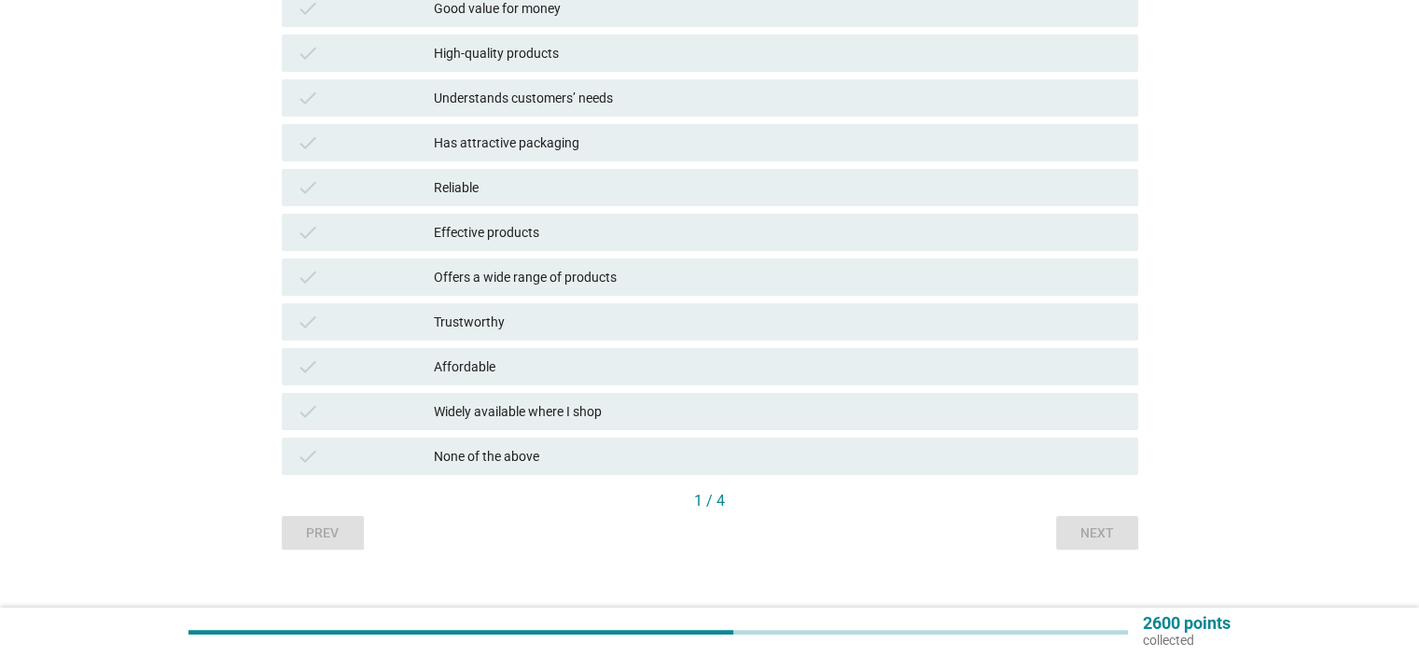
scroll to position [373, 0]
click at [616, 451] on div "None of the above" at bounding box center [778, 452] width 688 height 22
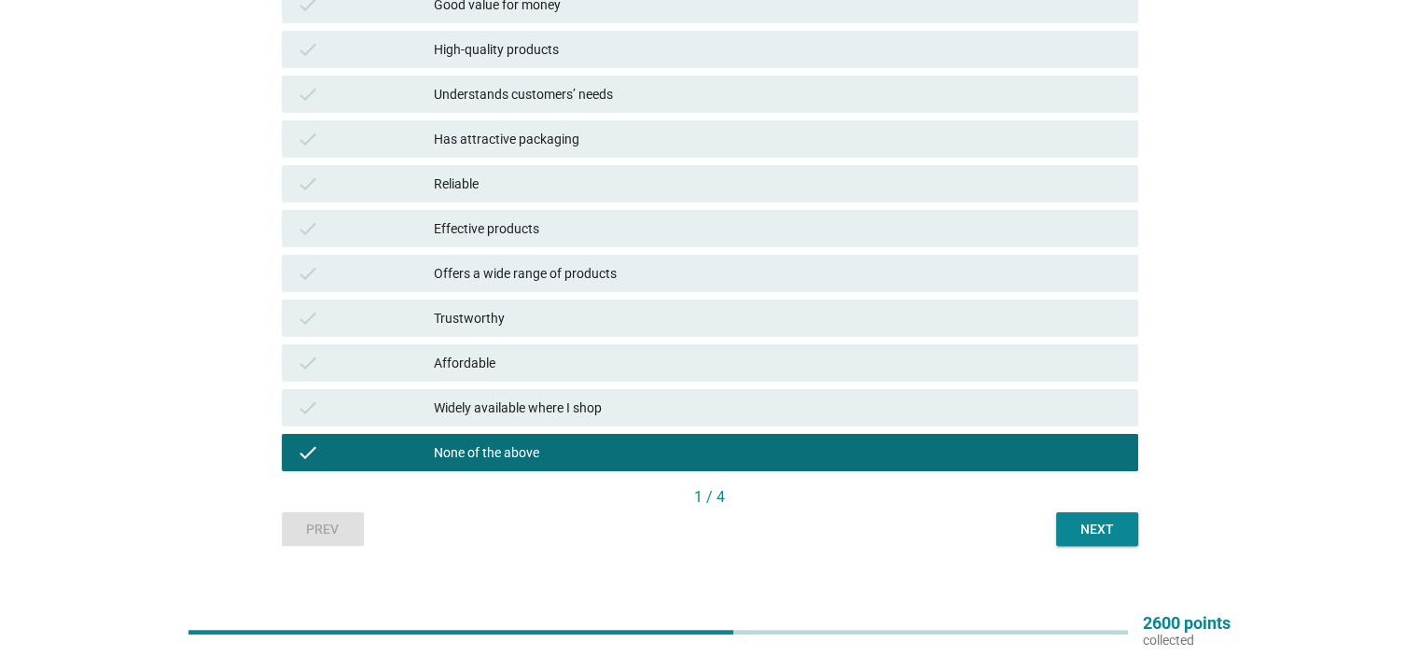
click at [1117, 529] on div "Next" at bounding box center [1097, 530] width 52 height 20
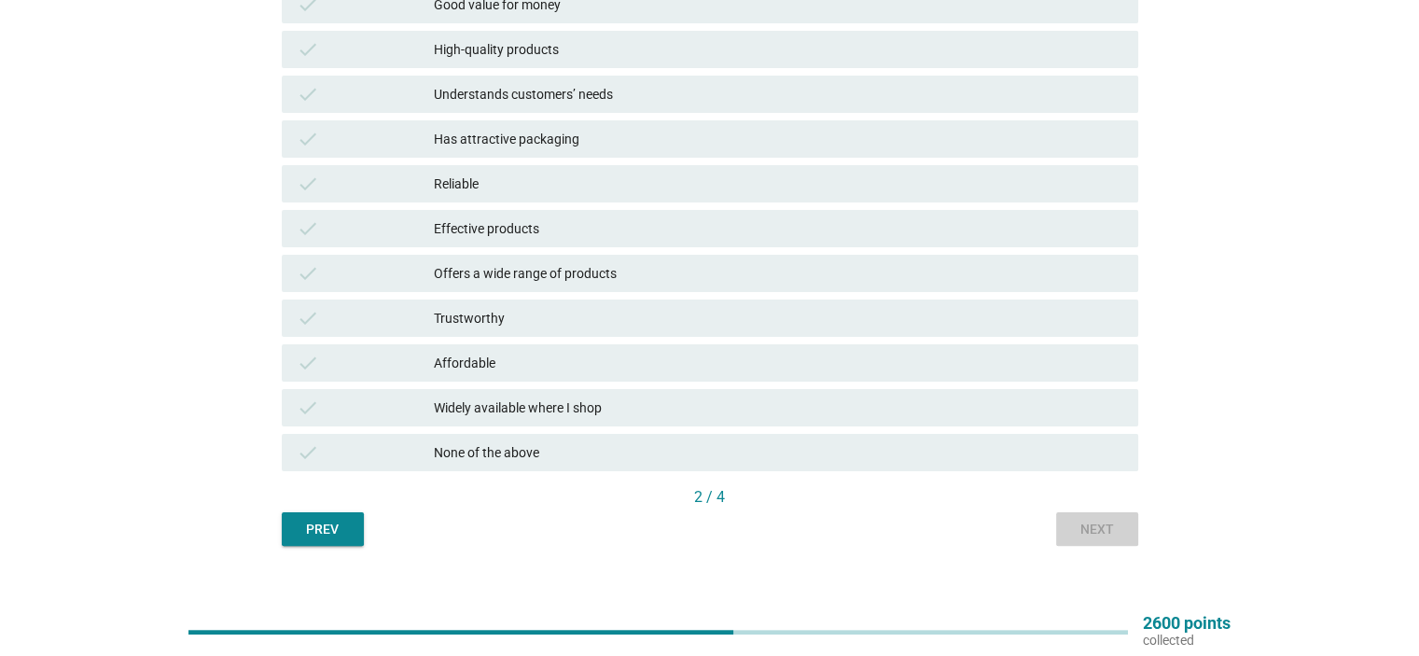
scroll to position [0, 0]
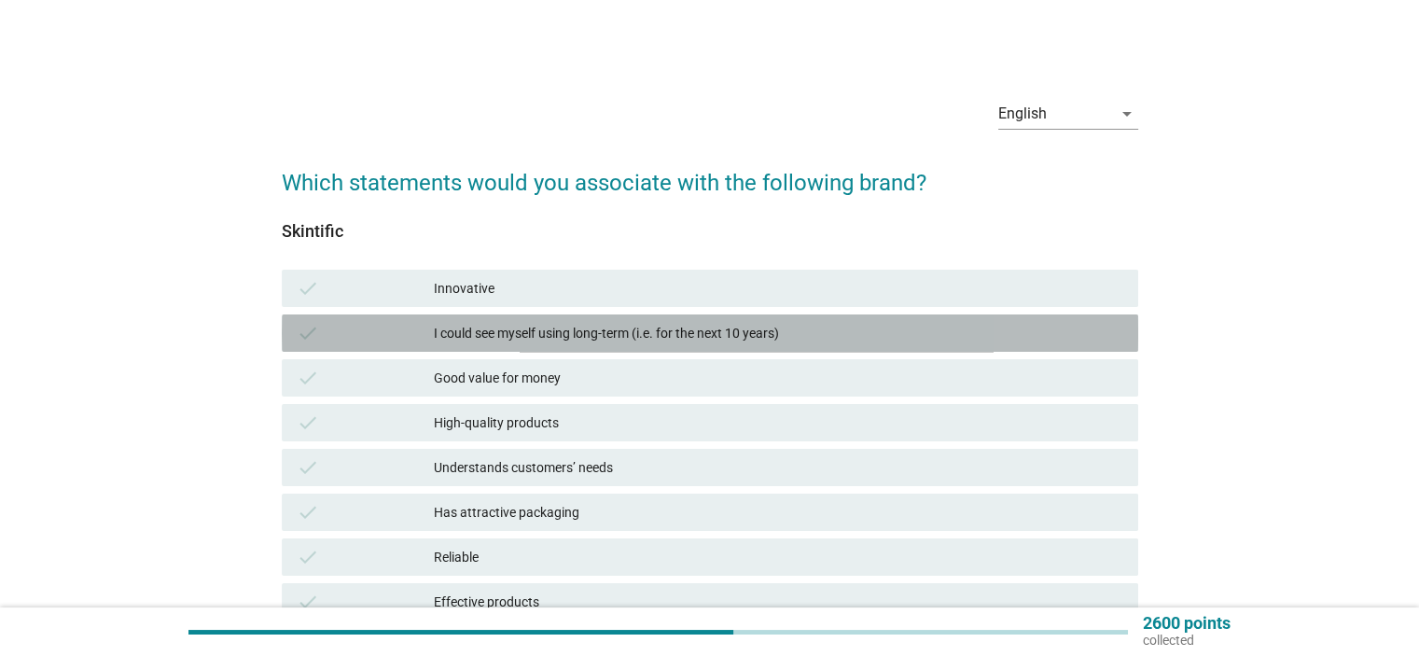
click at [496, 342] on div "I could see myself using long-term (i.e. for the next 10 years)" at bounding box center [778, 333] width 688 height 22
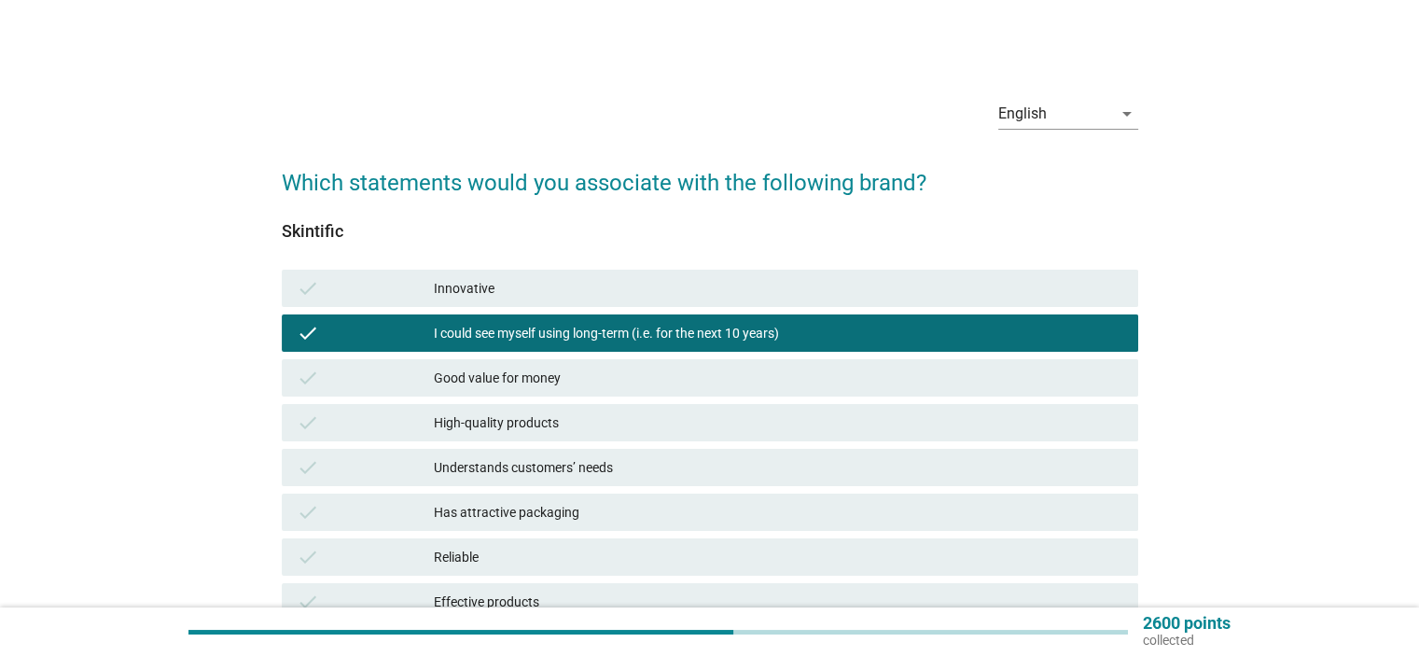
click at [503, 378] on div "Good value for money" at bounding box center [778, 378] width 688 height 22
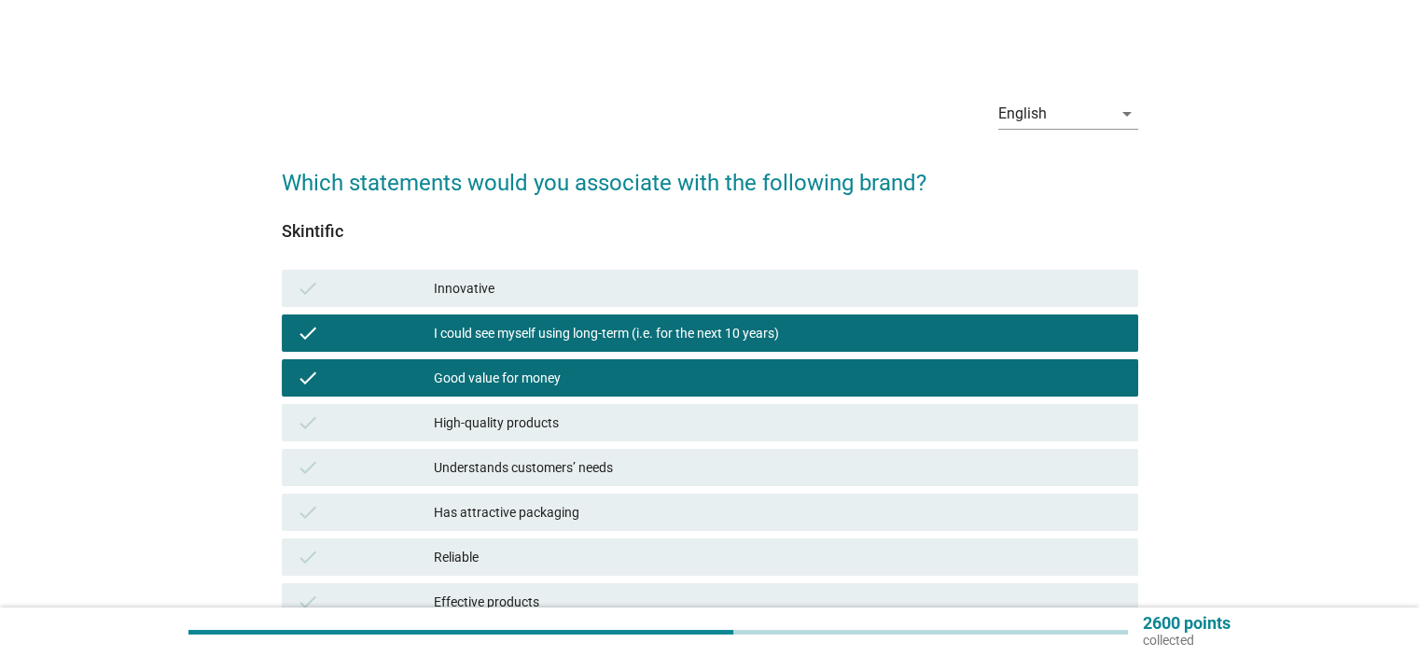
click at [500, 417] on div "High-quality products" at bounding box center [778, 422] width 688 height 22
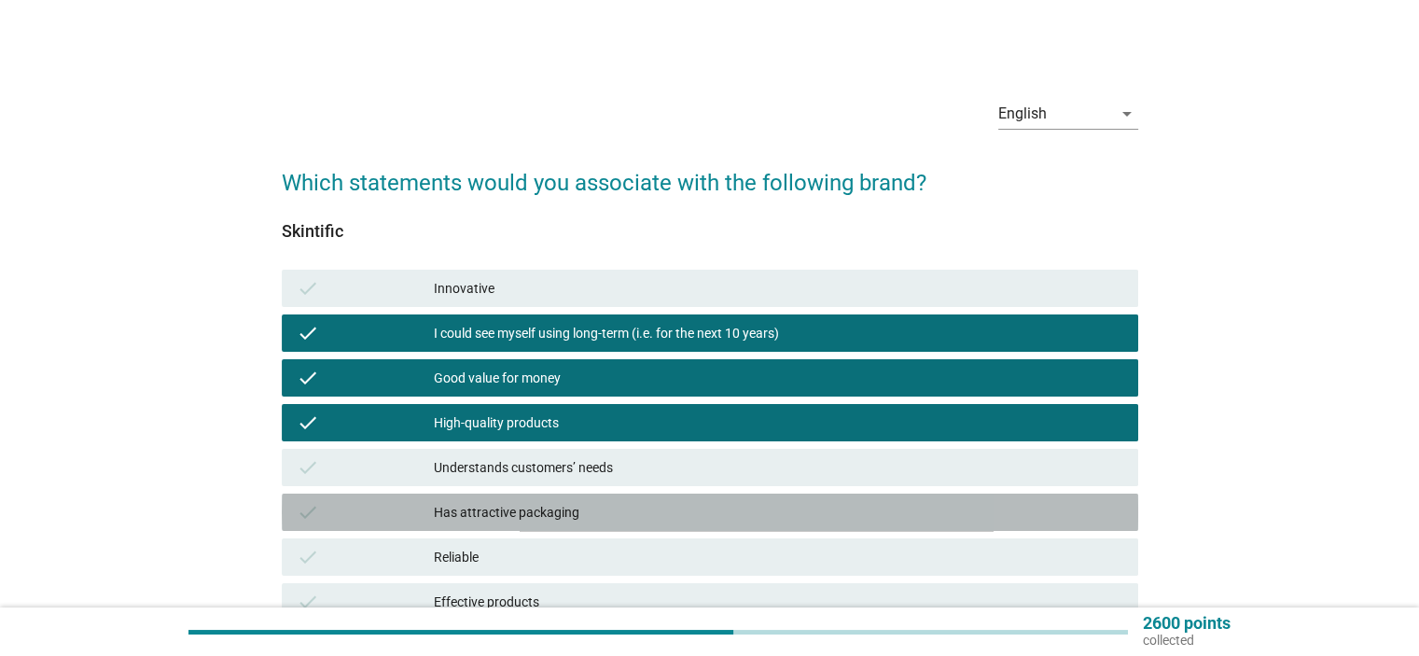
click at [506, 507] on div "Has attractive packaging" at bounding box center [778, 512] width 688 height 22
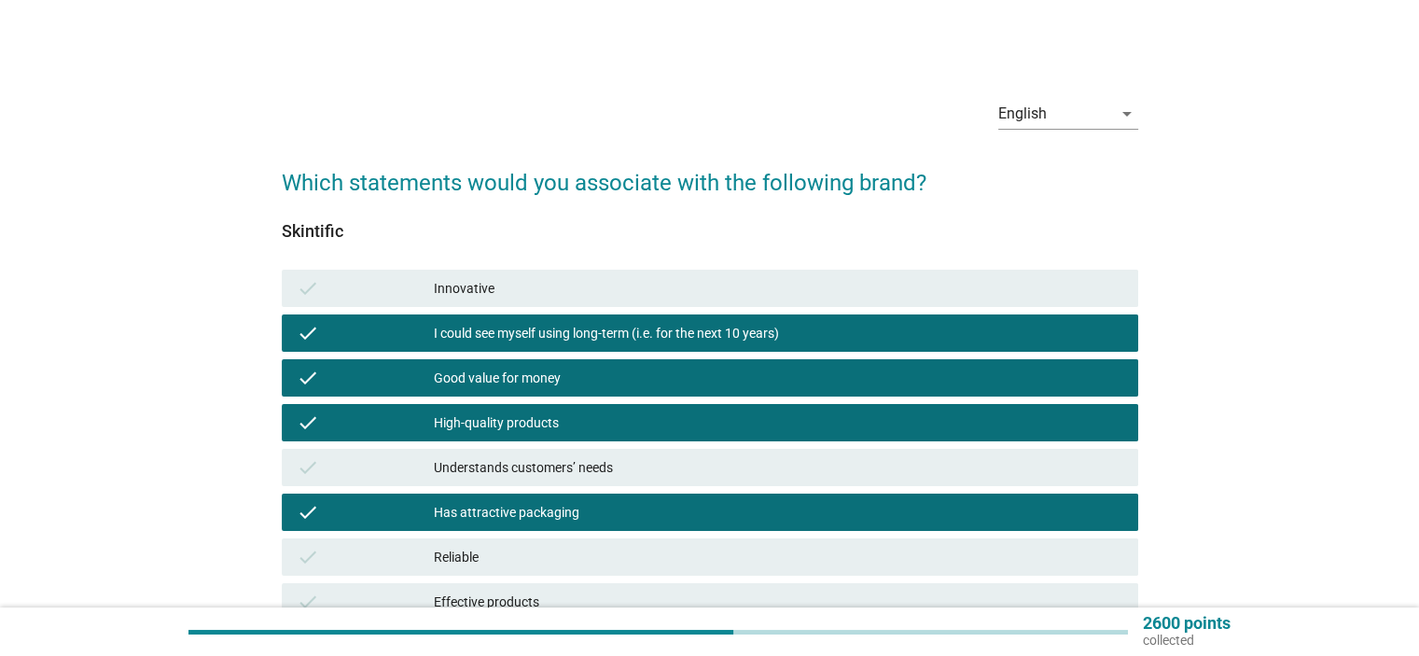
click at [506, 473] on div "Understands customers’ needs" at bounding box center [778, 467] width 688 height 22
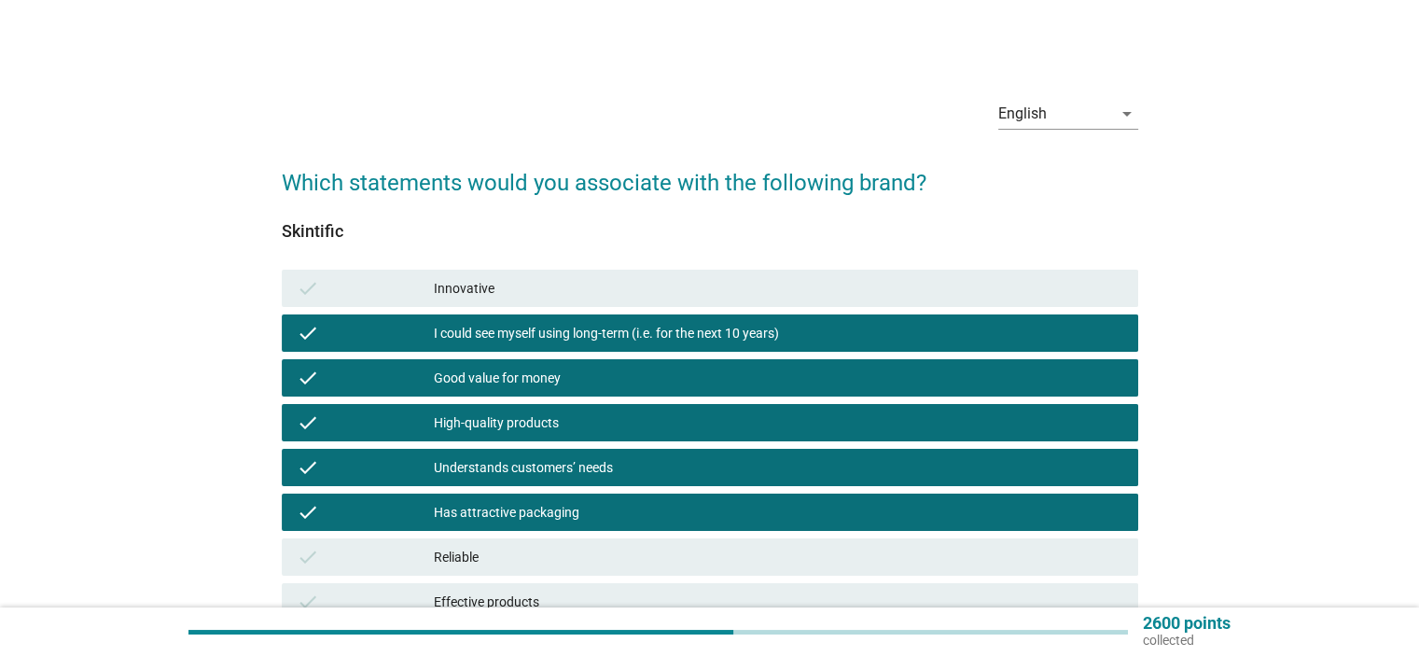
scroll to position [187, 0]
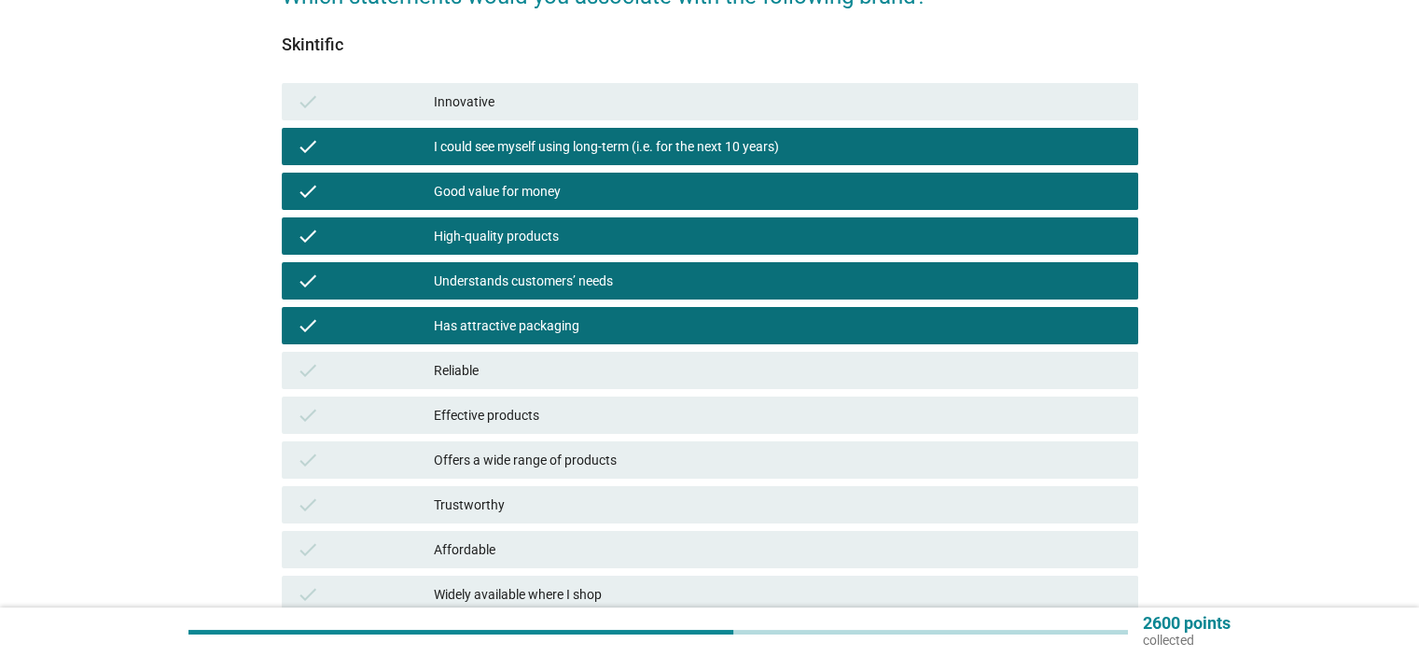
click at [468, 376] on div "Reliable" at bounding box center [778, 370] width 688 height 22
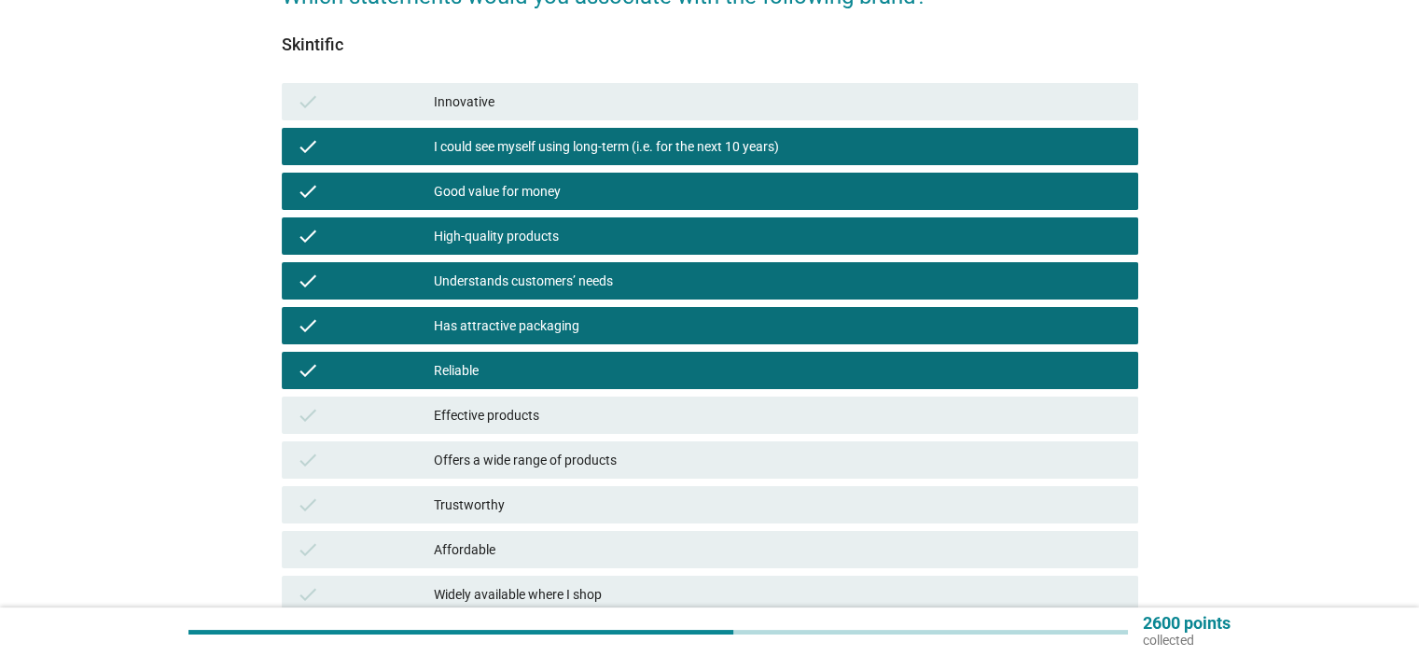
click at [475, 409] on div "Effective products" at bounding box center [778, 415] width 688 height 22
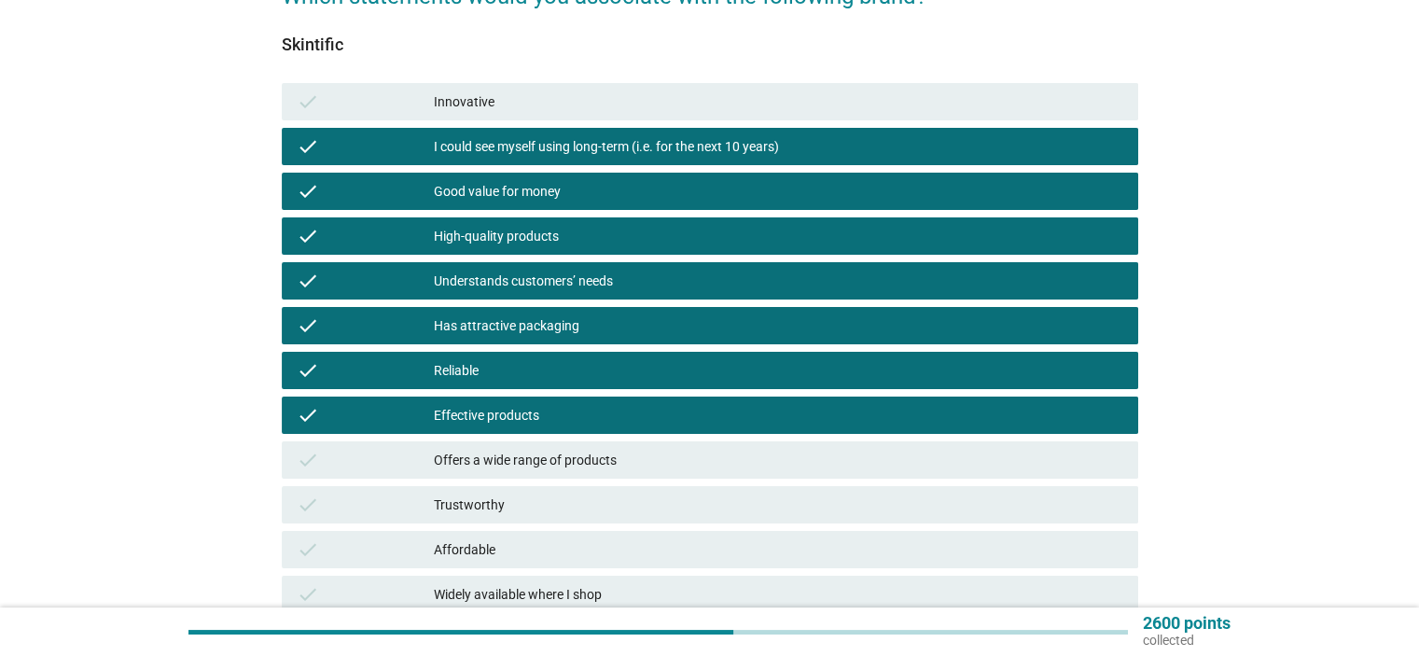
scroll to position [280, 0]
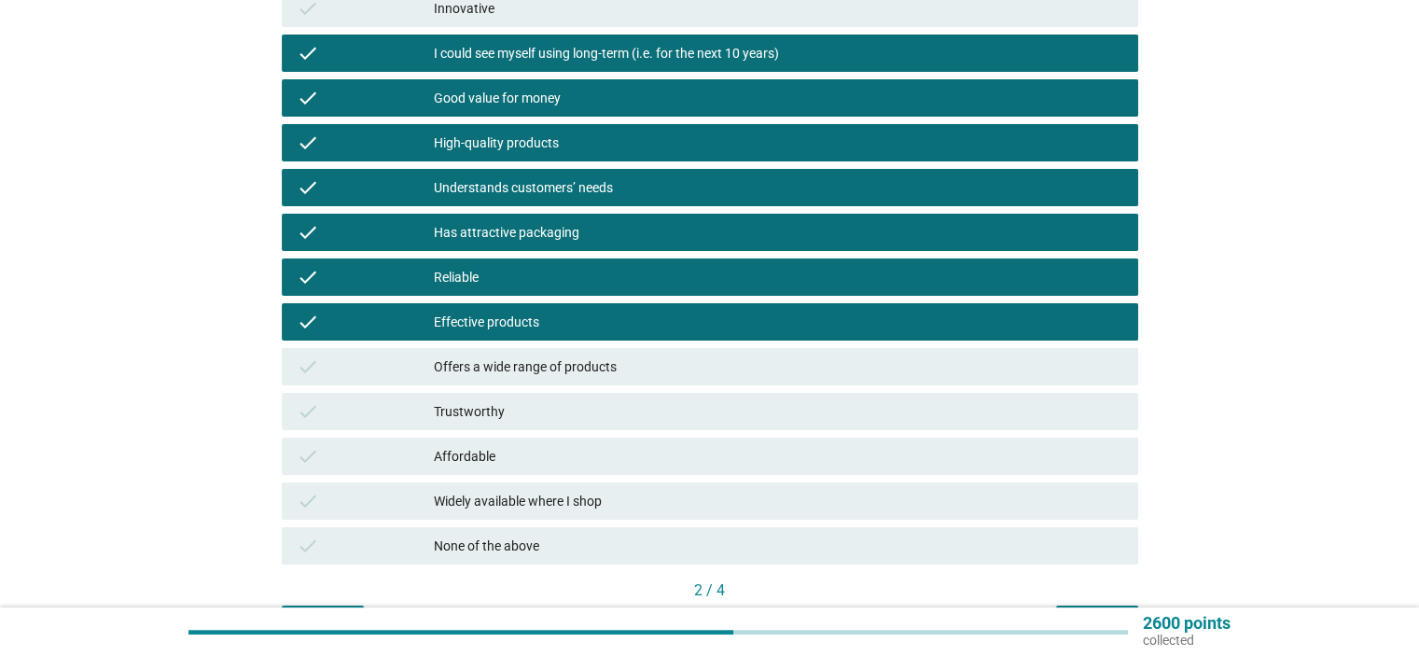
click at [478, 427] on div "check Trustworthy" at bounding box center [710, 411] width 856 height 37
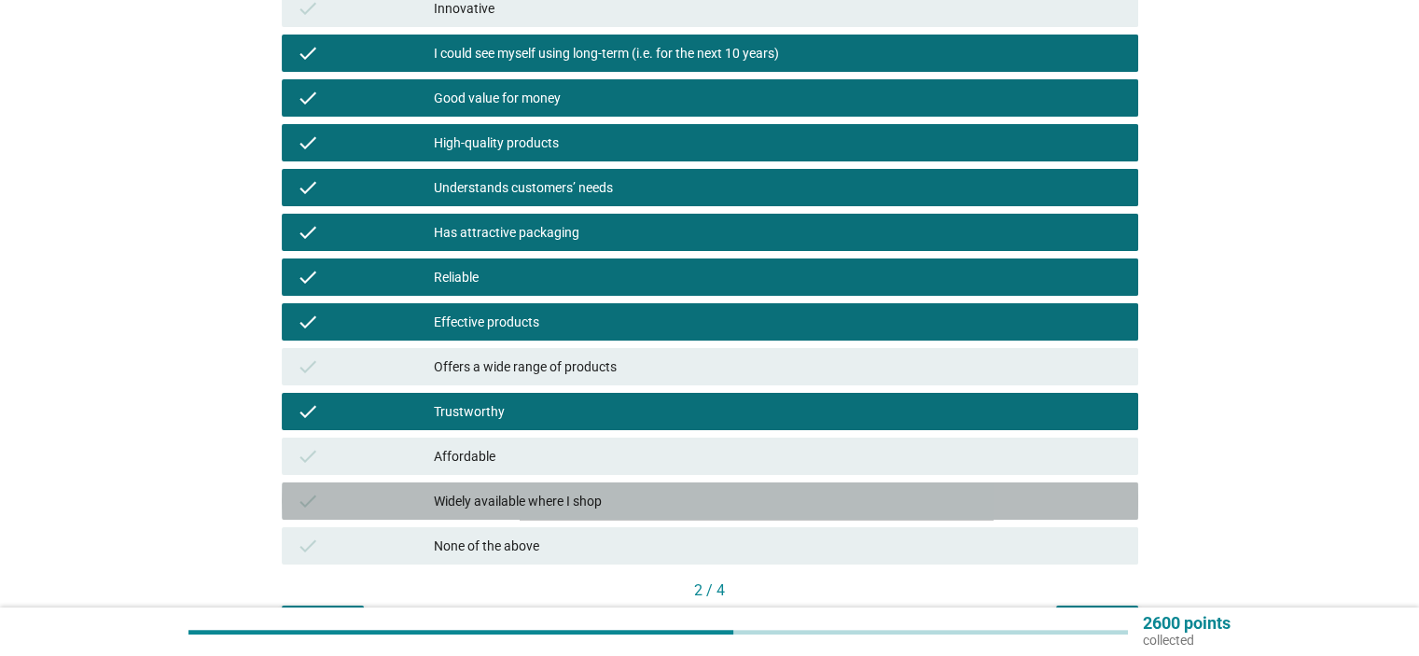
click at [512, 506] on div "Widely available where I shop" at bounding box center [778, 501] width 688 height 22
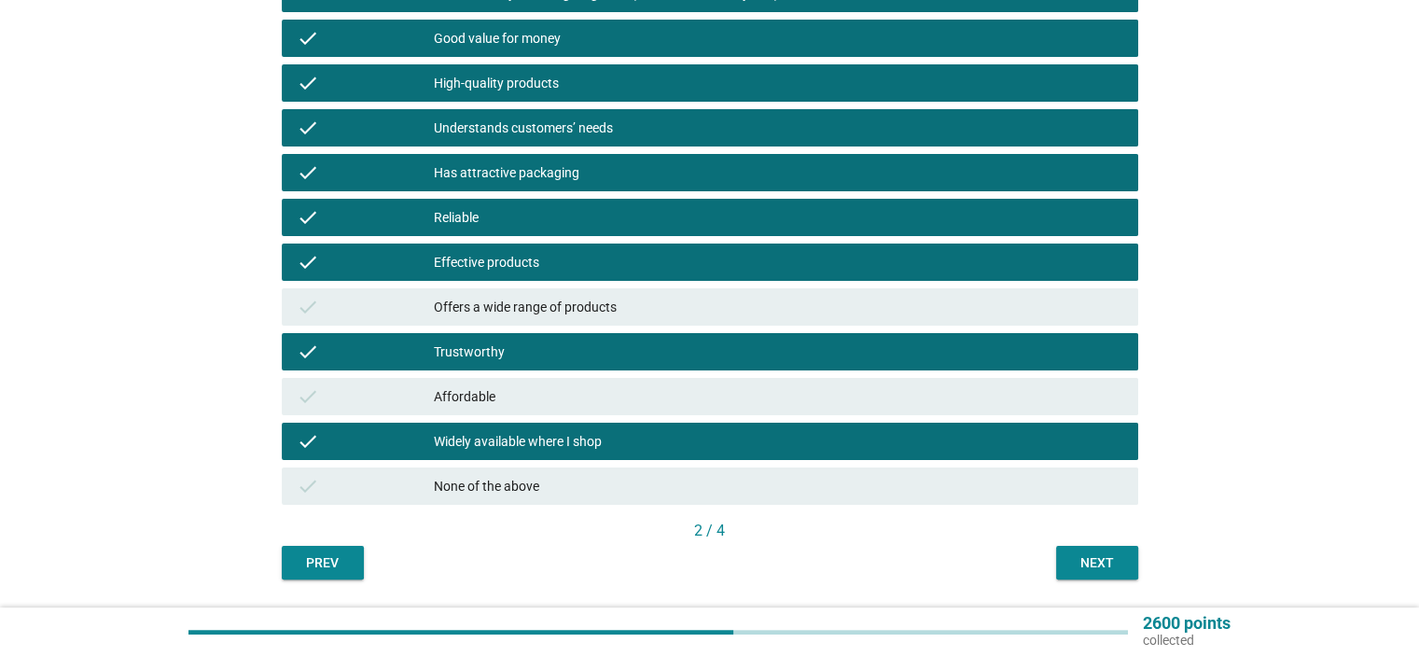
scroll to position [373, 0]
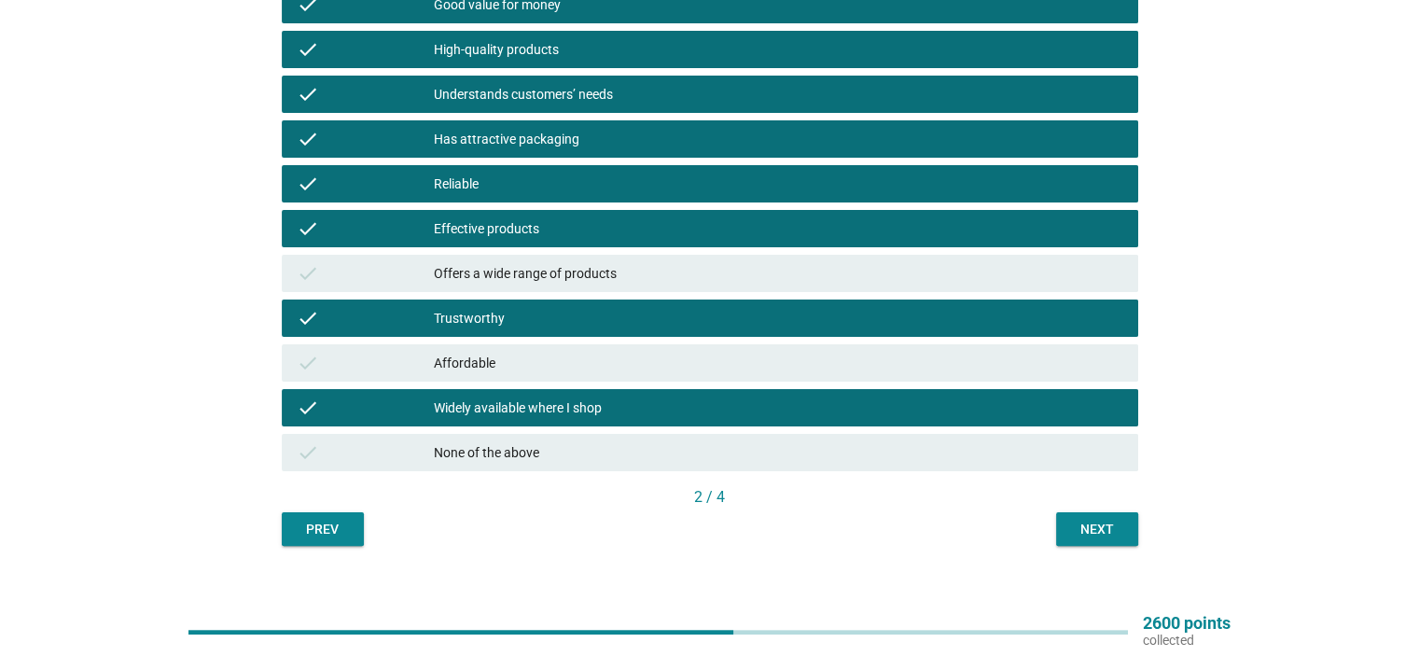
click at [1124, 539] on button "Next" at bounding box center [1097, 529] width 82 height 34
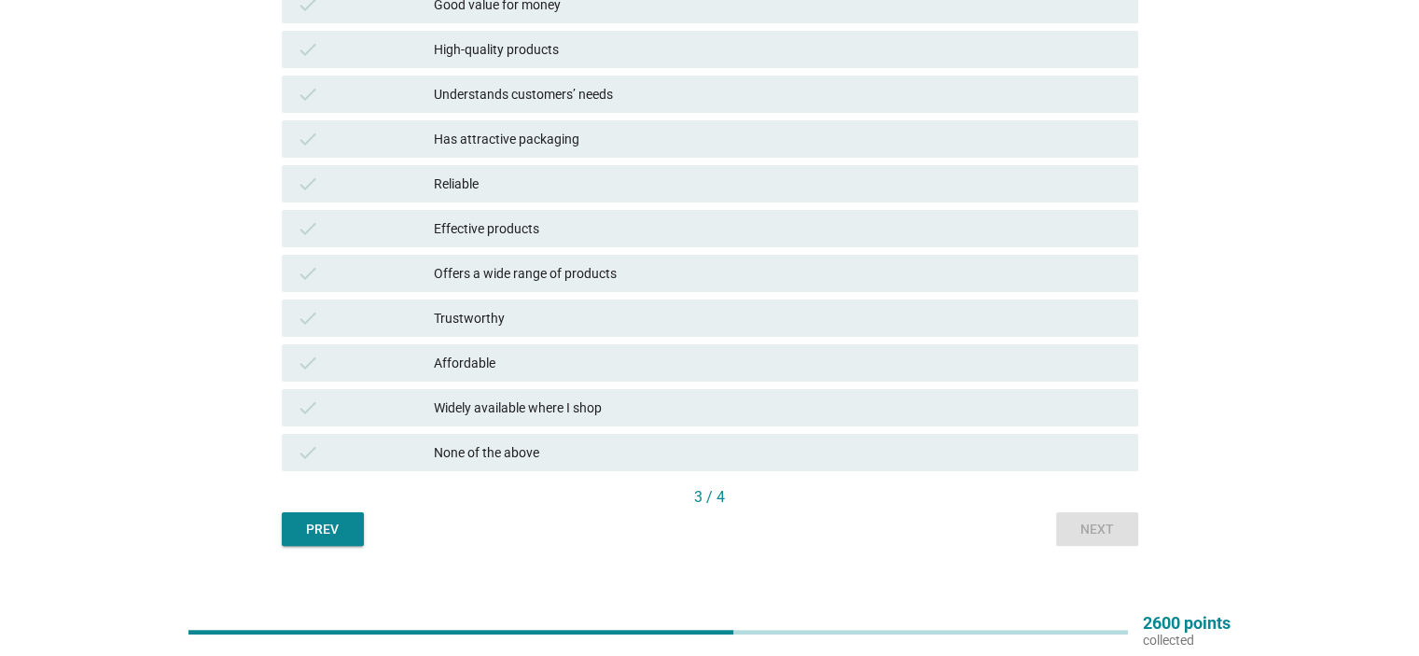
click at [535, 454] on div "None of the above" at bounding box center [778, 452] width 688 height 22
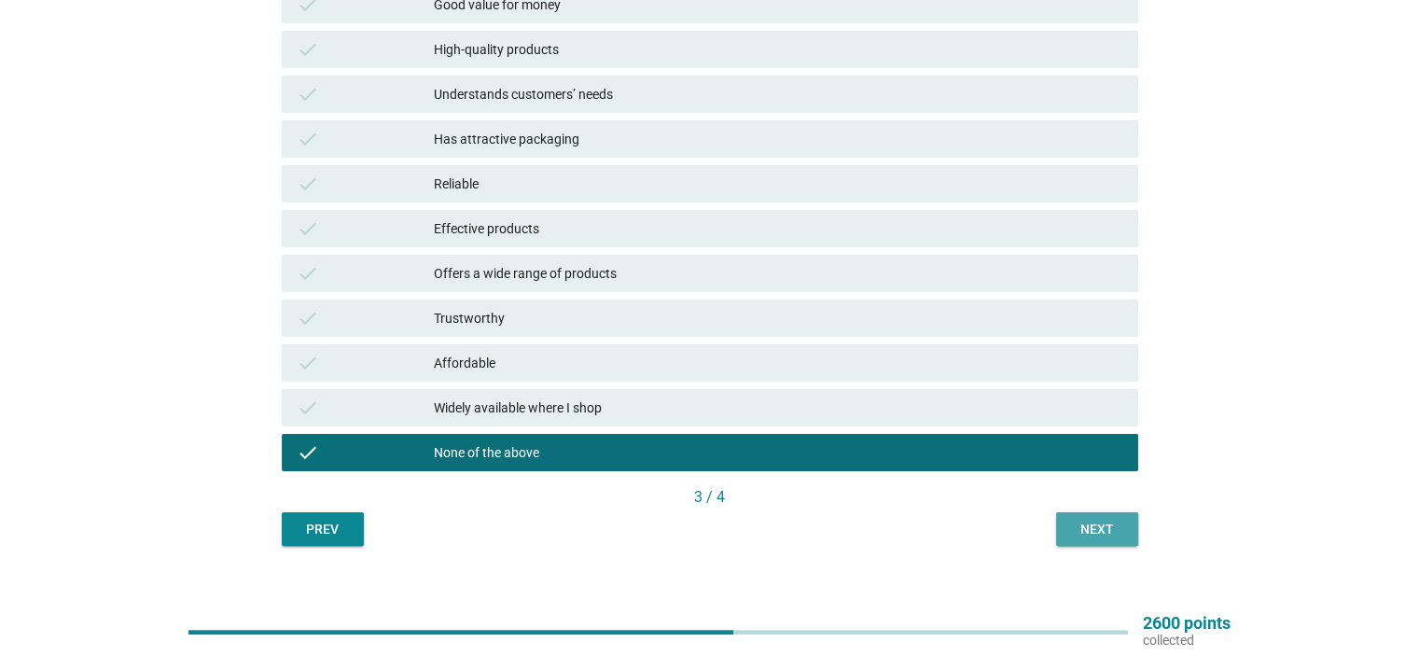
click at [1119, 531] on div "Next" at bounding box center [1097, 530] width 52 height 20
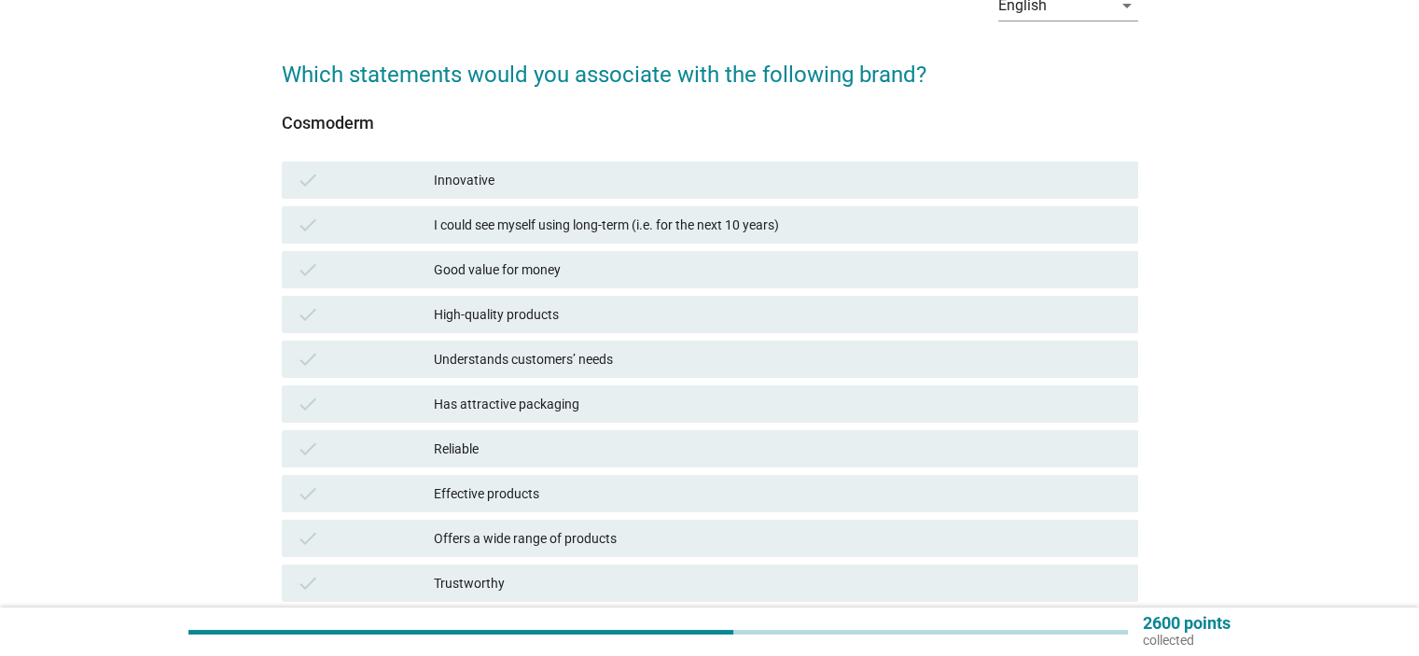
scroll to position [280, 0]
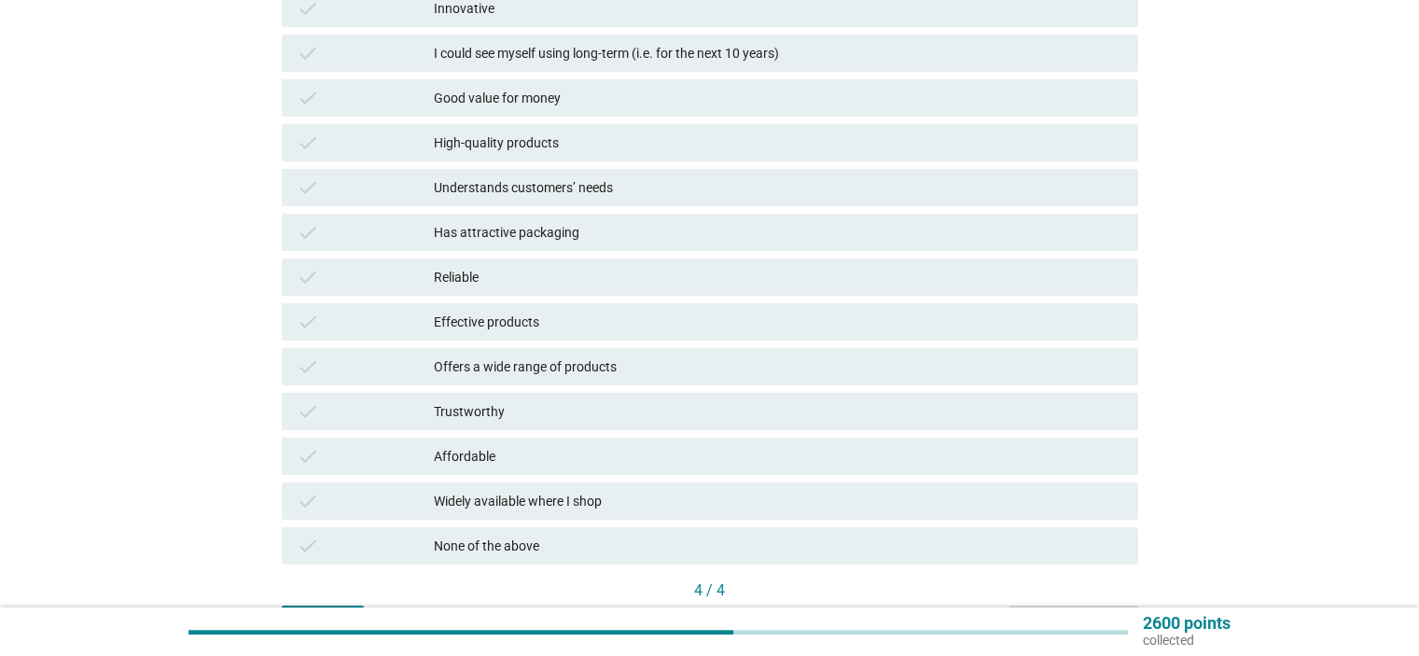
click at [576, 536] on div "None of the above" at bounding box center [778, 546] width 688 height 22
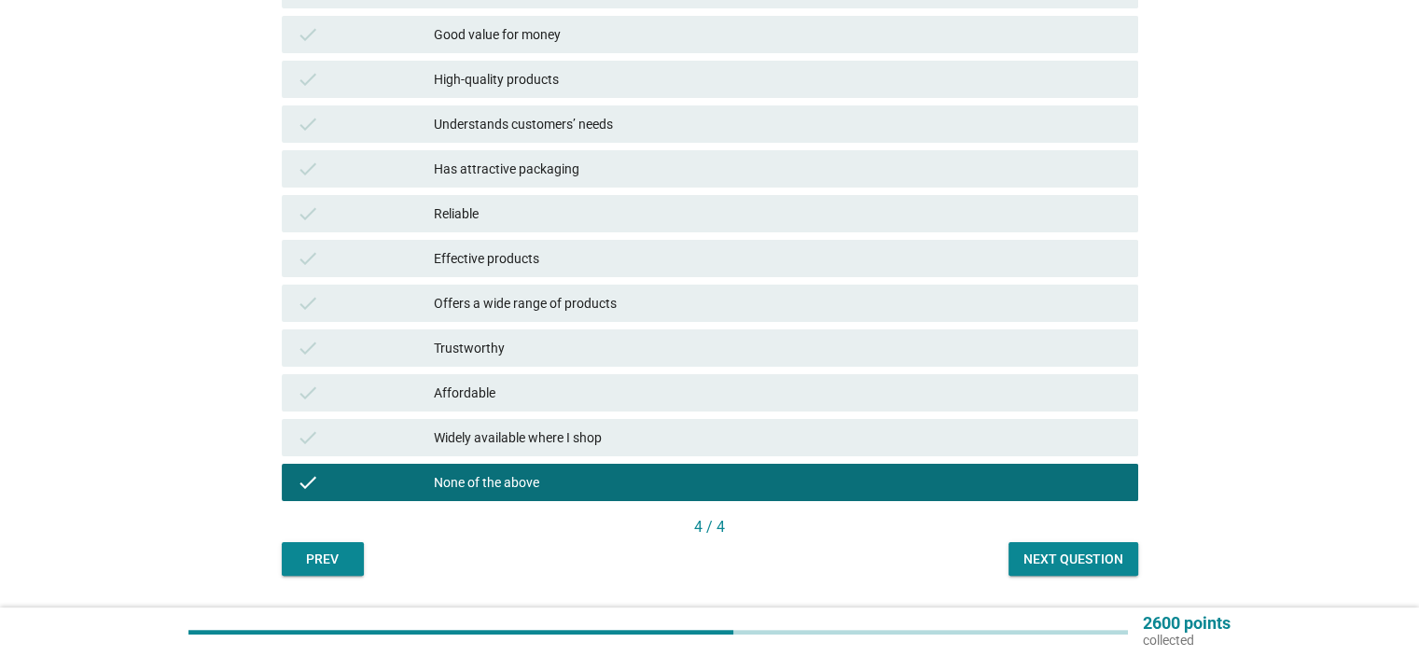
scroll to position [373, 0]
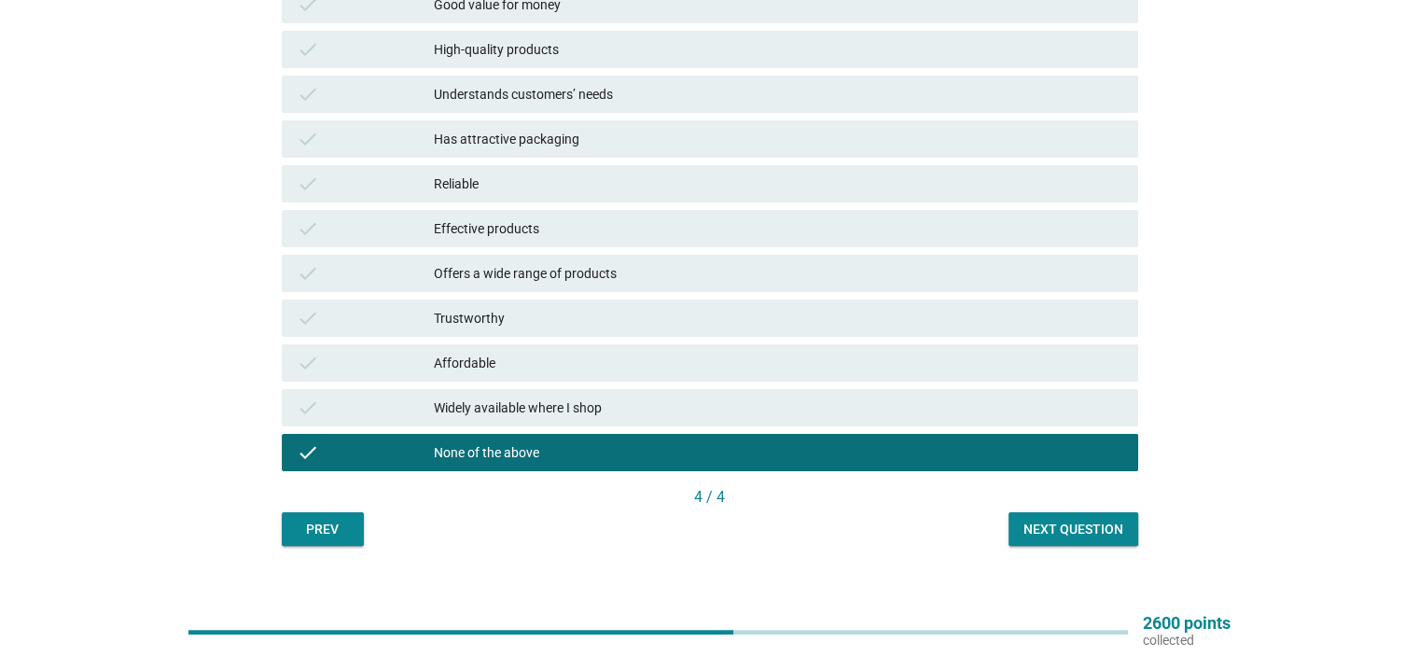
click at [1077, 526] on div "Next question" at bounding box center [1073, 530] width 100 height 20
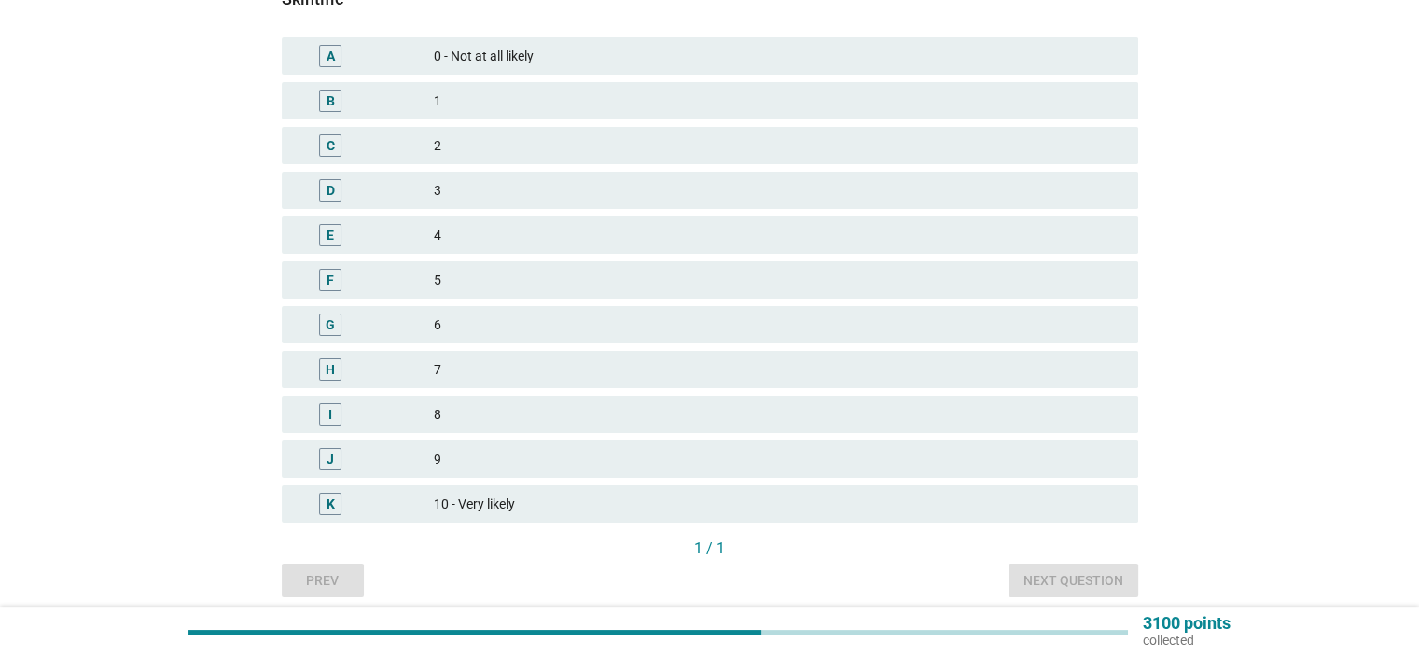
scroll to position [280, 0]
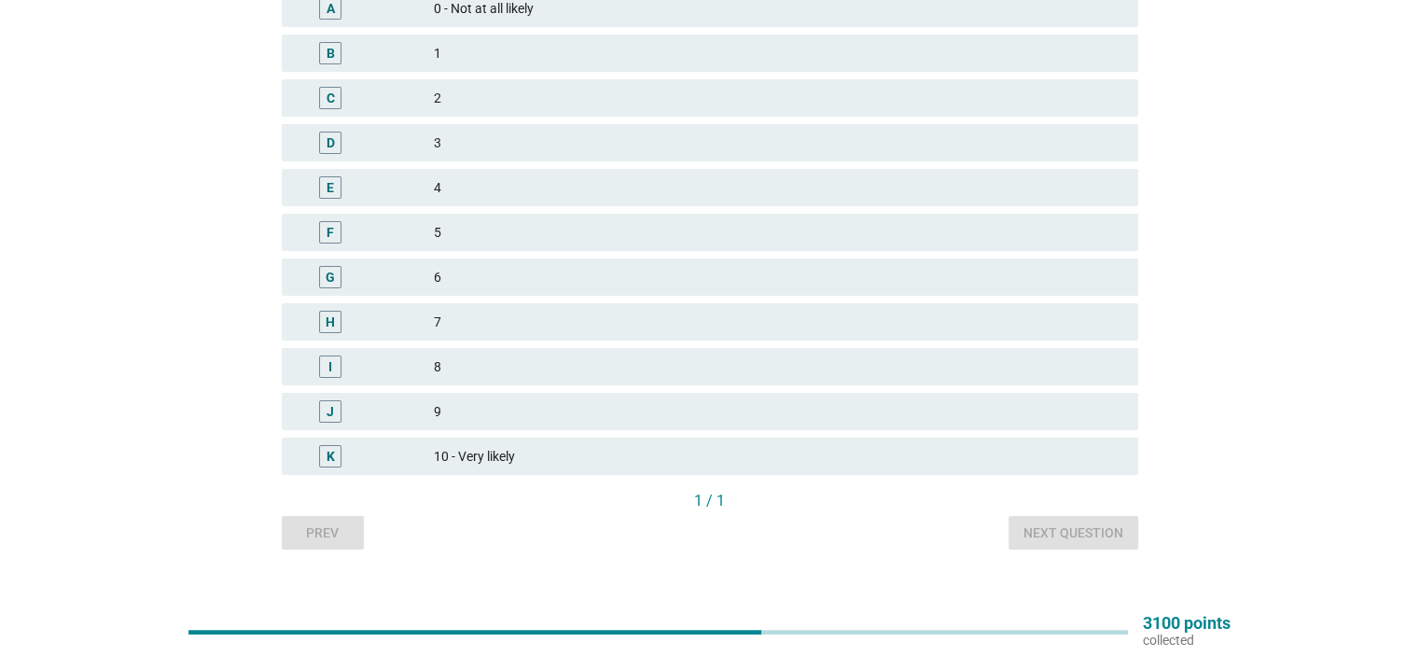
click at [464, 439] on div "K 10 - Very likely" at bounding box center [710, 456] width 856 height 37
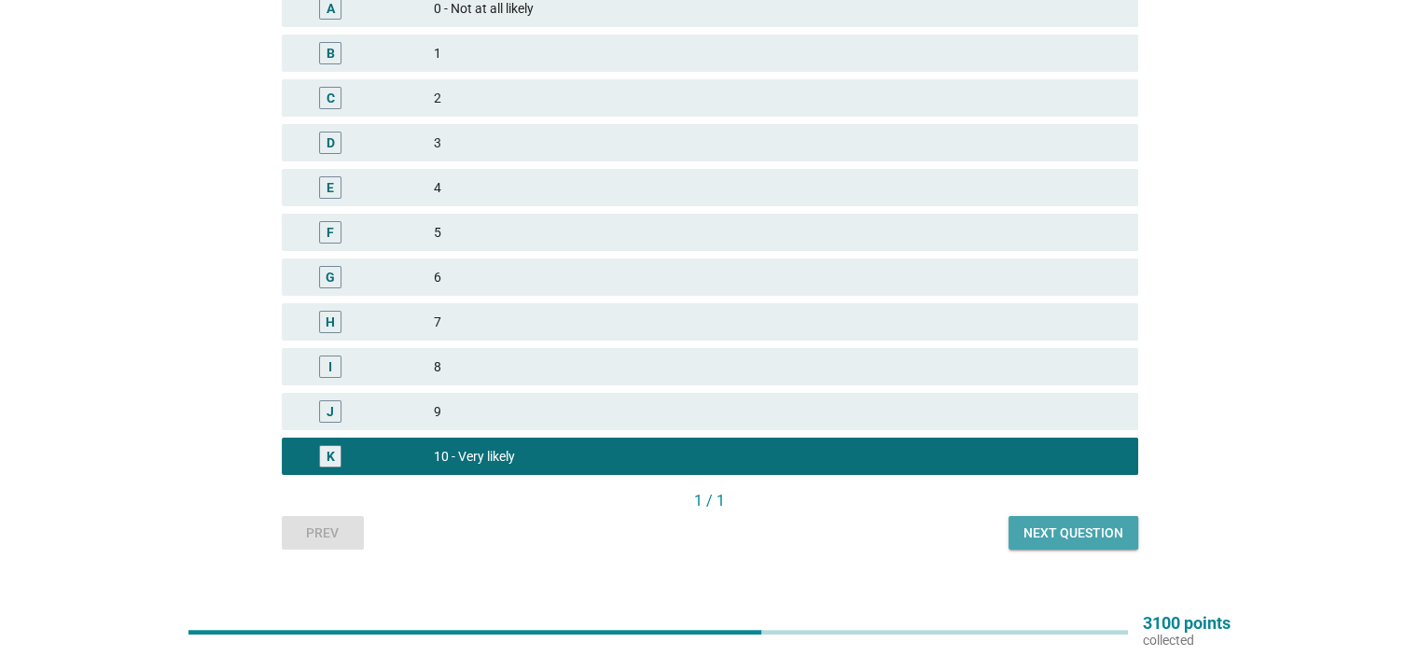
click at [1078, 526] on div "Next question" at bounding box center [1073, 533] width 100 height 20
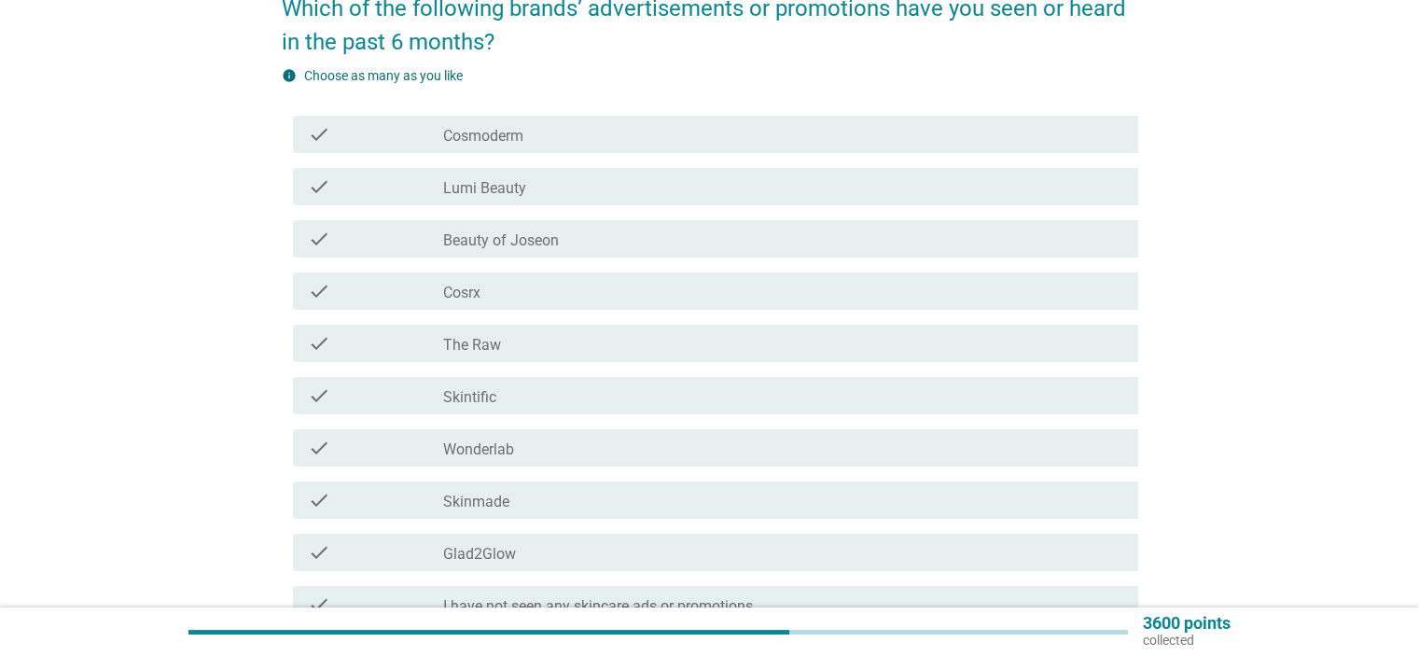
scroll to position [187, 0]
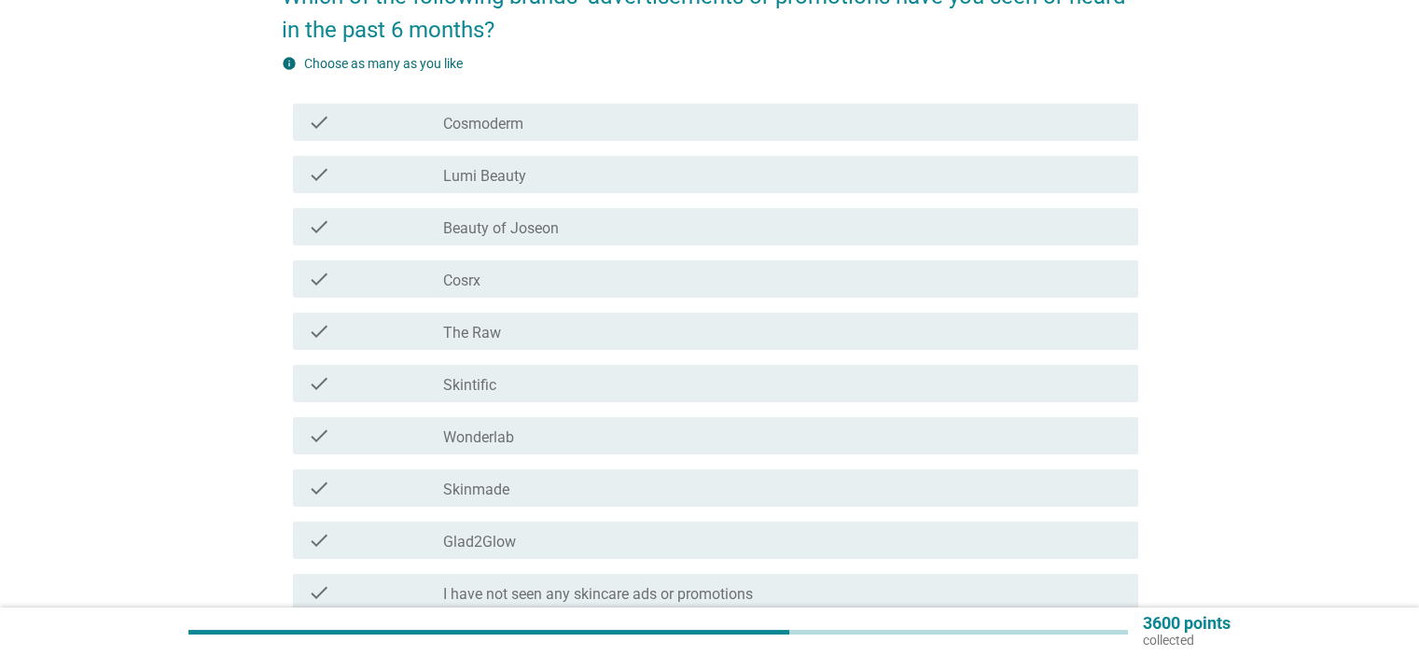
click at [516, 387] on div "check_box_outline_blank Skintific" at bounding box center [782, 383] width 679 height 22
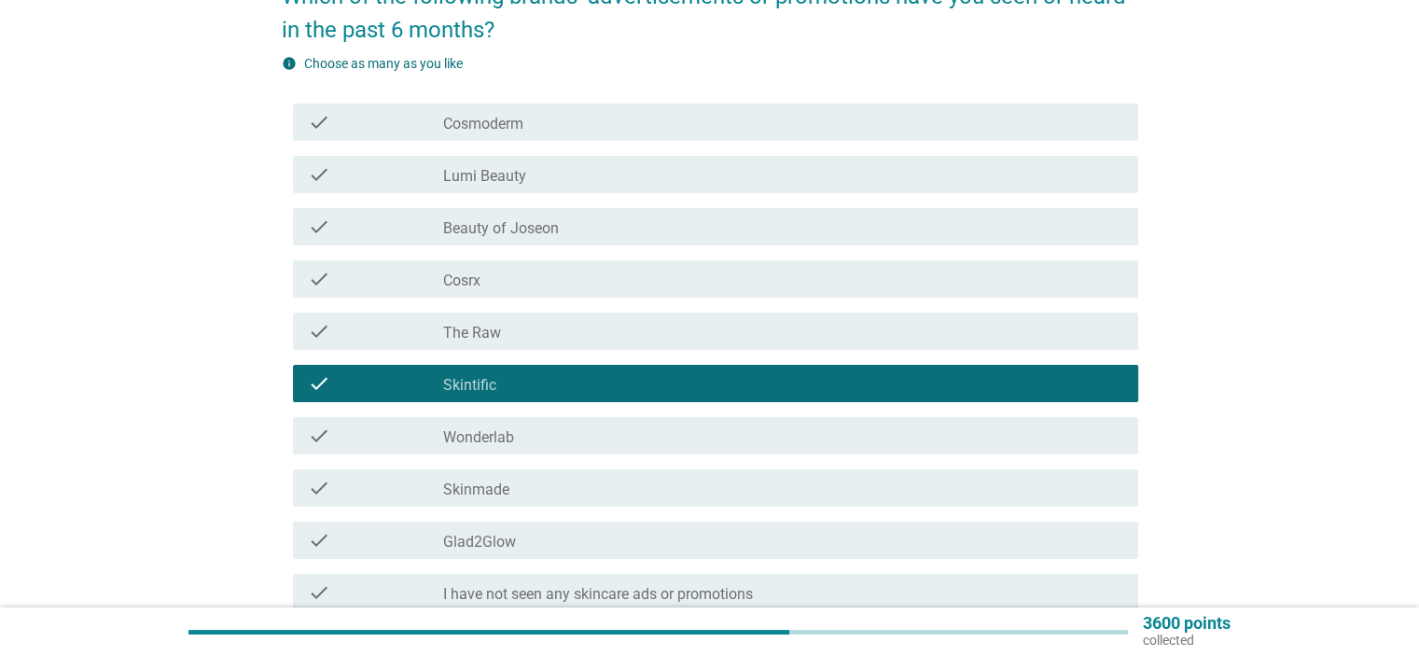
click at [519, 536] on div "check_box_outline_blank Glad2Glow" at bounding box center [782, 540] width 679 height 22
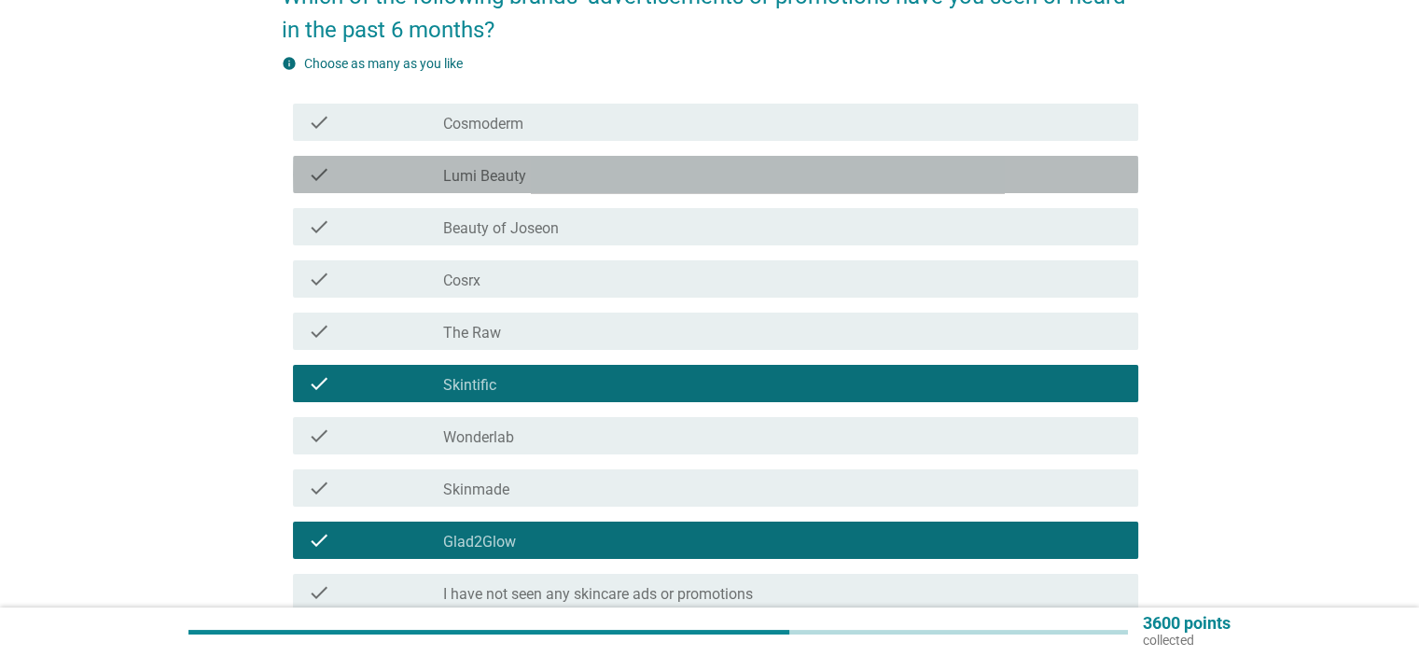
click at [536, 177] on div "check_box_outline_blank Lumi Beauty" at bounding box center [782, 174] width 679 height 22
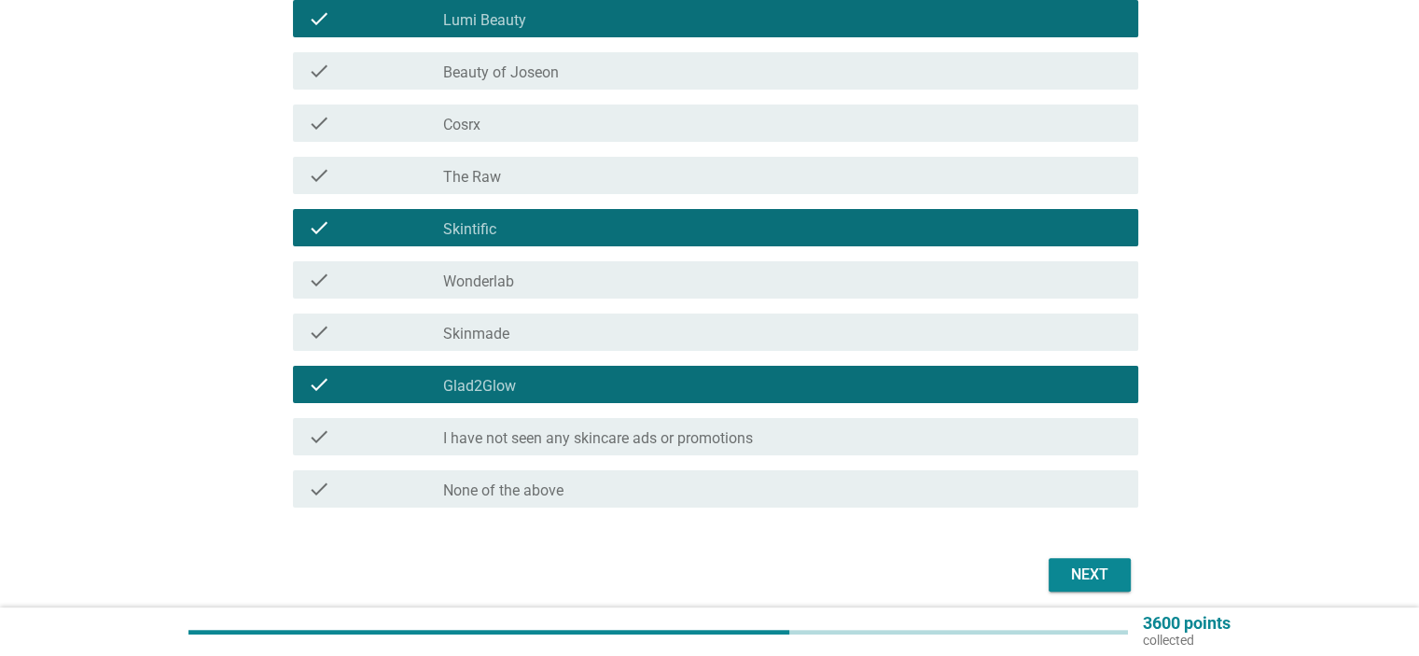
scroll to position [373, 0]
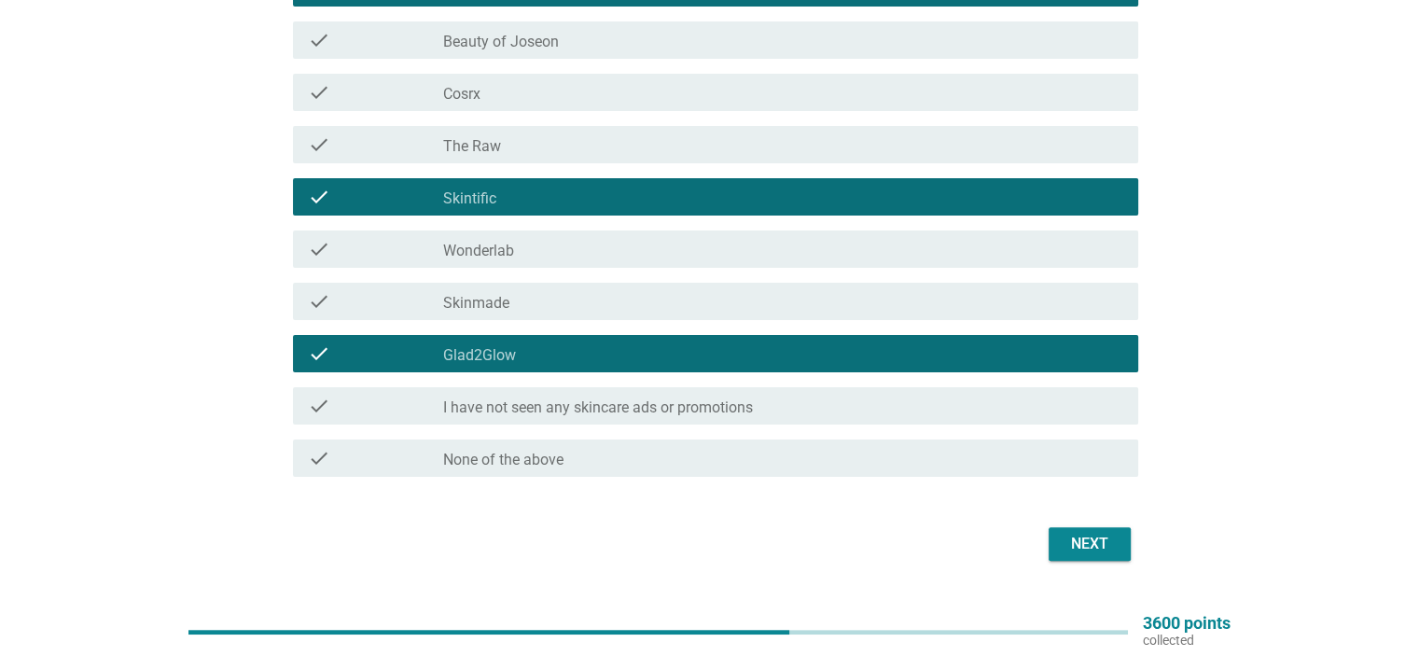
click at [1096, 540] on div "Next" at bounding box center [1089, 544] width 52 height 22
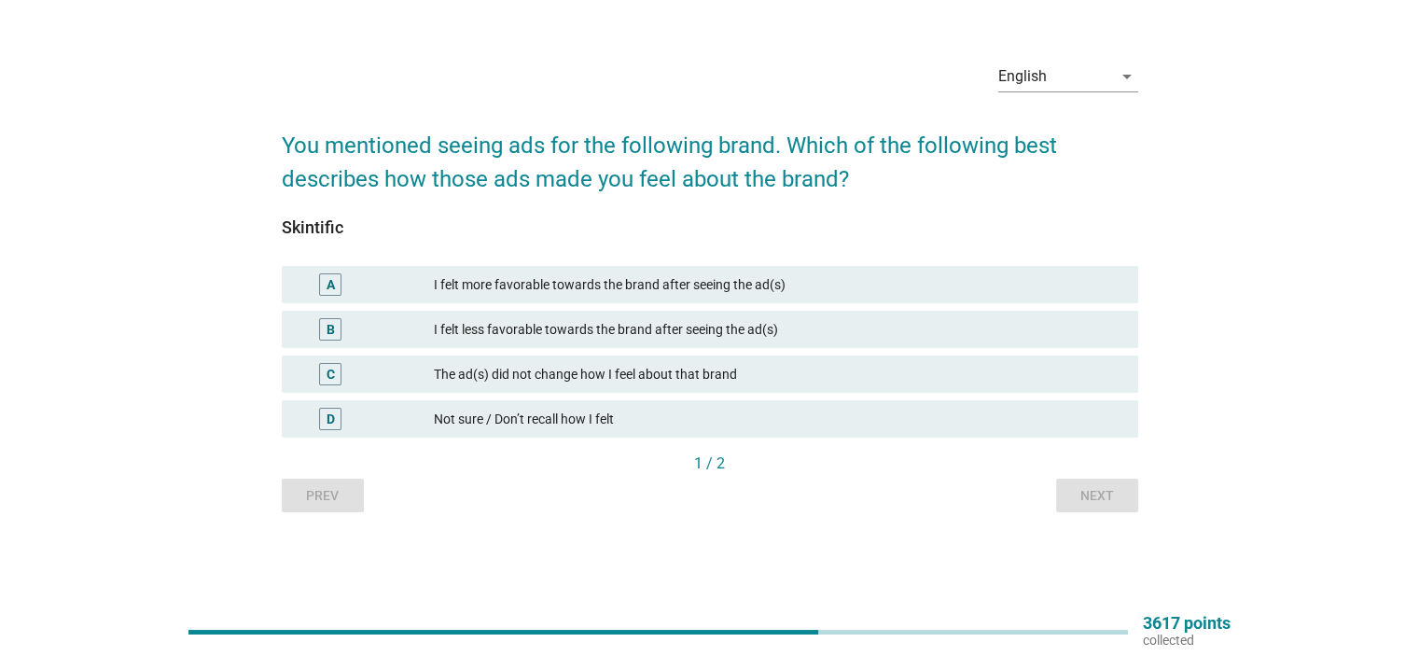
scroll to position [0, 0]
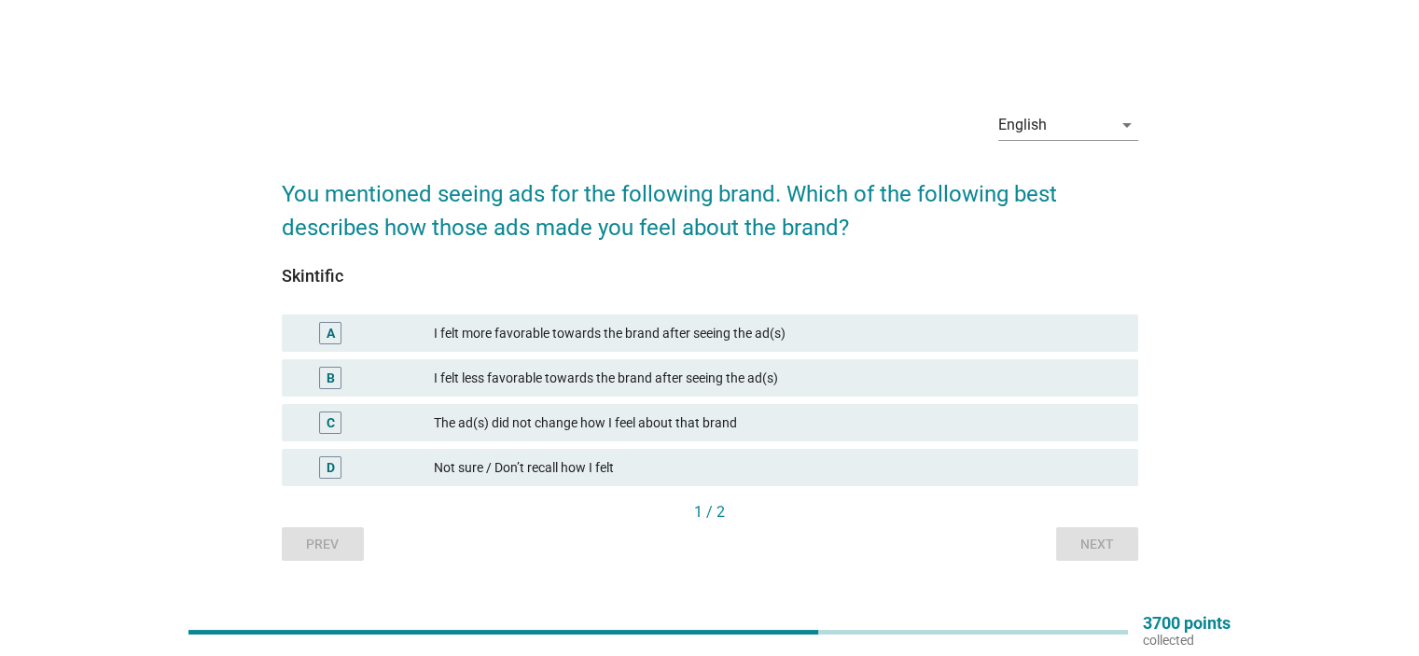
click at [664, 336] on div "I felt more favorable towards the brand after seeing the ad(s)" at bounding box center [778, 333] width 688 height 22
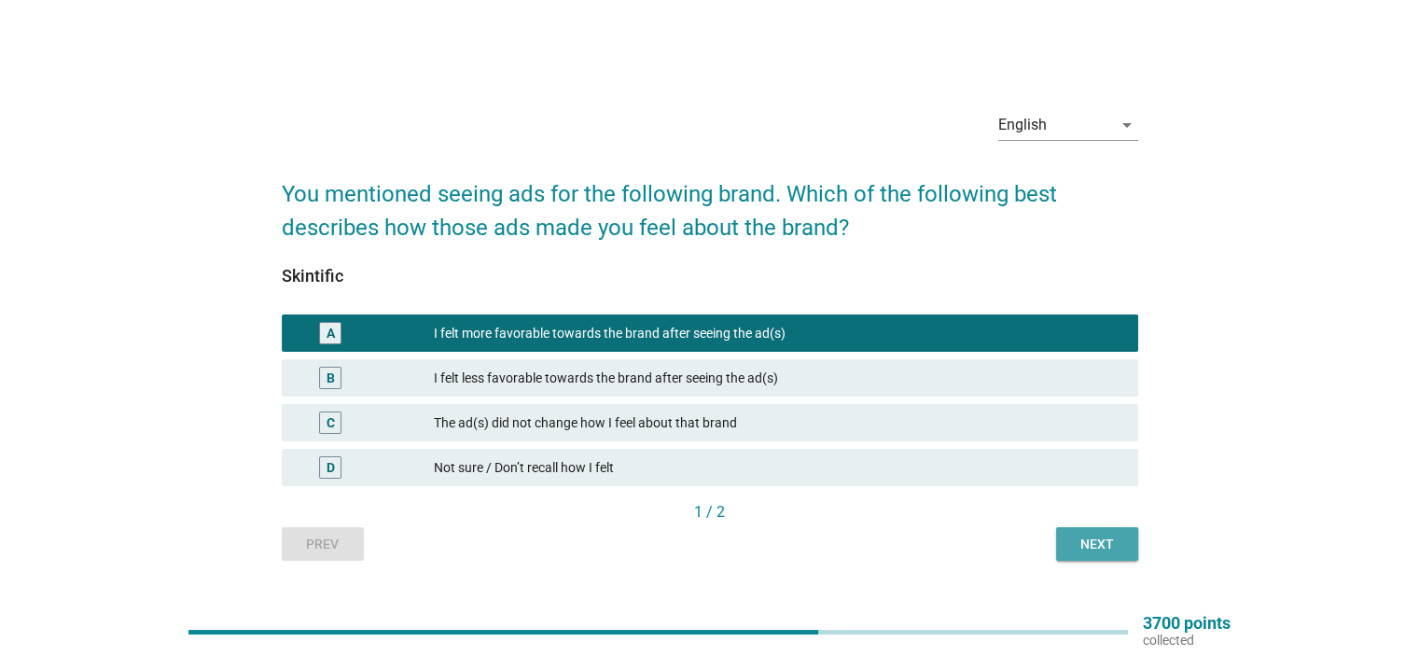
click at [1078, 540] on div "Next" at bounding box center [1097, 545] width 52 height 20
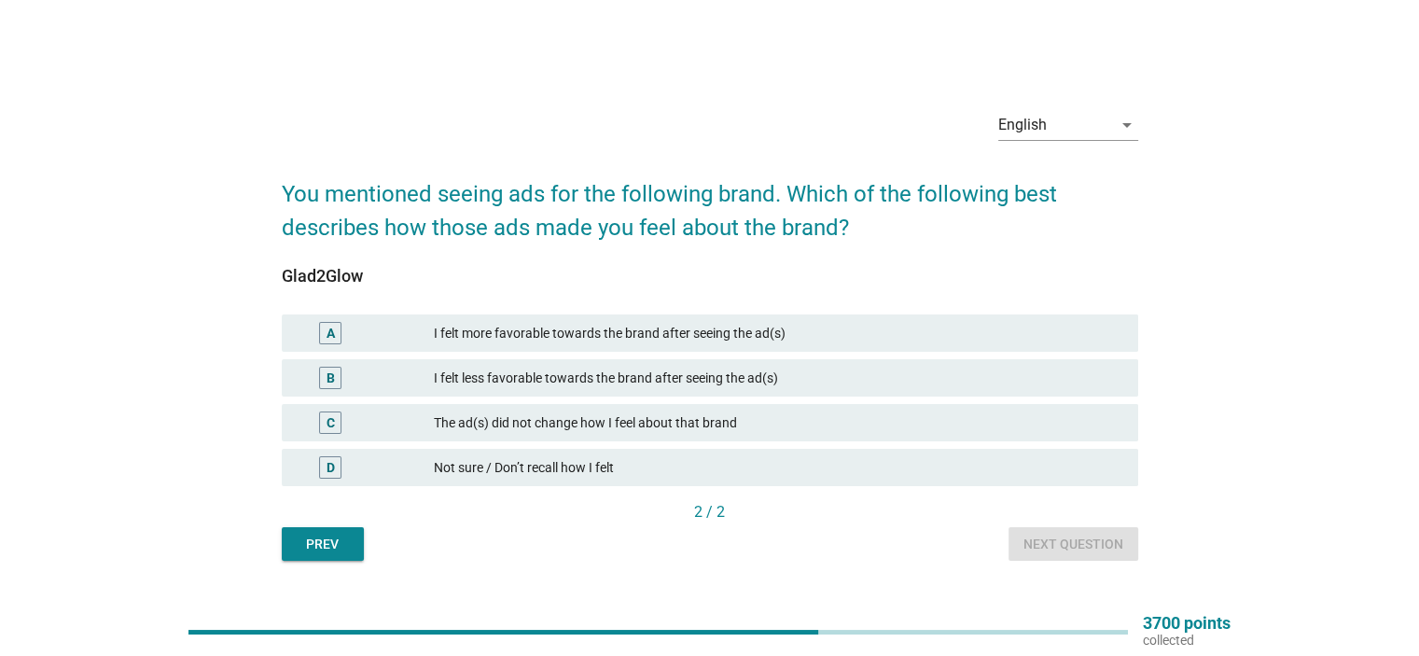
click at [621, 426] on div "The ad(s) did not change how I feel about that brand" at bounding box center [778, 422] width 688 height 22
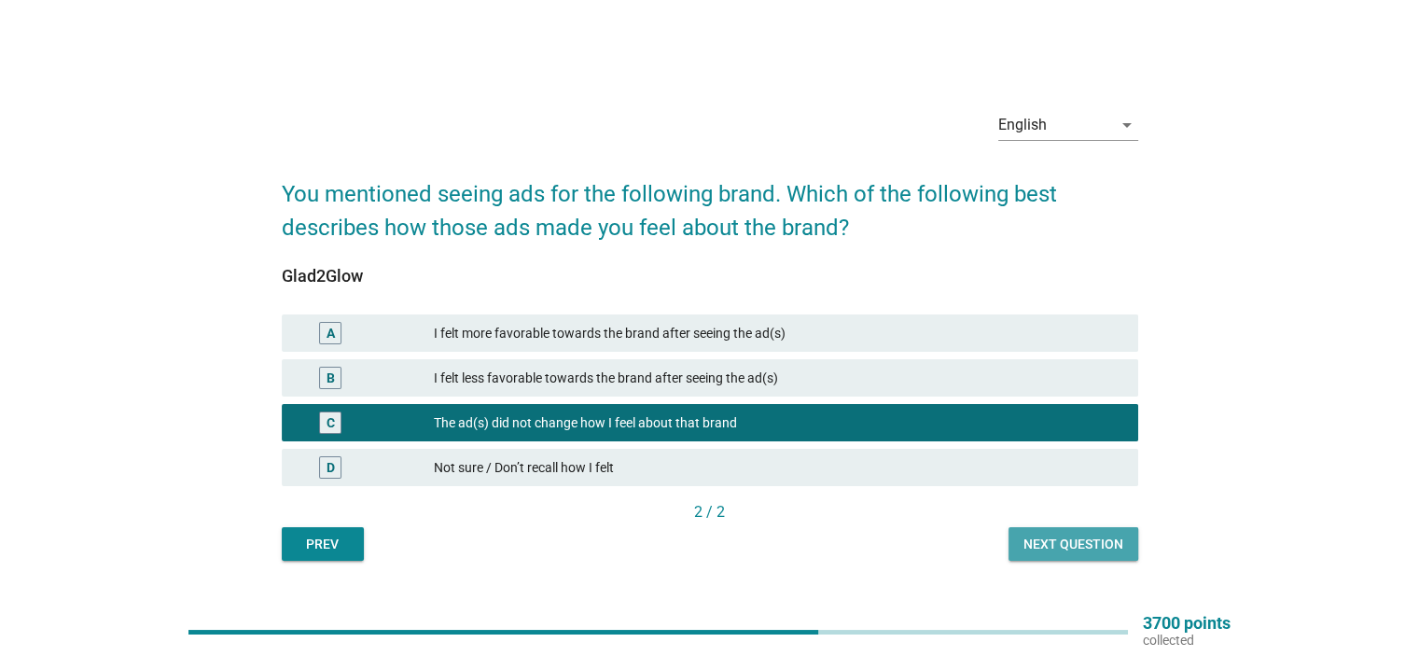
click at [1052, 548] on div "Next question" at bounding box center [1073, 545] width 100 height 20
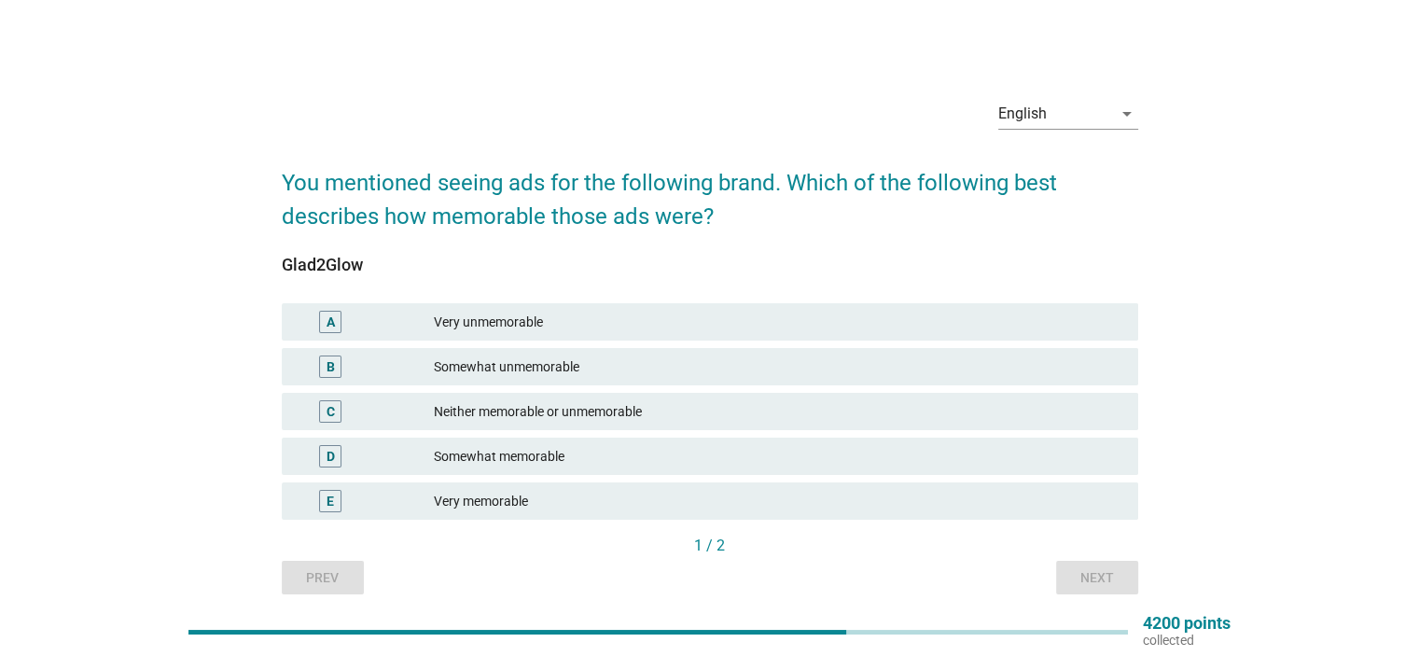
click at [604, 417] on div "Neither memorable or unmemorable" at bounding box center [778, 411] width 688 height 22
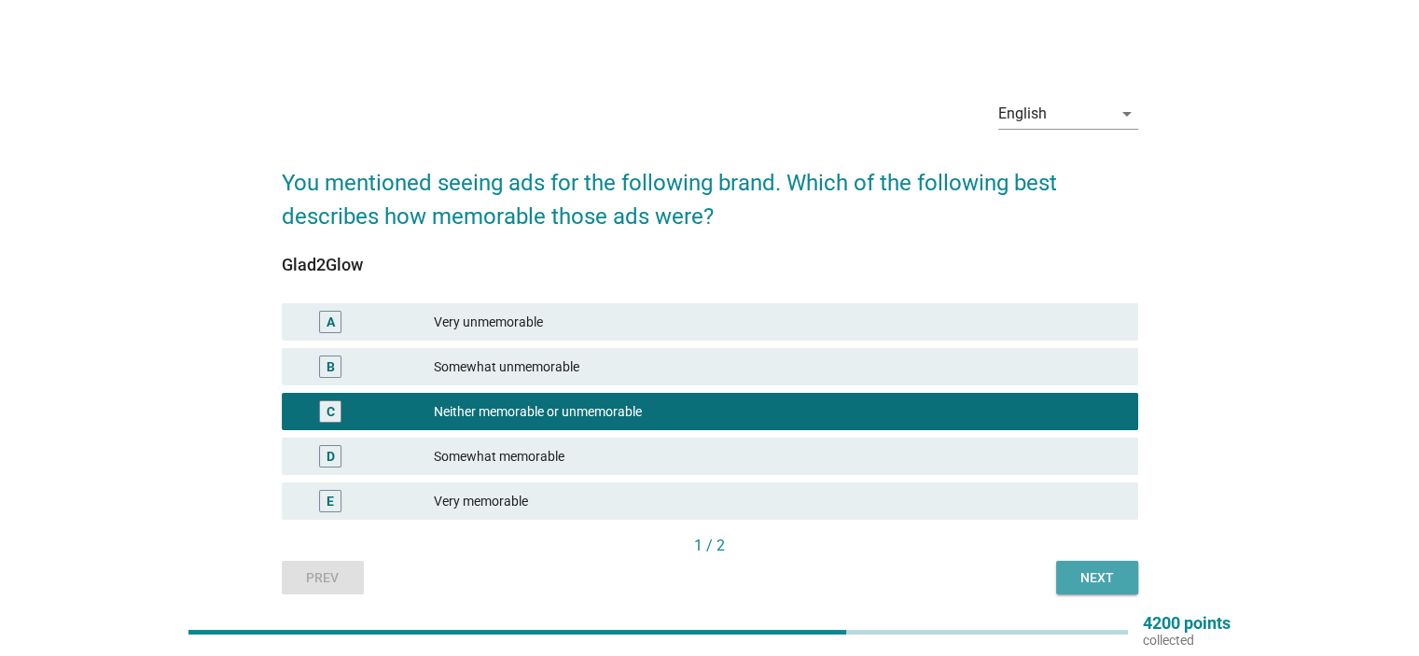
click at [1084, 568] on div "Next" at bounding box center [1097, 578] width 52 height 20
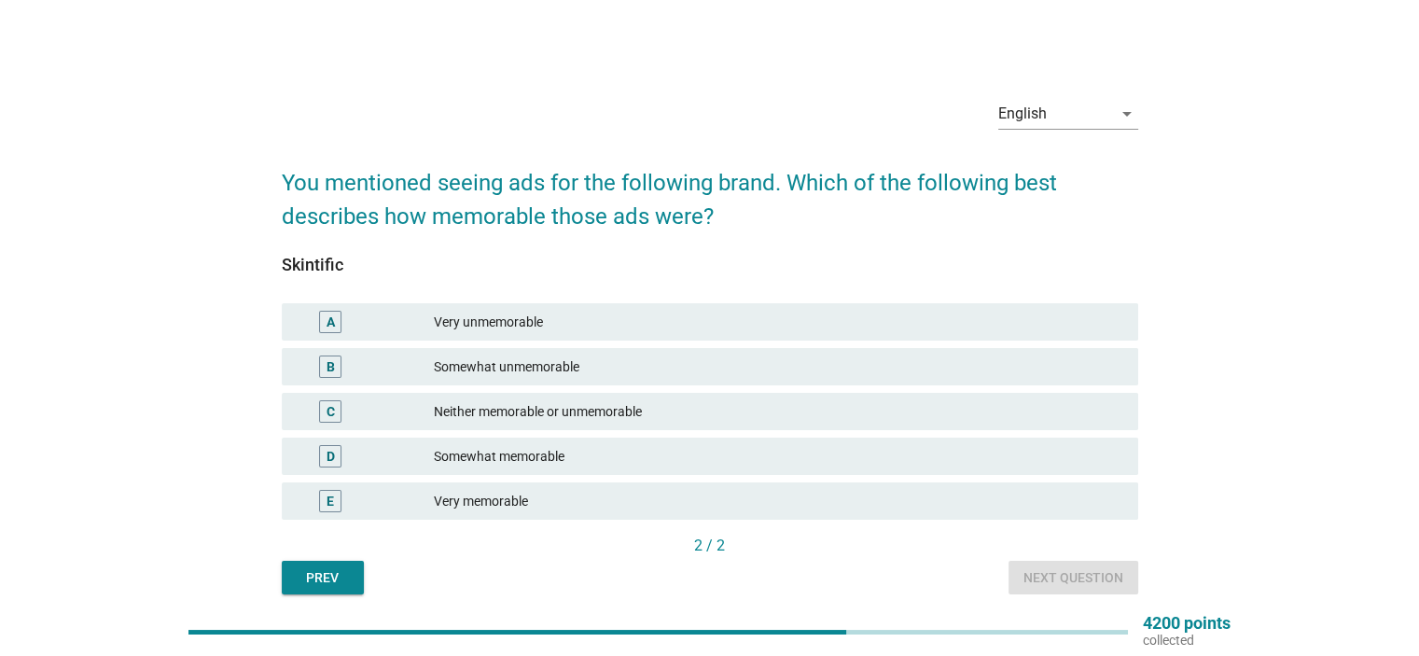
click at [620, 455] on div "Somewhat memorable" at bounding box center [778, 456] width 688 height 22
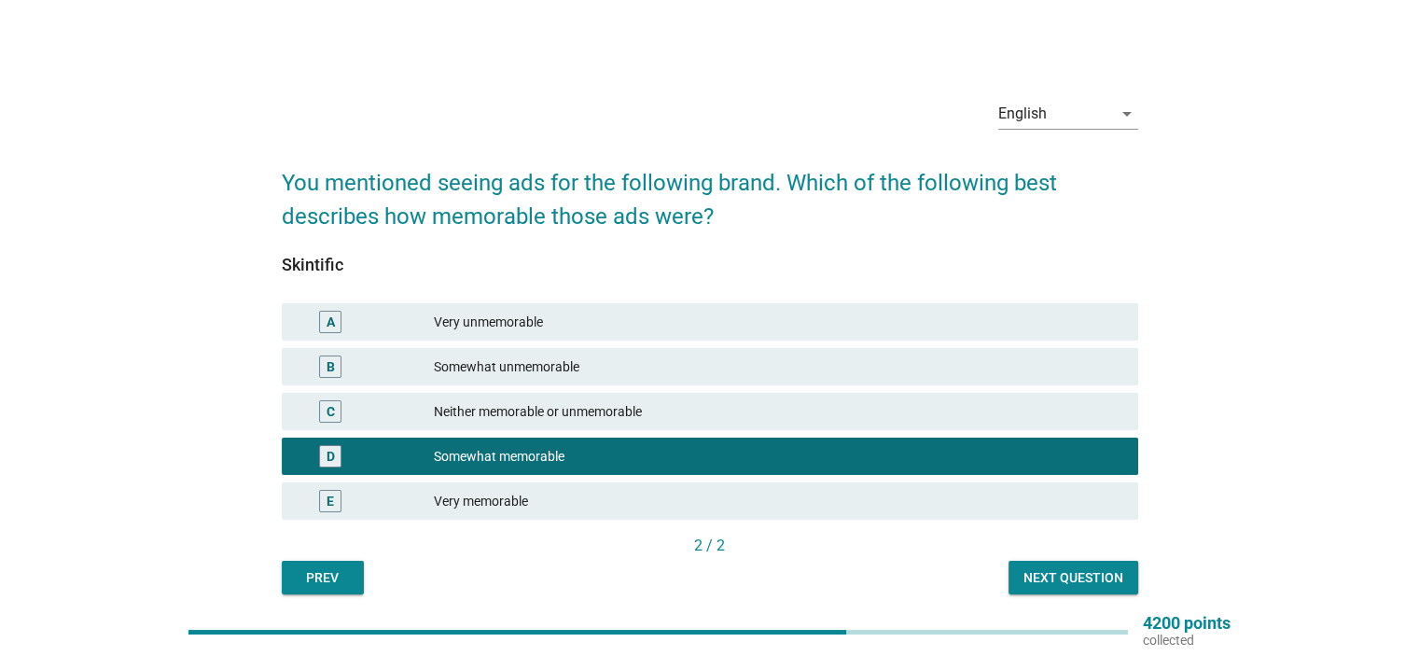
click at [1116, 576] on div "Next question" at bounding box center [1073, 578] width 100 height 20
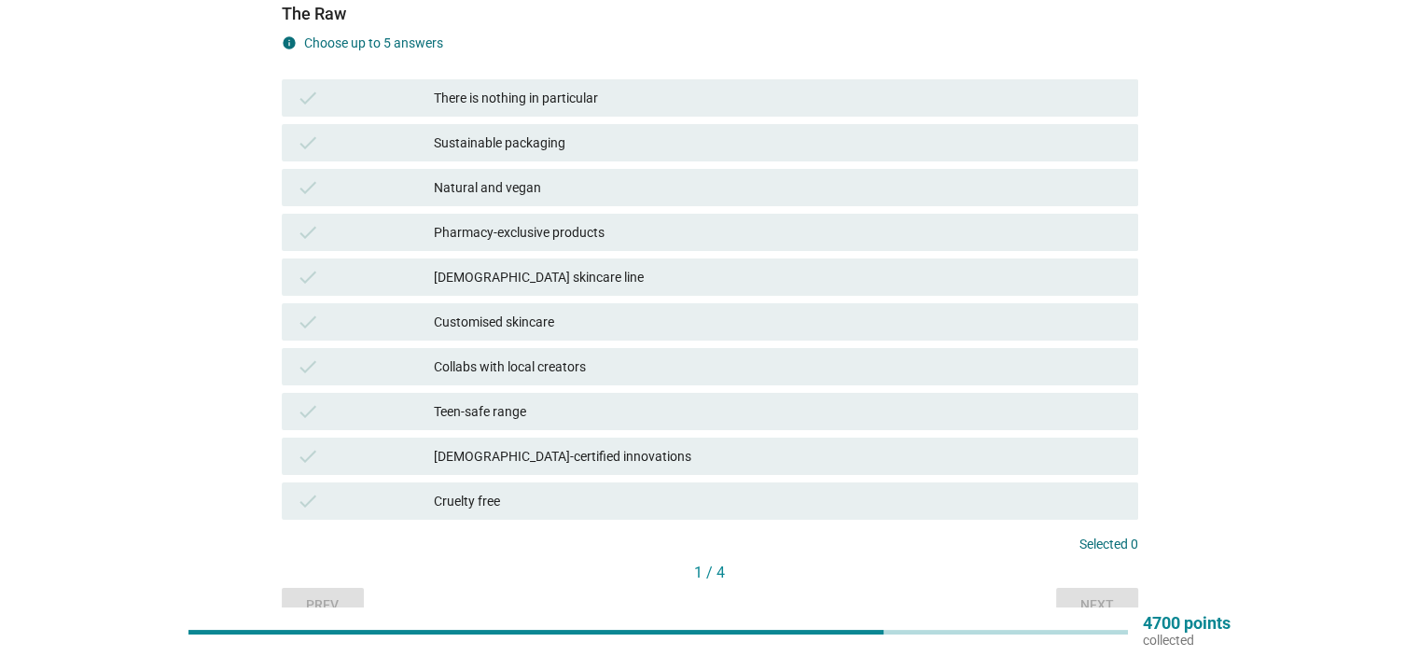
scroll to position [187, 0]
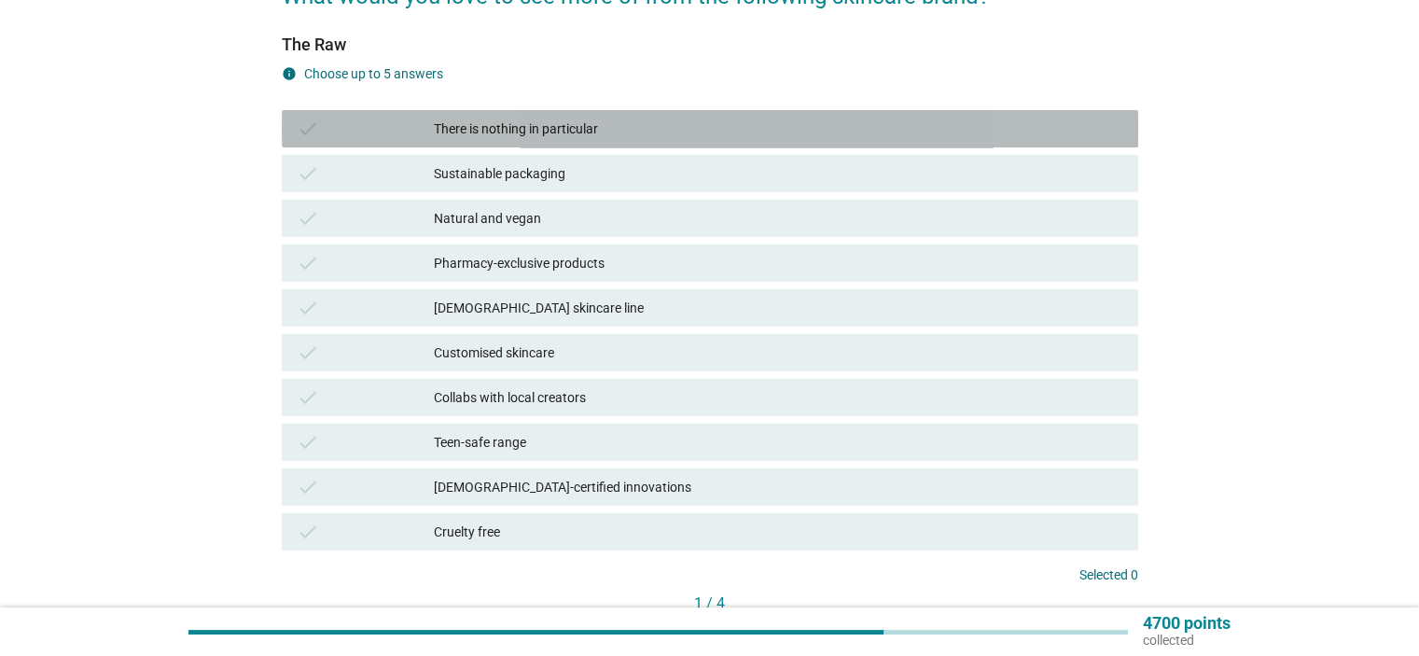
click at [700, 135] on div "There is nothing in particular" at bounding box center [778, 129] width 688 height 22
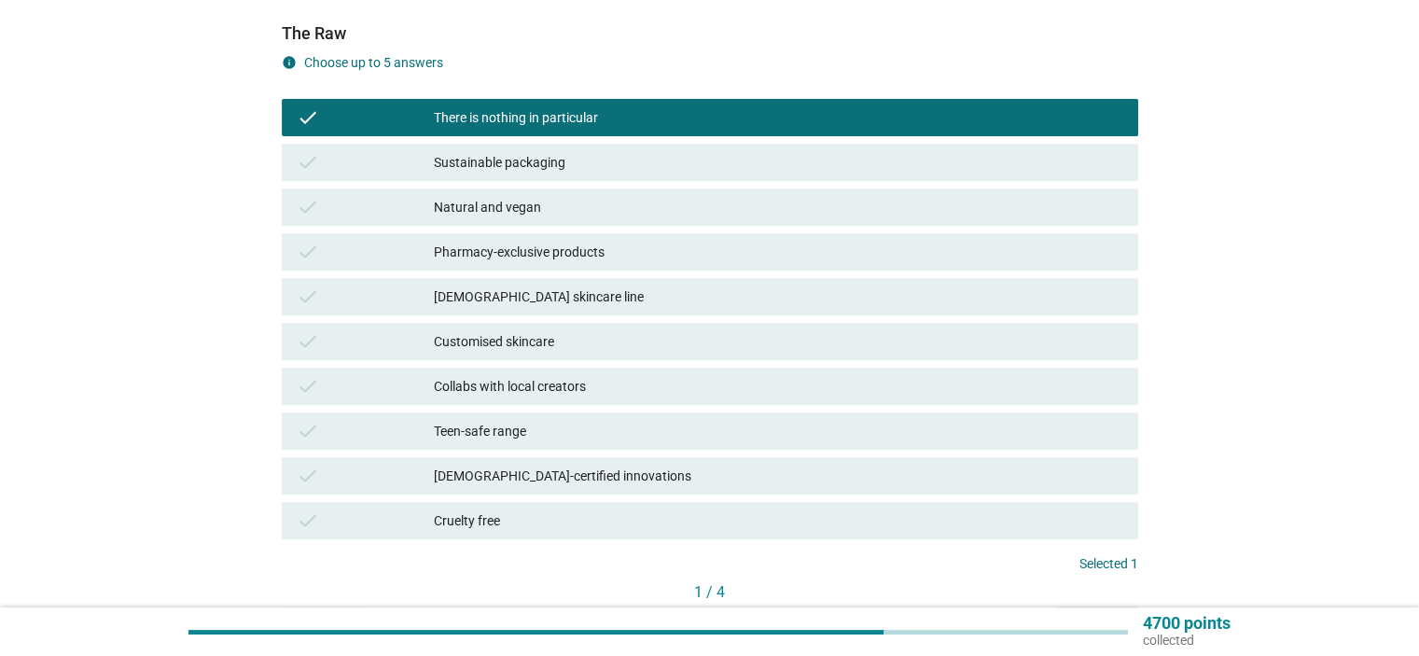
scroll to position [280, 0]
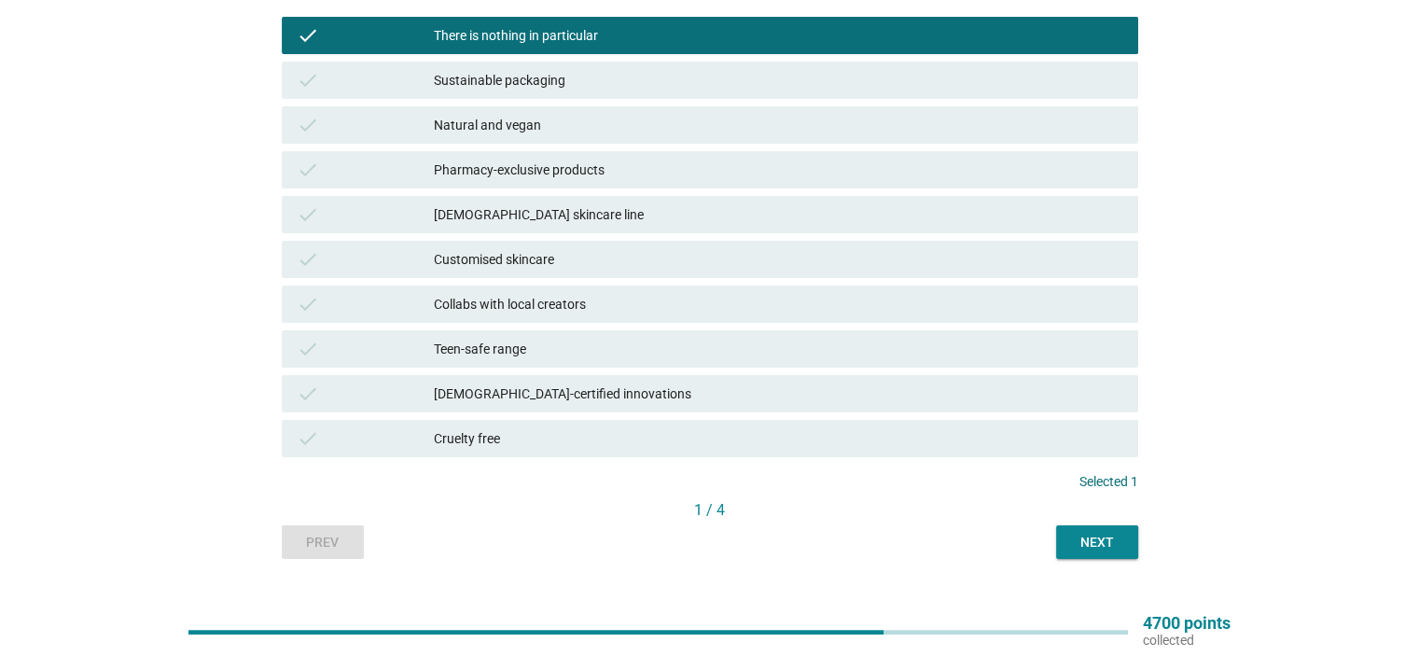
click at [1071, 542] on div "Next" at bounding box center [1097, 543] width 52 height 20
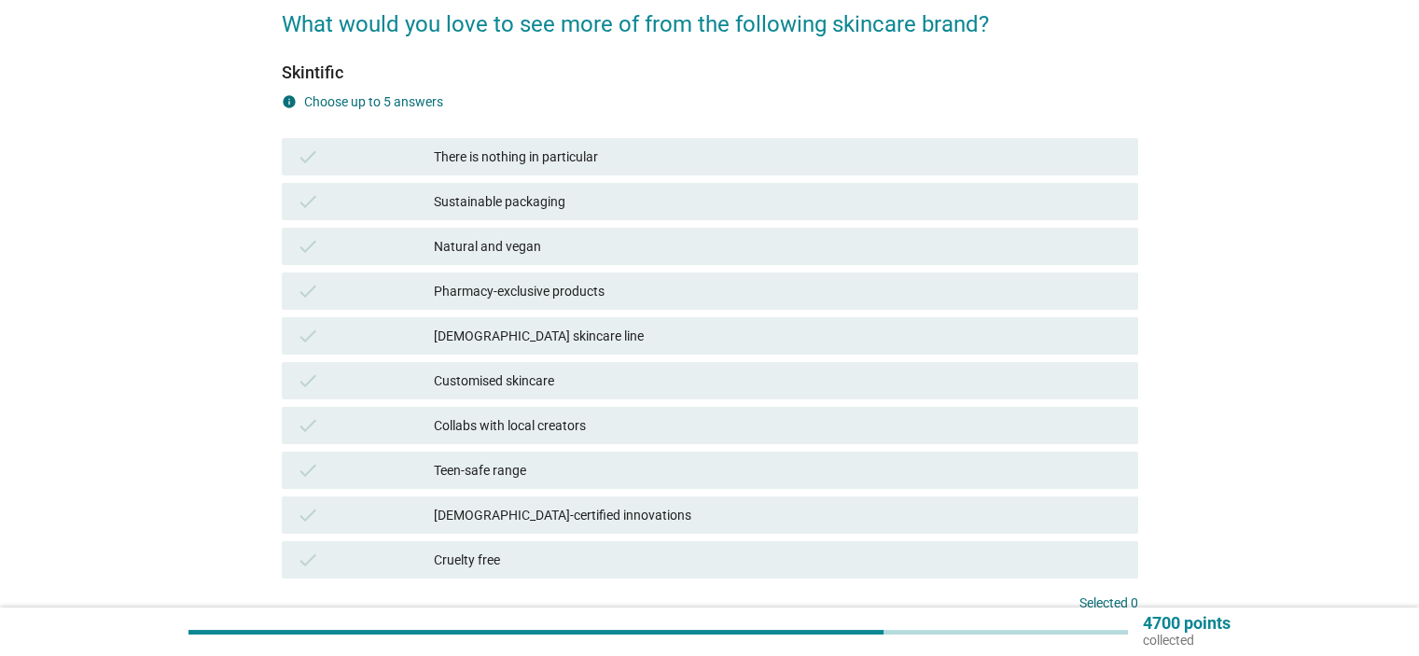
scroll to position [187, 0]
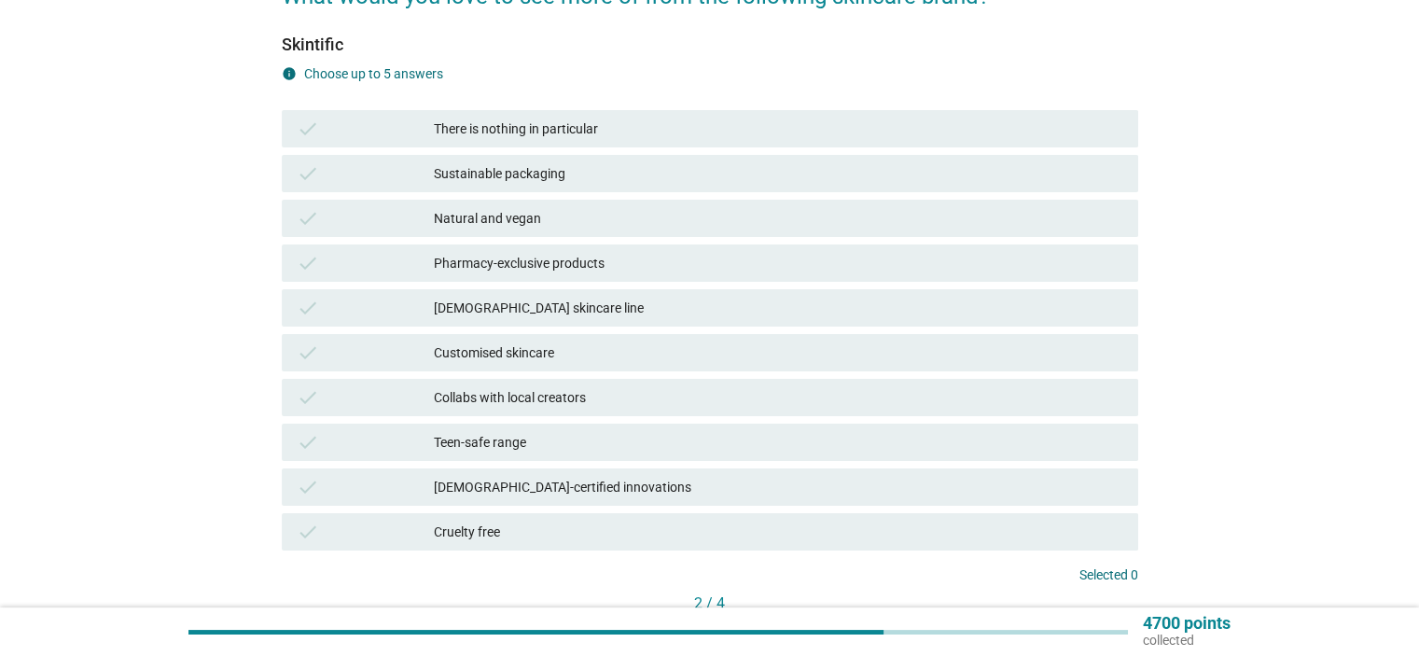
click at [653, 133] on div "There is nothing in particular" at bounding box center [778, 129] width 688 height 22
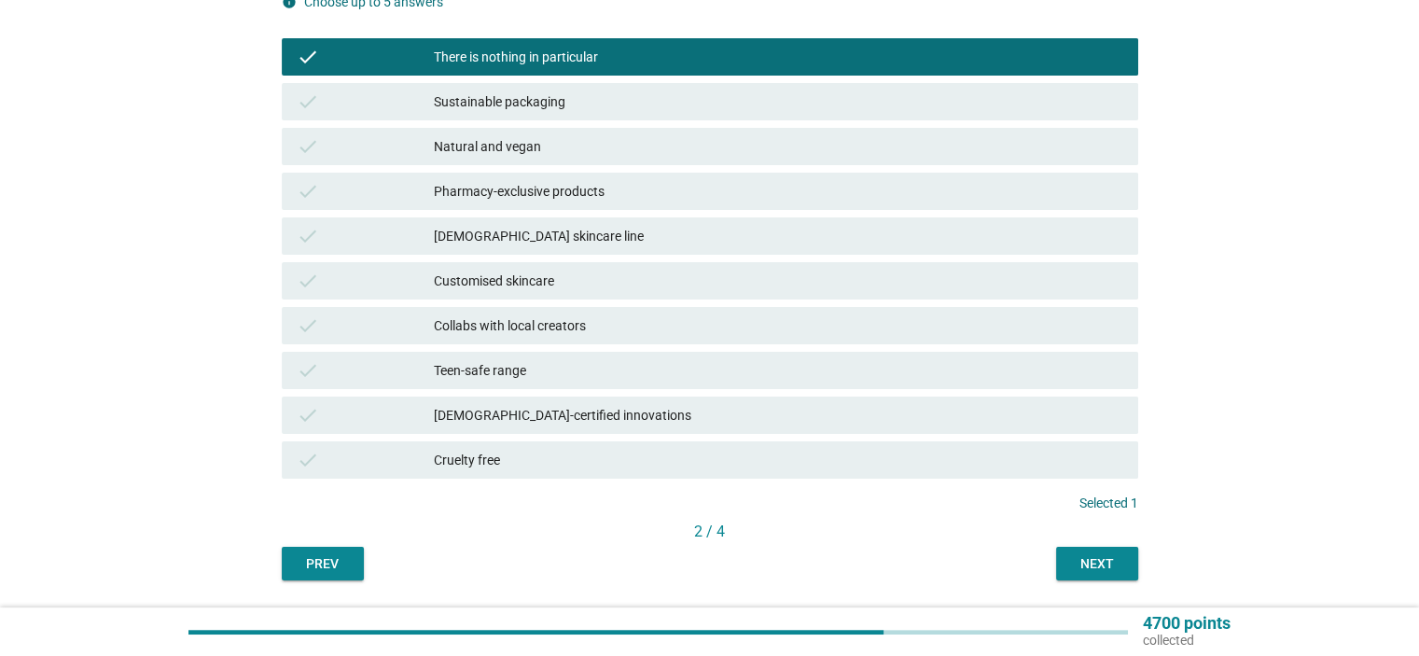
scroll to position [280, 0]
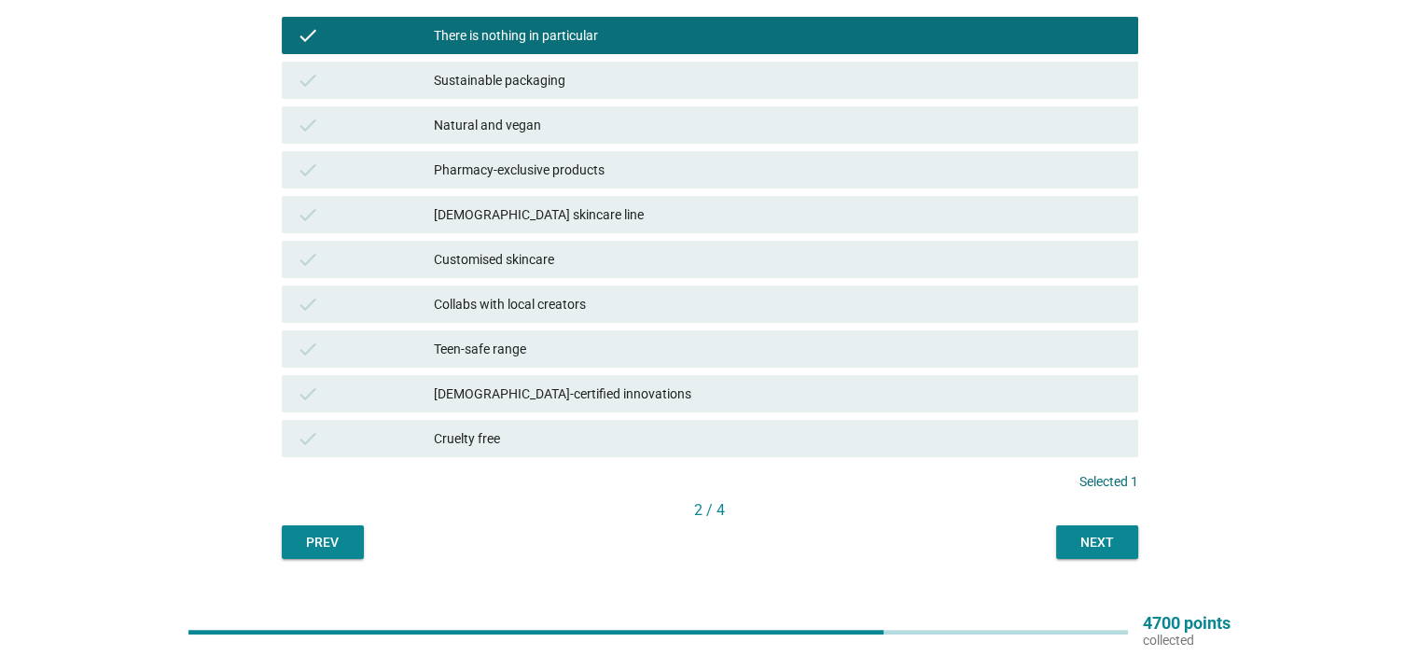
click at [1094, 540] on div "Next" at bounding box center [1097, 543] width 52 height 20
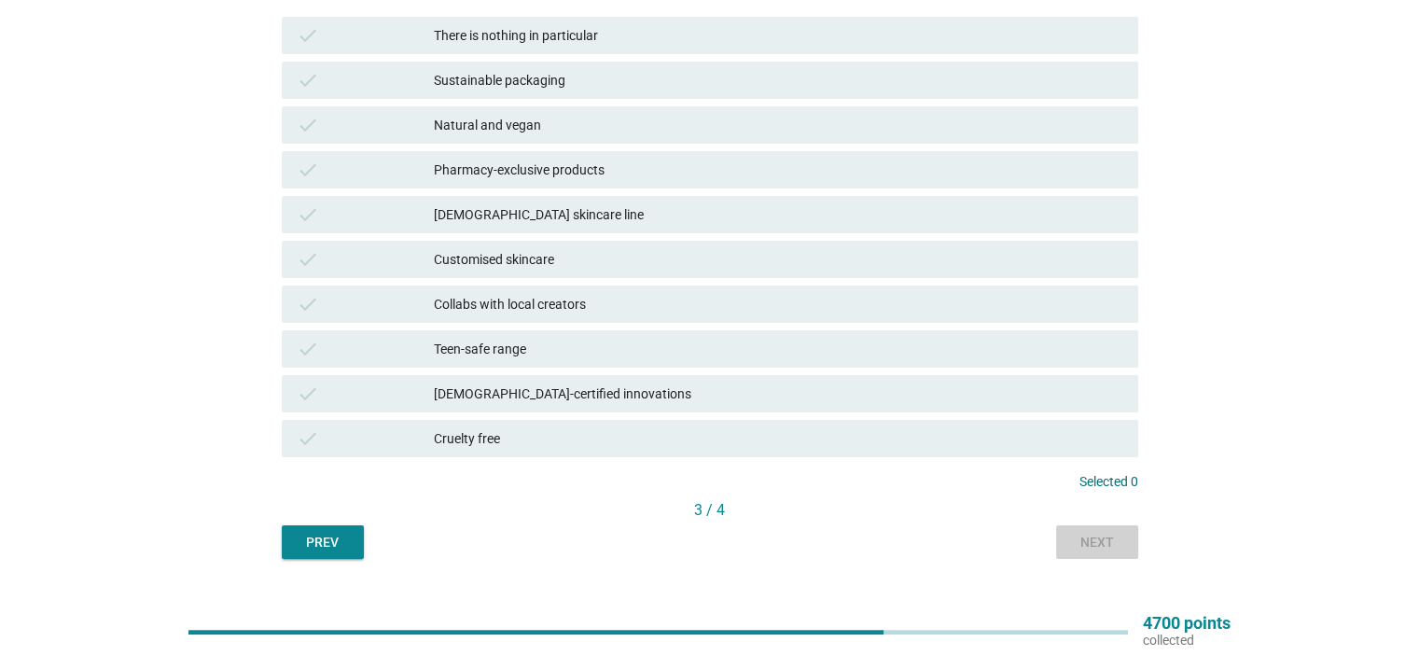
scroll to position [0, 0]
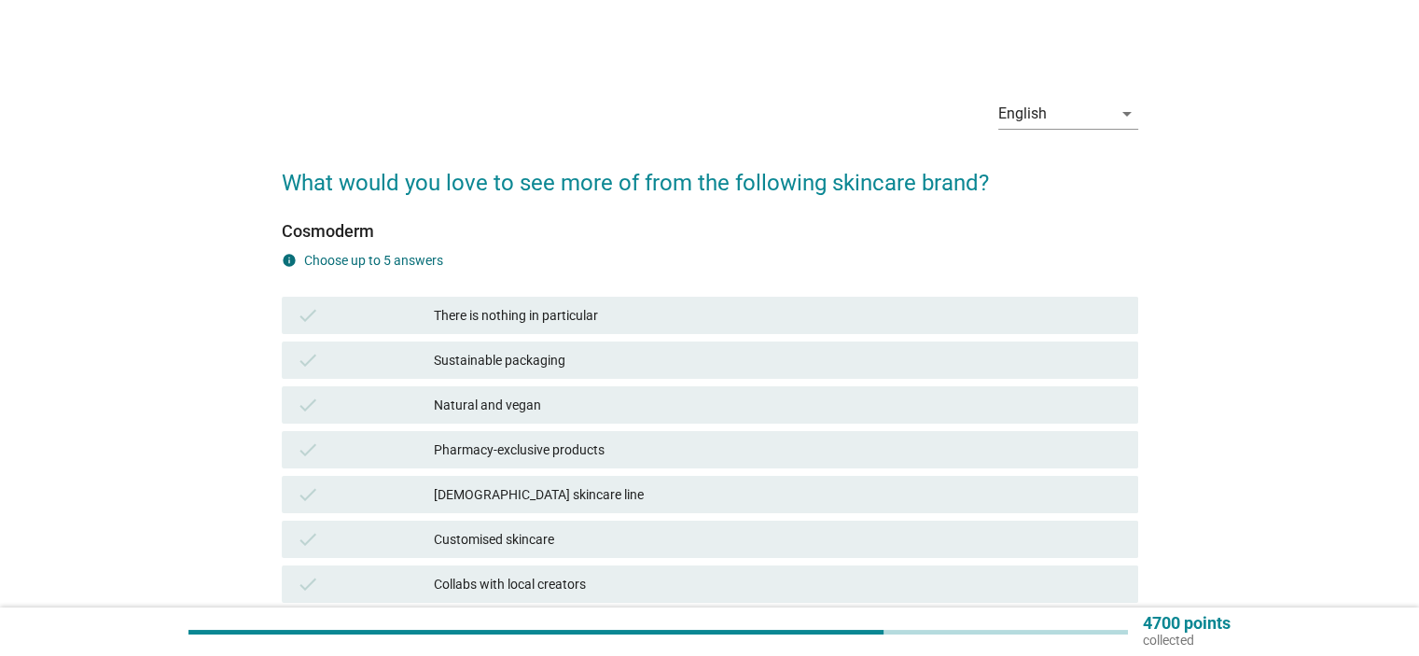
click at [684, 307] on div "There is nothing in particular" at bounding box center [778, 315] width 688 height 22
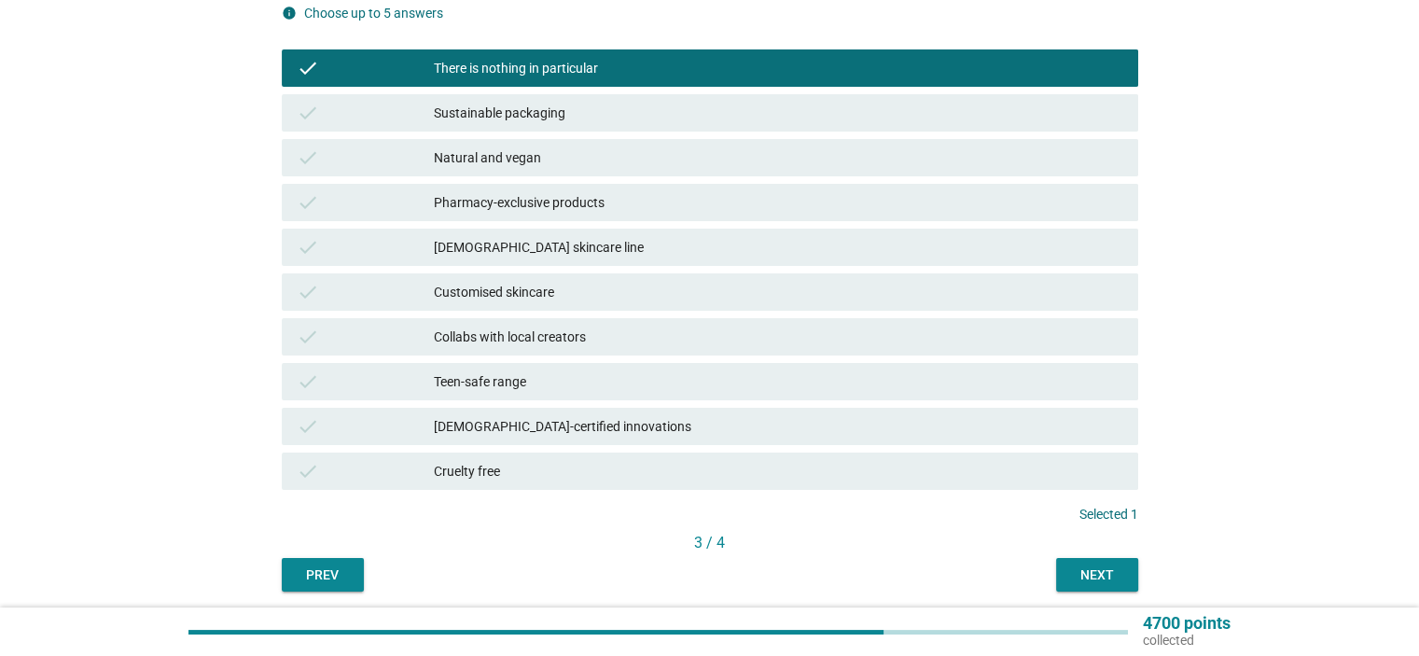
scroll to position [280, 0]
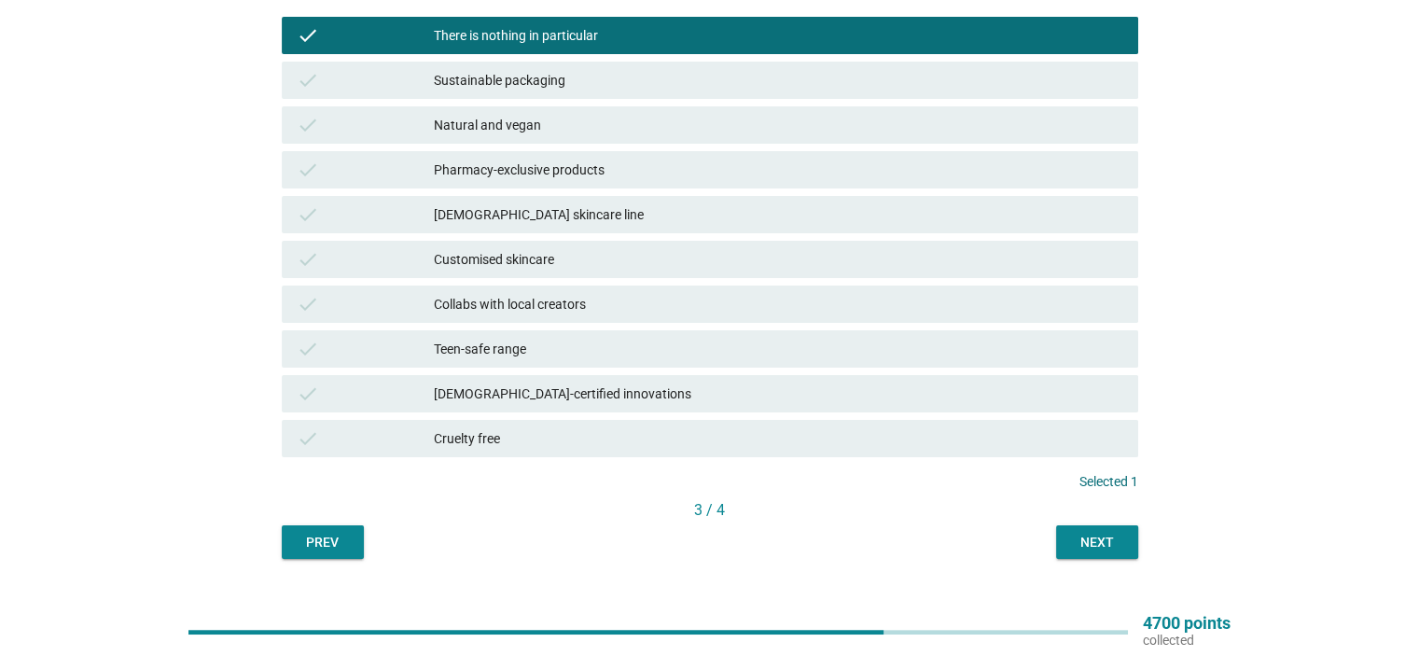
click at [1096, 533] on div "Next" at bounding box center [1097, 543] width 52 height 20
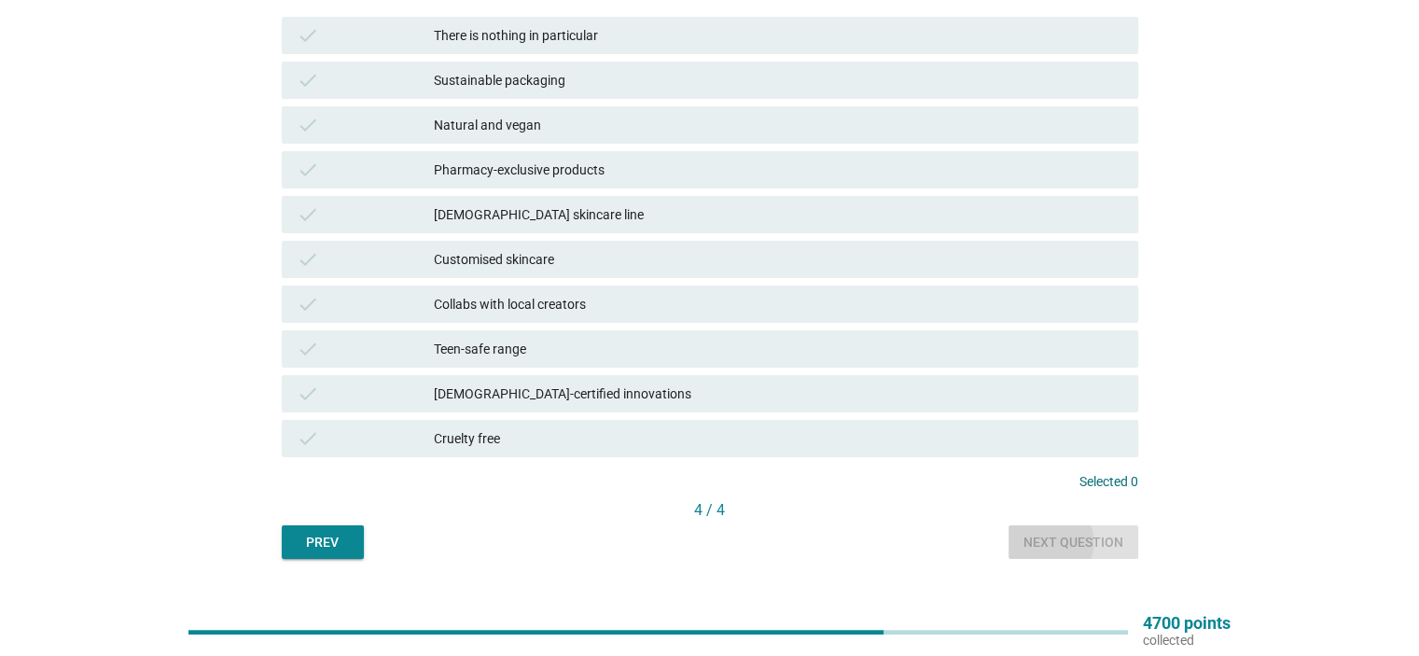
scroll to position [0, 0]
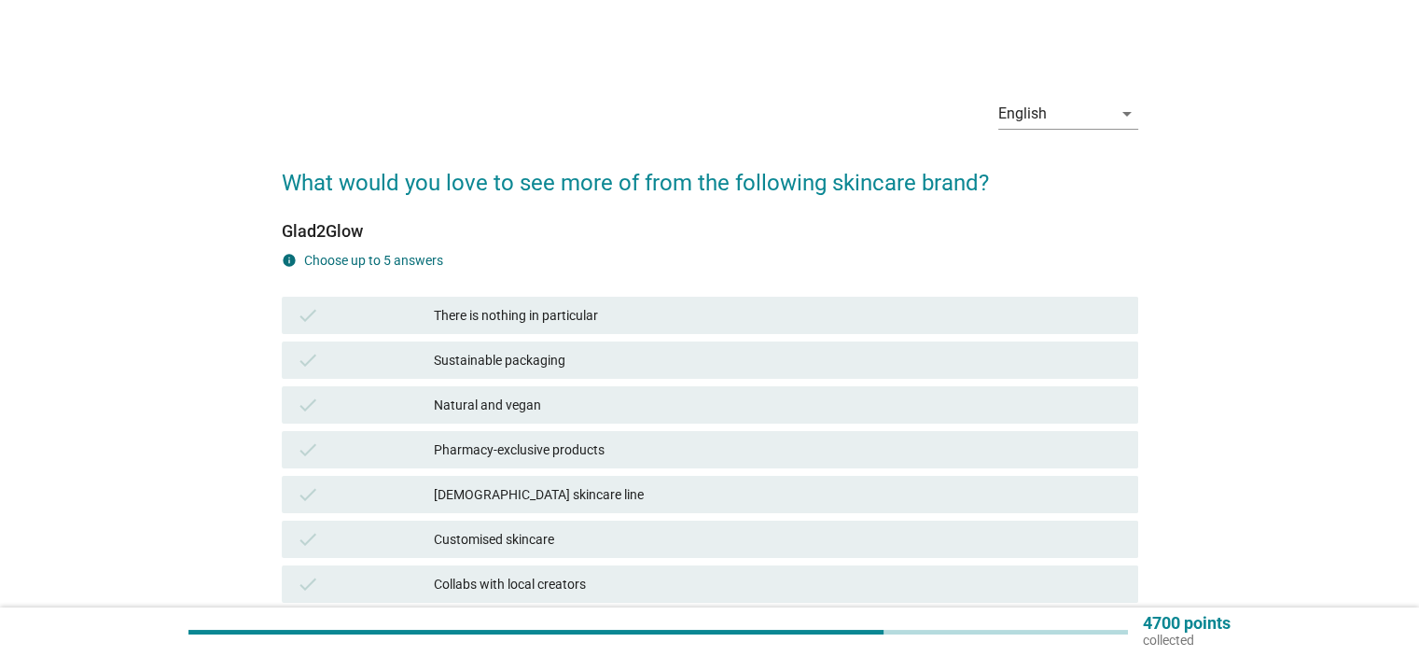
click at [572, 308] on div "There is nothing in particular" at bounding box center [778, 315] width 688 height 22
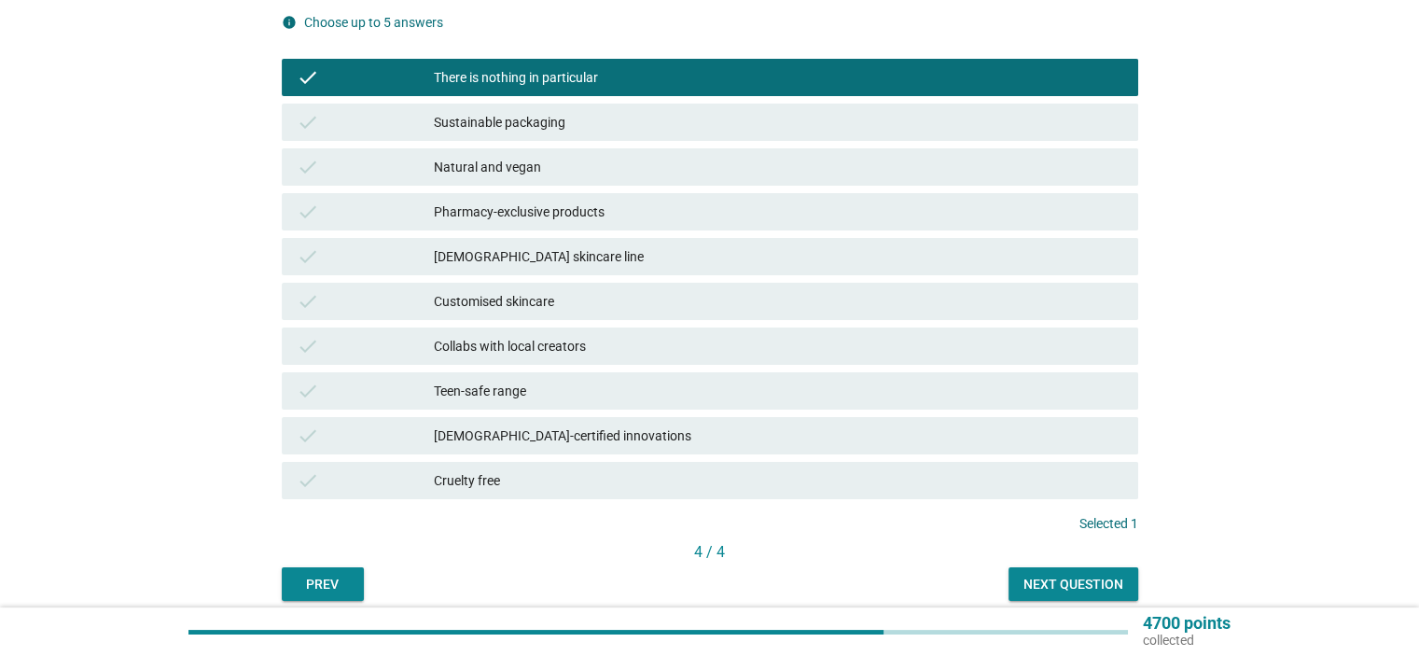
scroll to position [280, 0]
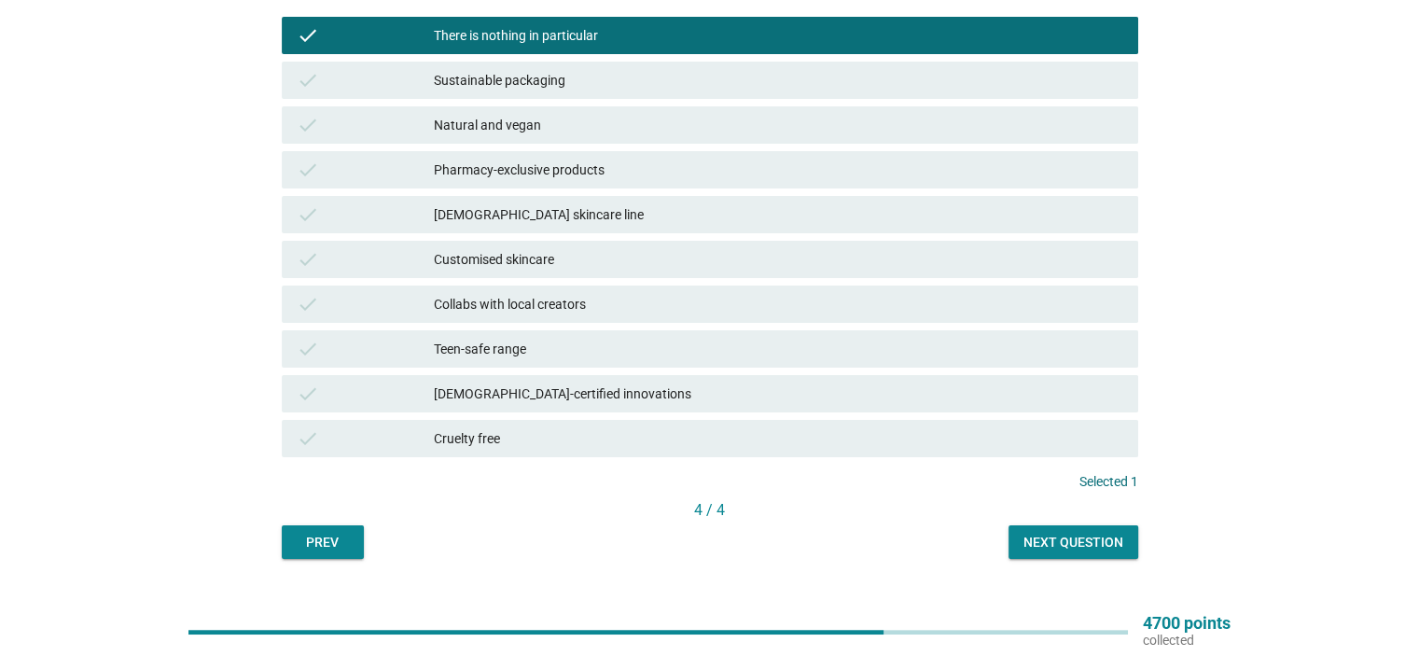
click at [1089, 554] on button "Next question" at bounding box center [1073, 542] width 130 height 34
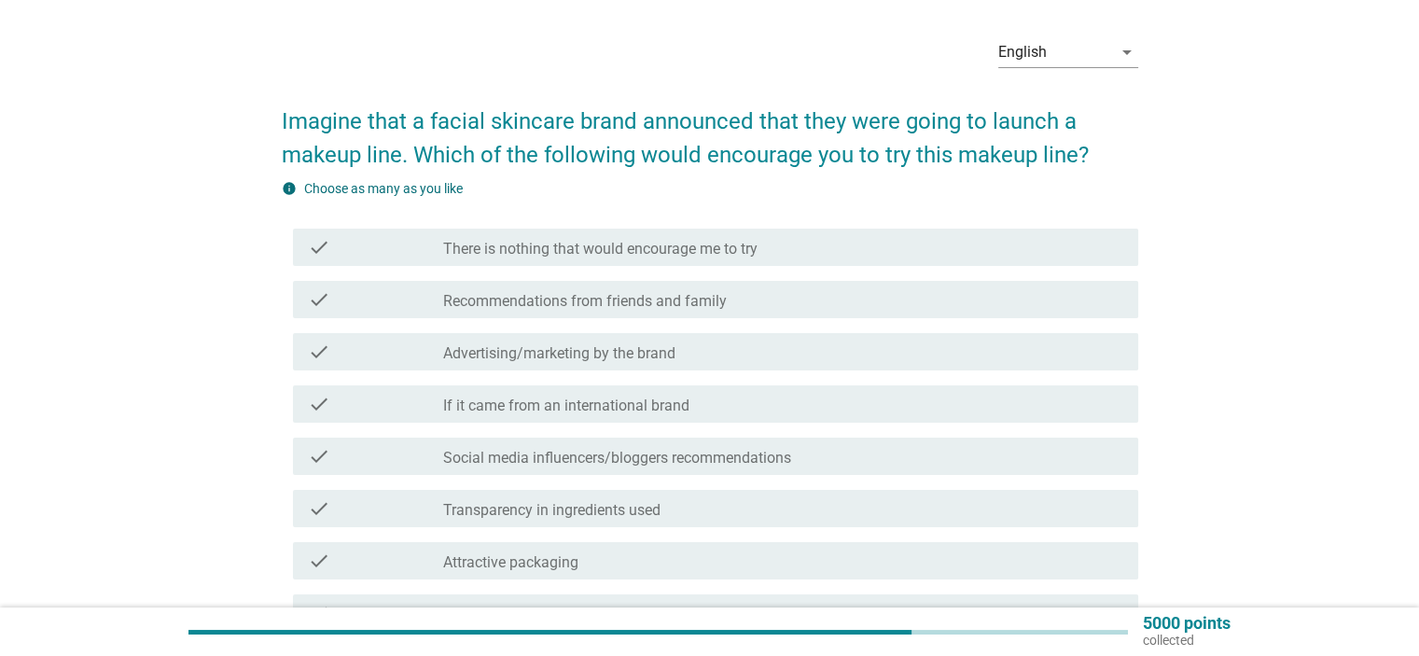
scroll to position [93, 0]
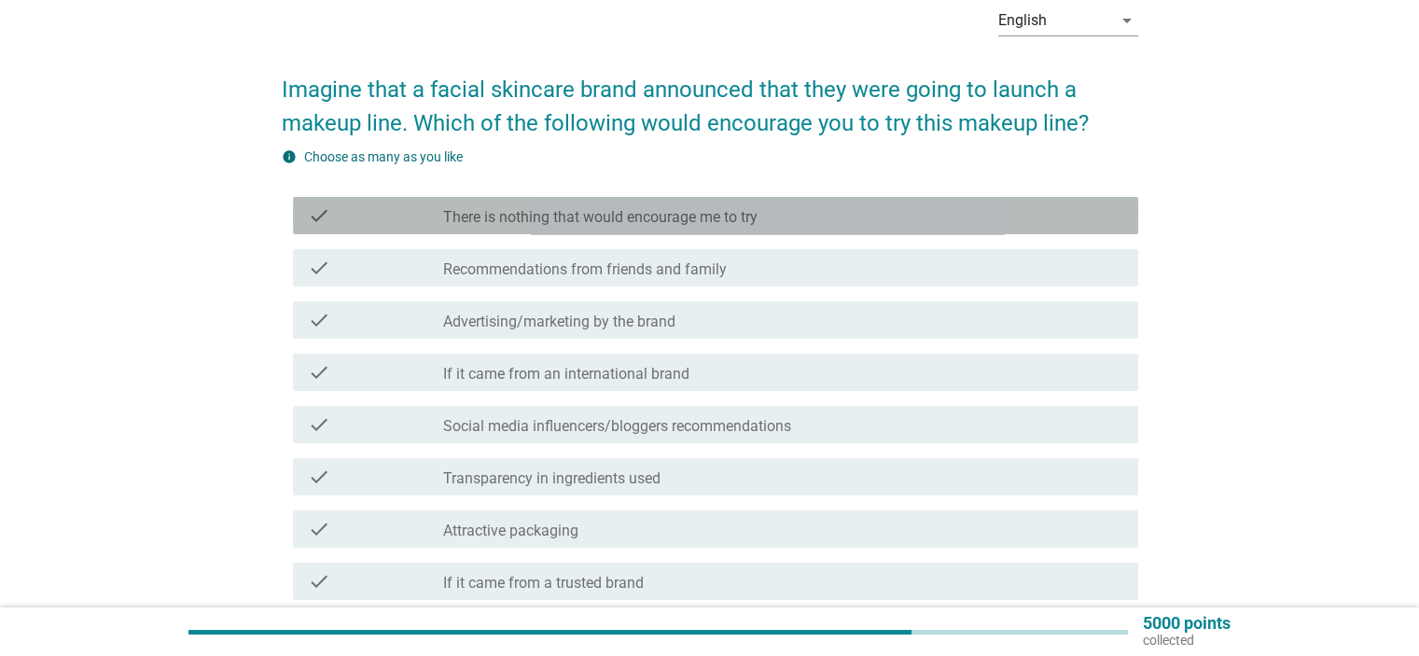
click at [600, 225] on label "There is nothing that would encourage me to try" at bounding box center [600, 217] width 314 height 19
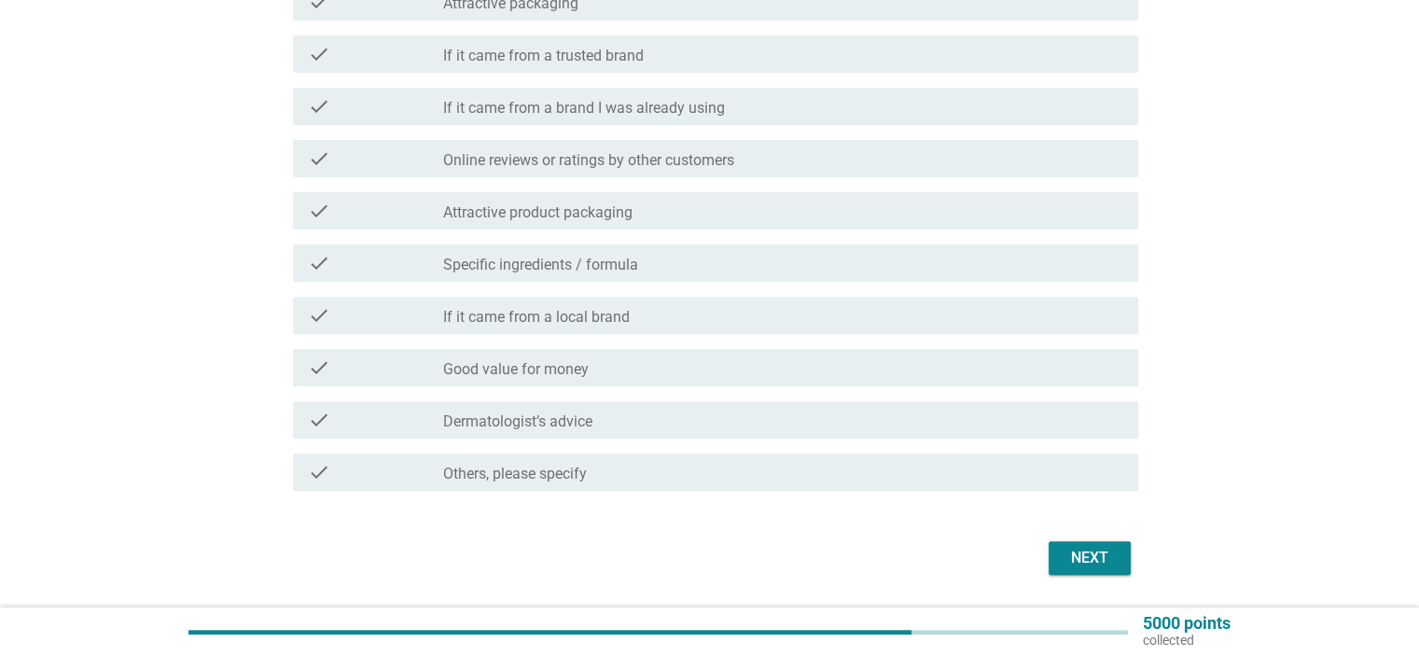
scroll to position [653, 0]
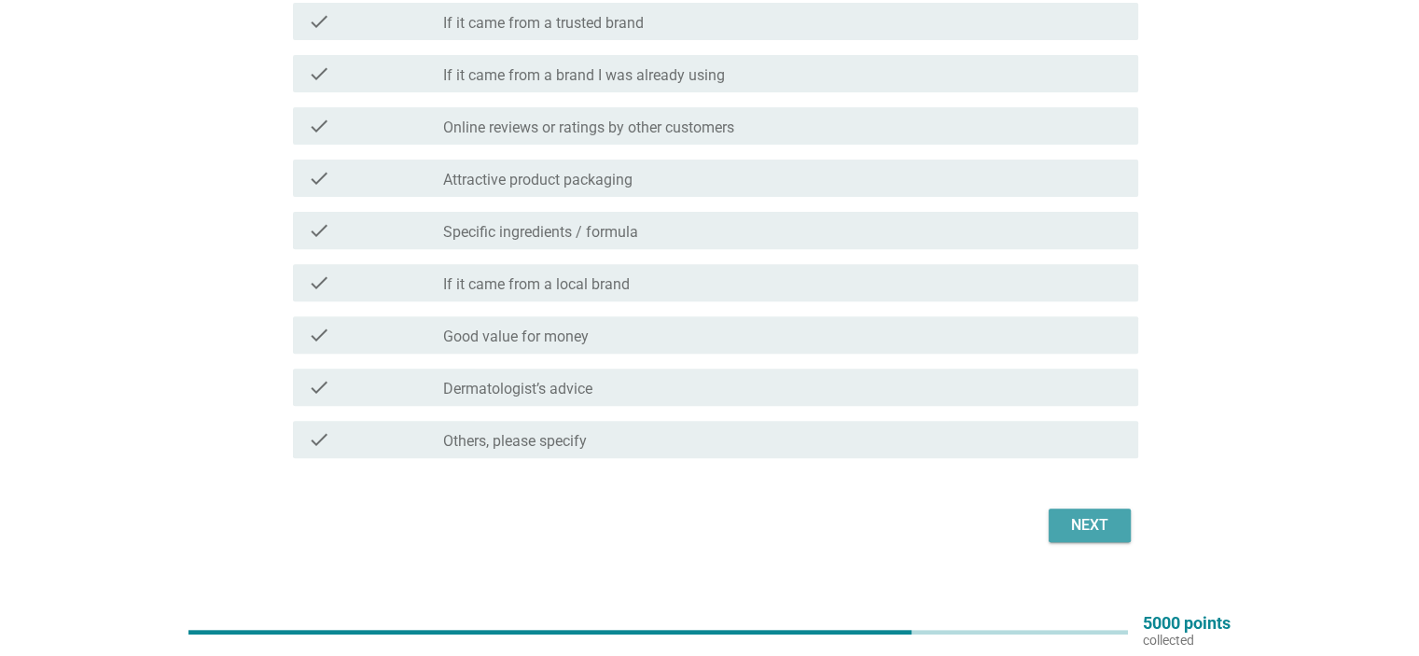
click at [1063, 526] on div "Next" at bounding box center [1089, 525] width 52 height 22
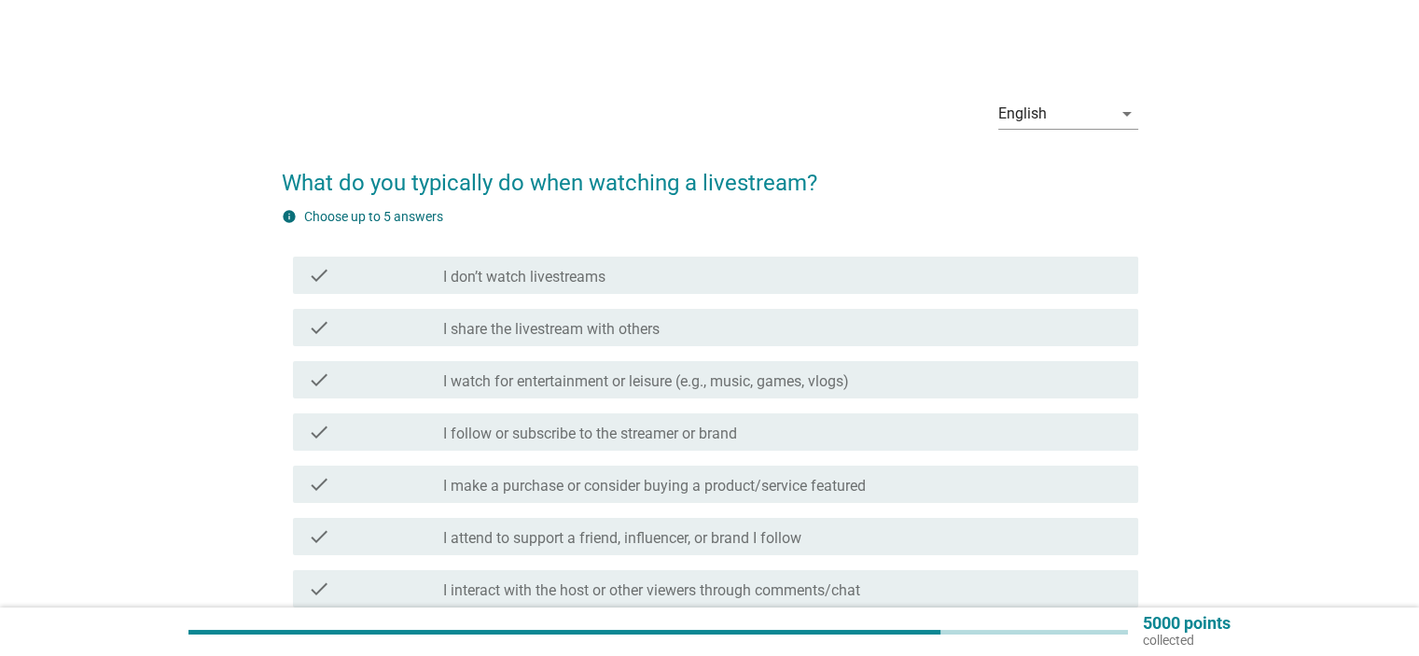
click at [578, 271] on label "I don’t watch livestreams" at bounding box center [524, 277] width 162 height 19
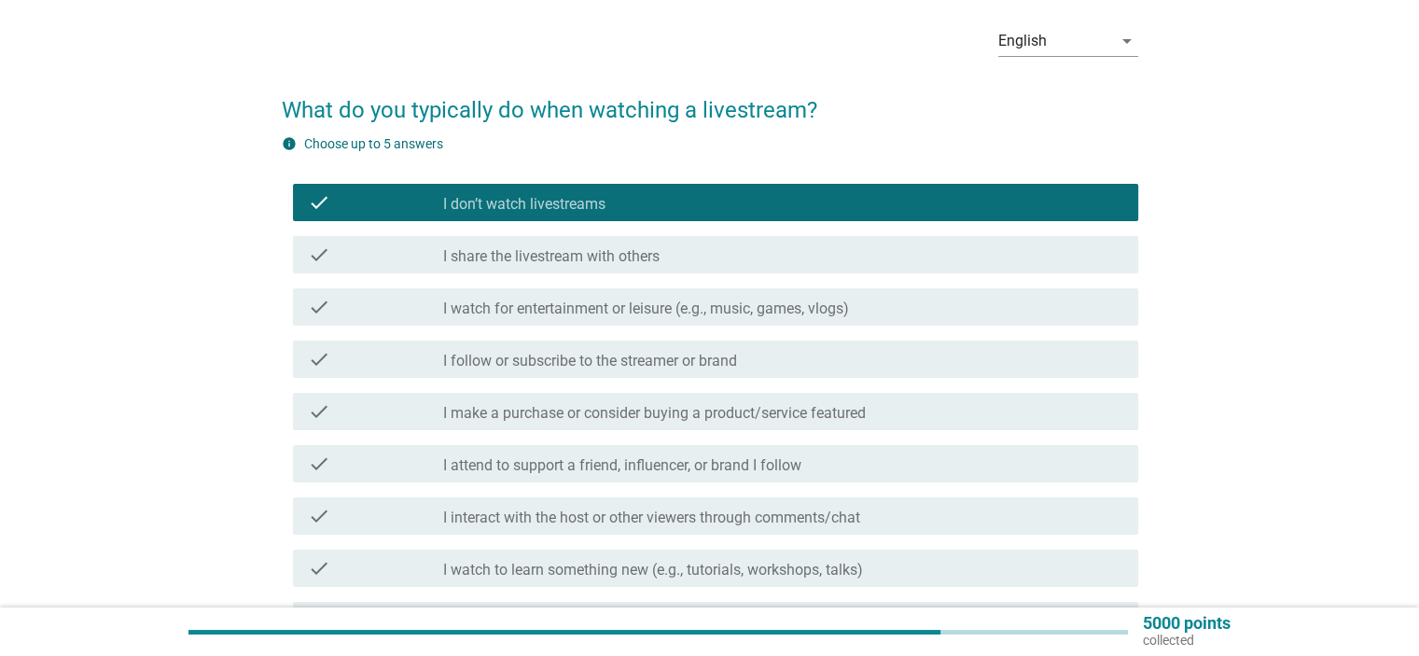
scroll to position [280, 0]
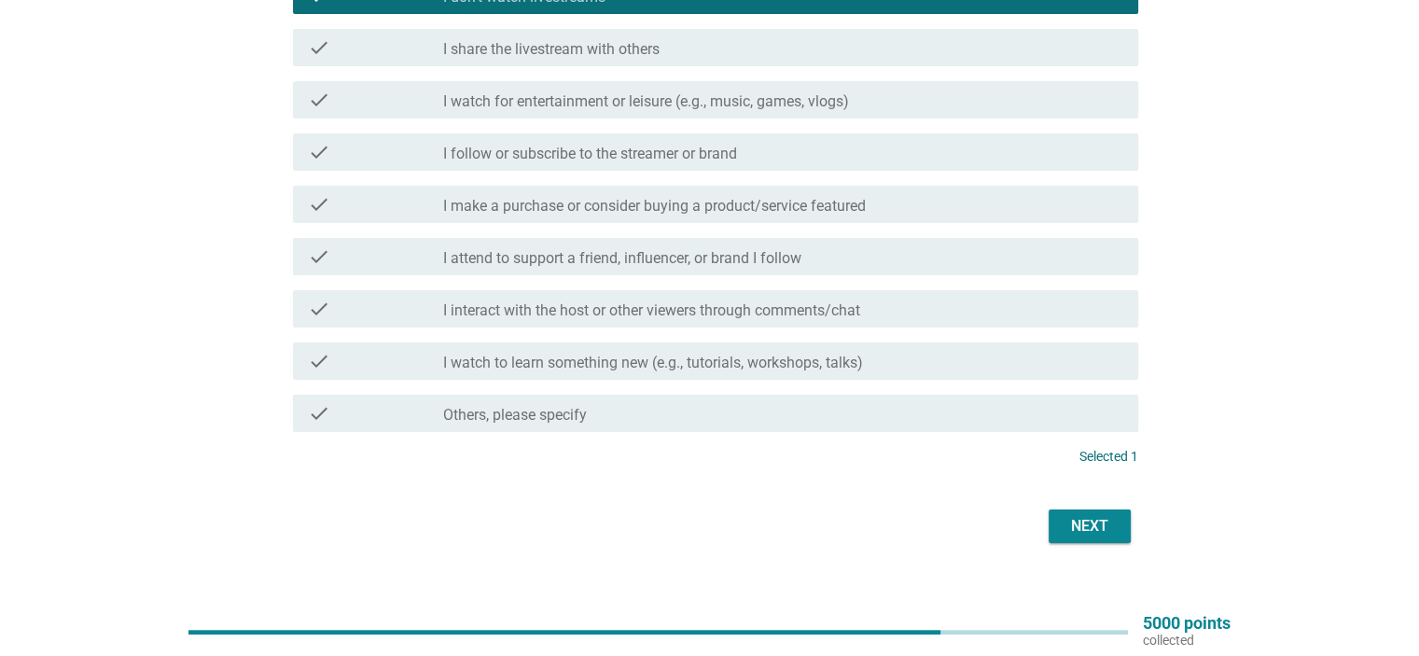
click at [1093, 525] on div "Next" at bounding box center [1089, 526] width 52 height 22
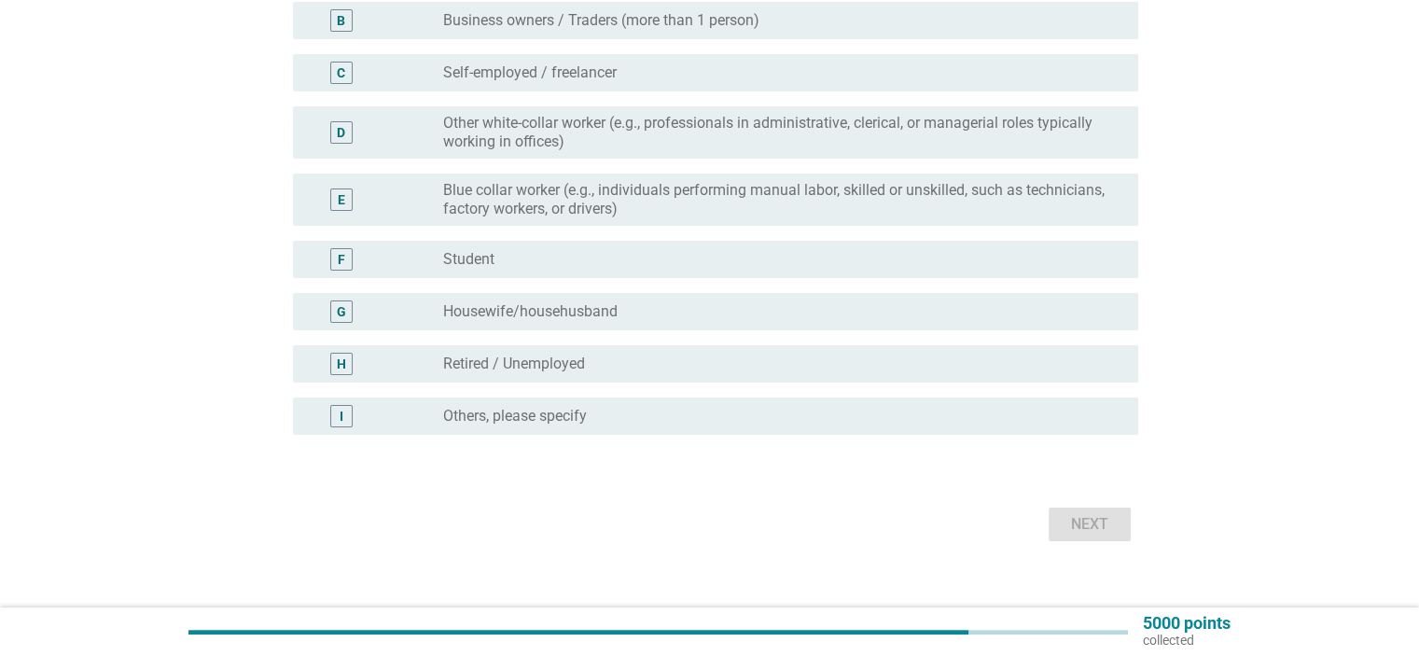
scroll to position [0, 0]
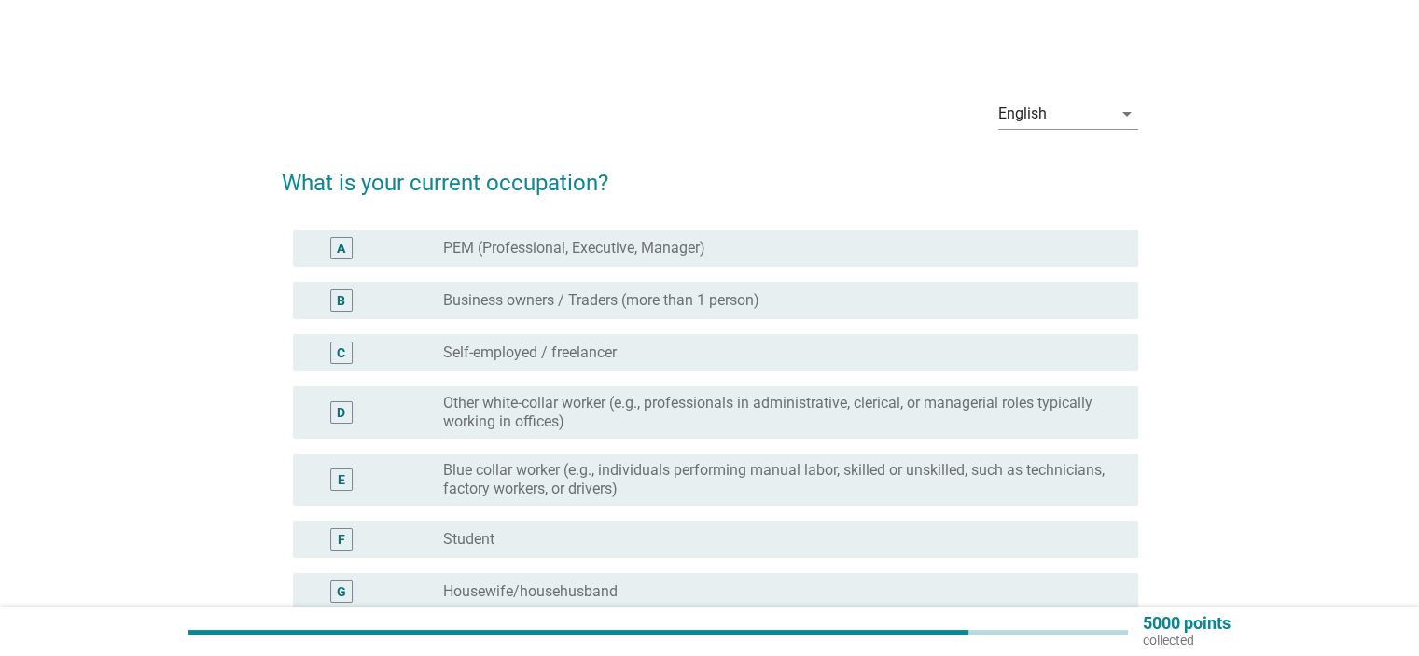
click at [613, 240] on label "PEM (Professional, Executive, Manager)" at bounding box center [574, 248] width 262 height 19
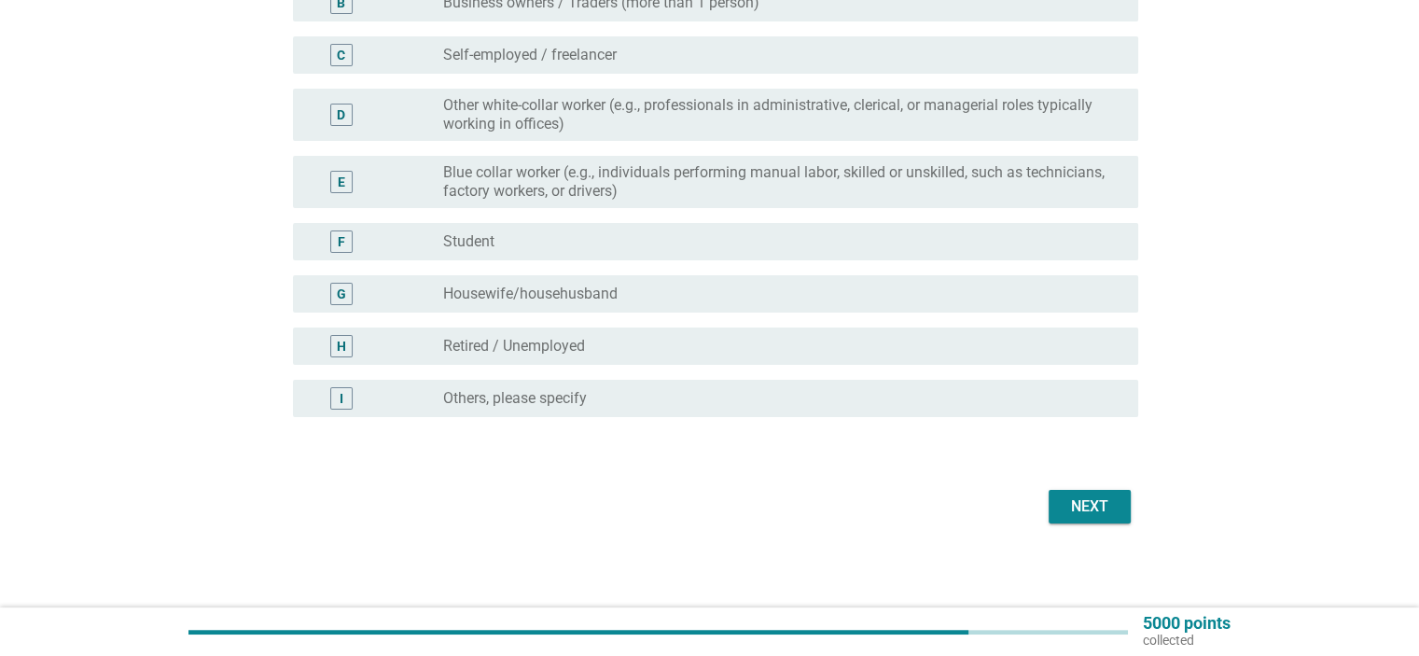
scroll to position [302, 0]
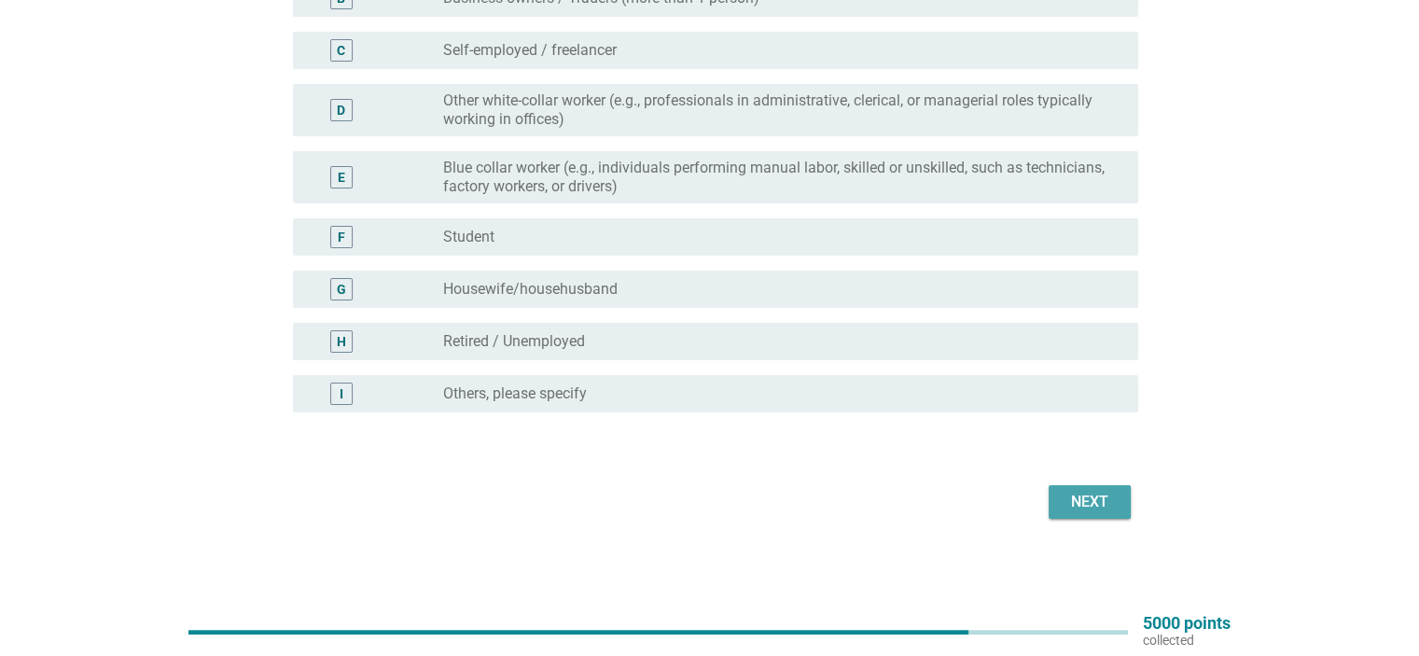
click at [1085, 512] on button "Next" at bounding box center [1090, 502] width 82 height 34
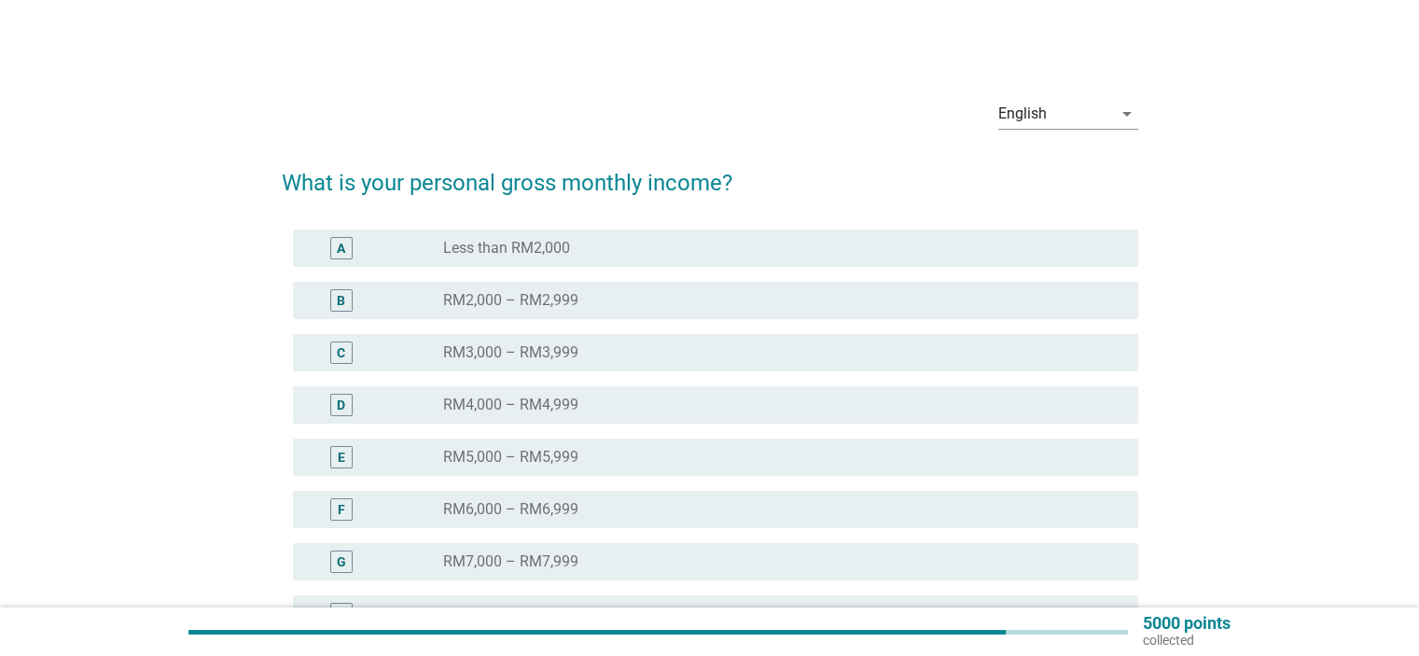
scroll to position [93, 0]
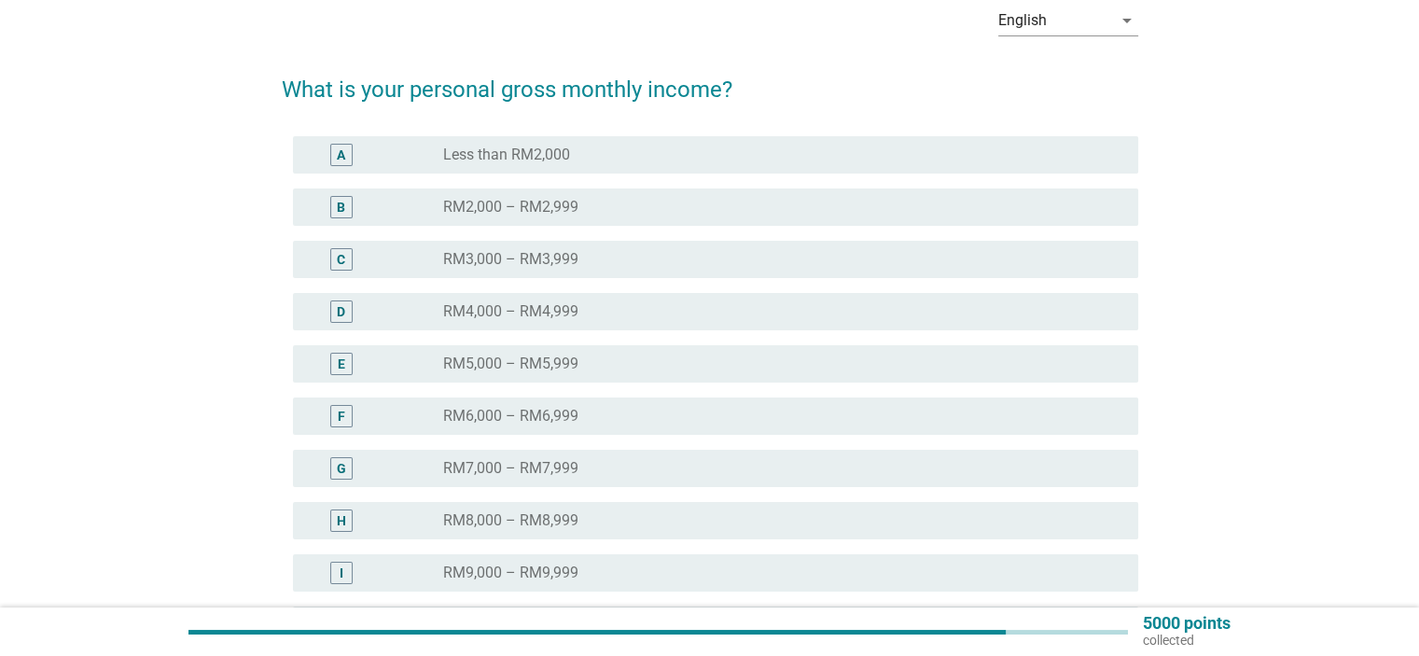
click at [566, 413] on label "RM6,000 – RM6,999" at bounding box center [510, 416] width 135 height 19
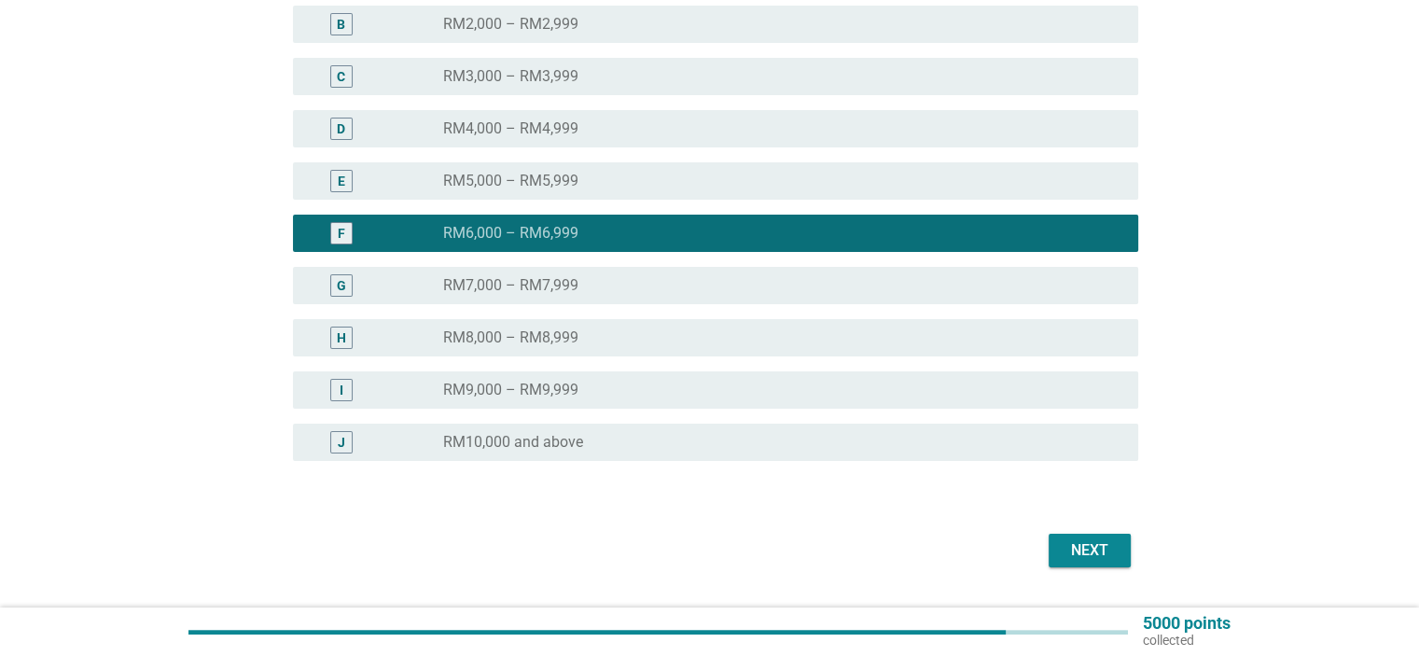
scroll to position [280, 0]
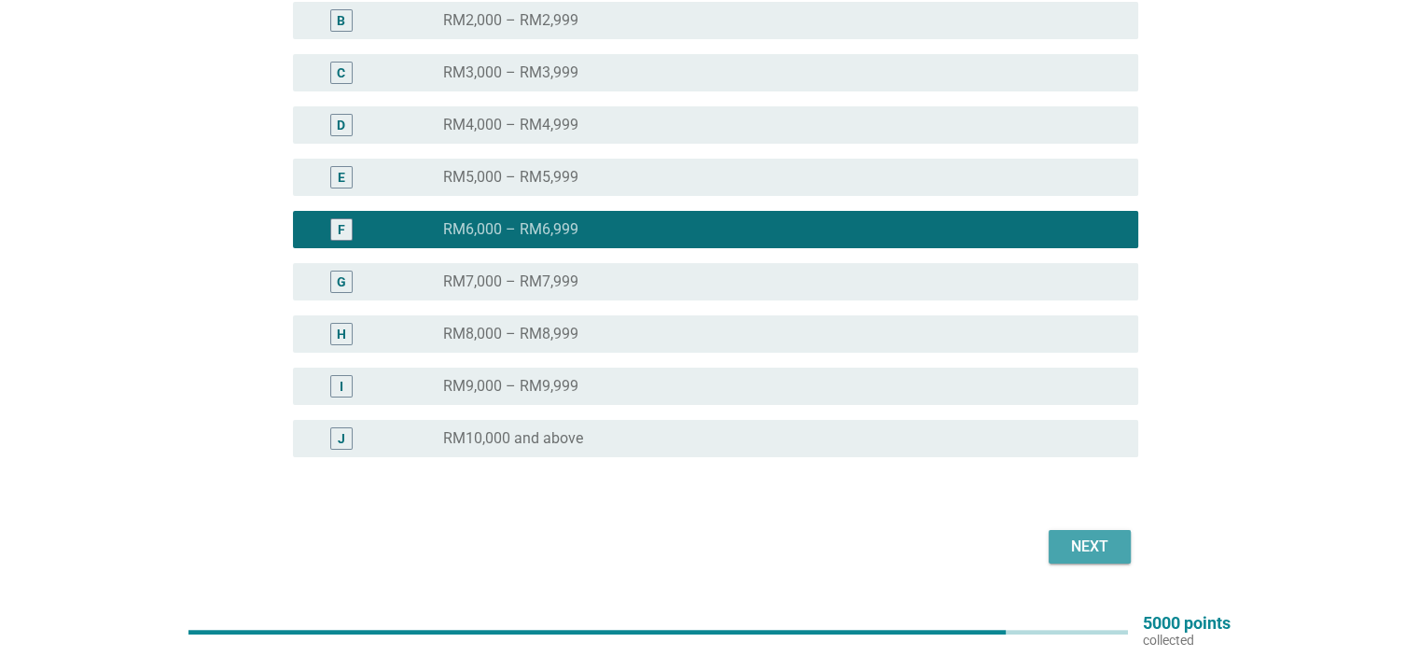
click at [1093, 549] on div "Next" at bounding box center [1089, 546] width 52 height 22
